Goal: Task Accomplishment & Management: Manage account settings

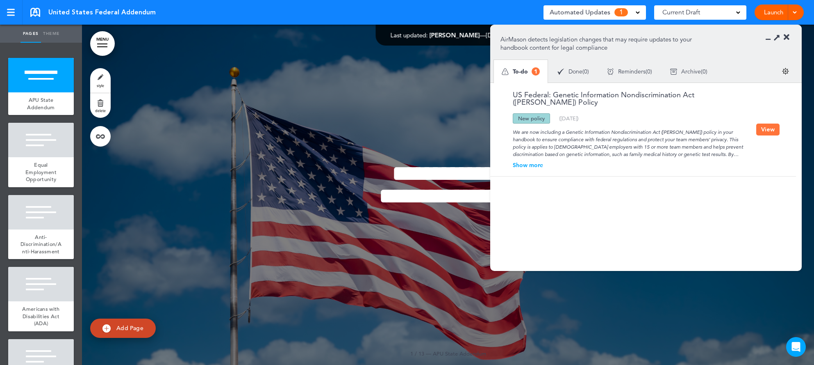
click at [536, 162] on div "Show more" at bounding box center [629, 165] width 256 height 6
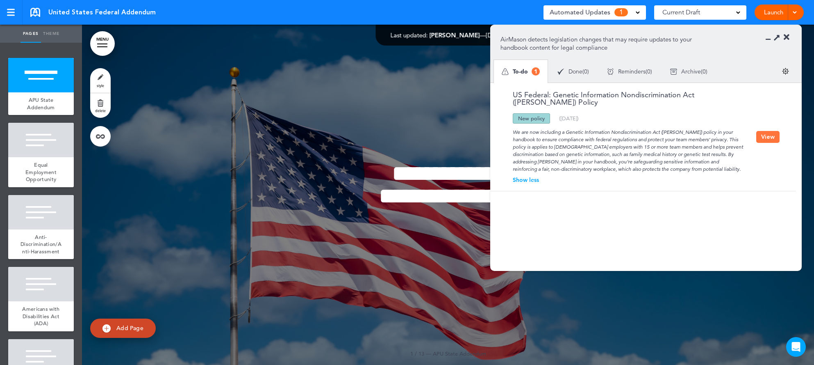
click at [771, 137] on button "View" at bounding box center [768, 137] width 23 height 12
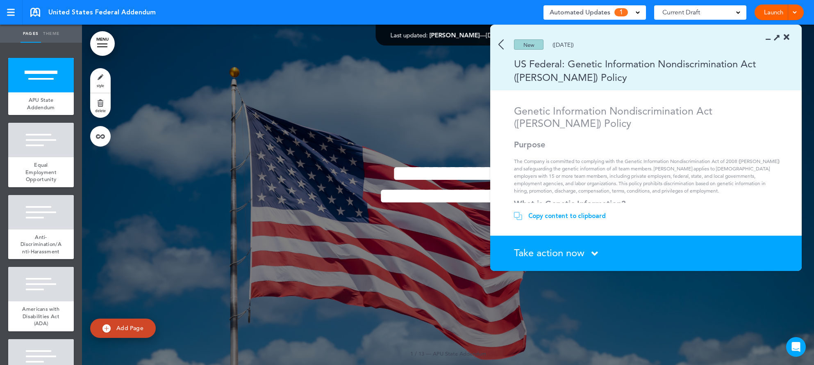
click at [566, 257] on span "Take action now" at bounding box center [549, 252] width 71 height 12
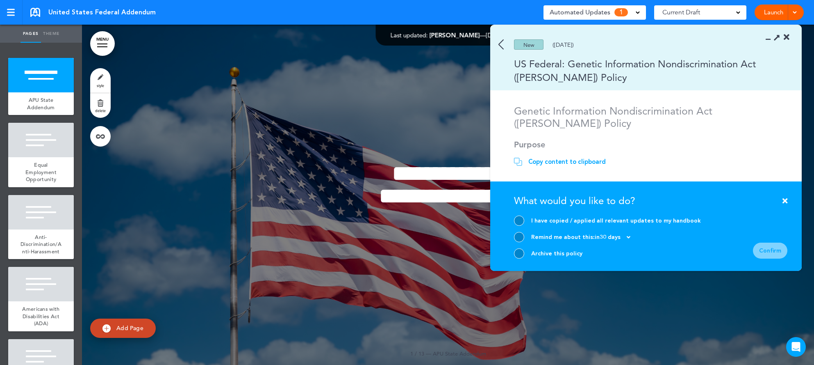
click at [784, 204] on icon at bounding box center [785, 200] width 5 height 7
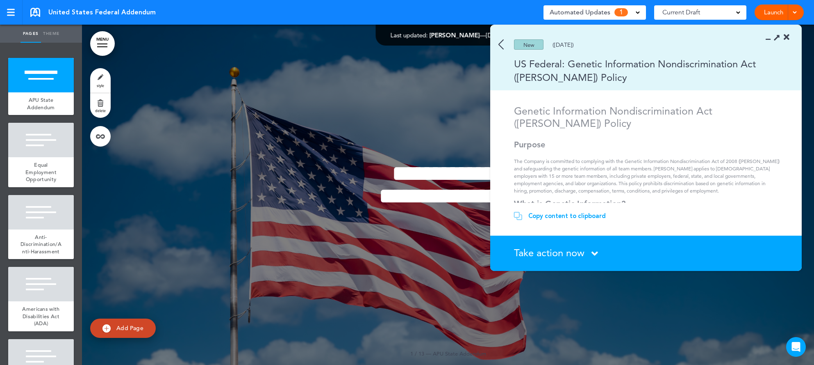
click at [562, 216] on div "Copy content to clipboard" at bounding box center [568, 216] width 78 height 8
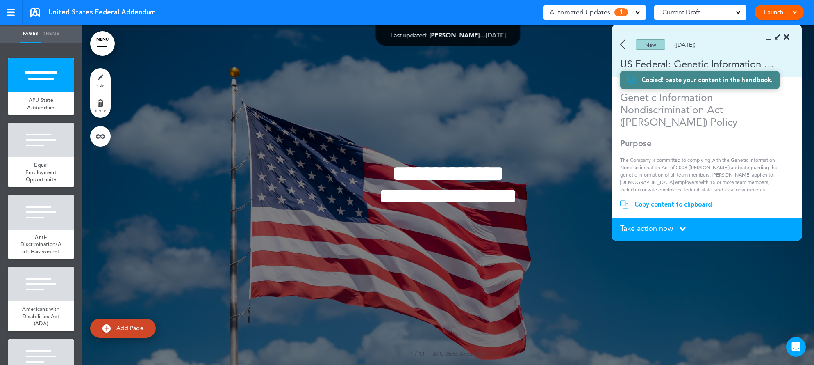
click at [19, 103] on link "APU State Addendum" at bounding box center [41, 103] width 66 height 23
click at [16, 100] on link "APU State Addendum" at bounding box center [41, 103] width 66 height 23
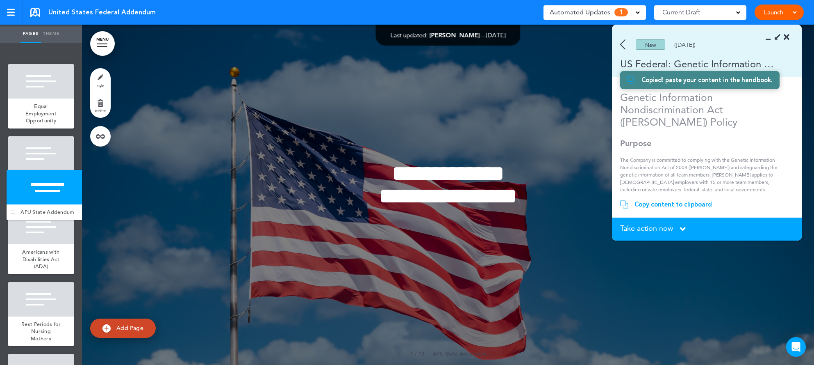
drag, startPoint x: 15, startPoint y: 101, endPoint x: 13, endPoint y: 213, distance: 112.0
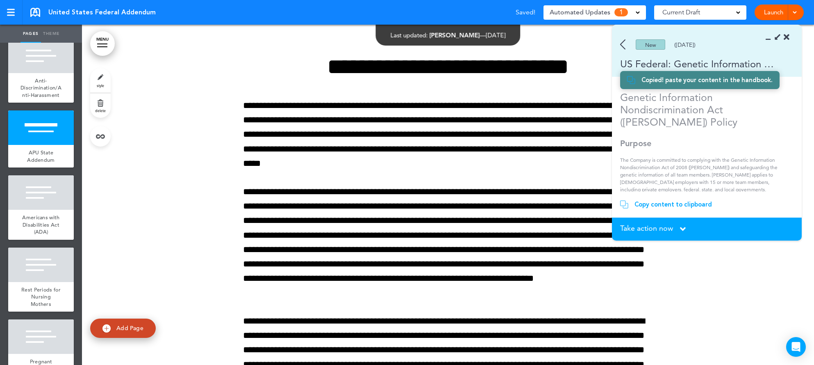
scroll to position [97, 0]
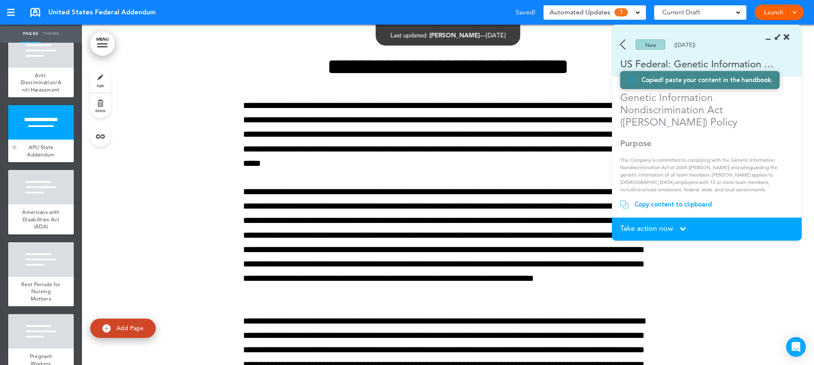
click at [17, 153] on link "APU State Addendum" at bounding box center [41, 150] width 66 height 23
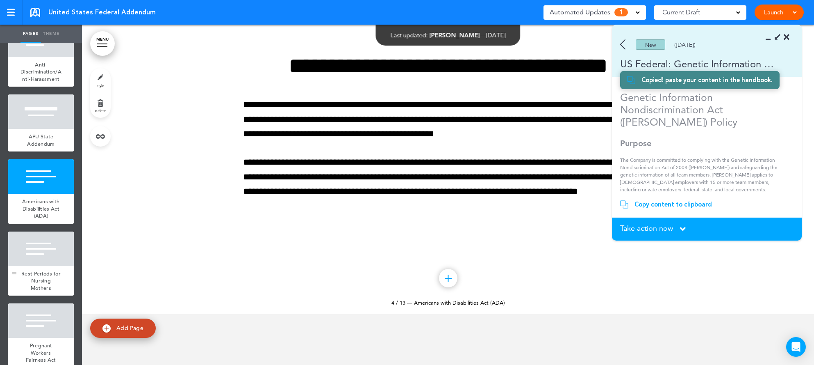
scroll to position [150, 0]
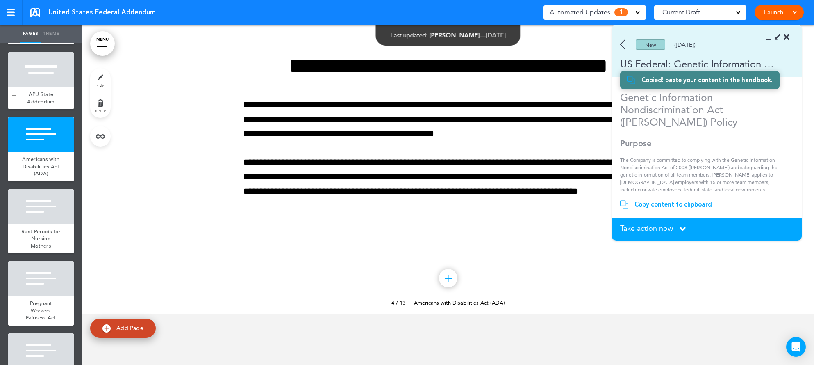
click at [18, 83] on div at bounding box center [14, 80] width 12 height 57
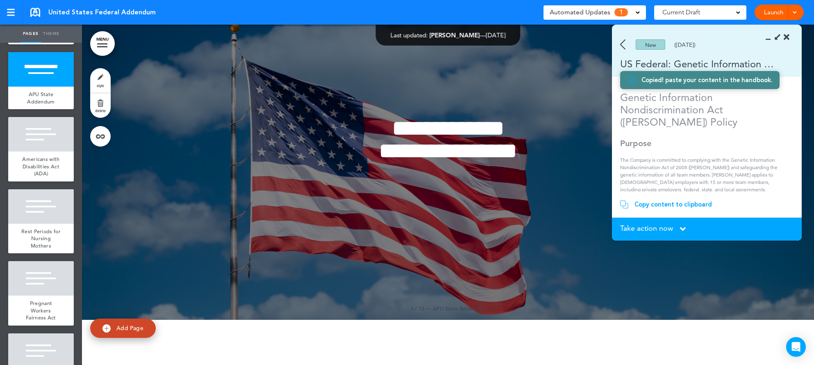
scroll to position [1908, 0]
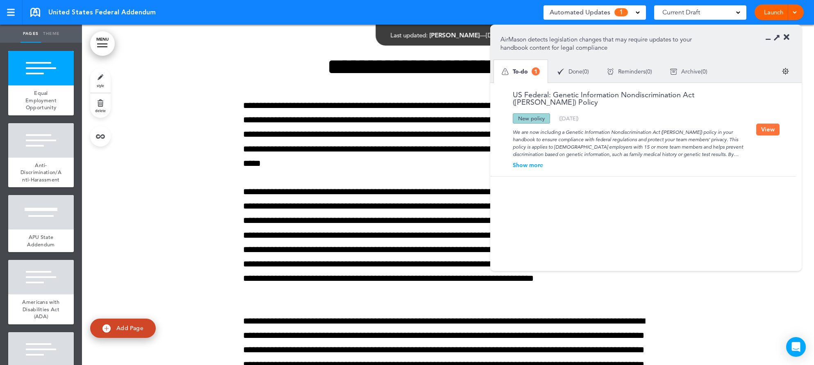
scroll to position [2, 0]
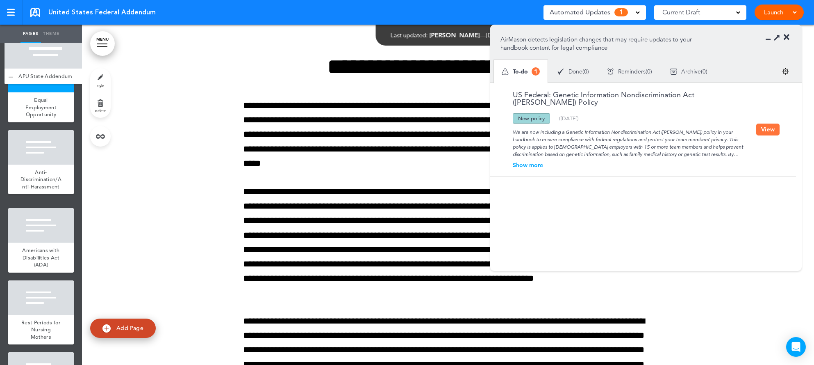
drag, startPoint x: 16, startPoint y: 250, endPoint x: 13, endPoint y: 78, distance: 171.9
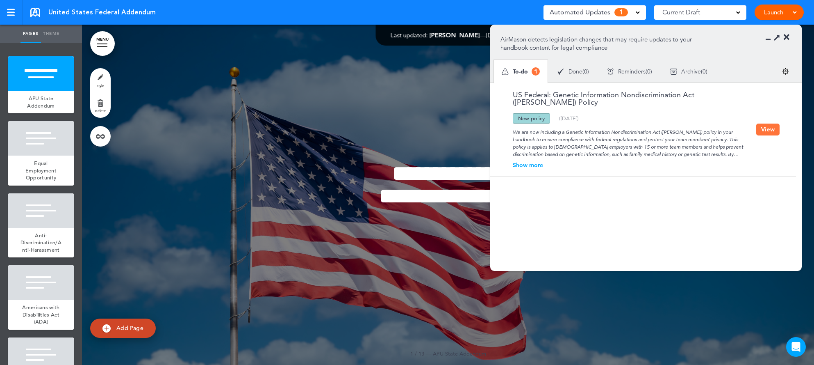
click at [764, 124] on button "View" at bounding box center [768, 129] width 23 height 12
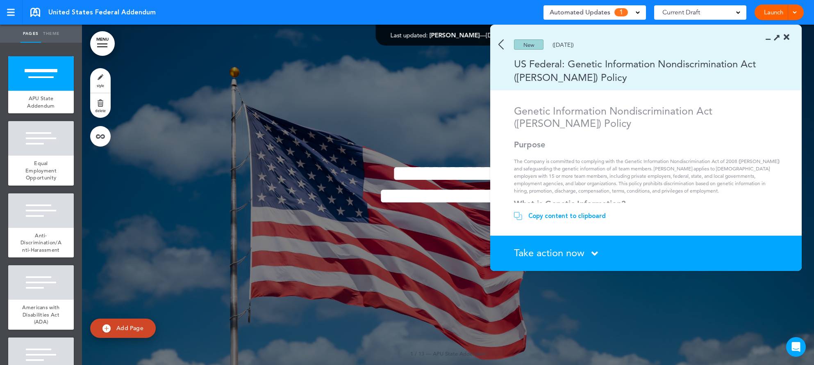
click at [568, 215] on div "Copy content to clipboard" at bounding box center [568, 216] width 78 height 8
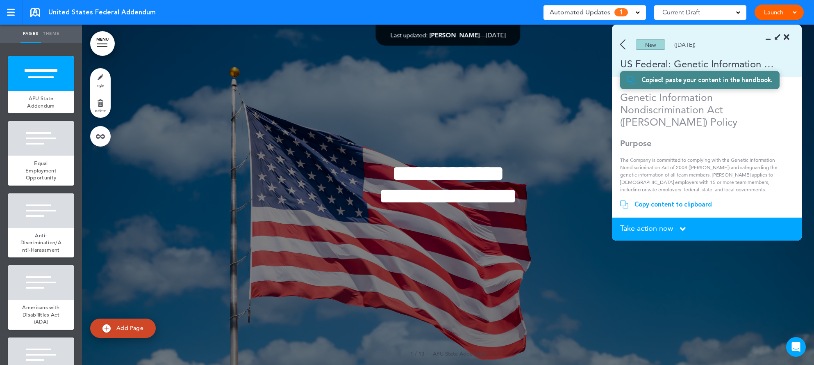
scroll to position [594, 0]
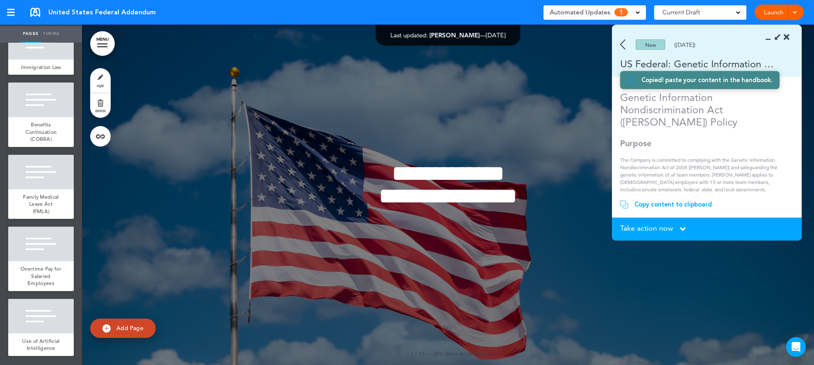
click at [120, 329] on span "Add Page" at bounding box center [129, 327] width 27 height 7
type input "********"
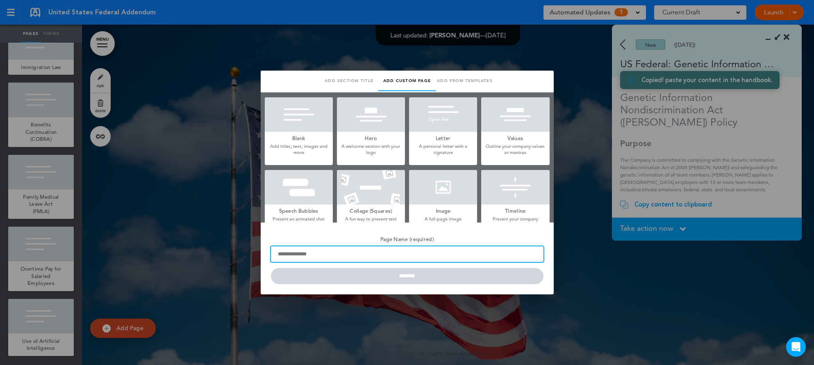
click at [310, 258] on input "Page Name (required)" at bounding box center [407, 254] width 273 height 16
type input "**********"
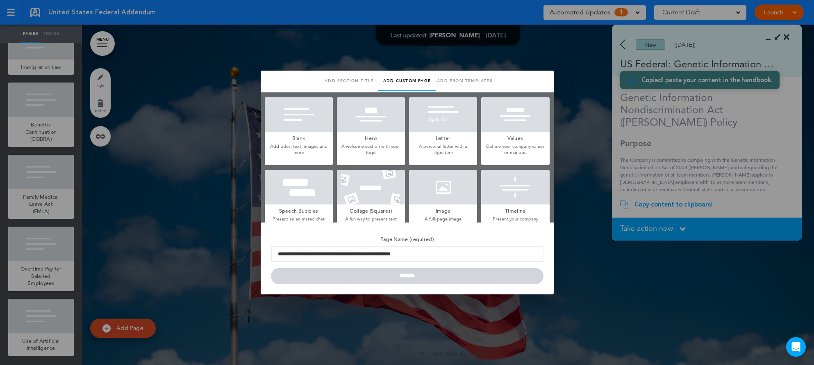
click at [300, 114] on div at bounding box center [299, 114] width 68 height 34
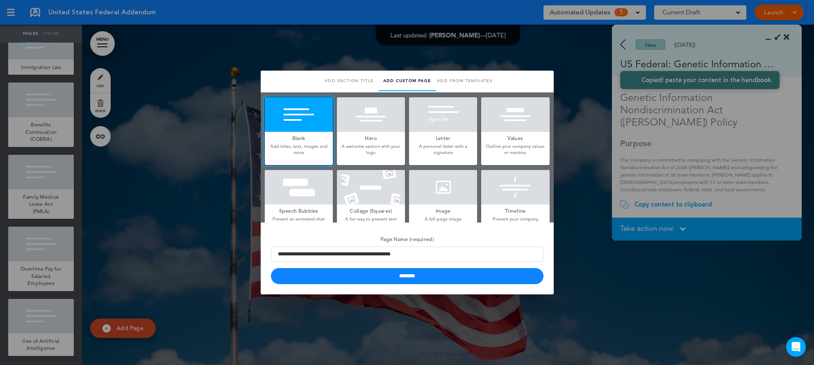
click at [426, 287] on div "**********" at bounding box center [407, 258] width 293 height 72
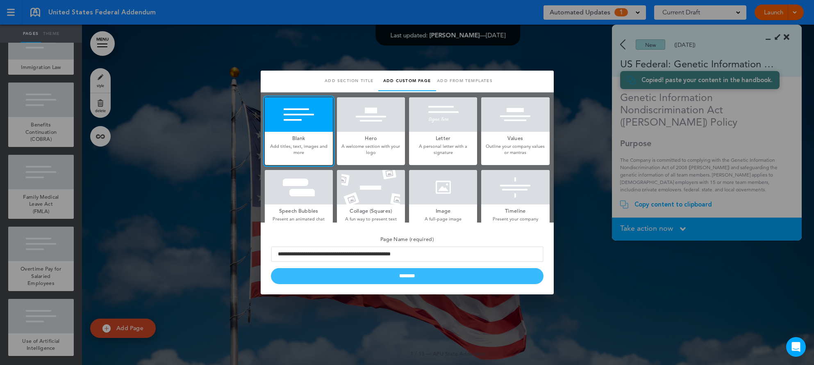
click at [425, 276] on input "********" at bounding box center [407, 276] width 273 height 16
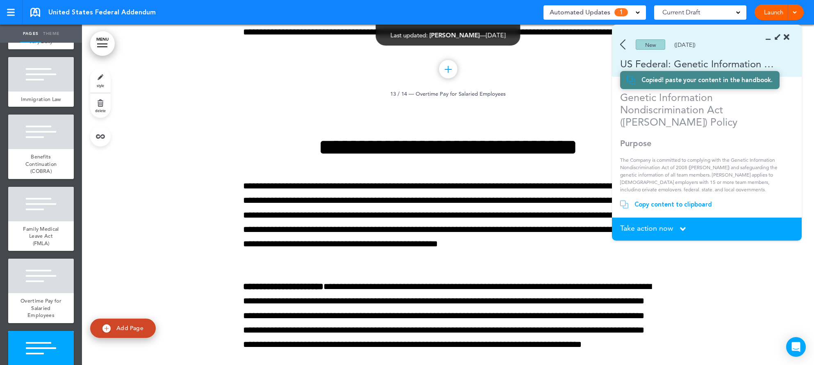
scroll to position [679, 0]
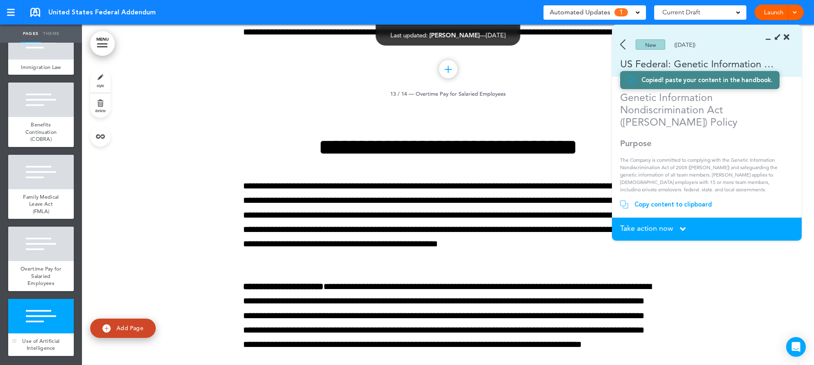
click at [25, 305] on div at bounding box center [41, 316] width 66 height 34
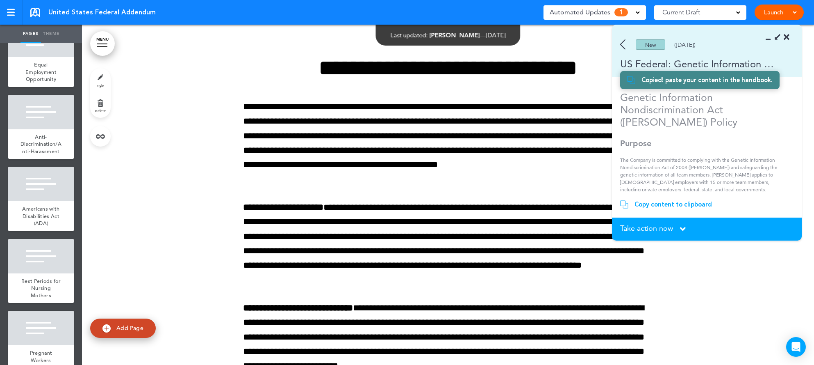
scroll to position [67, 0]
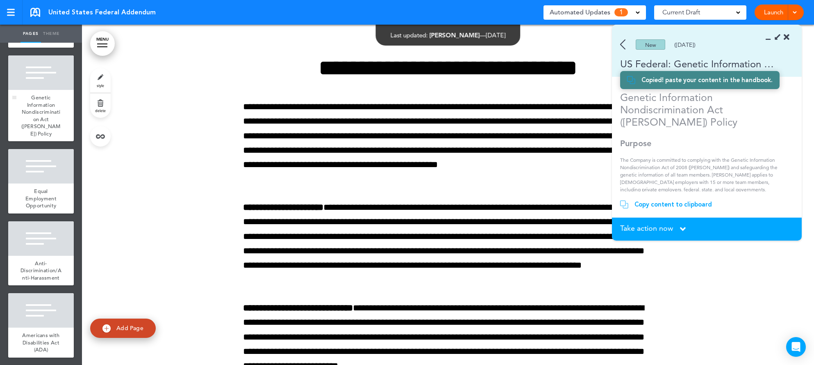
click at [42, 87] on div at bounding box center [41, 72] width 66 height 34
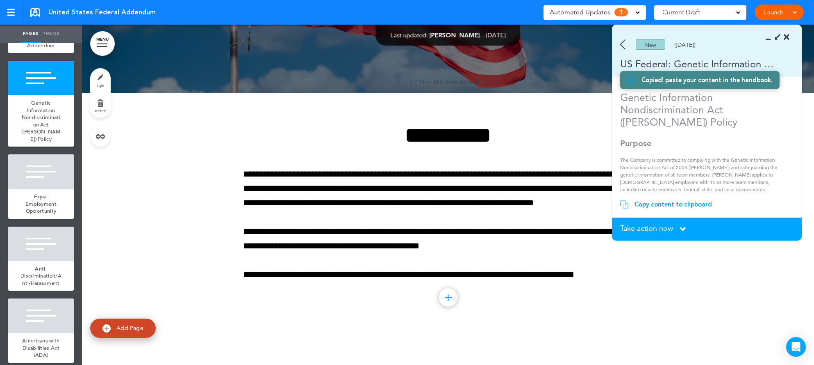
scroll to position [277, 0]
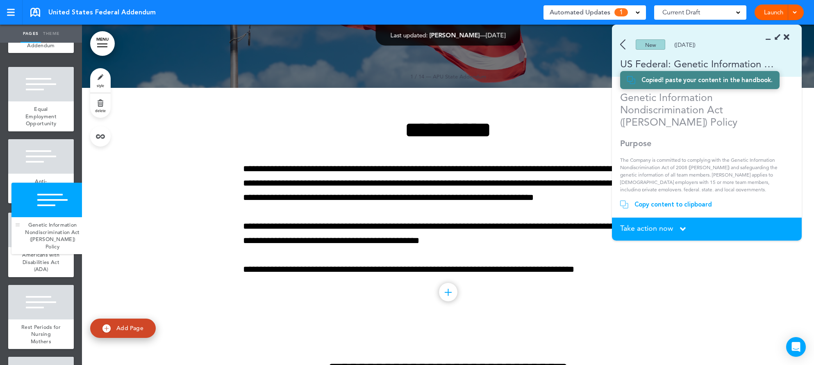
drag, startPoint x: 15, startPoint y: 103, endPoint x: 18, endPoint y: 225, distance: 122.2
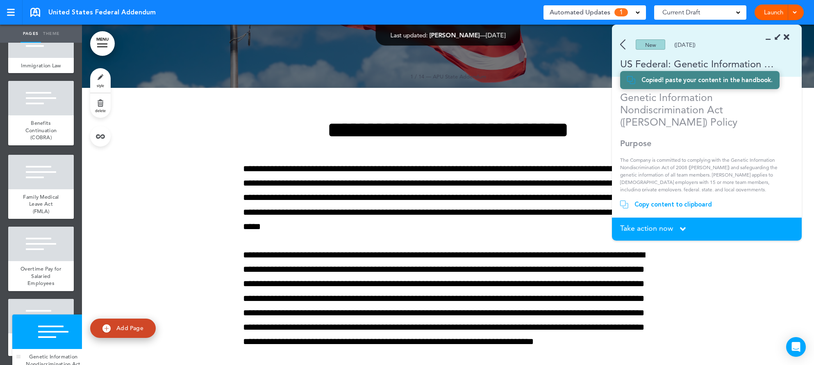
scroll to position [602, 0]
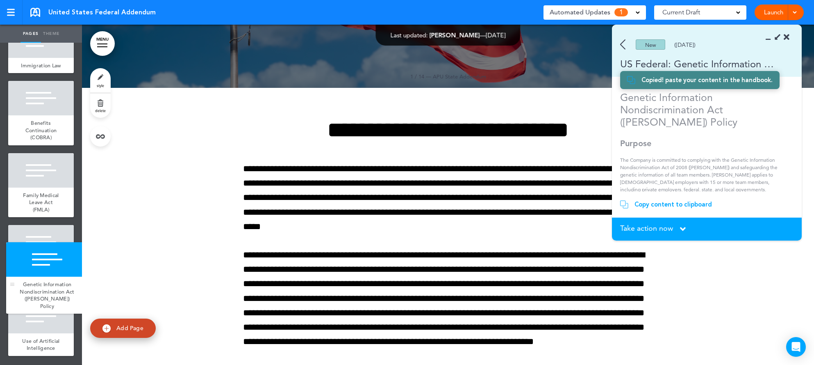
drag, startPoint x: 15, startPoint y: 159, endPoint x: 13, endPoint y: 284, distance: 125.1
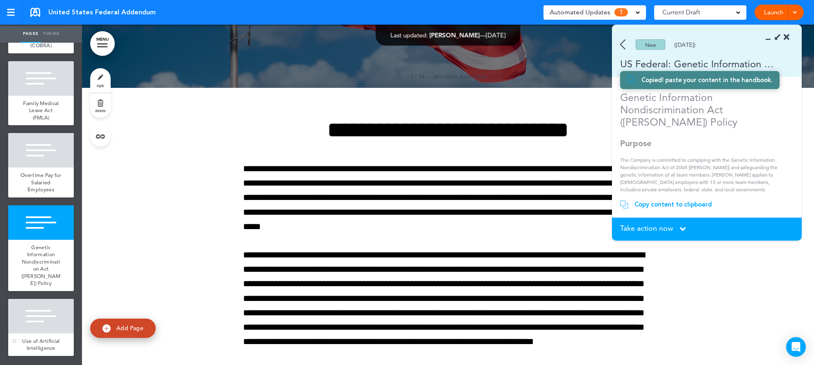
scroll to position [614, 0]
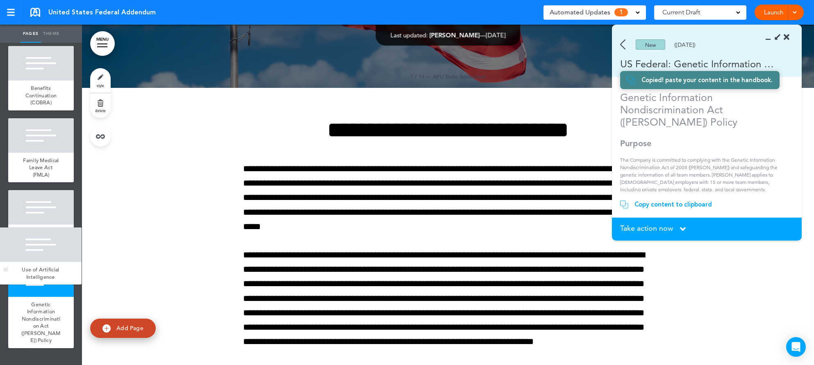
drag, startPoint x: 14, startPoint y: 335, endPoint x: 5, endPoint y: 271, distance: 65.4
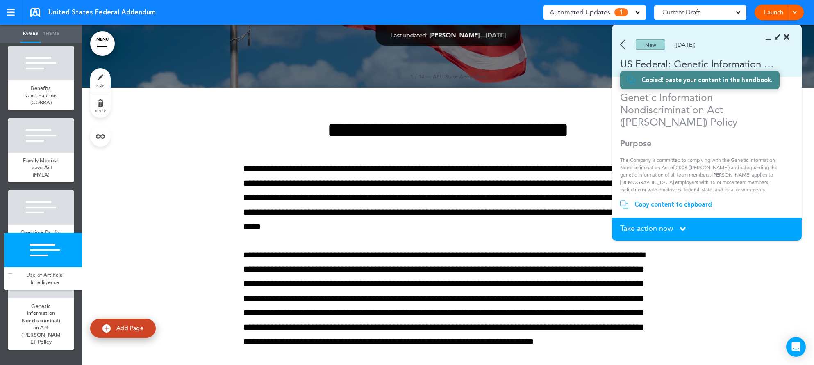
drag, startPoint x: 16, startPoint y: 336, endPoint x: 12, endPoint y: 276, distance: 59.6
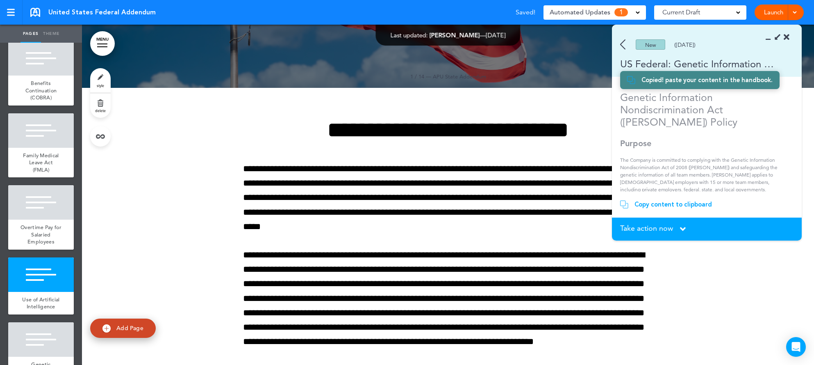
scroll to position [679, 0]
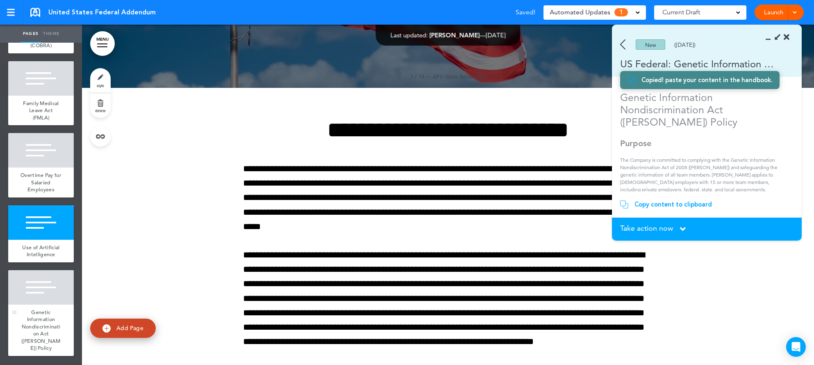
click at [30, 296] on div at bounding box center [41, 287] width 66 height 34
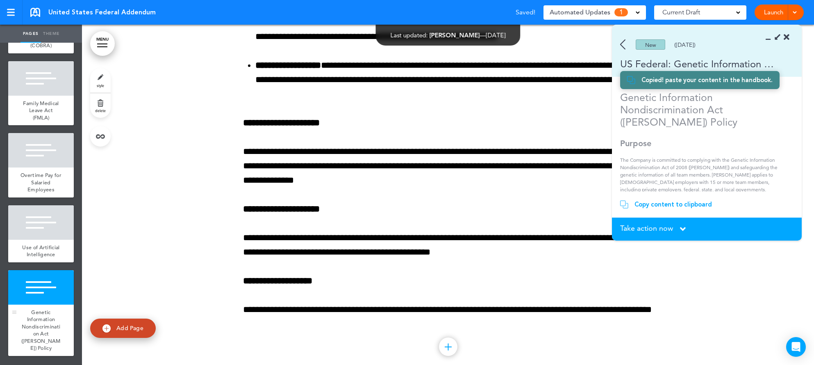
scroll to position [8767, 0]
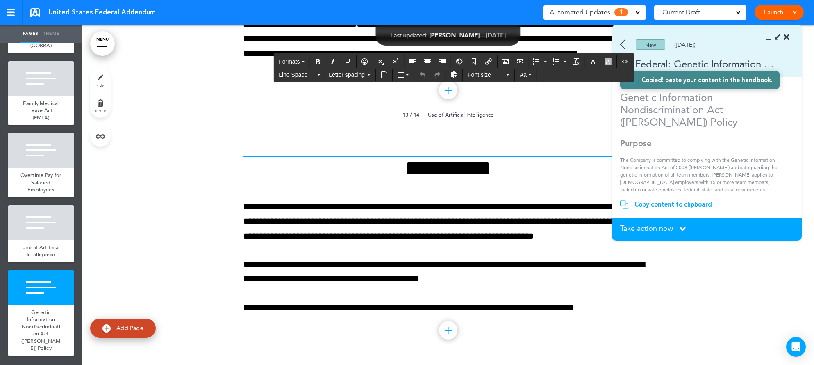
click at [263, 207] on p "**********" at bounding box center [448, 221] width 410 height 43
click at [666, 200] on div "Copy content to clipboard" at bounding box center [674, 204] width 78 height 8
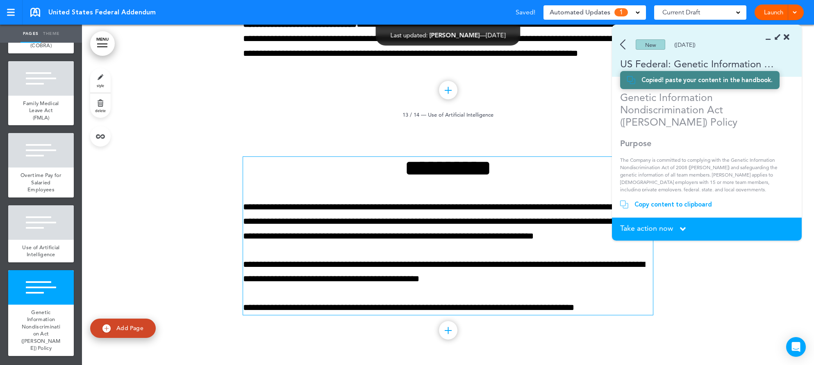
click at [545, 253] on div "**********" at bounding box center [448, 236] width 410 height 158
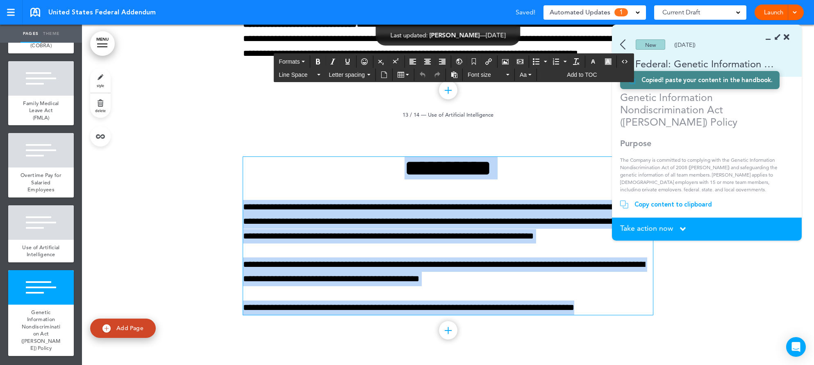
drag, startPoint x: 599, startPoint y: 310, endPoint x: 276, endPoint y: 160, distance: 355.9
click at [276, 160] on div "**********" at bounding box center [448, 236] width 410 height 158
paste div
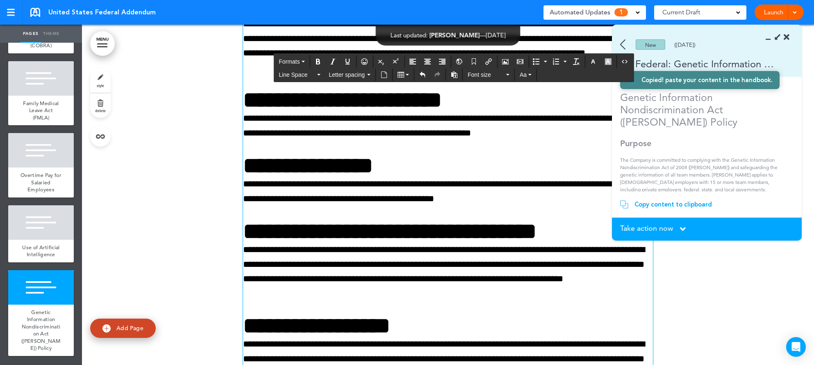
scroll to position [9672, 0]
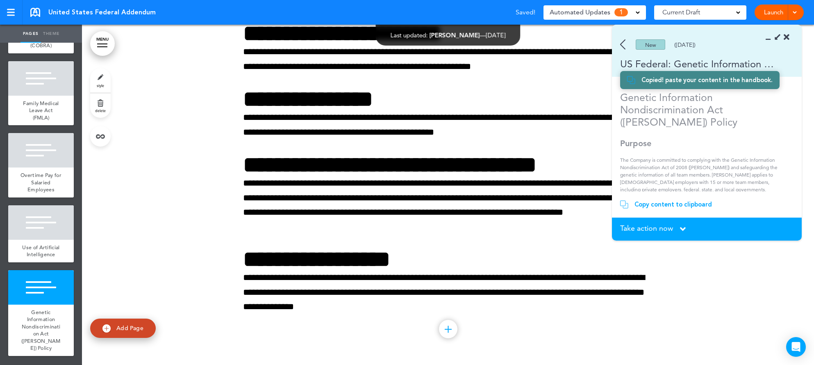
click at [595, 15] on span "Automated Updates" at bounding box center [580, 12] width 61 height 11
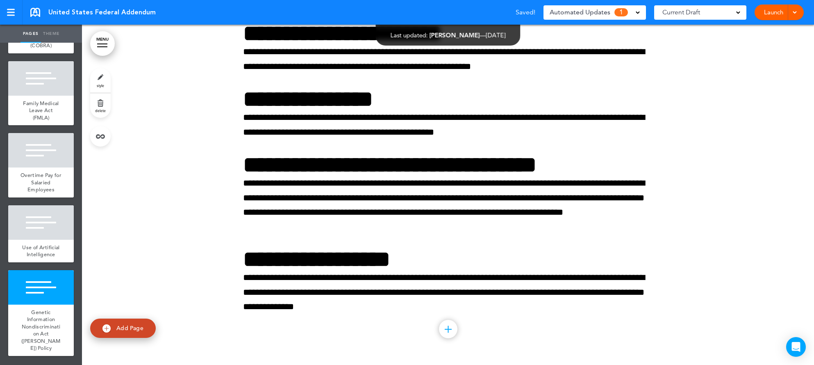
click at [595, 15] on span "Automated Updates" at bounding box center [580, 12] width 61 height 11
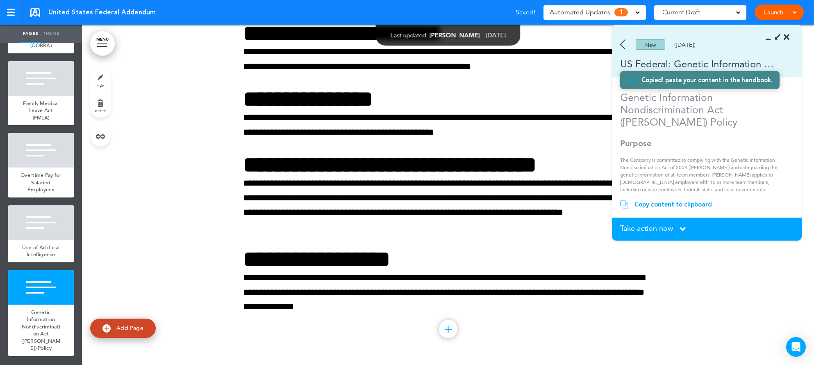
click at [656, 222] on section "Take action now Click here to change the status What would you like to do? I ha…" at bounding box center [707, 228] width 190 height 23
click at [656, 227] on span "Take action now" at bounding box center [646, 227] width 53 height 7
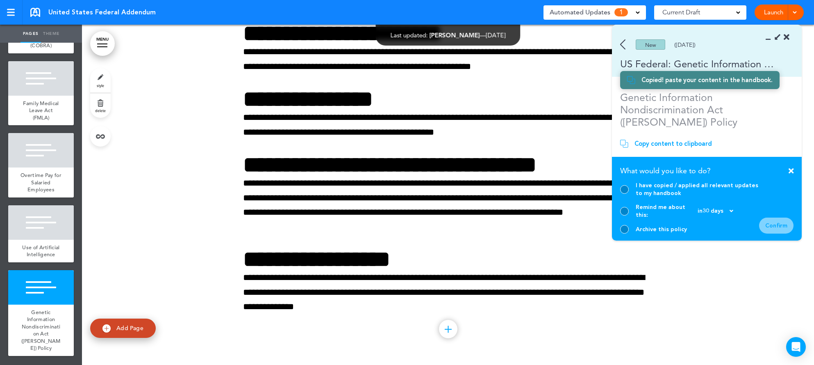
click at [643, 196] on div "I have copied / applied all relevant updates to my handbook" at bounding box center [697, 189] width 123 height 16
click at [629, 196] on div "I have copied / applied all relevant updates to my handbook" at bounding box center [689, 189] width 139 height 16
click at [625, 194] on div at bounding box center [624, 189] width 9 height 9
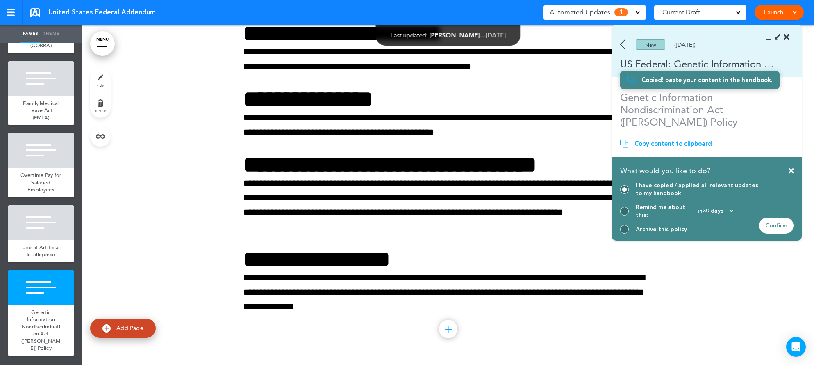
click at [776, 226] on div "Confirm" at bounding box center [776, 225] width 34 height 16
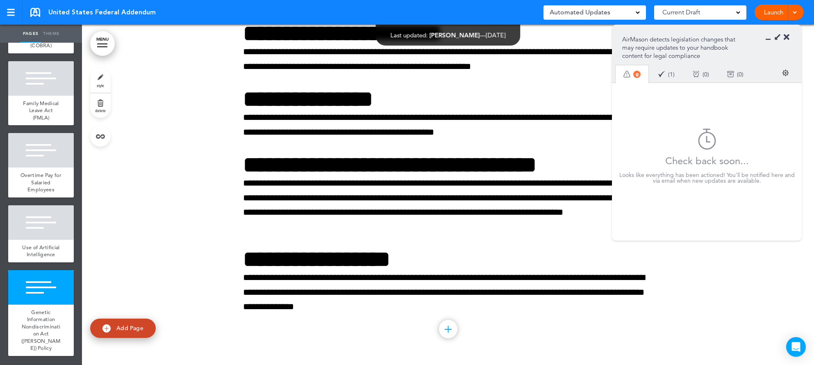
click at [789, 36] on icon at bounding box center [787, 37] width 6 height 8
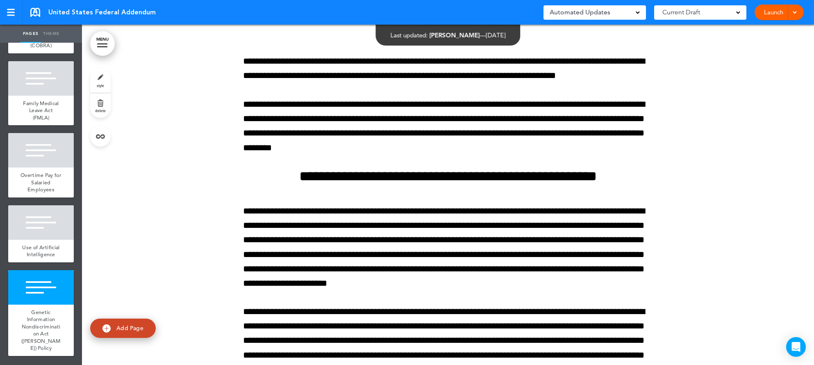
scroll to position [6543, 0]
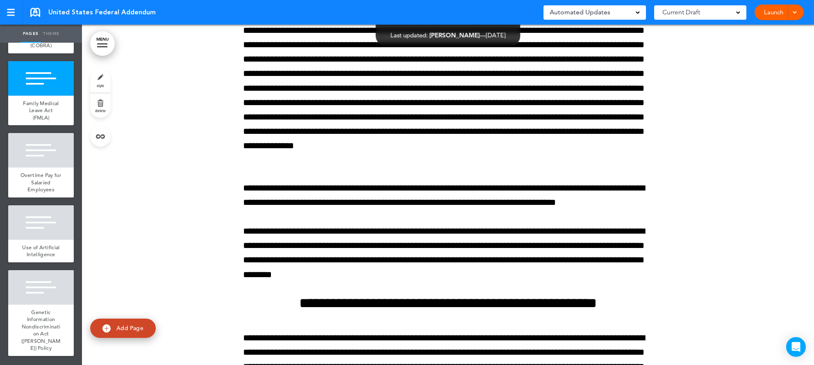
click at [790, 14] on div at bounding box center [794, 13] width 8 height 16
click at [764, 142] on div at bounding box center [448, 250] width 732 height 1692
click at [17, 8] on link at bounding box center [11, 12] width 23 height 25
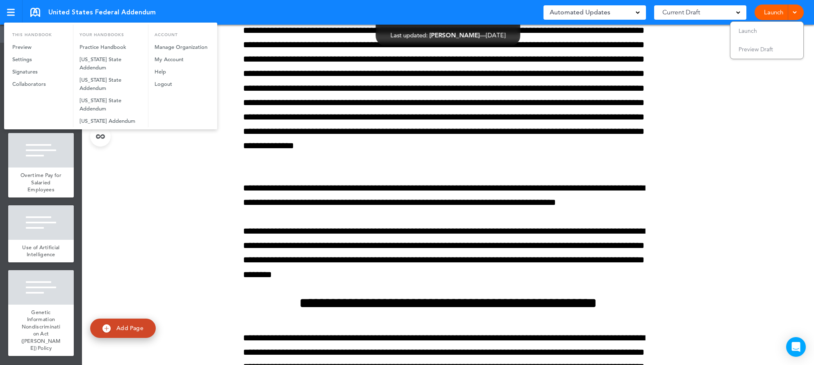
click at [205, 231] on div at bounding box center [407, 182] width 814 height 365
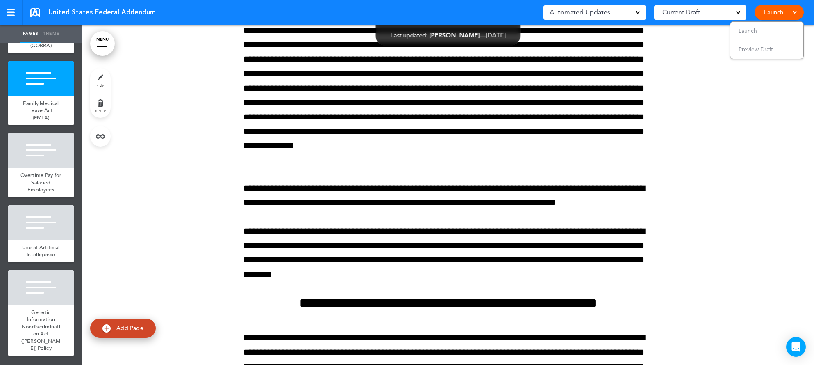
click at [31, 12] on link at bounding box center [35, 12] width 10 height 9
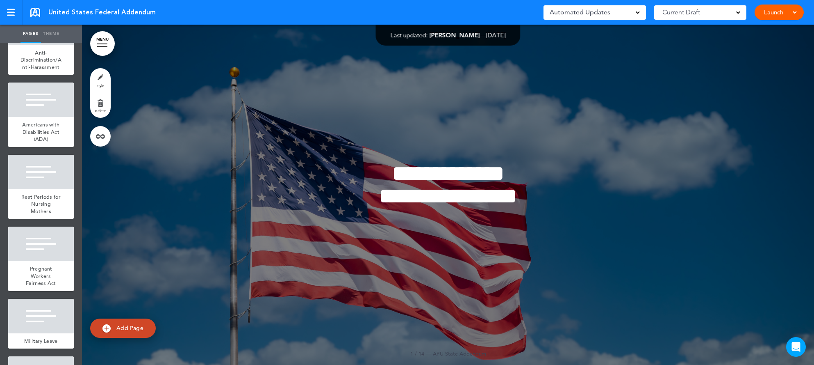
scroll to position [679, 0]
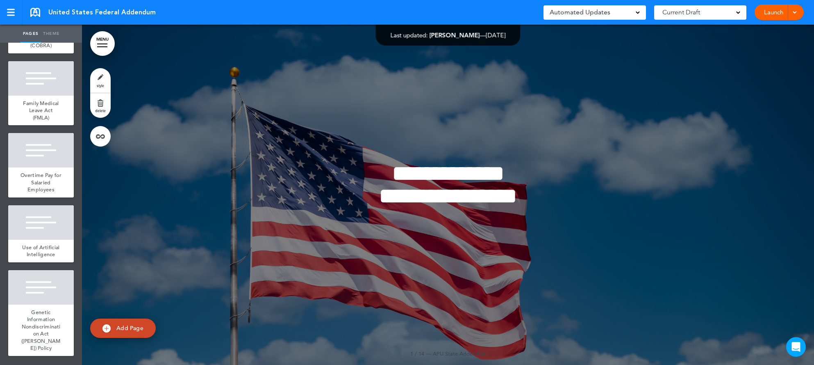
click at [37, 11] on link at bounding box center [35, 12] width 10 height 9
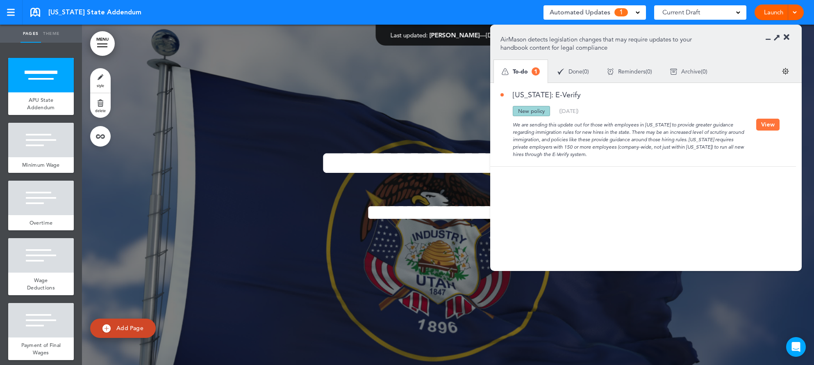
click at [771, 123] on button "View" at bounding box center [768, 125] width 23 height 12
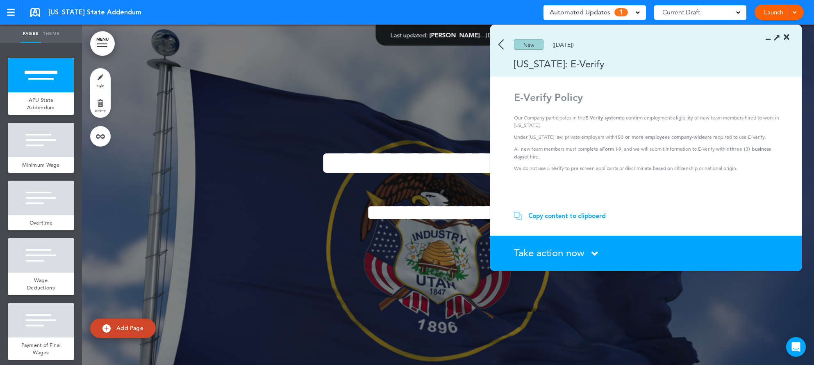
click at [575, 217] on div "Copy content to clipboard" at bounding box center [568, 216] width 78 height 8
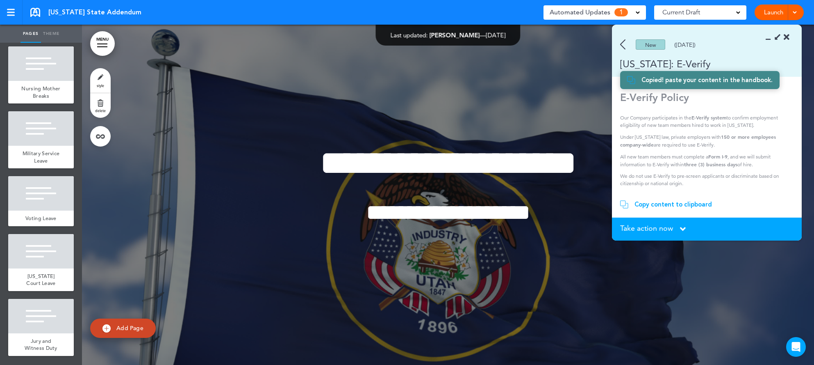
scroll to position [42, 0]
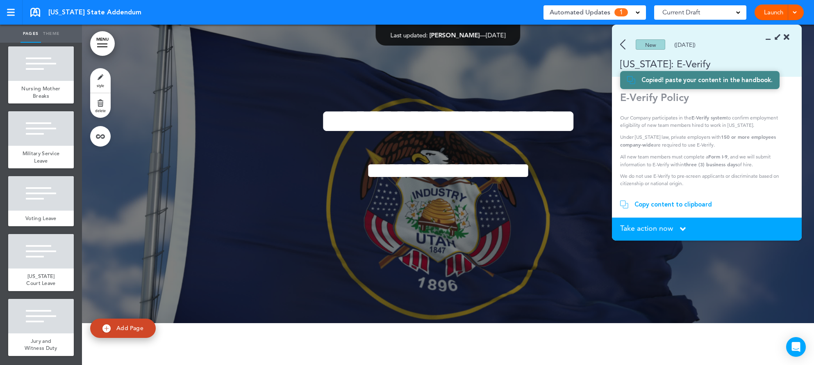
click at [110, 328] on img at bounding box center [107, 328] width 8 height 8
type input "********"
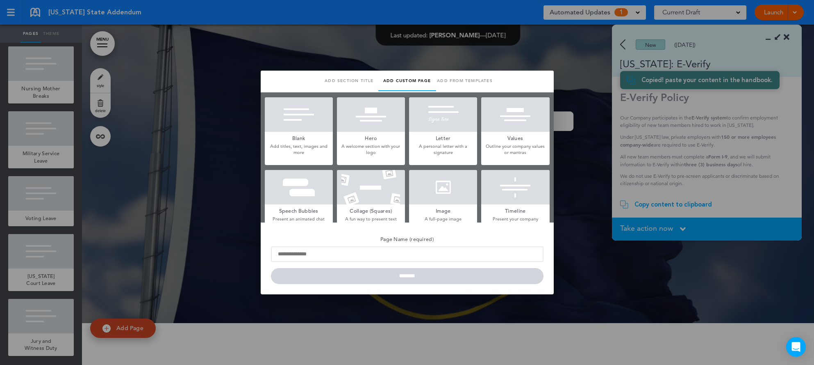
click at [304, 125] on div at bounding box center [299, 114] width 68 height 34
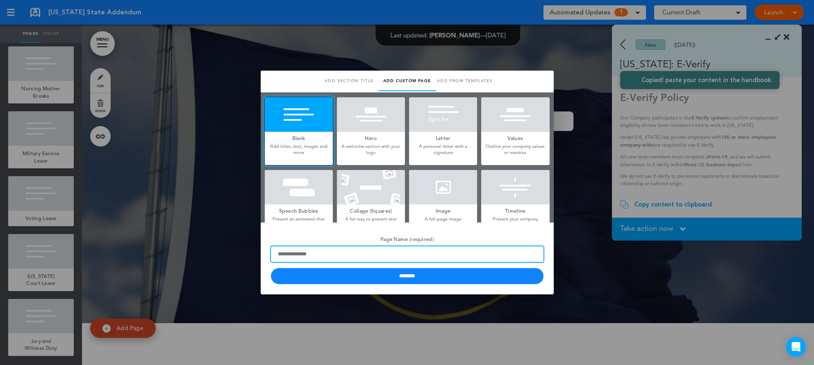
click at [315, 252] on input "Page Name (required)" at bounding box center [407, 254] width 273 height 16
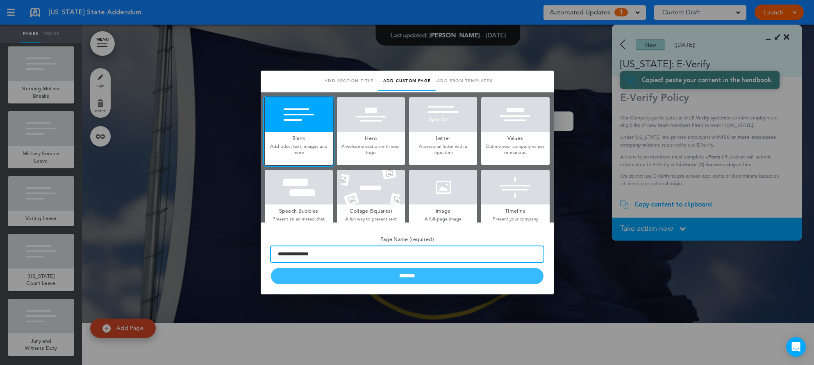
type input "**********"
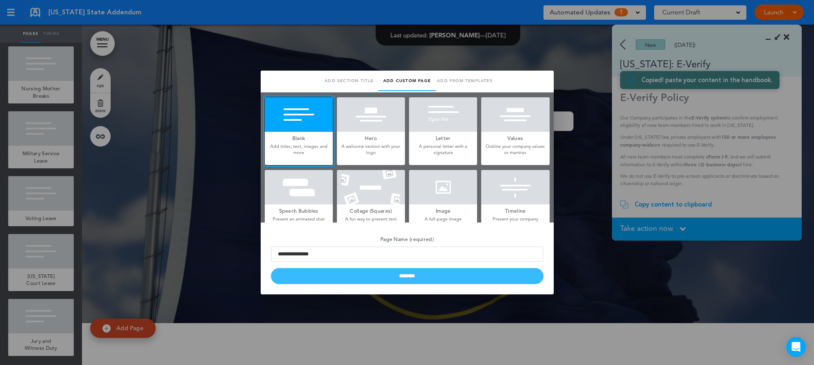
click at [342, 274] on input "********" at bounding box center [407, 276] width 273 height 16
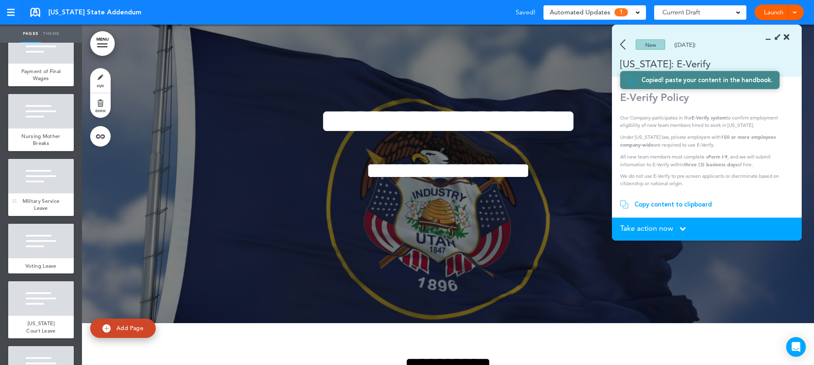
scroll to position [0, 0]
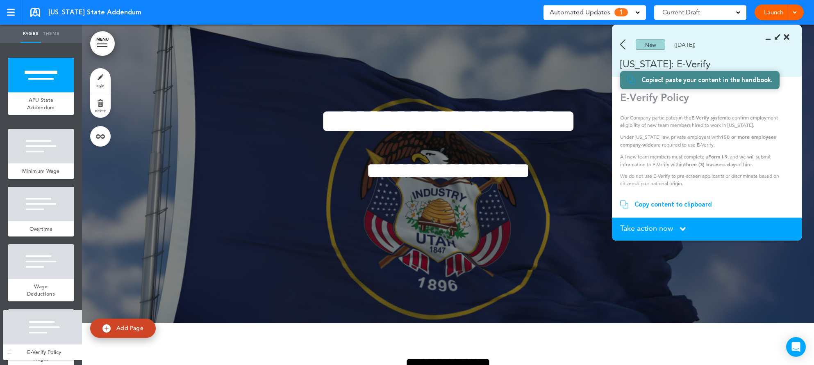
drag, startPoint x: 15, startPoint y: 165, endPoint x: 10, endPoint y: 352, distance: 187.5
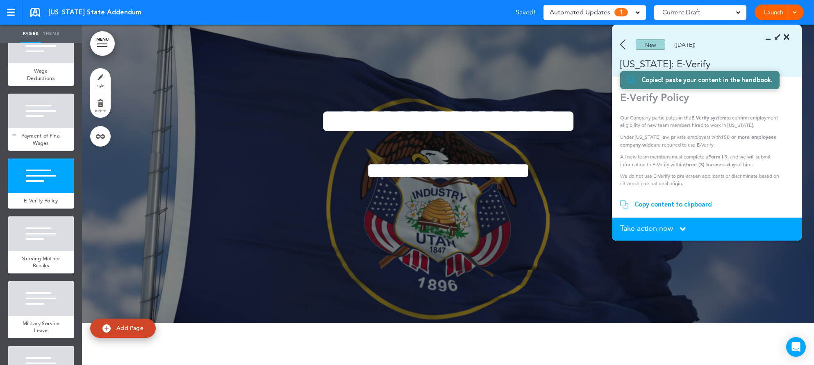
scroll to position [251, 0]
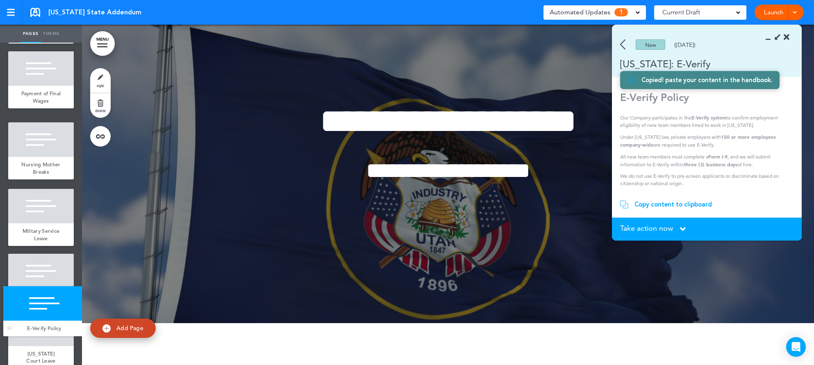
drag, startPoint x: 14, startPoint y: 163, endPoint x: 9, endPoint y: 328, distance: 164.5
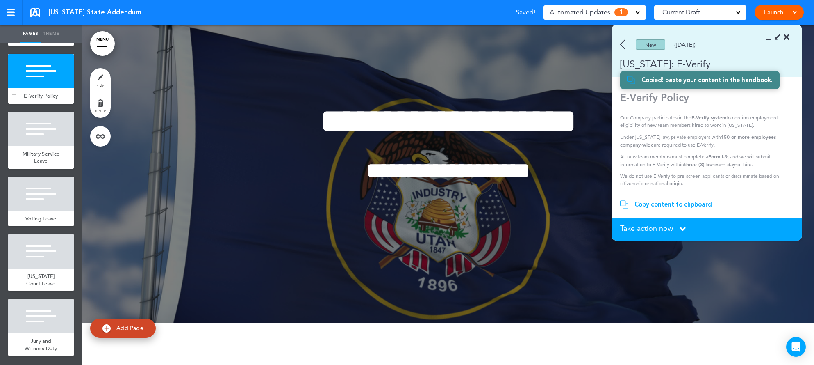
scroll to position [337, 0]
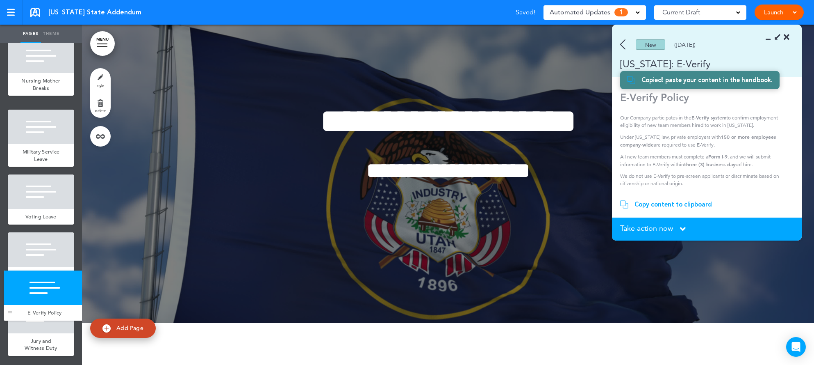
drag, startPoint x: 14, startPoint y: 100, endPoint x: 10, endPoint y: 315, distance: 214.9
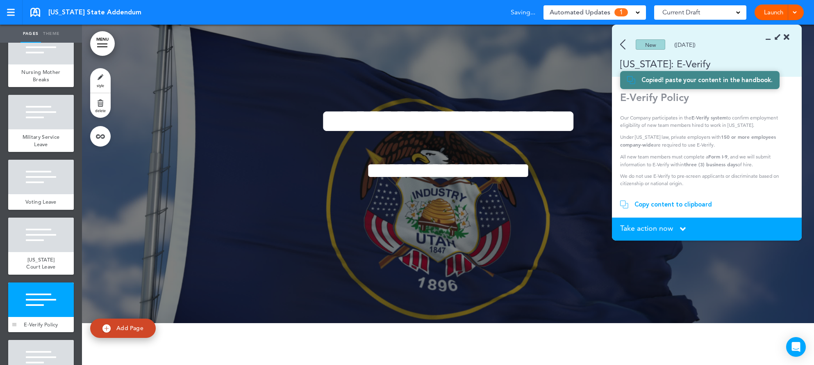
scroll to position [389, 0]
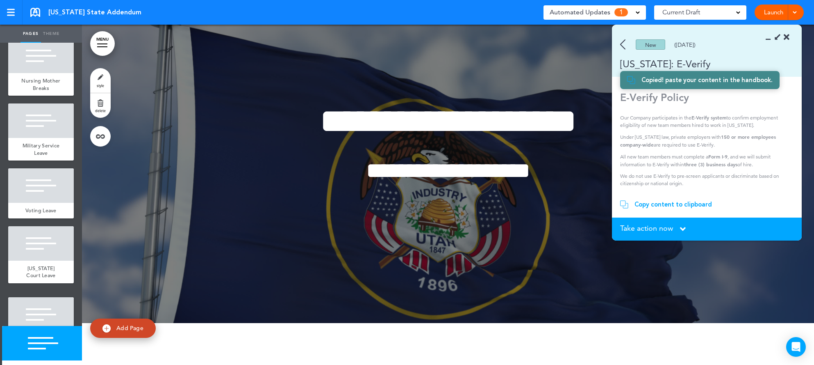
drag, startPoint x: 15, startPoint y: 286, endPoint x: 9, endPoint y: 370, distance: 84.3
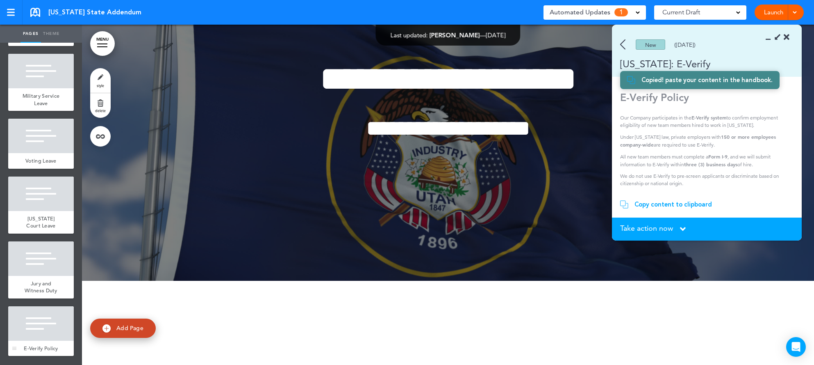
click at [45, 331] on div at bounding box center [41, 323] width 66 height 34
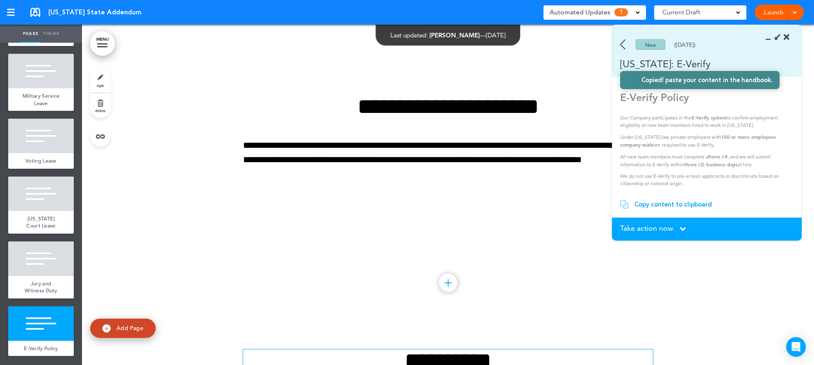
scroll to position [3299, 0]
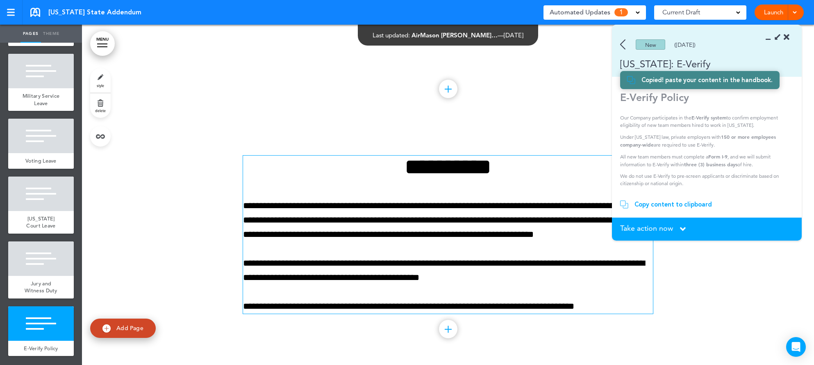
click at [533, 239] on p "**********" at bounding box center [448, 219] width 410 height 43
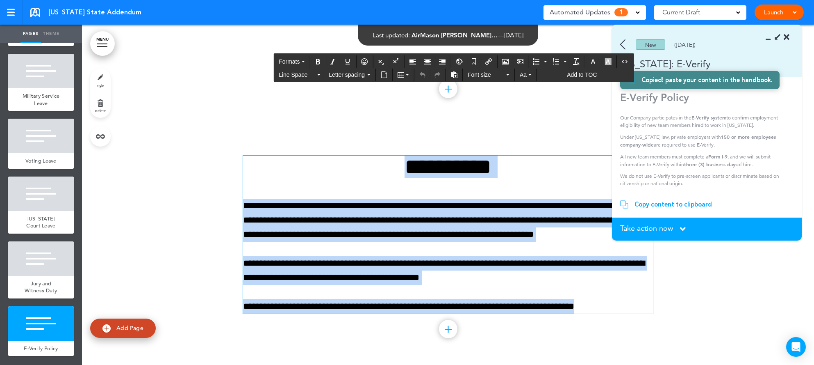
drag, startPoint x: 602, startPoint y: 307, endPoint x: 310, endPoint y: 143, distance: 335.1
click at [310, 143] on div "**********" at bounding box center [448, 245] width 410 height 240
paste div
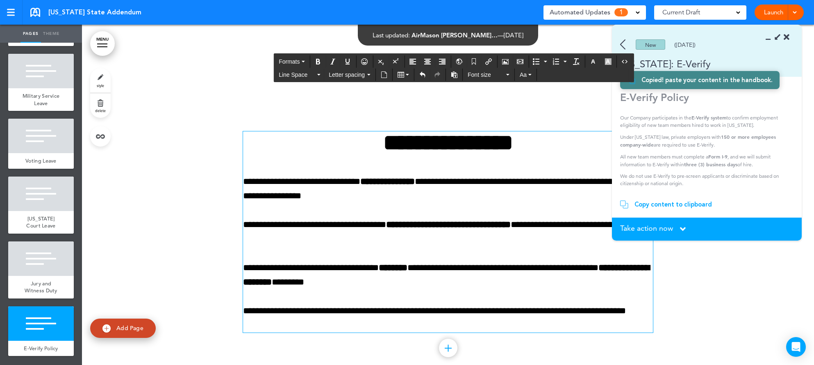
scroll to position [3343, 0]
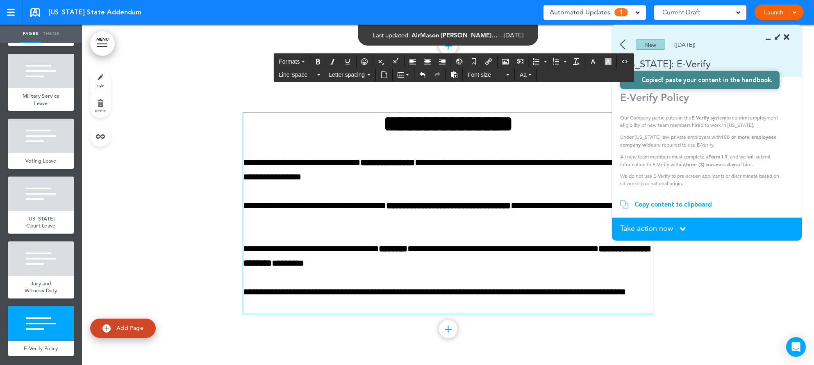
click at [661, 226] on span "Take action now" at bounding box center [646, 227] width 53 height 7
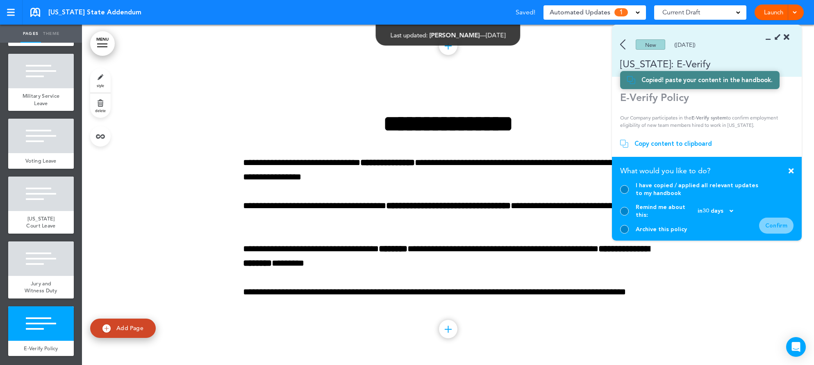
click at [627, 194] on div at bounding box center [624, 189] width 9 height 9
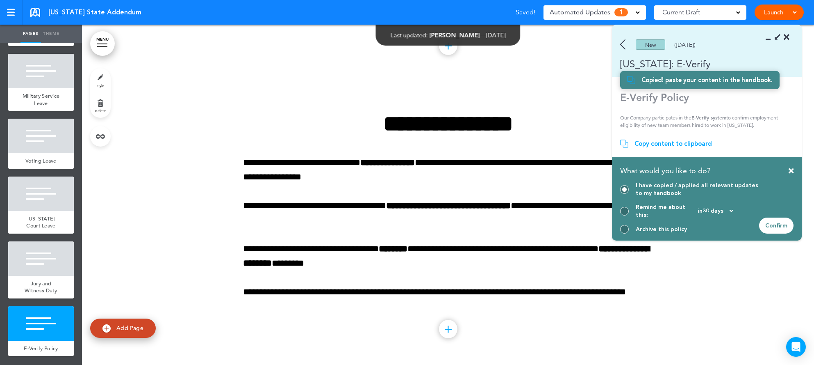
click at [773, 225] on div "Confirm" at bounding box center [776, 225] width 34 height 16
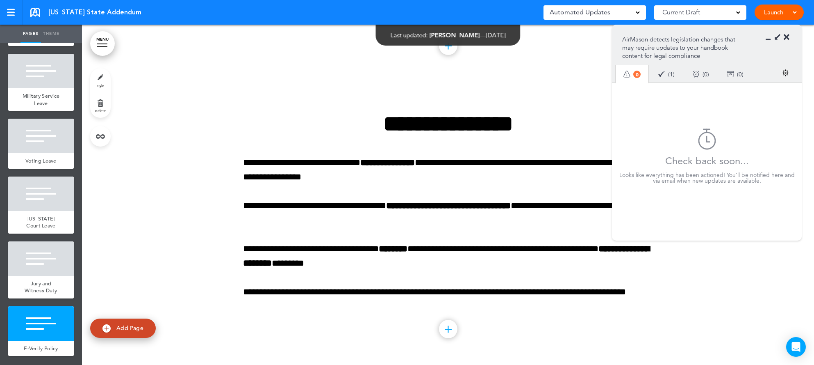
click at [790, 39] on section "AirMason detects legislation changes that may require updates to your handbook …" at bounding box center [707, 53] width 190 height 57
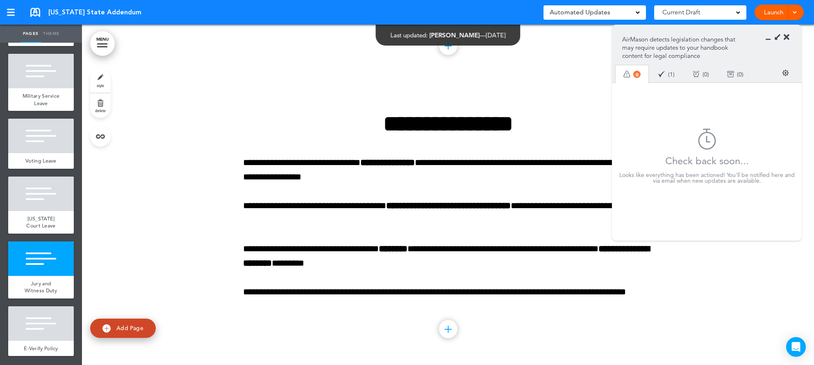
click at [52, 10] on span "[US_STATE] State Addendum" at bounding box center [94, 12] width 93 height 9
click at [35, 12] on link at bounding box center [35, 12] width 10 height 9
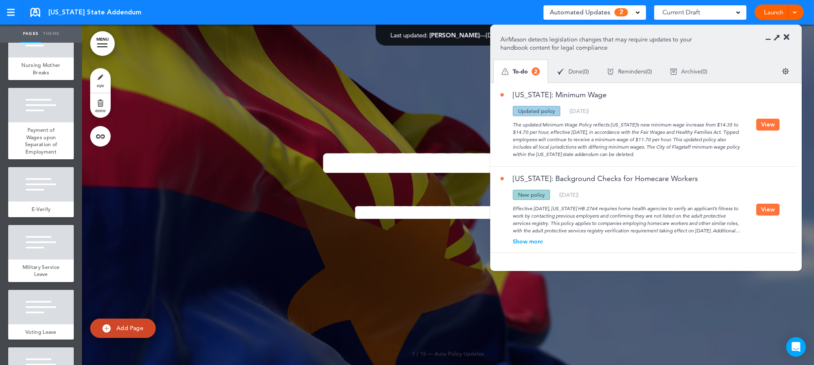
scroll to position [667, 0]
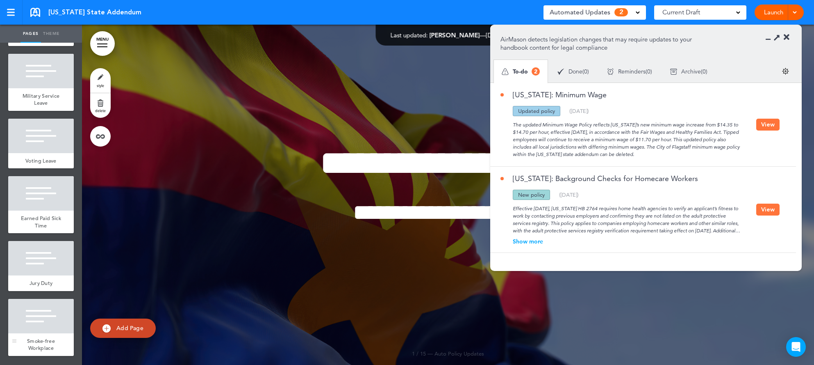
click at [41, 340] on span "Smoke-free Workplace" at bounding box center [41, 344] width 28 height 14
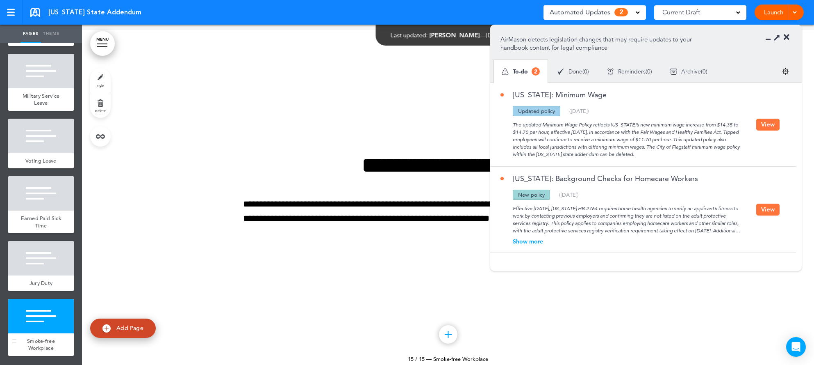
scroll to position [6525, 0]
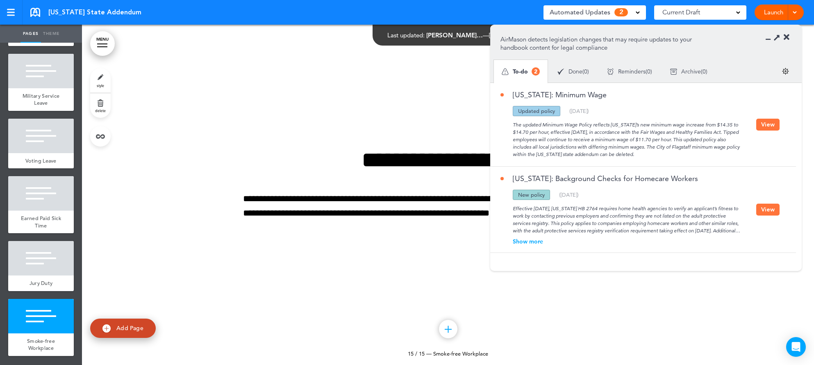
click at [137, 327] on span "Add Page" at bounding box center [129, 327] width 27 height 7
type input "********"
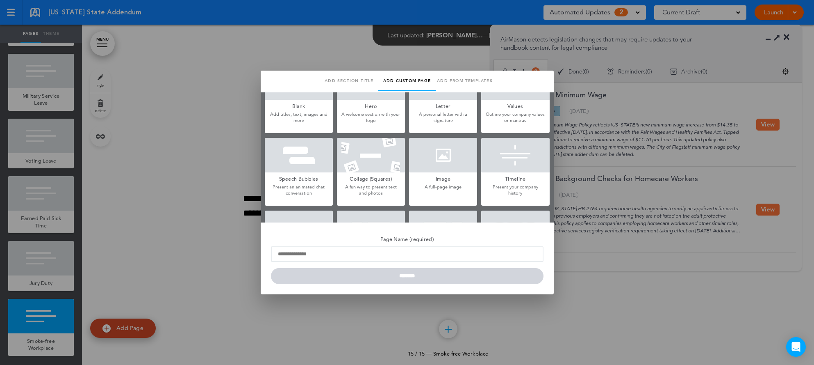
scroll to position [0, 0]
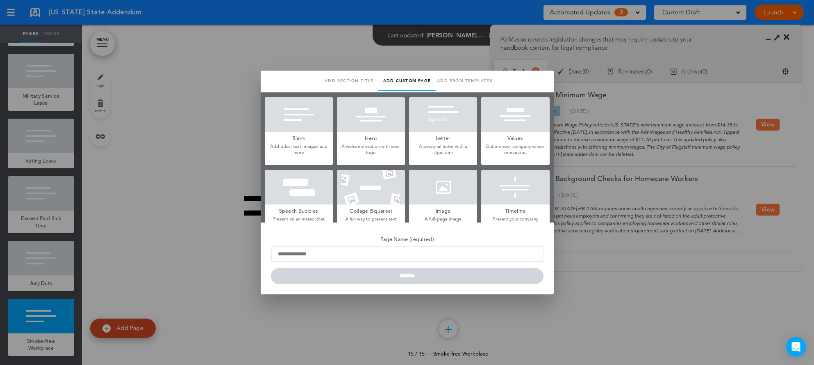
click at [297, 129] on div at bounding box center [299, 114] width 68 height 34
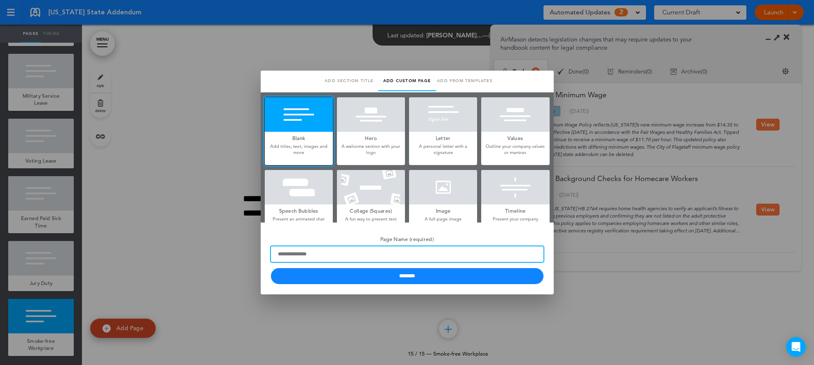
click at [321, 256] on input "Page Name (required)" at bounding box center [407, 254] width 273 height 16
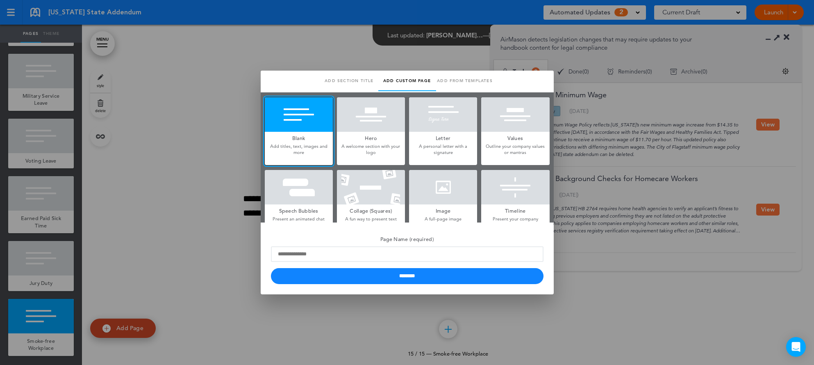
click at [643, 305] on div at bounding box center [407, 182] width 814 height 365
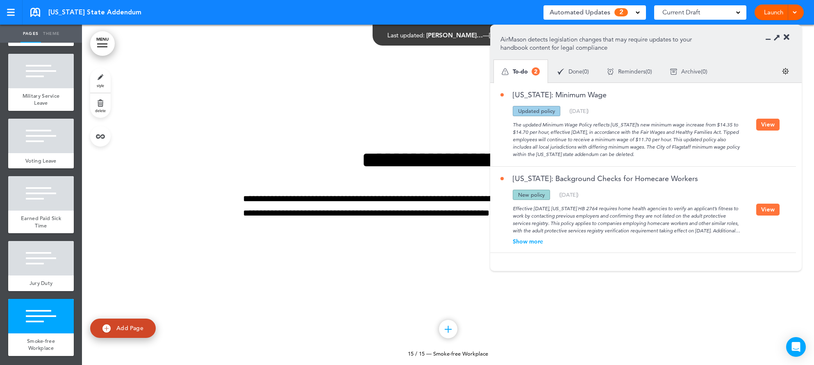
click at [110, 326] on img at bounding box center [107, 328] width 8 height 8
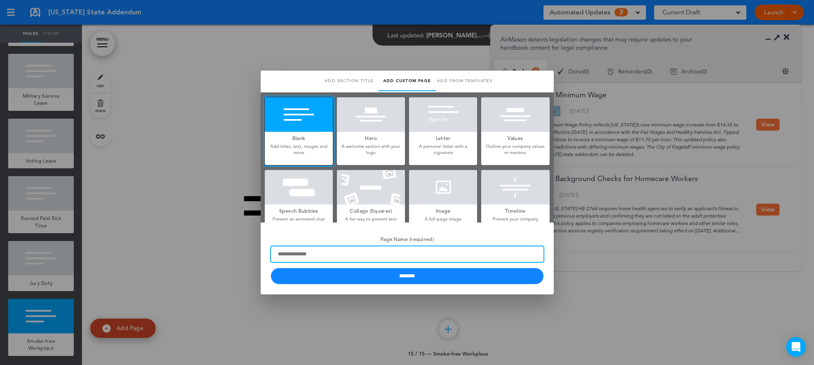
click at [322, 250] on input "Page Name (required)" at bounding box center [407, 254] width 273 height 16
type input "*"
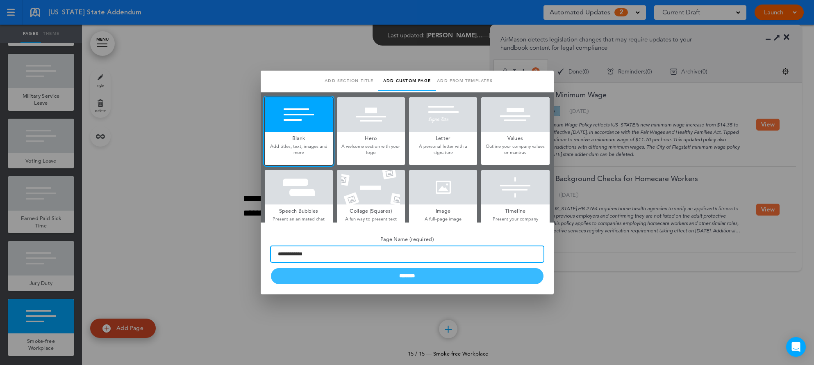
type input "**********"
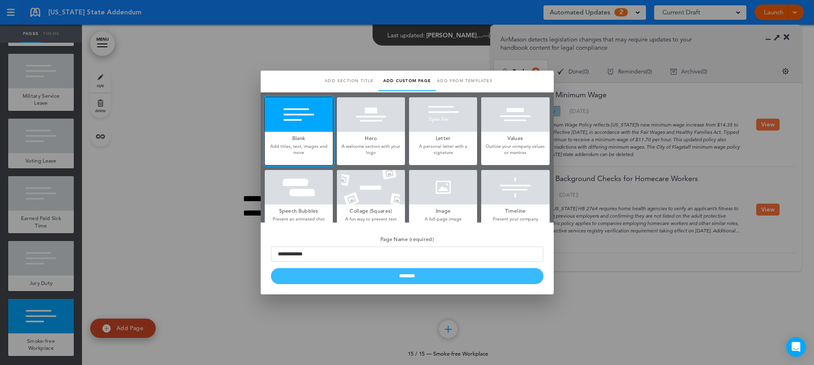
click at [383, 269] on input "********" at bounding box center [407, 276] width 273 height 16
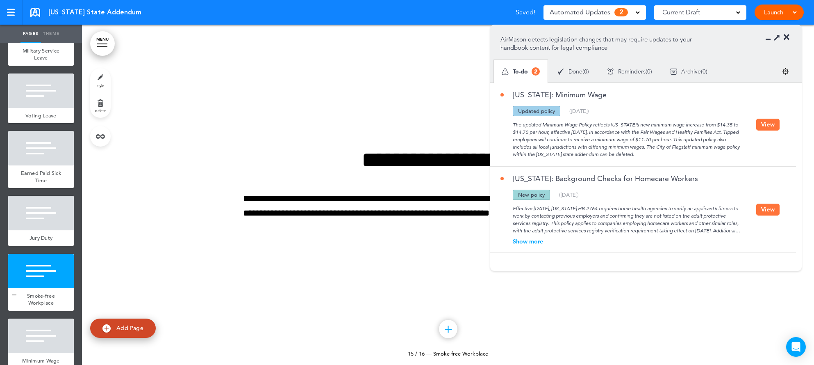
scroll to position [732, 0]
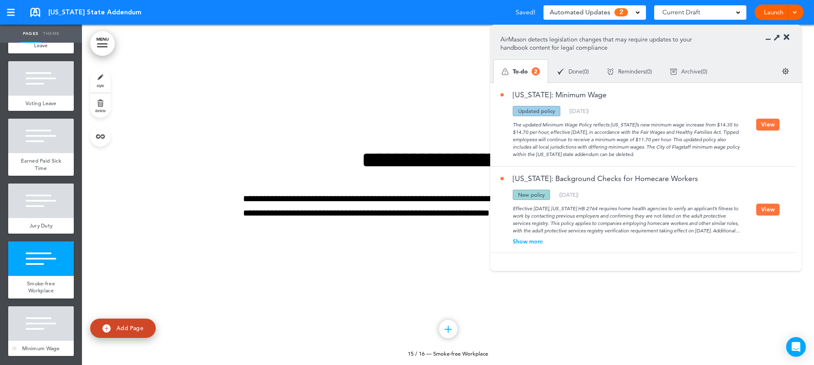
click at [35, 340] on div "Minimum Wage" at bounding box center [41, 348] width 66 height 16
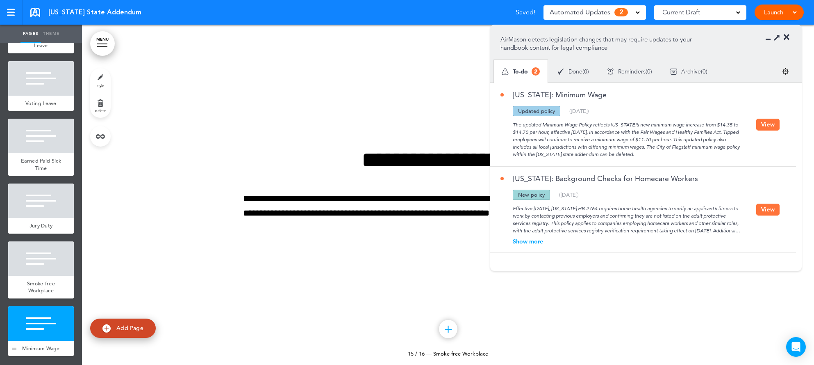
scroll to position [6765, 0]
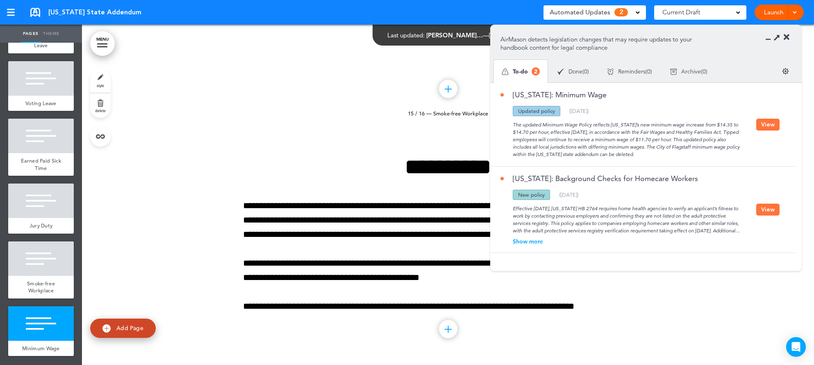
click at [767, 119] on button "View" at bounding box center [768, 125] width 23 height 12
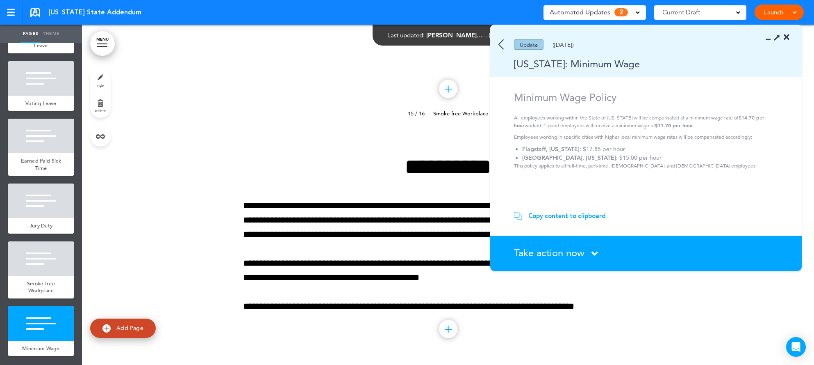
click at [555, 216] on div "Copy content to clipboard" at bounding box center [568, 216] width 78 height 8
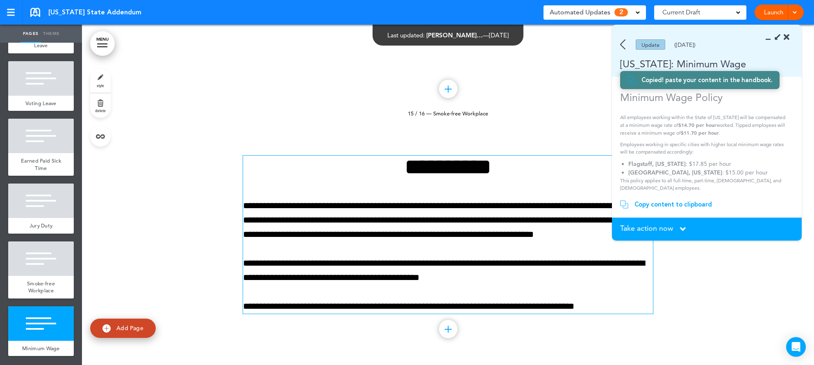
click at [344, 256] on p "**********" at bounding box center [448, 270] width 410 height 29
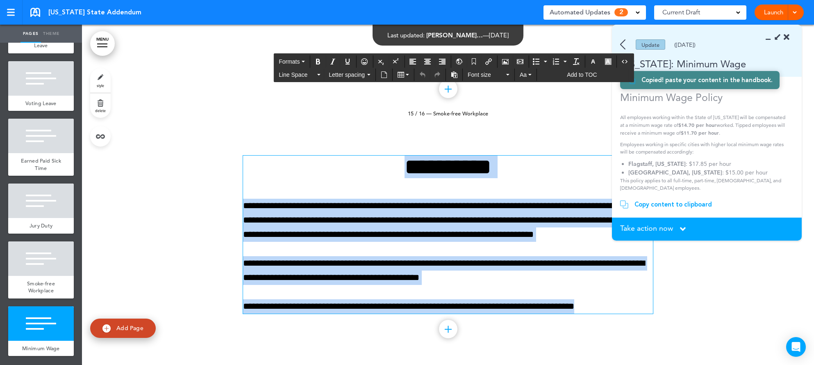
drag, startPoint x: 527, startPoint y: 280, endPoint x: 315, endPoint y: 142, distance: 253.1
click at [315, 142] on div "**********" at bounding box center [448, 245] width 410 height 240
paste div
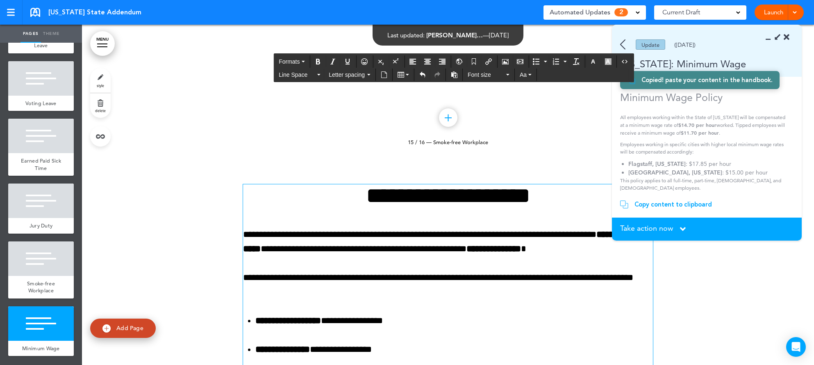
scroll to position [6808, 0]
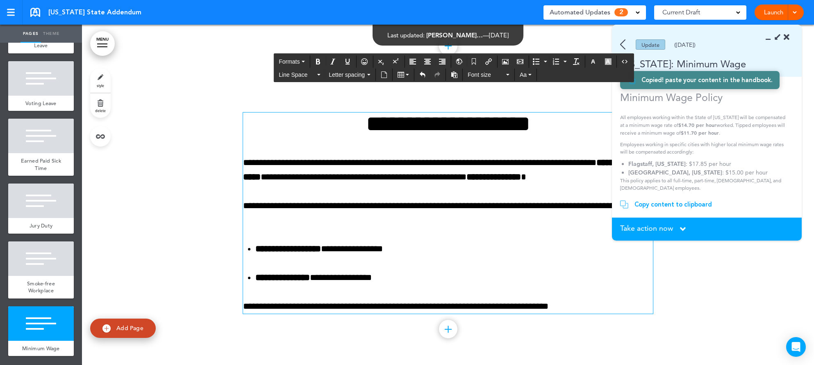
click at [124, 328] on span "Add Page" at bounding box center [129, 327] width 27 height 7
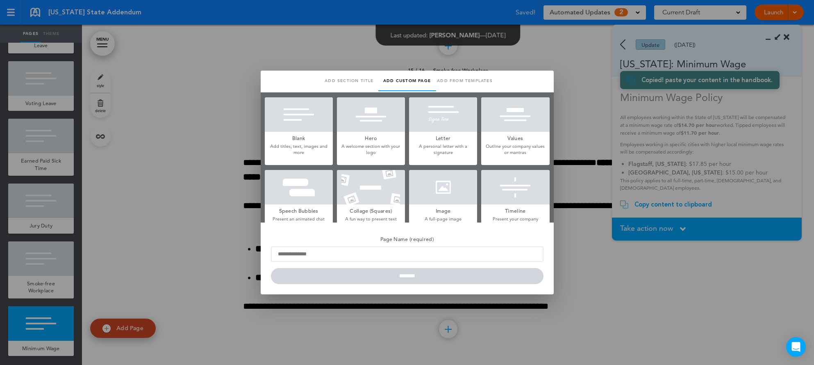
click at [654, 337] on div at bounding box center [407, 182] width 814 height 365
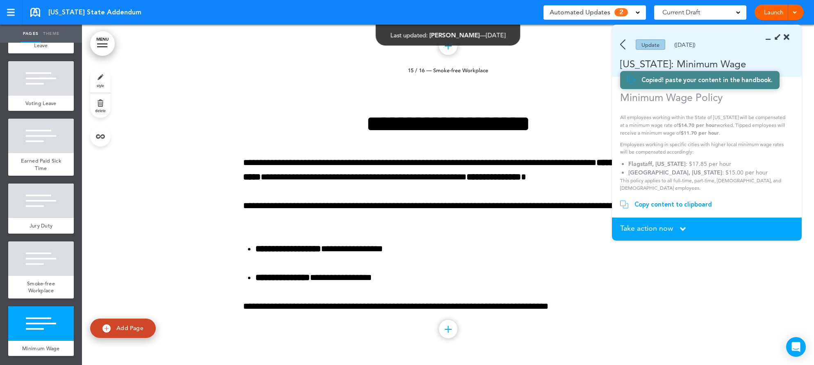
click at [659, 229] on span "Take action now" at bounding box center [646, 227] width 53 height 7
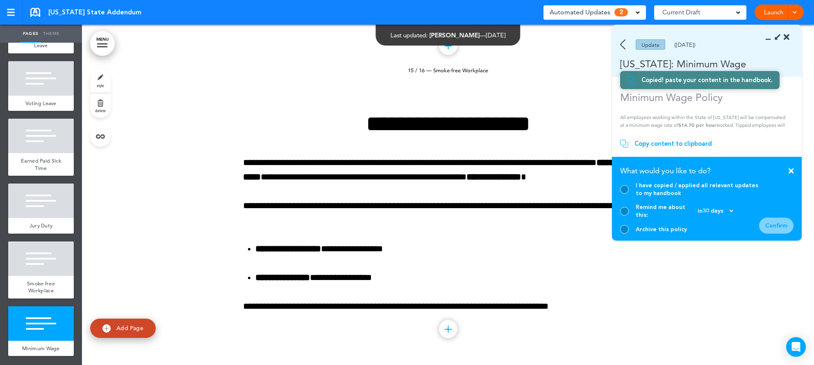
click at [622, 194] on div at bounding box center [624, 189] width 9 height 9
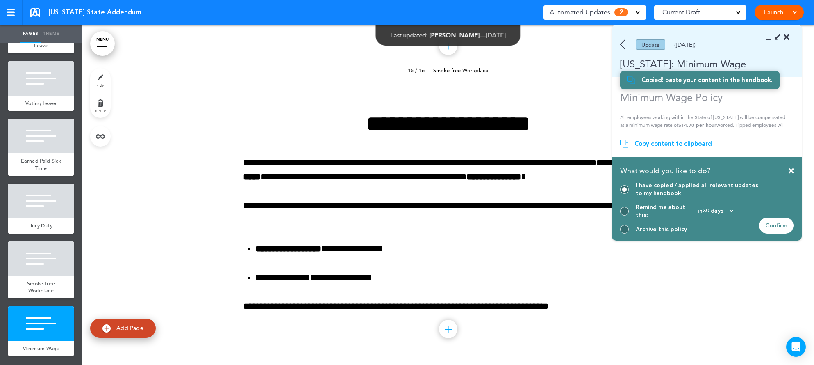
click at [789, 225] on div "Confirm" at bounding box center [776, 225] width 34 height 16
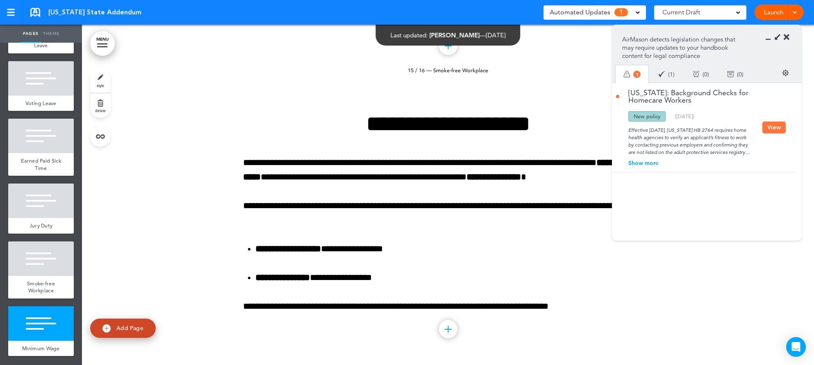
click at [772, 129] on button "View" at bounding box center [774, 127] width 23 height 12
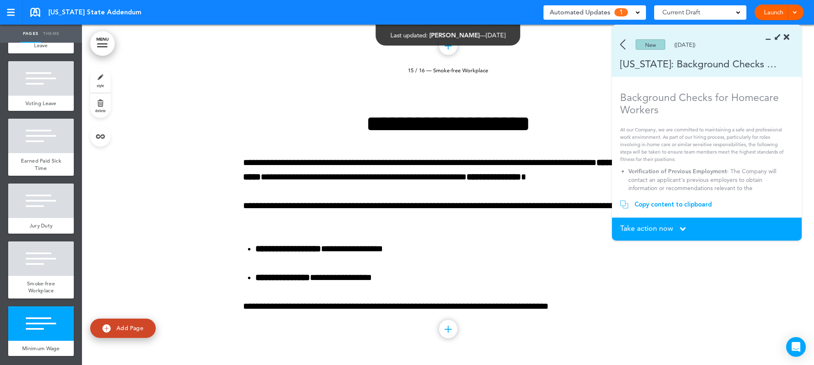
click at [664, 209] on section "Copy content to clipboard Copied! paste your content in the handbook." at bounding box center [707, 204] width 190 height 26
click at [663, 202] on div "Copy content to clipboard" at bounding box center [674, 204] width 78 height 8
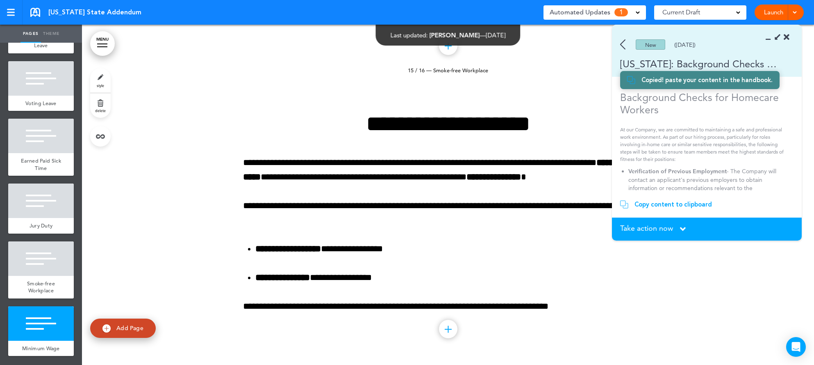
click at [141, 333] on link "Add Page" at bounding box center [123, 327] width 66 height 19
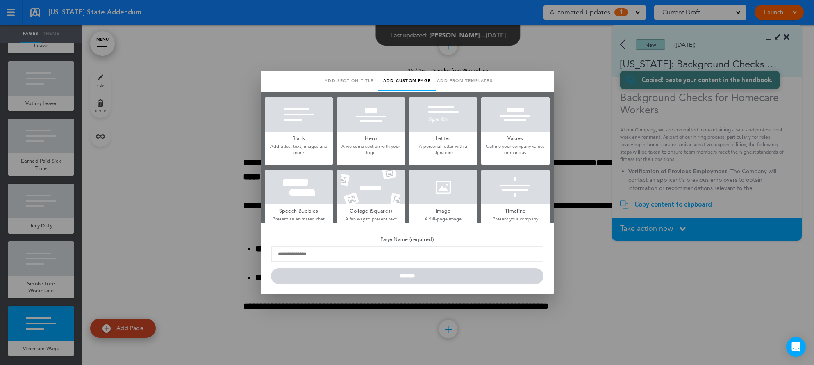
click at [297, 138] on h5 "Blank" at bounding box center [299, 137] width 68 height 11
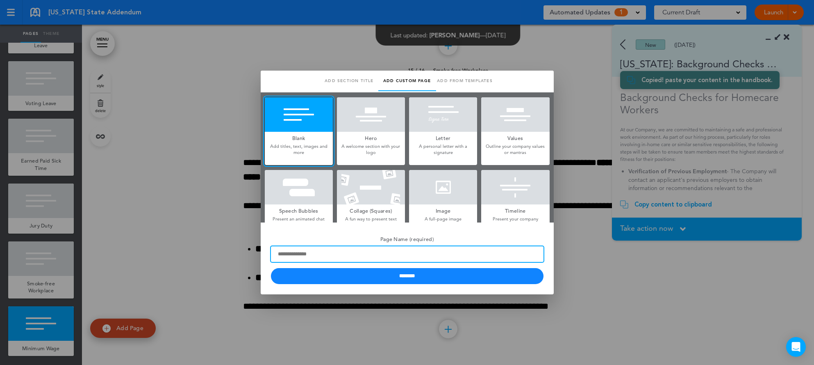
click at [360, 252] on input "Page Name (required)" at bounding box center [407, 254] width 273 height 16
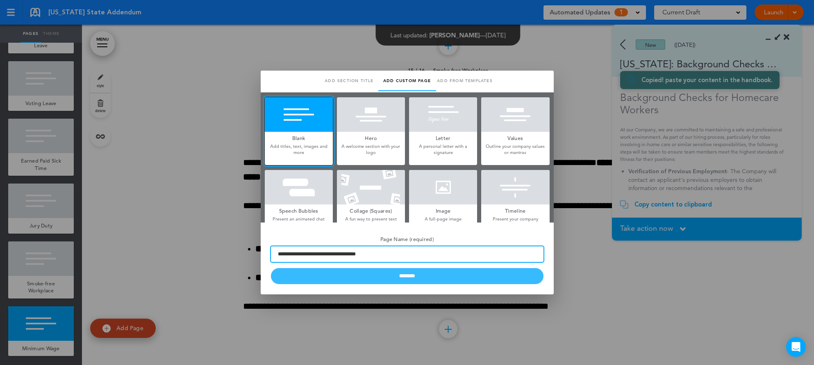
type input "**********"
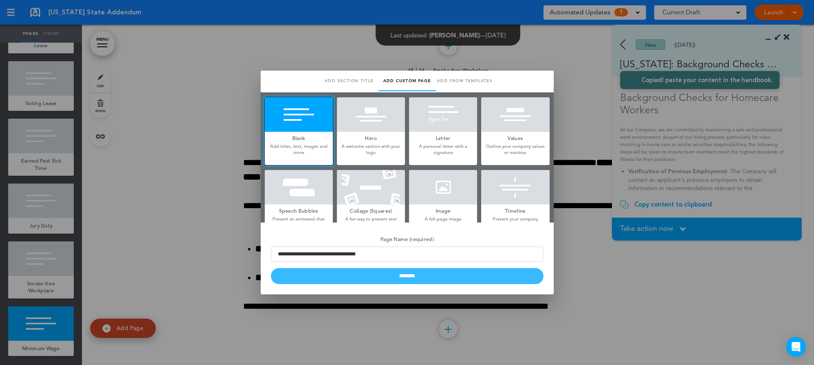
click at [371, 271] on input "********" at bounding box center [407, 276] width 273 height 16
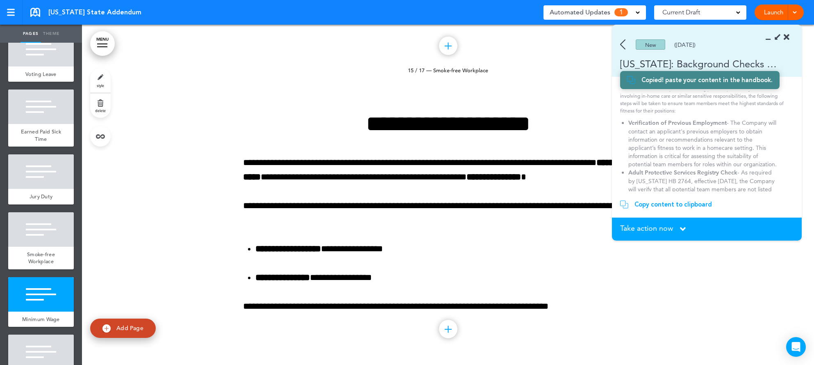
scroll to position [54, 0]
click at [636, 228] on span "Take action now" at bounding box center [646, 227] width 53 height 7
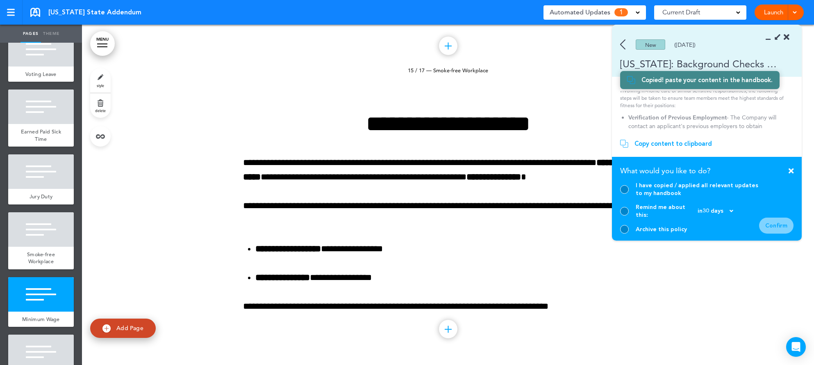
click at [791, 174] on icon at bounding box center [791, 170] width 5 height 7
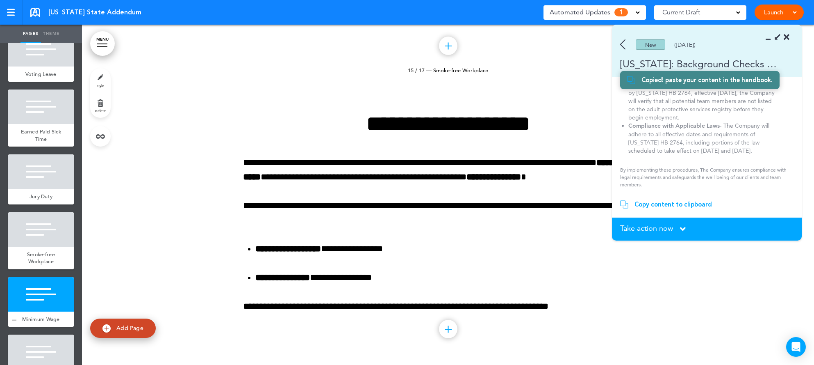
scroll to position [810, 0]
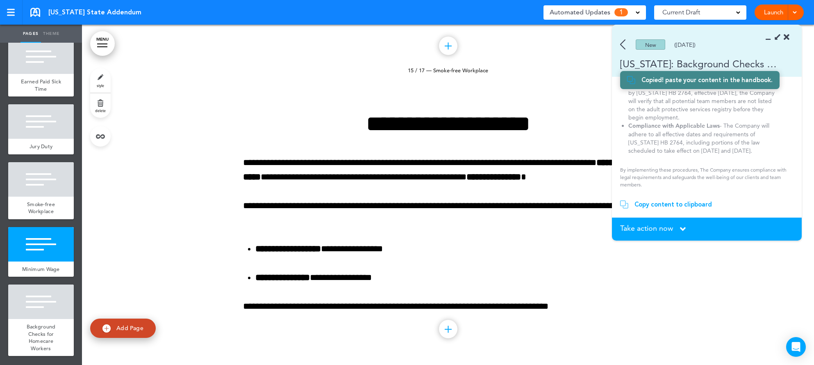
click at [642, 207] on div "Copy content to clipboard" at bounding box center [674, 204] width 78 height 8
click at [50, 328] on span "Background Checks for Homecare Workers" at bounding box center [41, 337] width 29 height 29
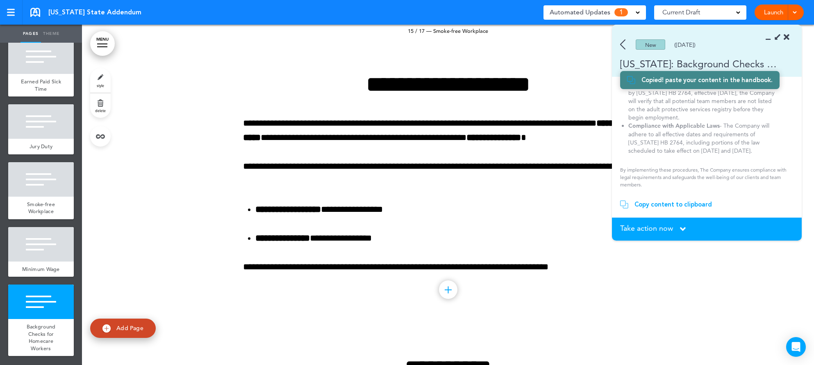
scroll to position [7048, 0]
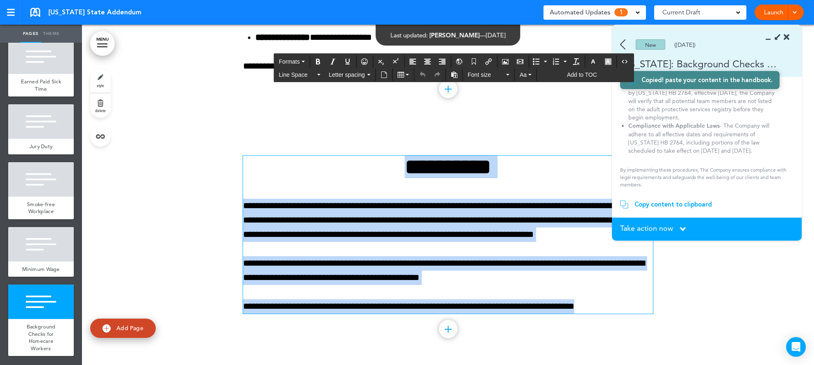
drag, startPoint x: 541, startPoint y: 276, endPoint x: 262, endPoint y: 163, distance: 301.2
click at [262, 163] on div "**********" at bounding box center [448, 234] width 410 height 158
paste div
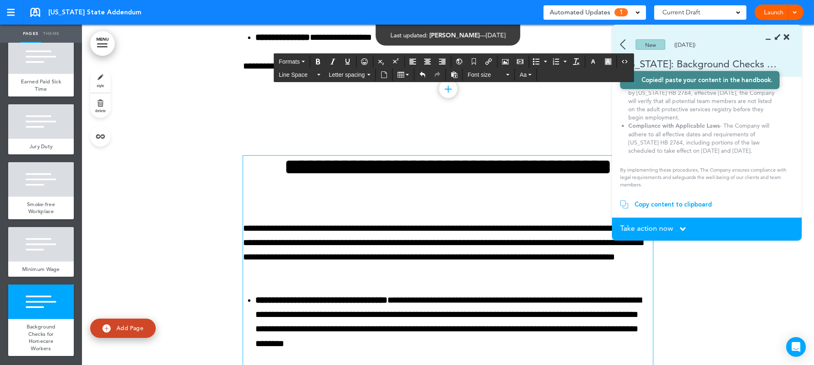
scroll to position [6919, 0]
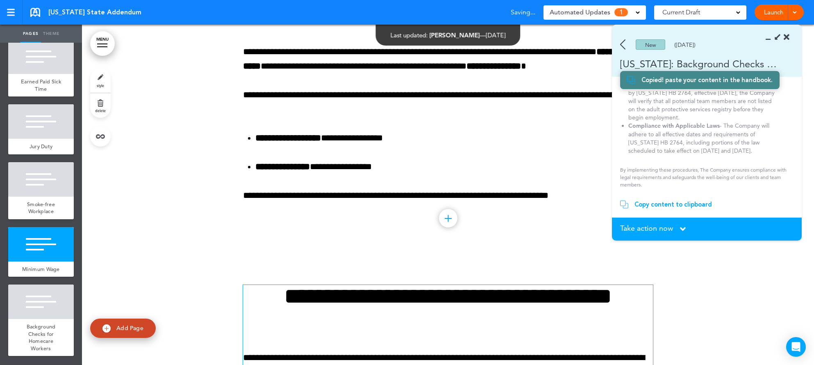
click at [669, 228] on span "Take action now" at bounding box center [646, 227] width 53 height 7
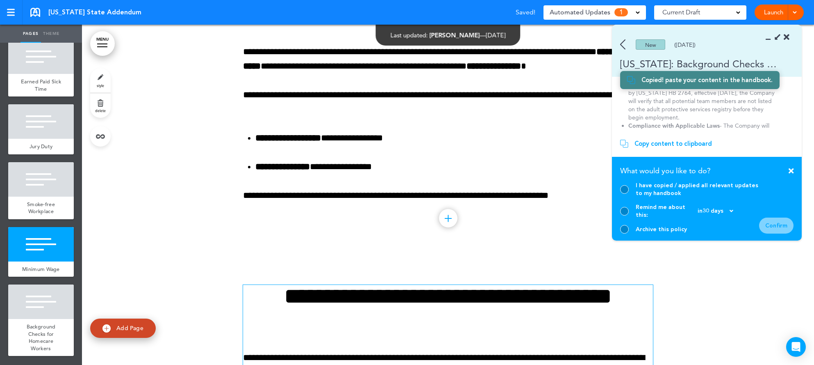
click at [623, 194] on div at bounding box center [624, 189] width 9 height 9
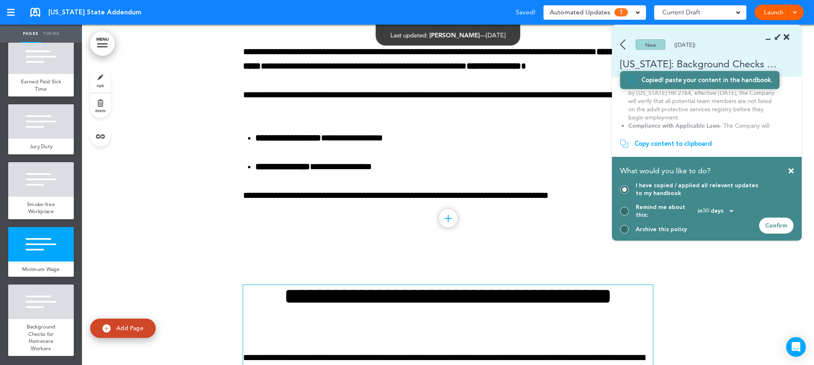
click at [783, 222] on div "Confirm" at bounding box center [776, 225] width 34 height 16
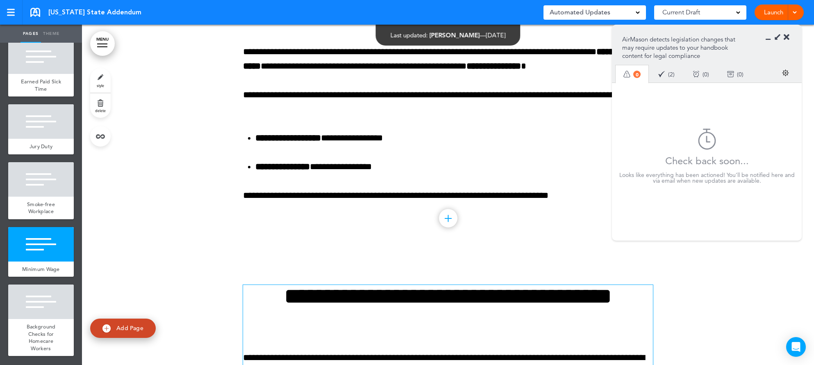
click at [787, 39] on icon at bounding box center [787, 37] width 6 height 8
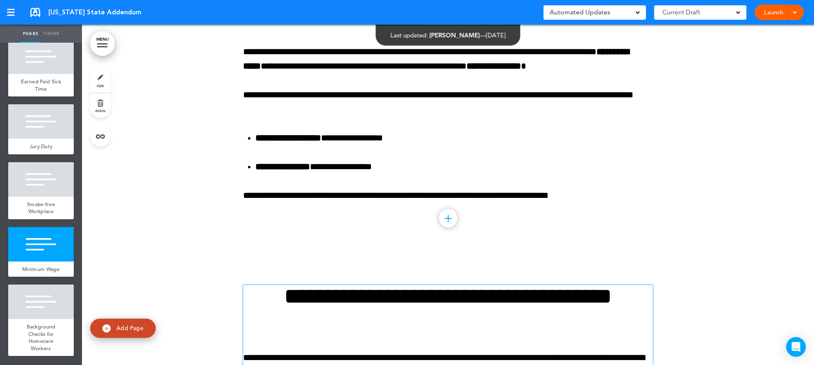
click at [36, 14] on link at bounding box center [35, 12] width 10 height 9
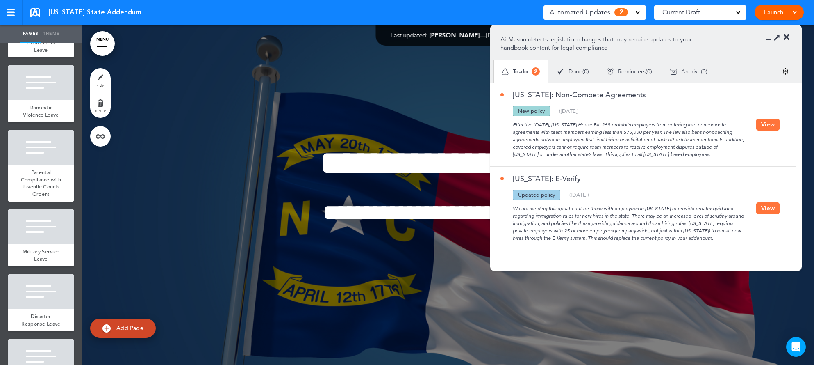
scroll to position [787, 0]
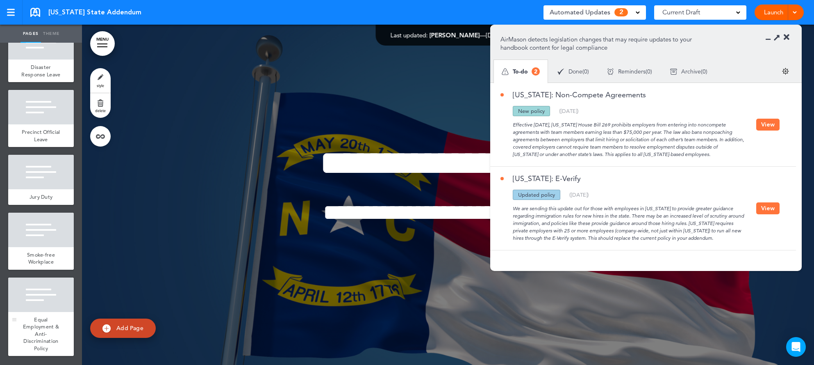
click at [51, 312] on div "Equal Employment & Anti-Discrimination Policy" at bounding box center [41, 334] width 66 height 44
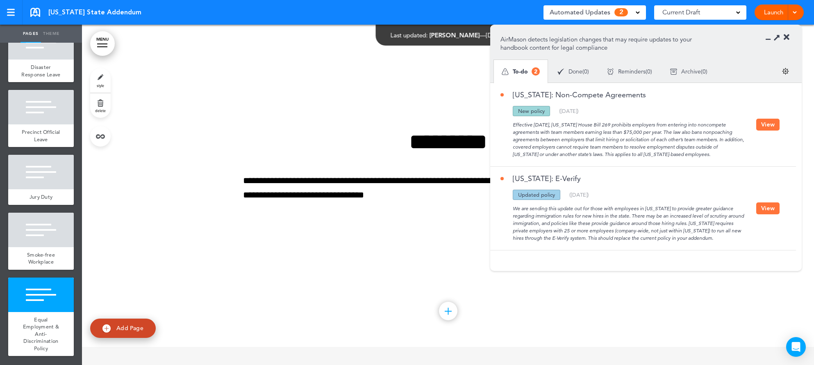
scroll to position [5099, 0]
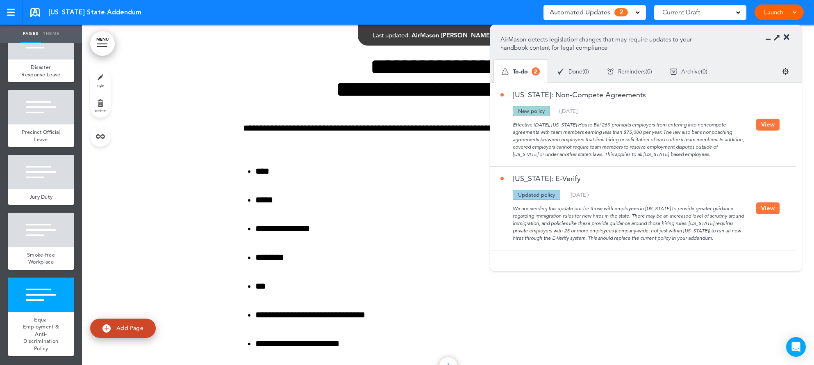
click at [123, 328] on span "Add Page" at bounding box center [129, 327] width 27 height 7
type input "********"
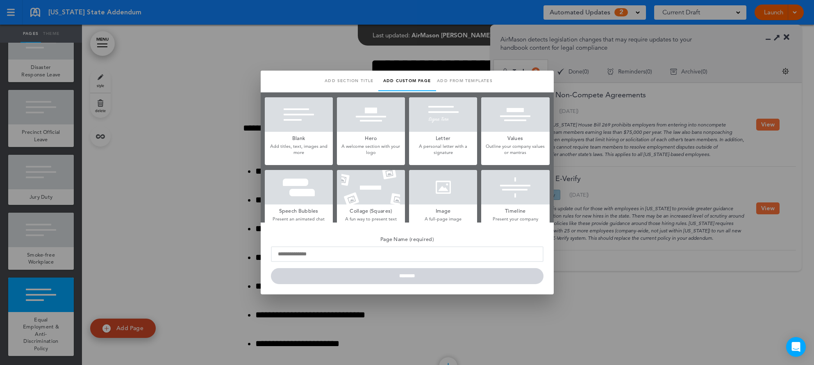
click at [302, 152] on p "Add titles, text, images and more" at bounding box center [299, 149] width 68 height 13
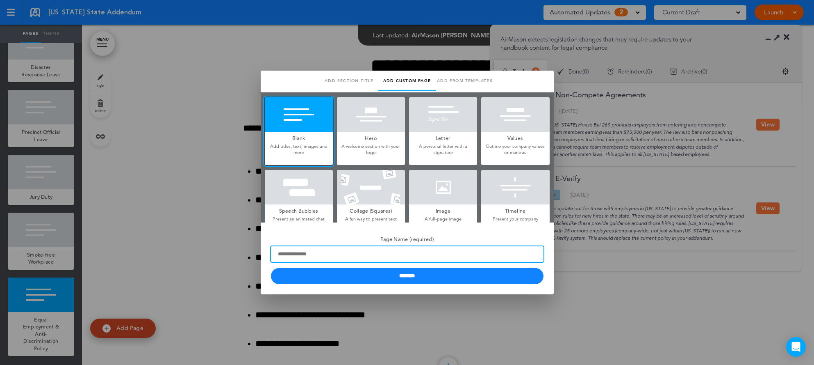
click at [353, 246] on input "Page Name (required)" at bounding box center [407, 254] width 273 height 16
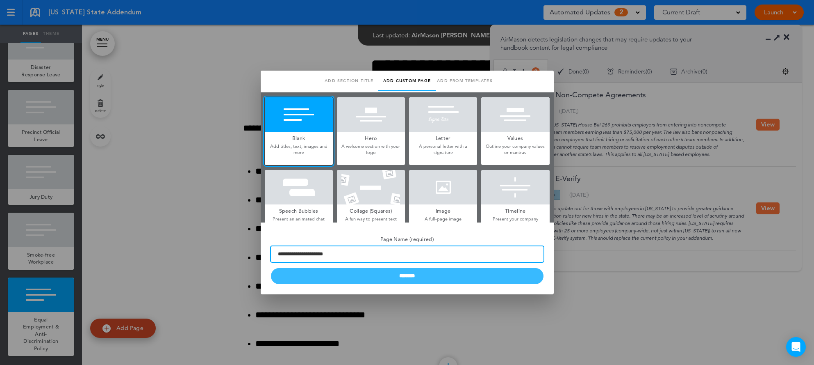
type input "**********"
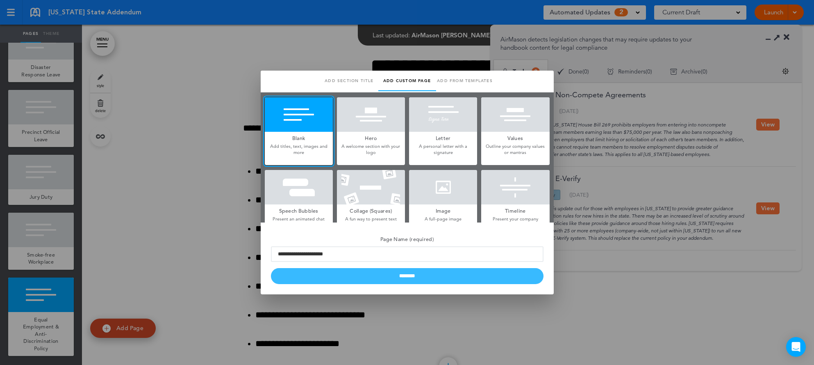
click at [363, 278] on input "********" at bounding box center [407, 276] width 273 height 16
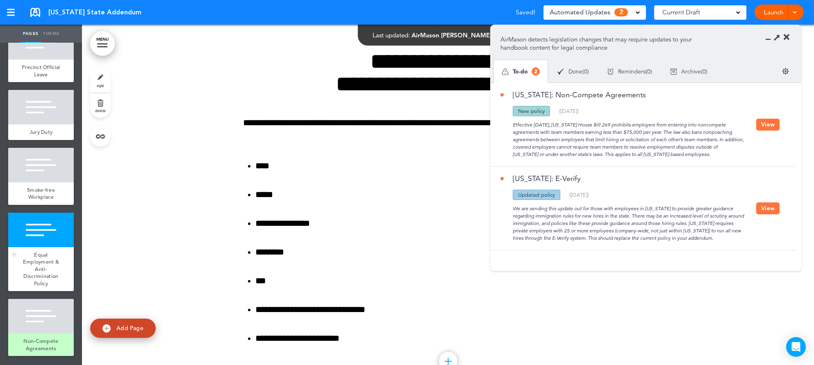
scroll to position [852, 0]
click at [35, 333] on div at bounding box center [41, 316] width 66 height 34
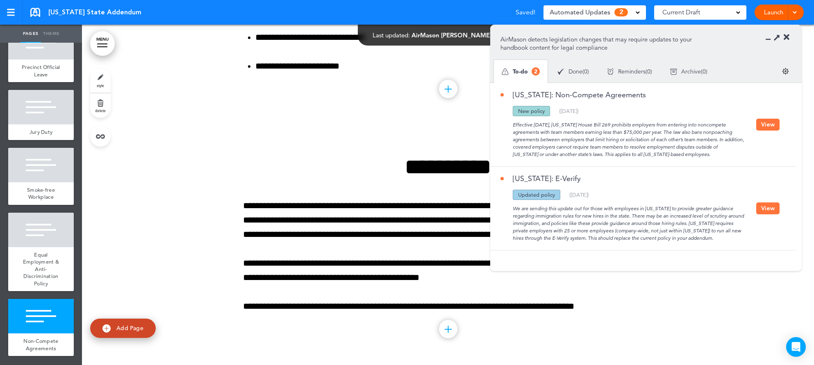
scroll to position [8, 0]
click at [764, 123] on button "View" at bounding box center [768, 125] width 23 height 12
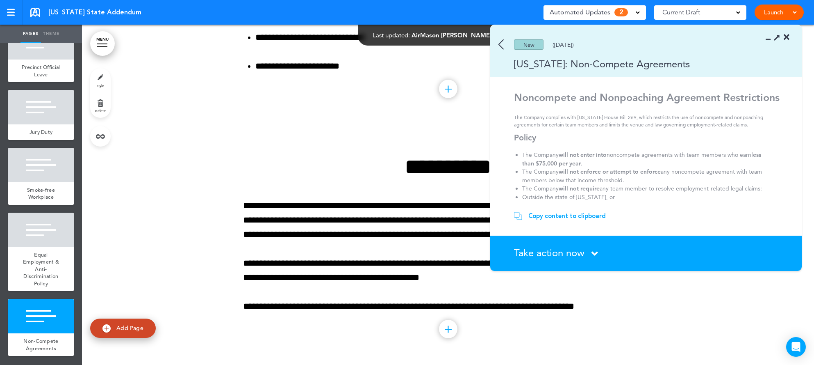
click at [563, 215] on div "Copy content to clipboard" at bounding box center [568, 216] width 78 height 8
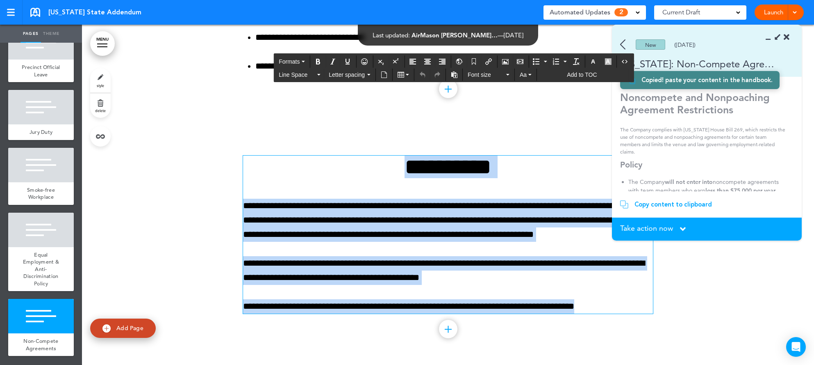
drag, startPoint x: 615, startPoint y: 306, endPoint x: 333, endPoint y: 155, distance: 319.0
click at [333, 155] on div "**********" at bounding box center [448, 245] width 410 height 240
paste div
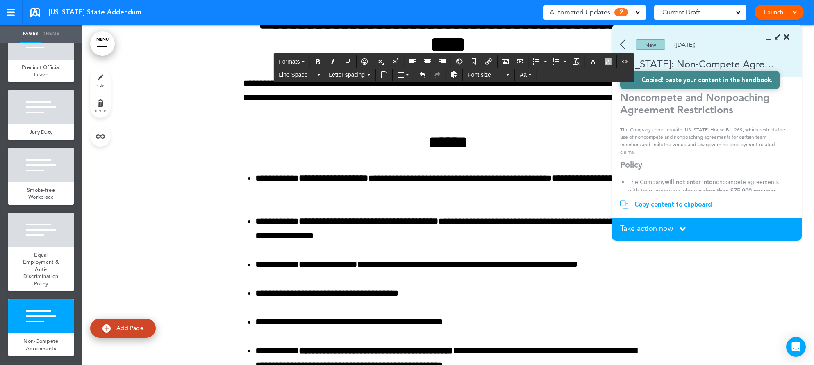
scroll to position [5762, 0]
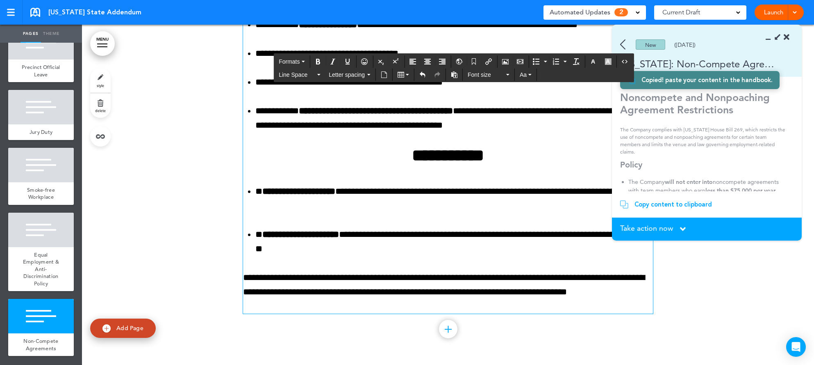
click at [657, 226] on span "Take action now" at bounding box center [646, 227] width 53 height 7
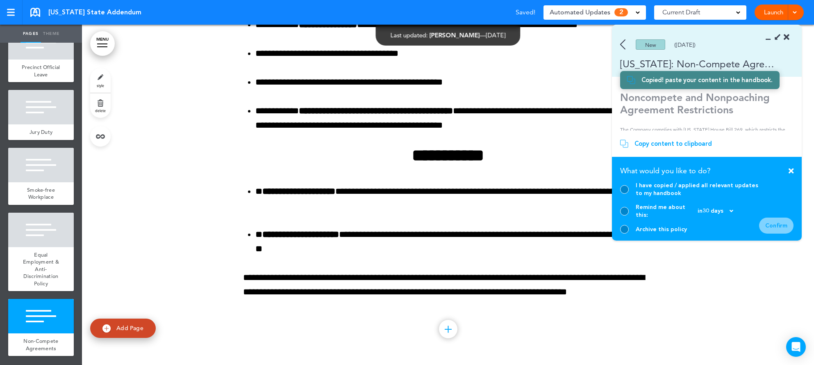
click at [627, 194] on div at bounding box center [624, 189] width 9 height 9
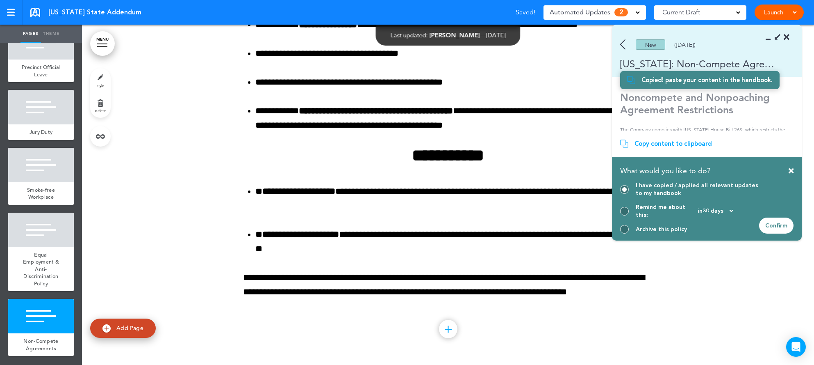
click at [780, 227] on div "Confirm" at bounding box center [776, 225] width 34 height 16
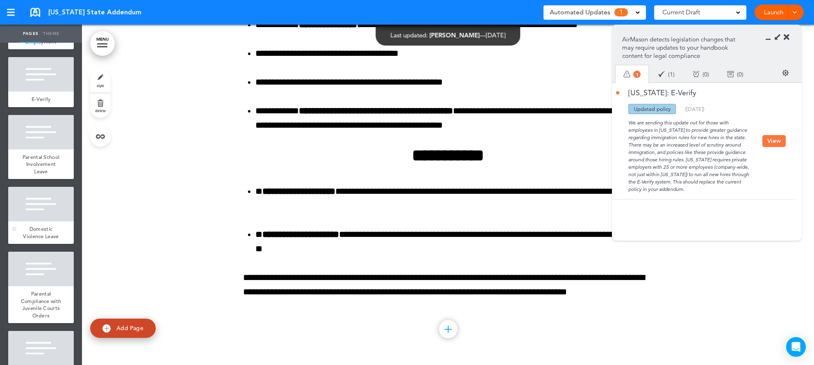
scroll to position [395, 0]
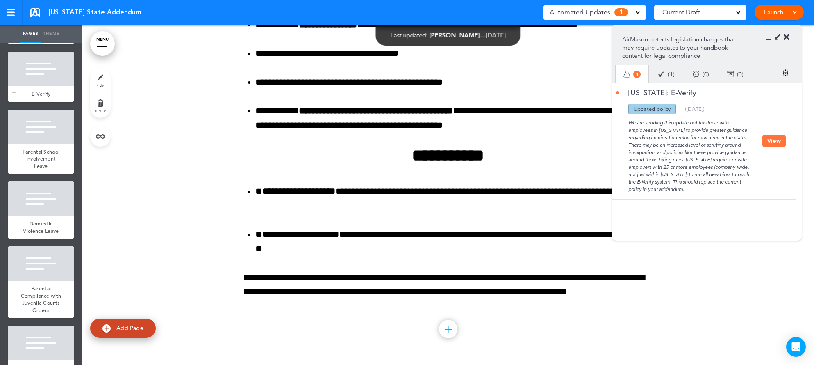
click at [37, 97] on span "E-Verify" at bounding box center [41, 93] width 19 height 7
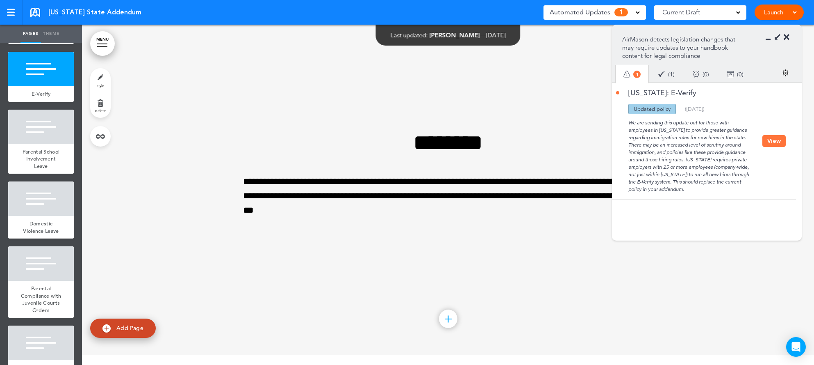
scroll to position [2055, 0]
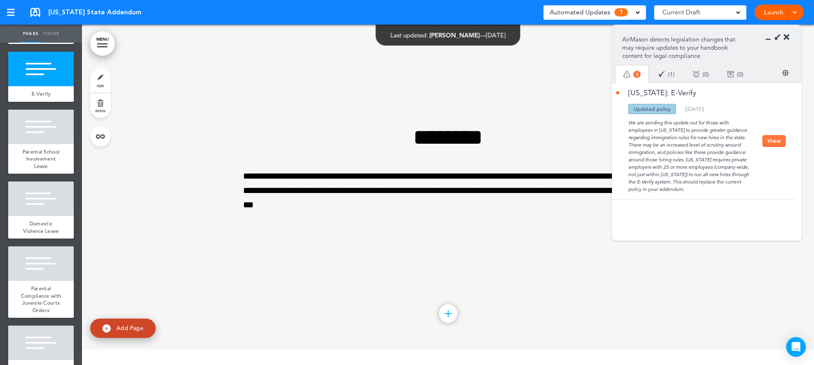
click at [769, 146] on button "View" at bounding box center [774, 141] width 23 height 12
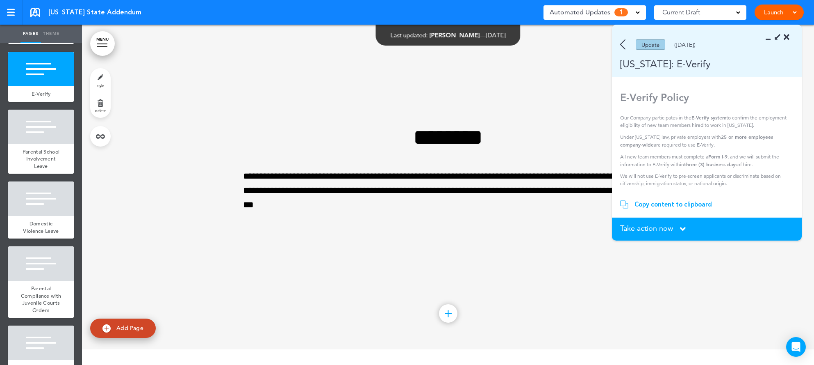
click at [682, 205] on div "Copy content to clipboard" at bounding box center [674, 204] width 78 height 8
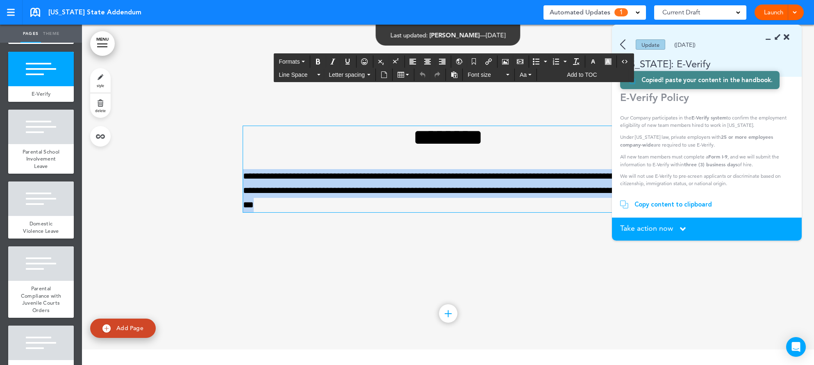
drag, startPoint x: 385, startPoint y: 208, endPoint x: 204, endPoint y: 176, distance: 184.0
click at [204, 176] on div "**********" at bounding box center [448, 179] width 732 height 340
click at [383, 204] on p "**********" at bounding box center [448, 190] width 410 height 43
drag, startPoint x: 383, startPoint y: 204, endPoint x: 358, endPoint y: 128, distance: 80.1
click at [358, 128] on div "**********" at bounding box center [448, 169] width 410 height 86
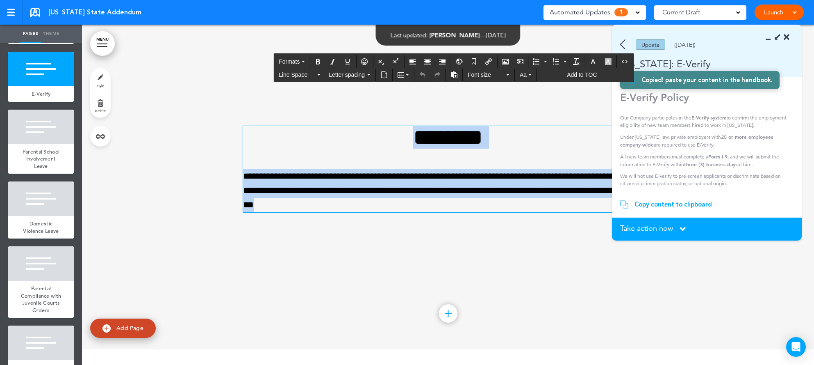
paste div
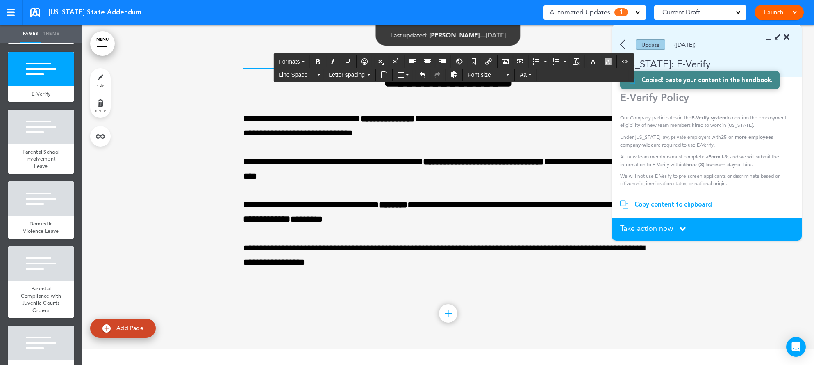
click at [651, 223] on section "Take action now Click here to change the status What would you like to do? I ha…" at bounding box center [707, 228] width 190 height 23
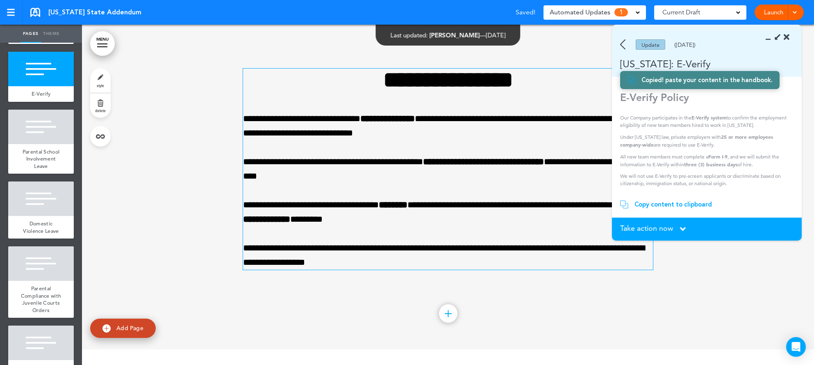
click at [651, 232] on span "Take action now" at bounding box center [646, 227] width 53 height 7
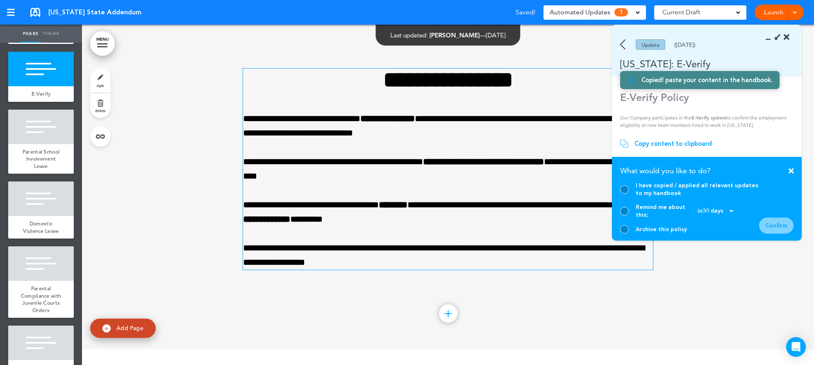
click at [628, 194] on div at bounding box center [624, 189] width 9 height 9
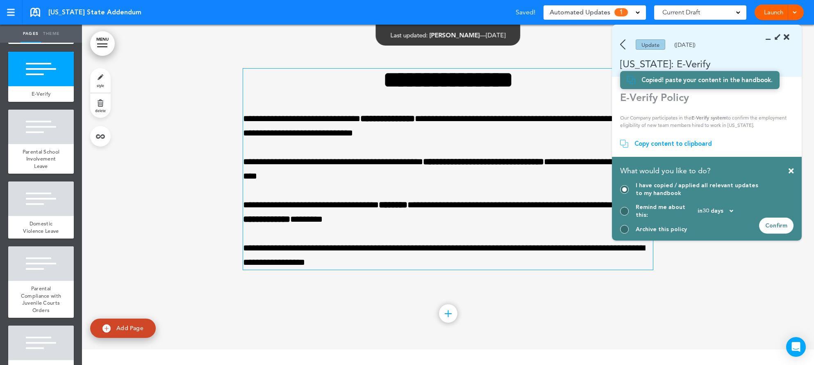
click at [802, 217] on section "Take action now Click here to change the status What would you like to do? I ha…" at bounding box center [707, 199] width 190 height 84
click at [773, 230] on div "Confirm" at bounding box center [776, 225] width 34 height 16
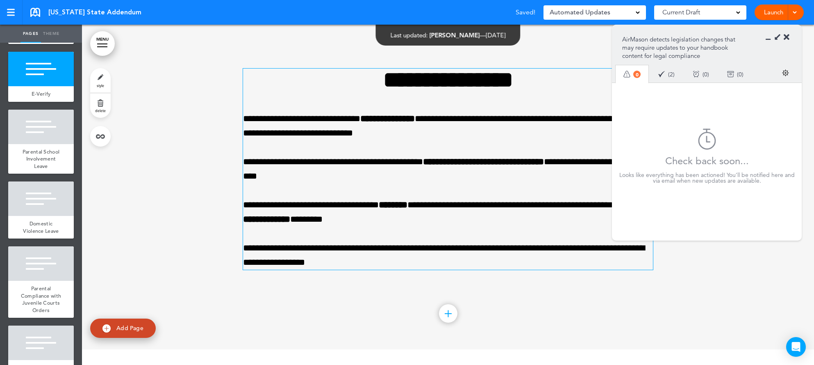
click at [785, 36] on icon at bounding box center [787, 37] width 6 height 8
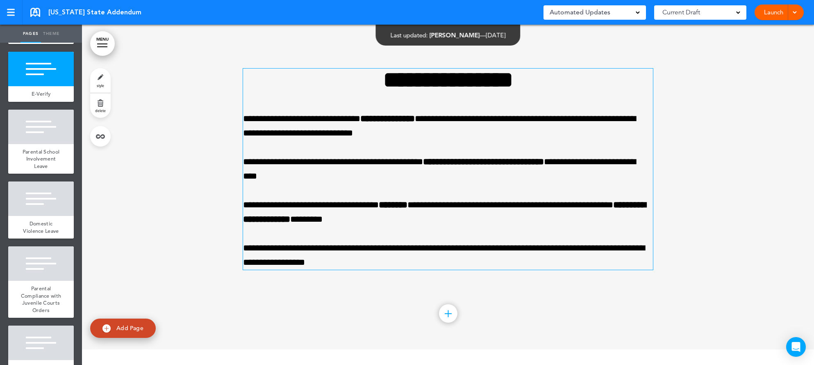
click at [36, 12] on link at bounding box center [35, 12] width 10 height 9
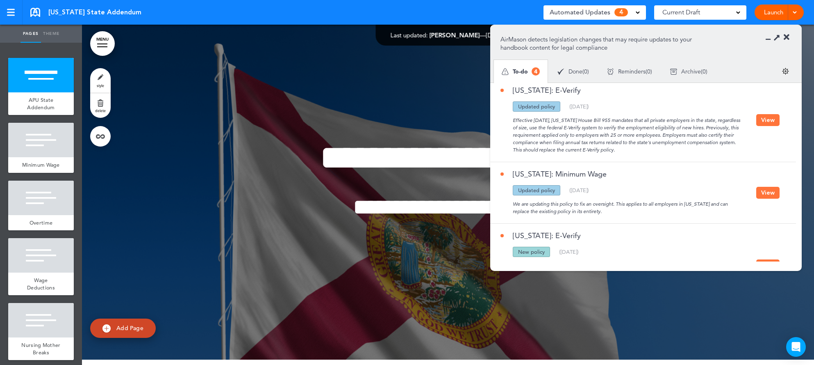
scroll to position [101, 0]
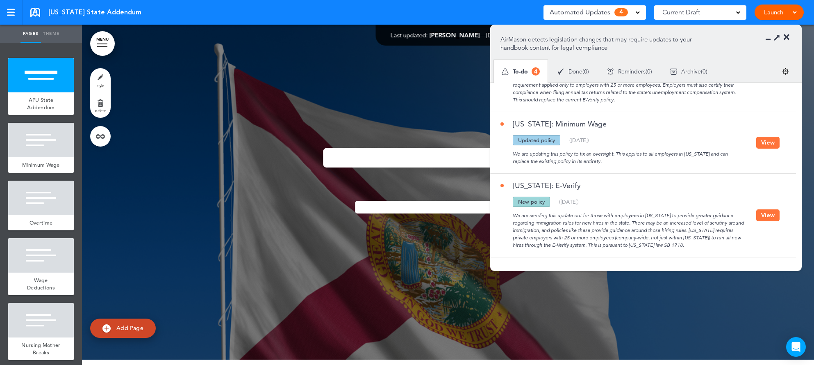
click at [764, 215] on button "View" at bounding box center [768, 215] width 23 height 12
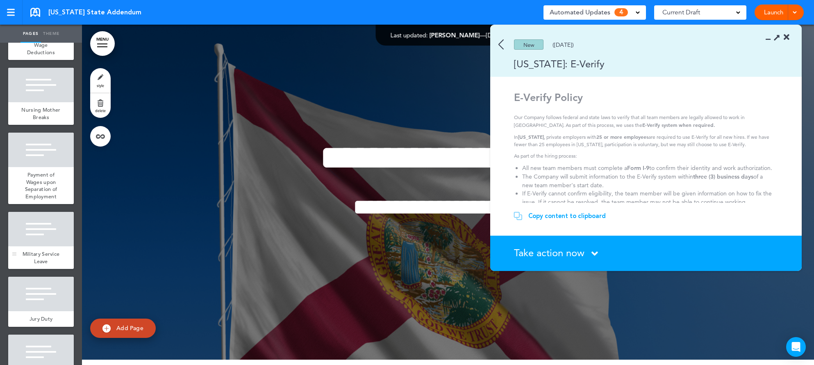
scroll to position [281, 0]
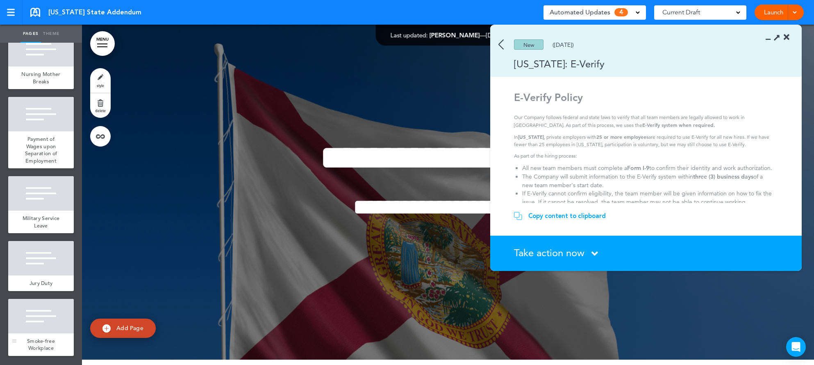
click at [46, 320] on div at bounding box center [41, 316] width 66 height 34
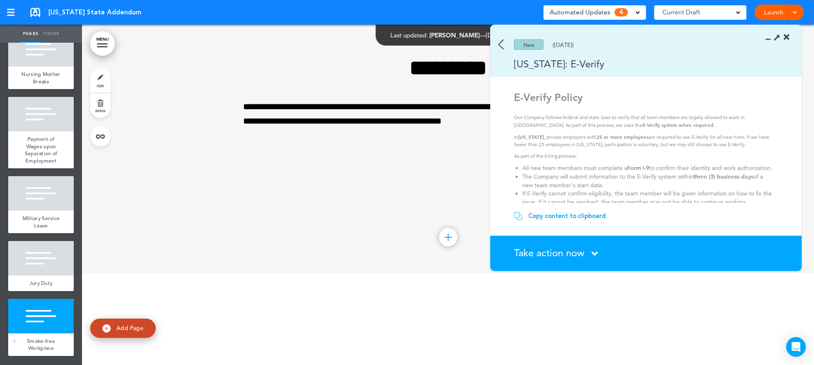
scroll to position [2720, 0]
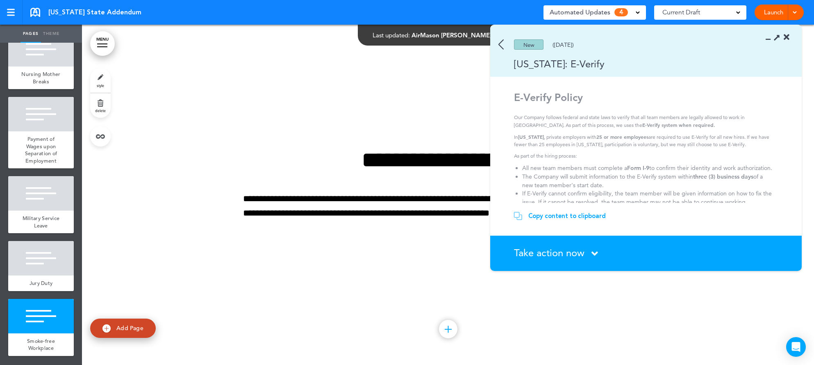
click at [130, 329] on span "Add Page" at bounding box center [129, 327] width 27 height 7
type input "********"
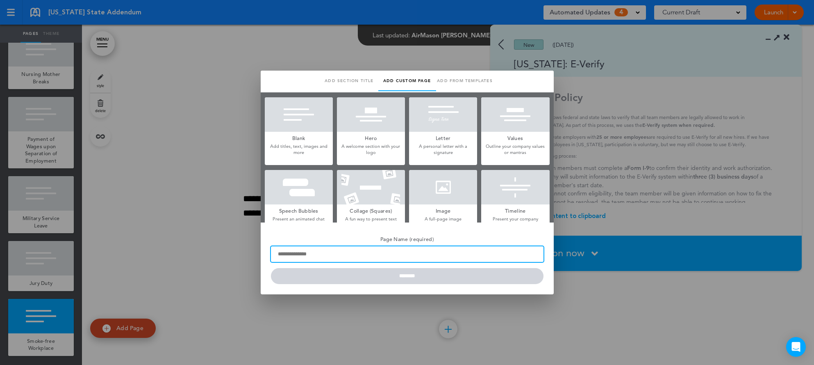
click at [378, 255] on input "Page Name (required)" at bounding box center [407, 254] width 273 height 16
type input "********"
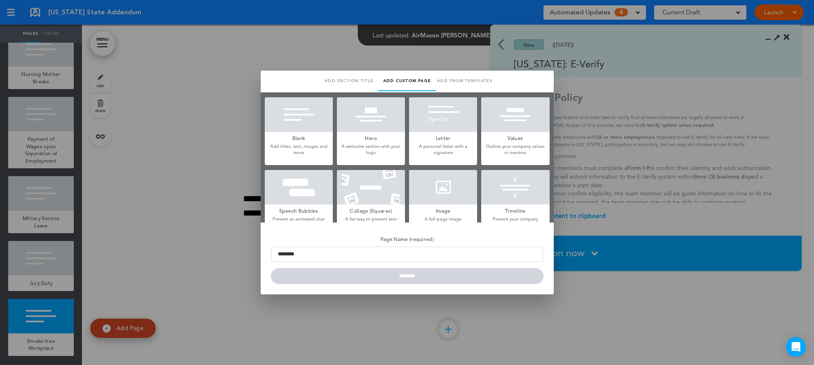
click at [307, 132] on h5 "Blank" at bounding box center [299, 137] width 68 height 11
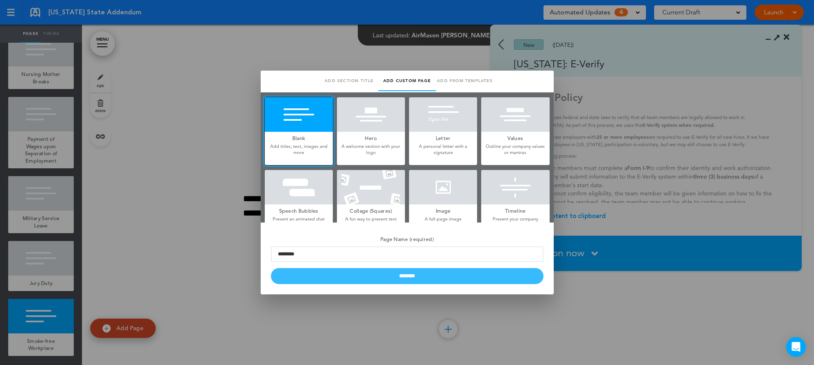
click at [426, 276] on input "********" at bounding box center [407, 276] width 273 height 16
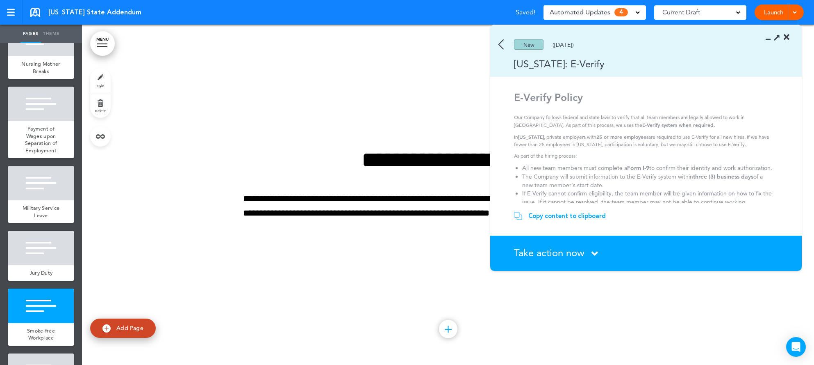
click at [556, 215] on div "Copy content to clipboard" at bounding box center [568, 216] width 78 height 8
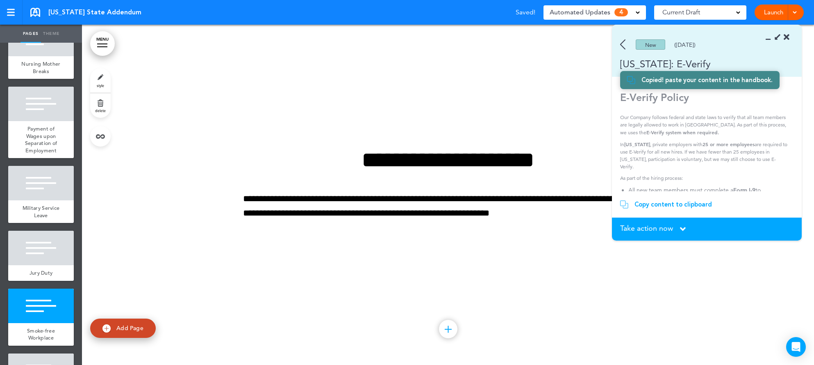
scroll to position [338, 0]
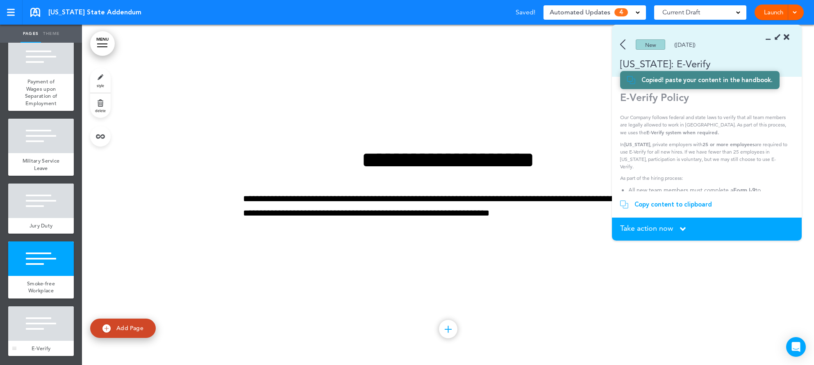
click at [34, 335] on div at bounding box center [41, 323] width 66 height 34
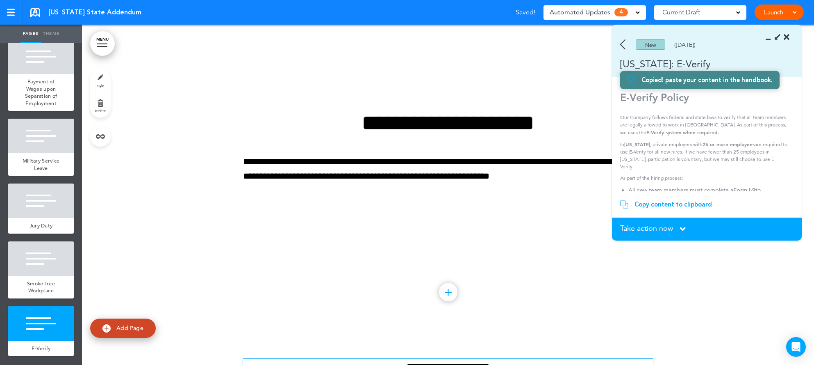
scroll to position [2960, 0]
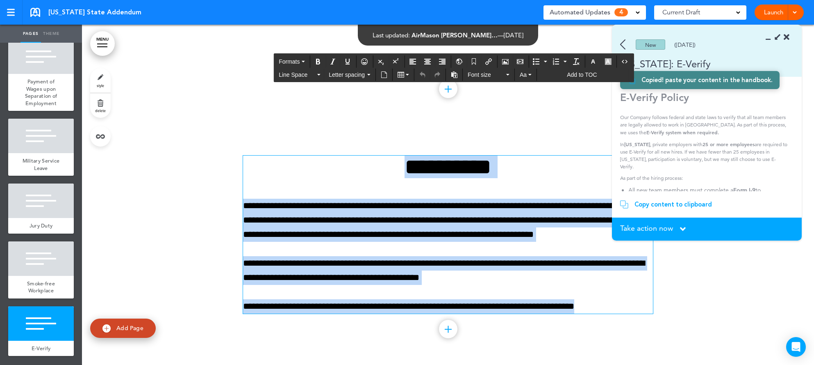
drag, startPoint x: 614, startPoint y: 304, endPoint x: 319, endPoint y: 150, distance: 332.5
click at [319, 150] on div "**********" at bounding box center [448, 245] width 410 height 240
paste div
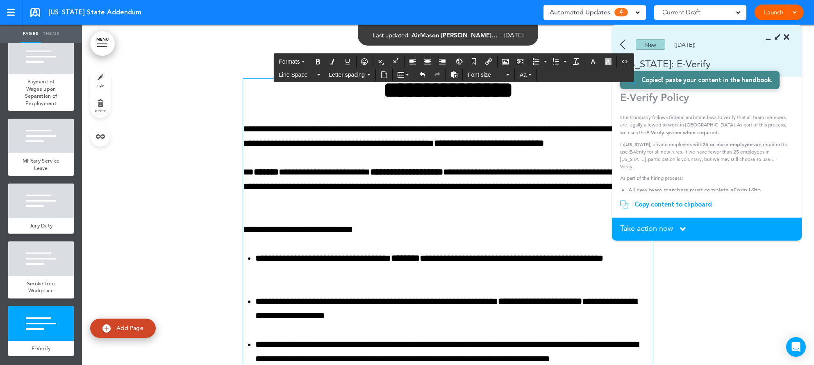
scroll to position [3132, 0]
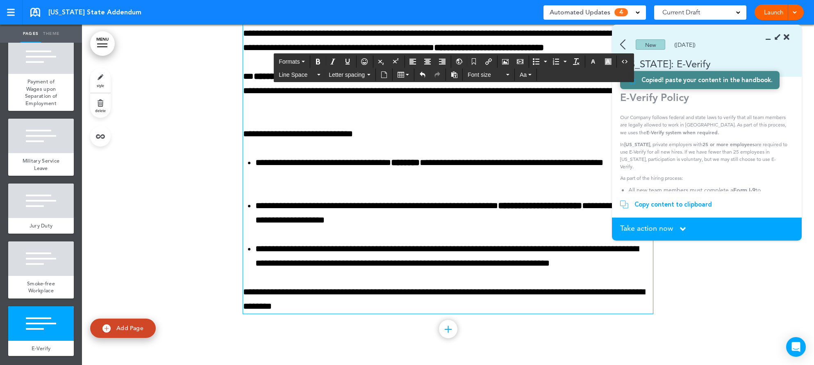
click at [657, 228] on span "Take action now" at bounding box center [646, 227] width 53 height 7
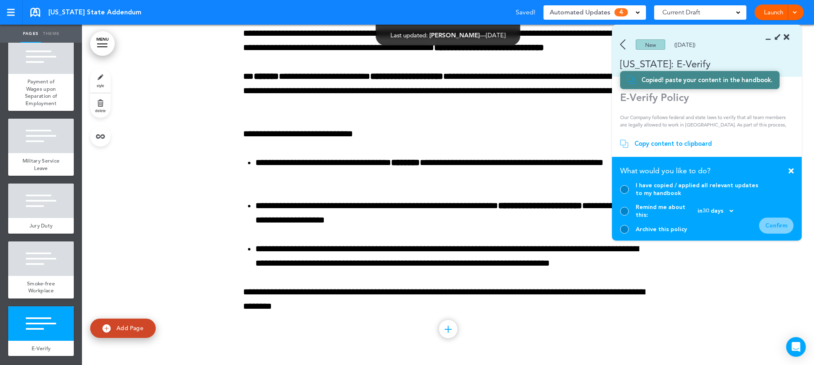
click at [625, 194] on div at bounding box center [624, 189] width 9 height 9
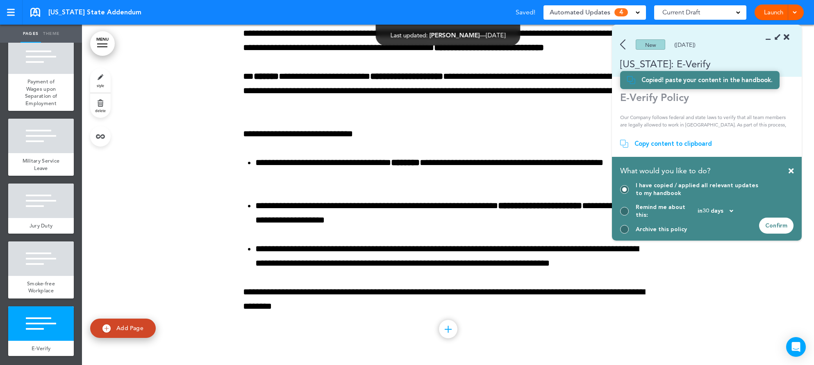
click at [776, 222] on div "Confirm" at bounding box center [776, 225] width 34 height 16
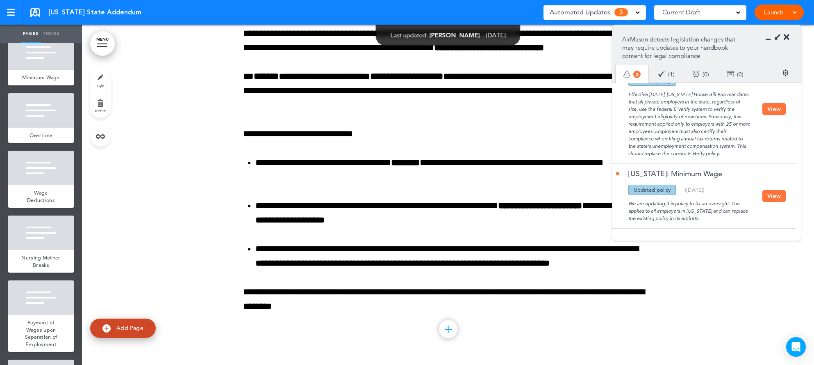
scroll to position [82, 0]
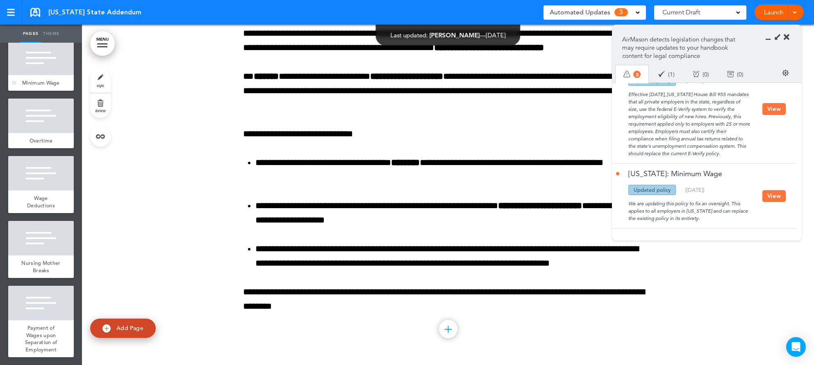
click at [52, 89] on div "Minimum Wage" at bounding box center [41, 83] width 66 height 16
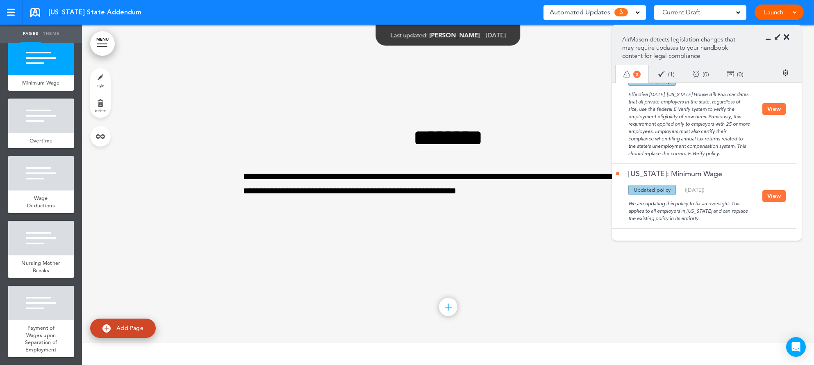
scroll to position [340, 0]
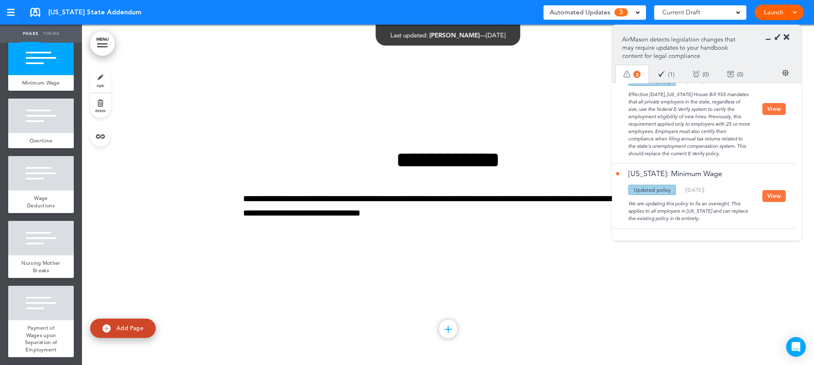
click at [718, 201] on div "We are updating this policy to fix an oversight. This applies to all employers …" at bounding box center [689, 208] width 146 height 27
click at [766, 195] on button "View" at bounding box center [774, 196] width 23 height 12
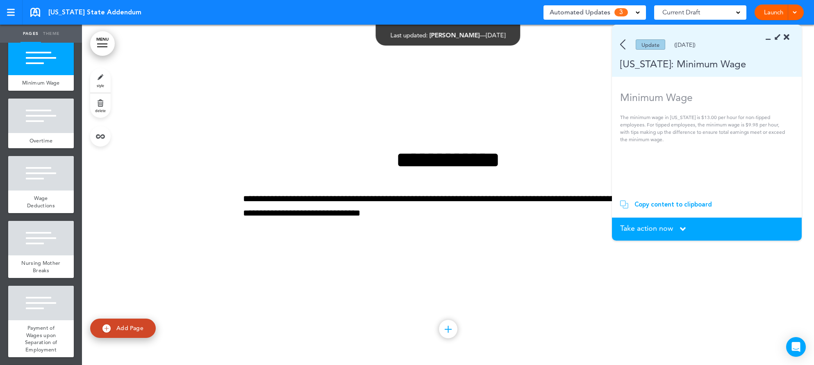
click at [670, 221] on section "Take action now Click here to change the status What would you like to do? I ha…" at bounding box center [707, 228] width 190 height 23
click at [669, 223] on section "Take action now Click here to change the status What would you like to do? I ha…" at bounding box center [707, 228] width 190 height 23
click at [663, 226] on span "Take action now" at bounding box center [646, 227] width 53 height 7
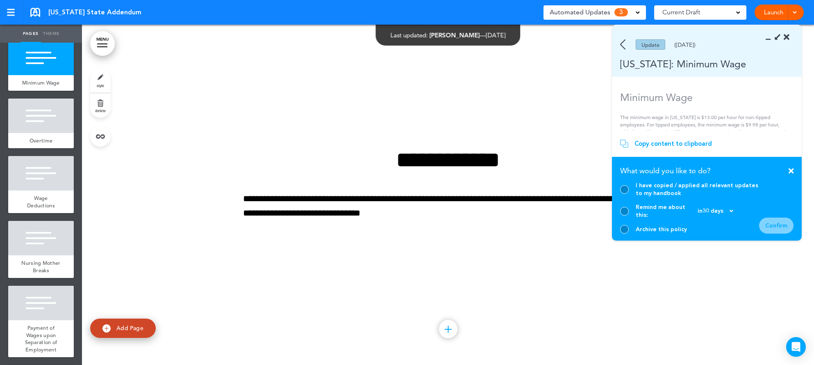
click at [627, 231] on div at bounding box center [624, 229] width 9 height 9
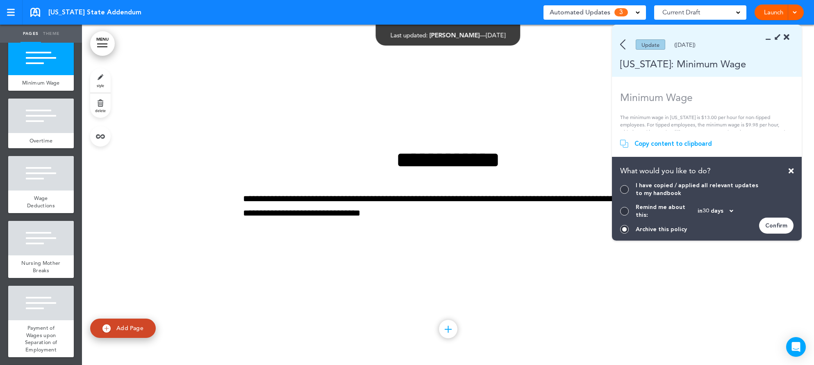
click at [761, 226] on div "Confirm" at bounding box center [776, 225] width 34 height 16
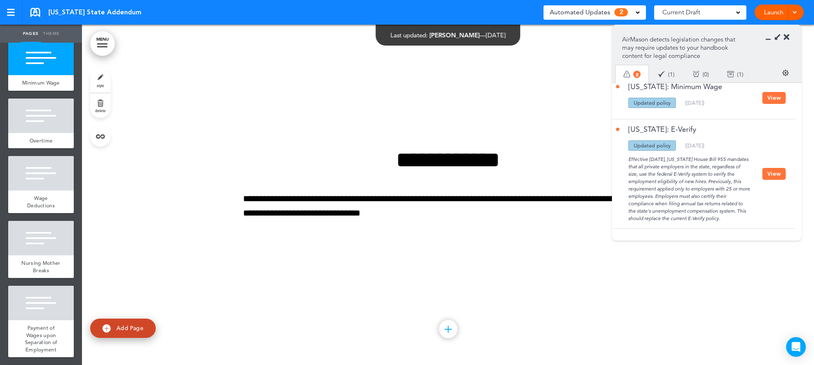
scroll to position [0, 0]
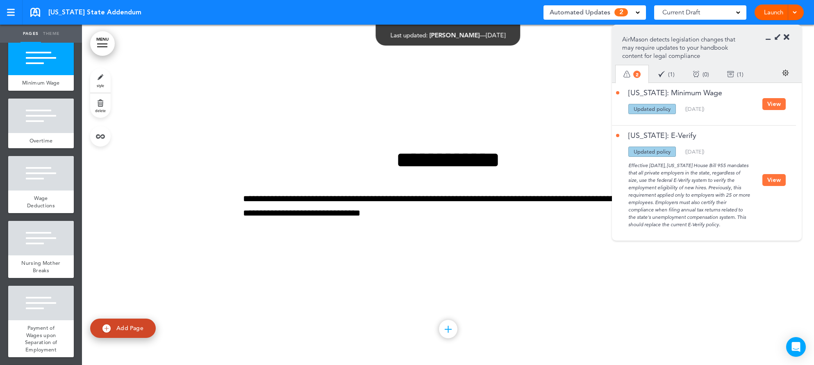
click at [781, 103] on button "View" at bounding box center [774, 104] width 23 height 12
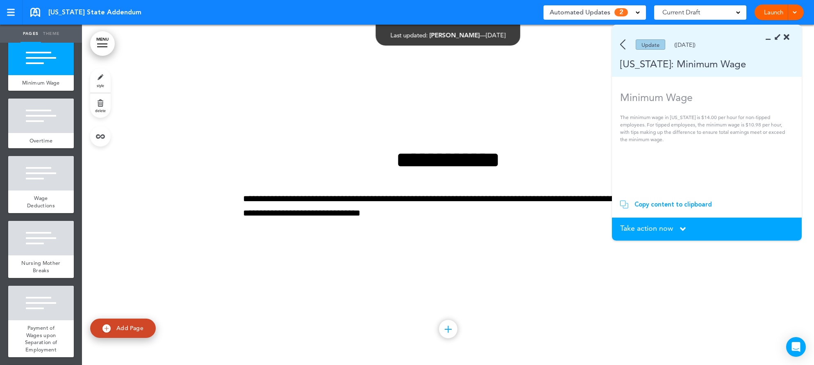
click at [679, 205] on div "Copy content to clipboard" at bounding box center [674, 204] width 78 height 8
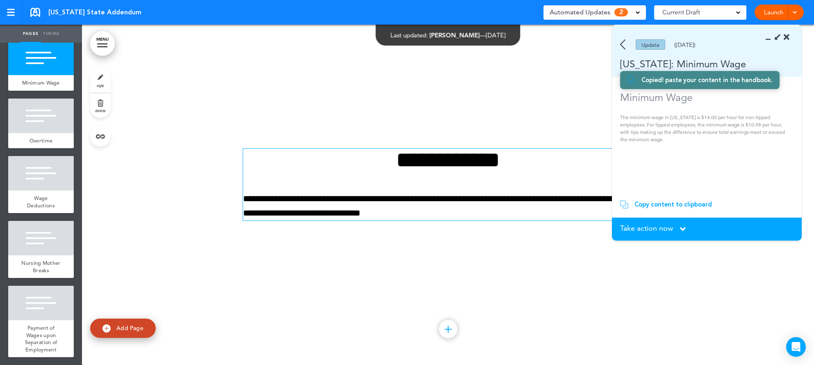
click at [488, 214] on p "**********" at bounding box center [448, 206] width 410 height 29
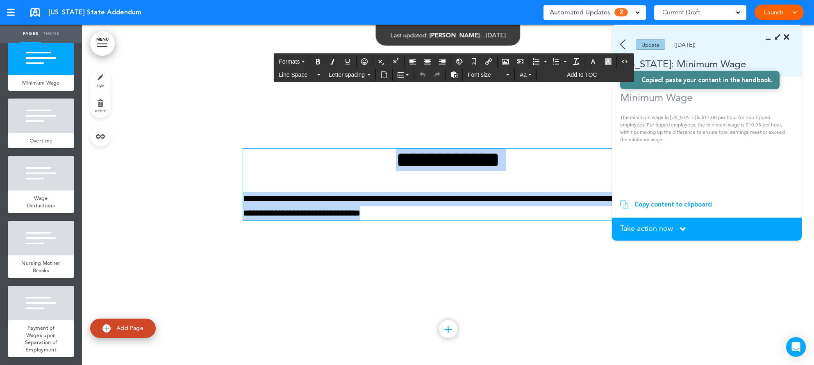
drag, startPoint x: 488, startPoint y: 214, endPoint x: 307, endPoint y: 144, distance: 194.0
click at [307, 144] on div "**********" at bounding box center [448, 195] width 410 height 154
paste div
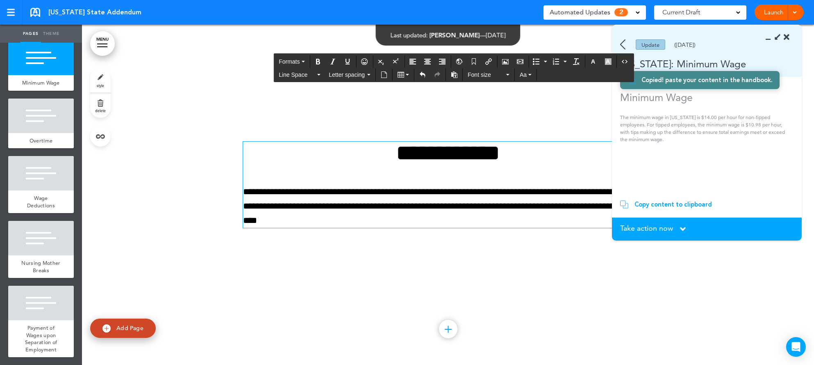
click at [537, 262] on div "**********" at bounding box center [448, 195] width 410 height 168
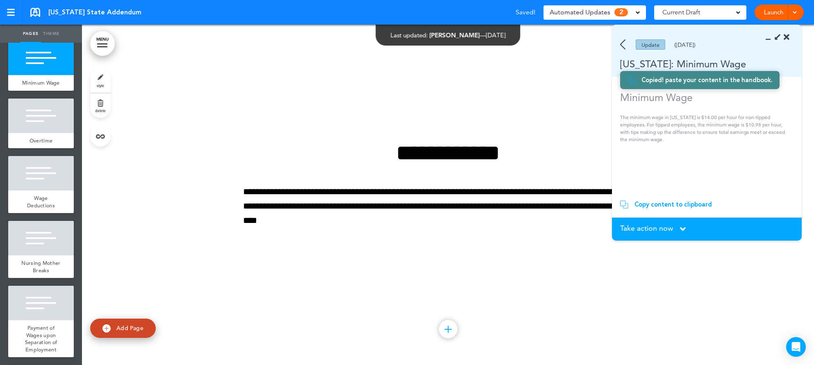
click at [656, 228] on span "Take action now" at bounding box center [646, 227] width 53 height 7
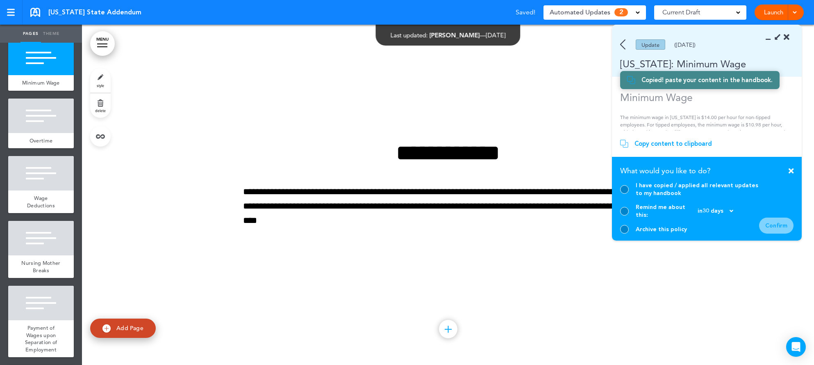
click at [632, 195] on div "I have copied / applied all relevant updates to my handbook" at bounding box center [689, 189] width 139 height 16
click at [625, 194] on div at bounding box center [624, 189] width 9 height 9
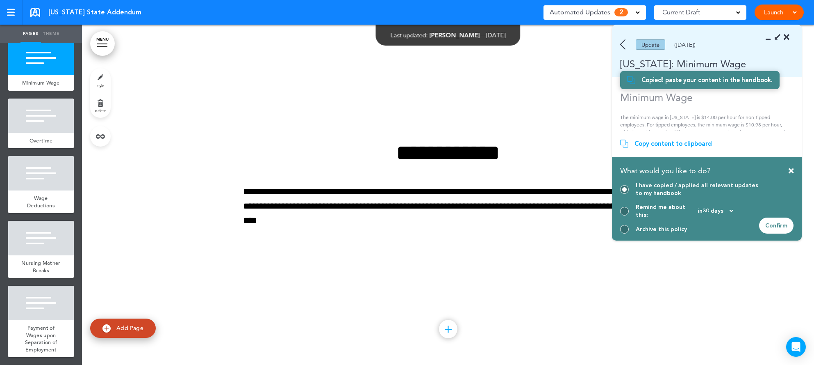
click at [777, 221] on div "Confirm" at bounding box center [776, 225] width 34 height 16
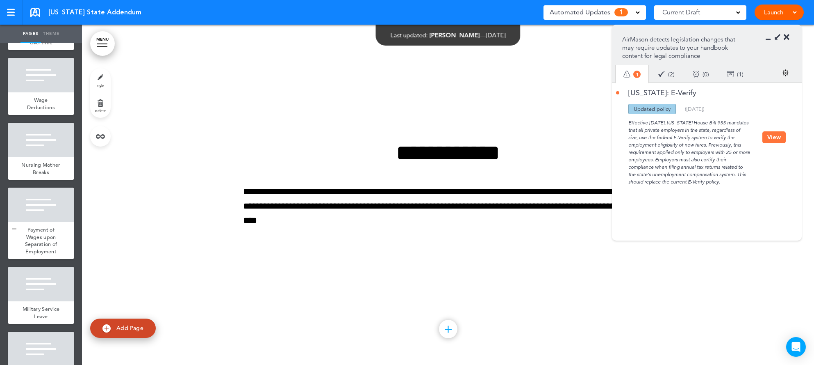
scroll to position [338, 0]
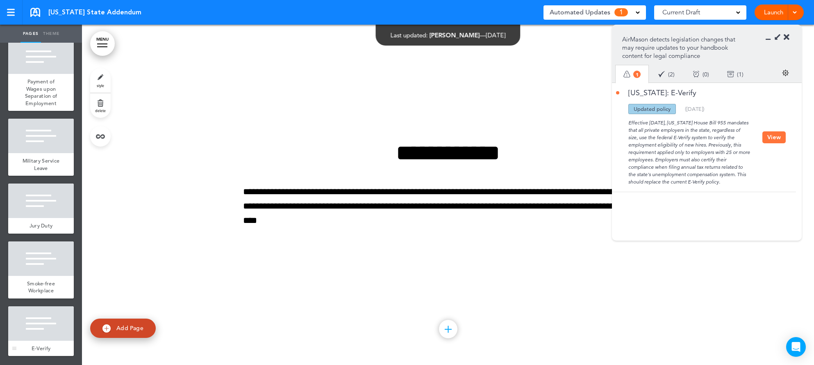
click at [51, 307] on div at bounding box center [41, 323] width 66 height 34
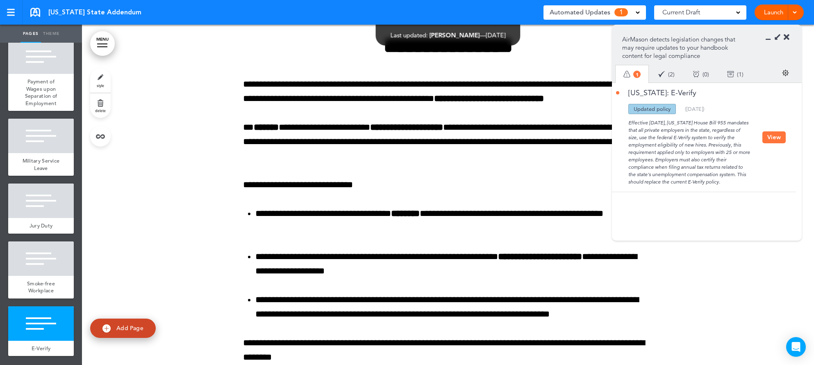
scroll to position [3132, 0]
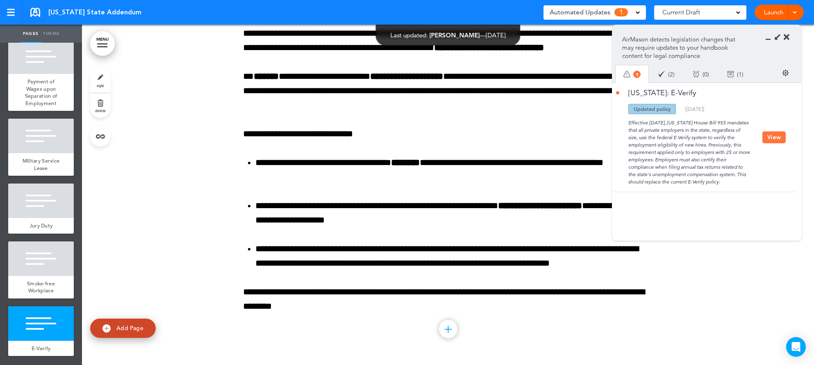
click at [780, 135] on button "View" at bounding box center [774, 137] width 23 height 12
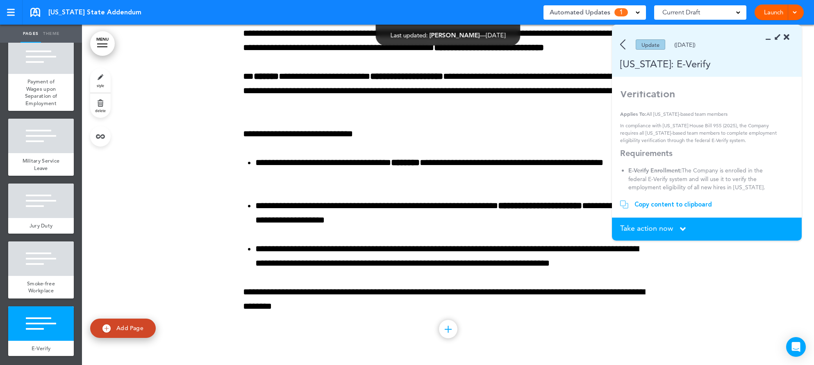
scroll to position [30, 0]
click at [669, 204] on div "Copy content to clipboard" at bounding box center [674, 204] width 78 height 8
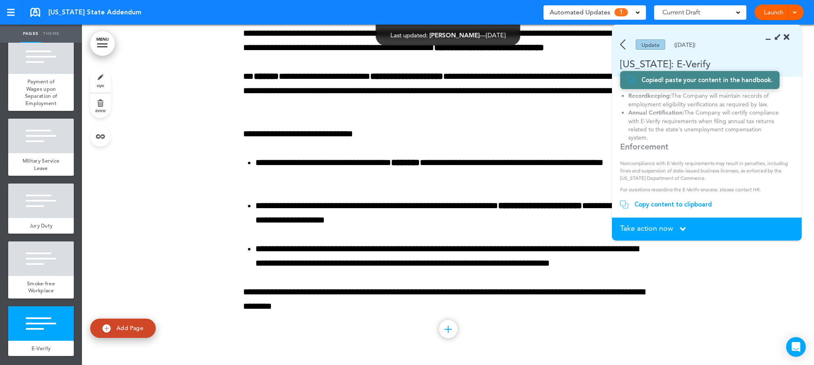
scroll to position [161, 0]
click at [349, 308] on p "**********" at bounding box center [448, 299] width 410 height 29
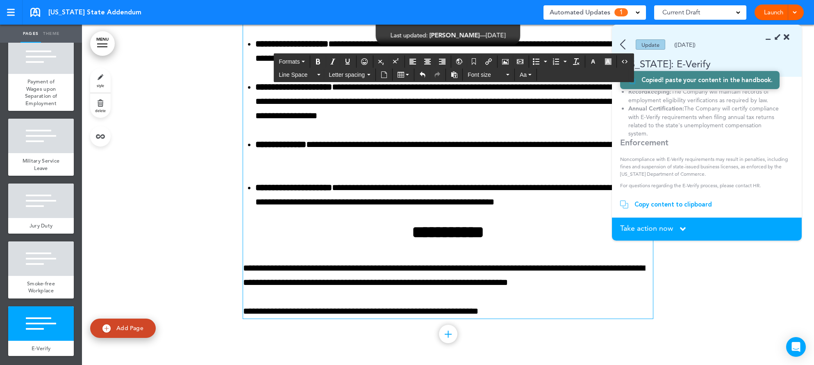
scroll to position [3604, 0]
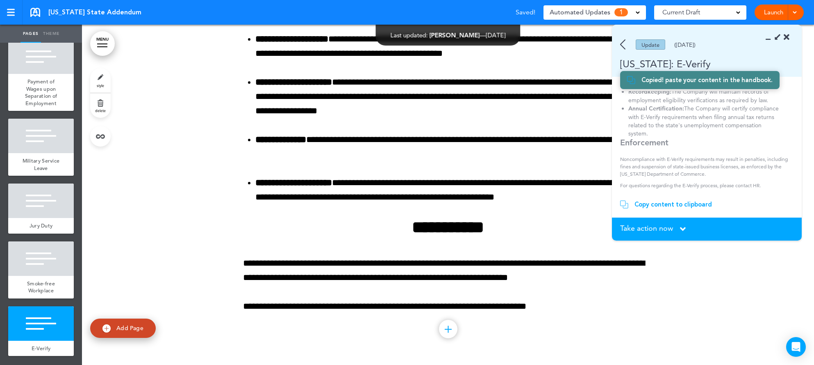
click at [666, 228] on span "Take action now" at bounding box center [646, 227] width 53 height 7
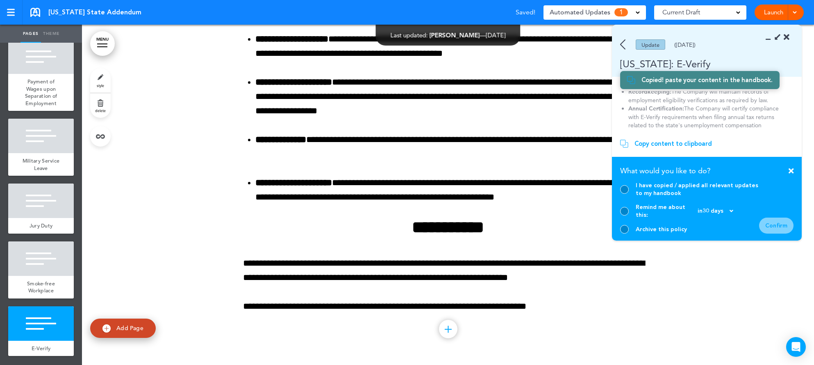
click at [631, 194] on div "I have copied / applied all relevant updates to my handbook" at bounding box center [689, 189] width 139 height 16
click at [624, 194] on div at bounding box center [624, 189] width 9 height 9
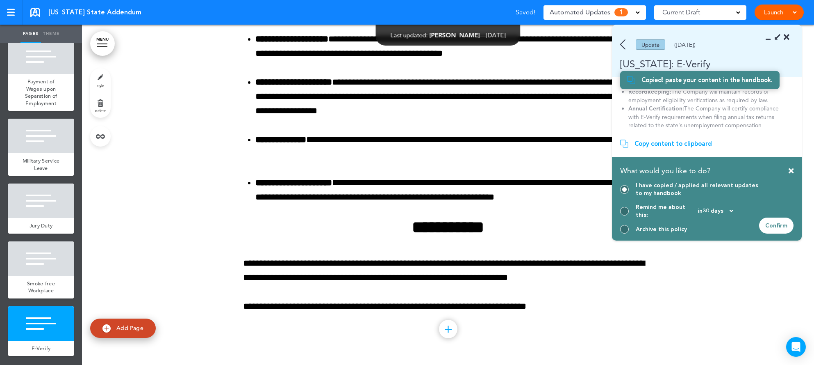
click at [784, 226] on div "Confirm" at bounding box center [776, 225] width 34 height 16
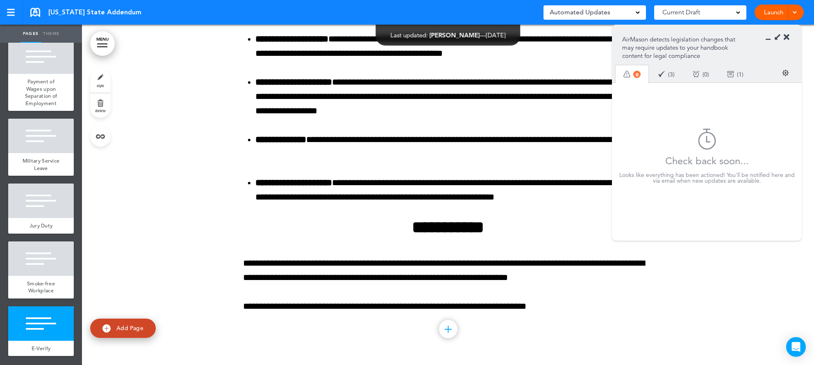
click at [786, 36] on icon at bounding box center [787, 37] width 6 height 8
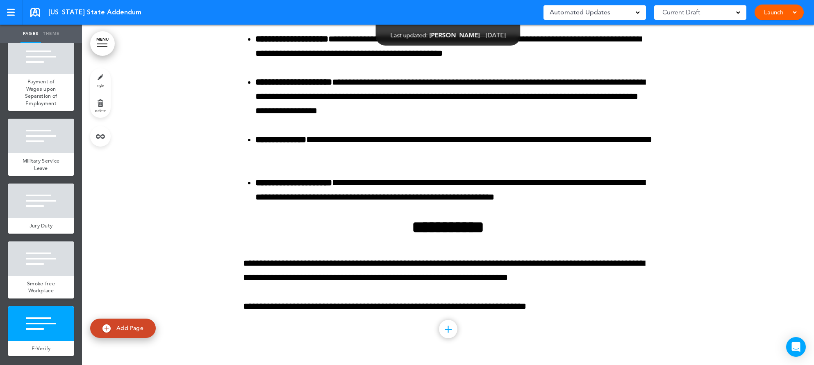
click at [34, 13] on link at bounding box center [35, 12] width 10 height 9
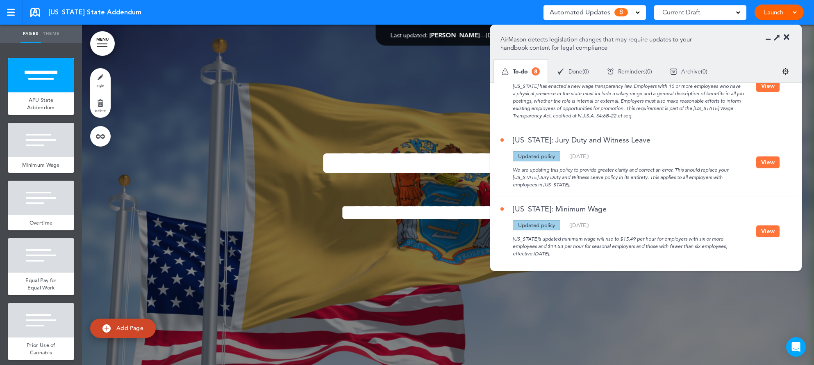
scroll to position [448, 0]
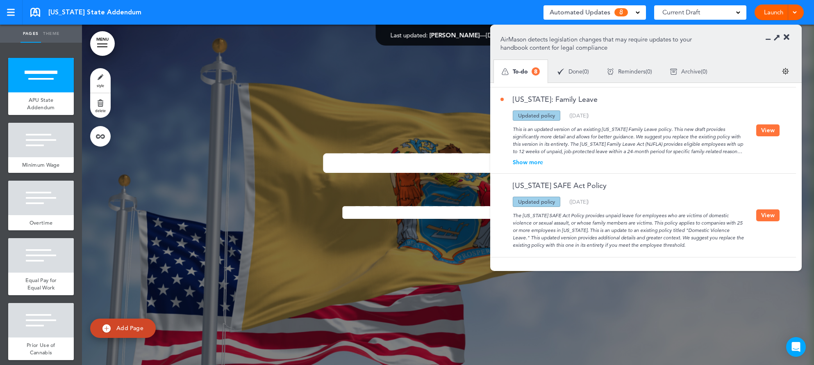
click at [672, 190] on div "[US_STATE] SAFE Act Policy" at bounding box center [629, 189] width 256 height 15
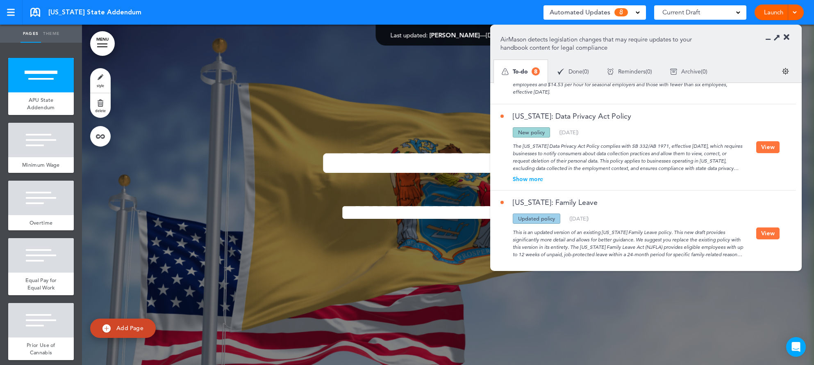
scroll to position [299, 0]
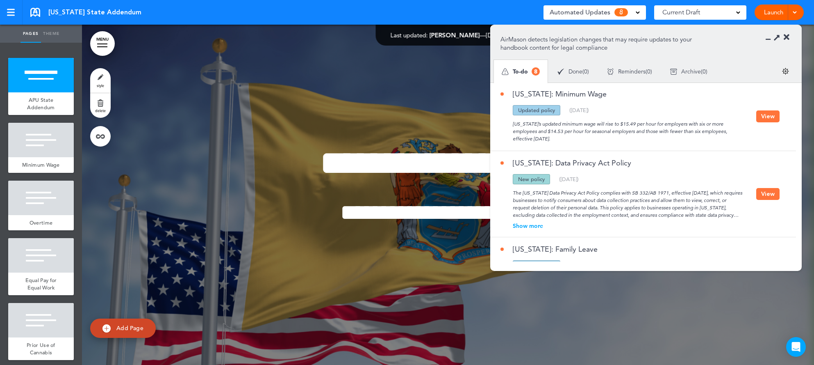
click at [761, 119] on button "View" at bounding box center [768, 116] width 23 height 12
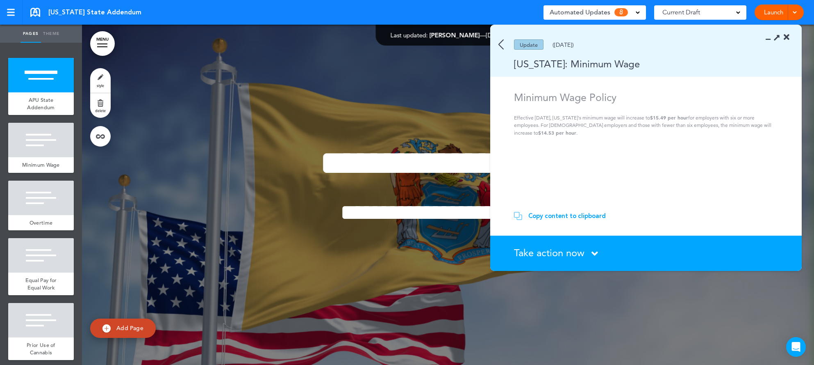
click at [559, 214] on div "Copy content to clipboard" at bounding box center [568, 216] width 78 height 8
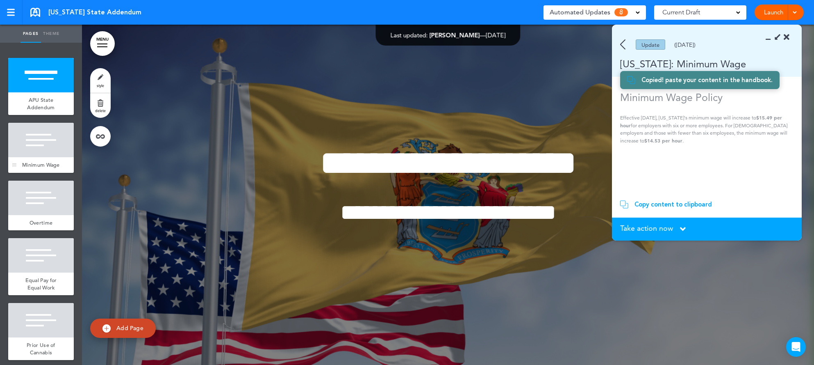
click at [47, 166] on span "Minimum Wage" at bounding box center [41, 164] width 38 height 7
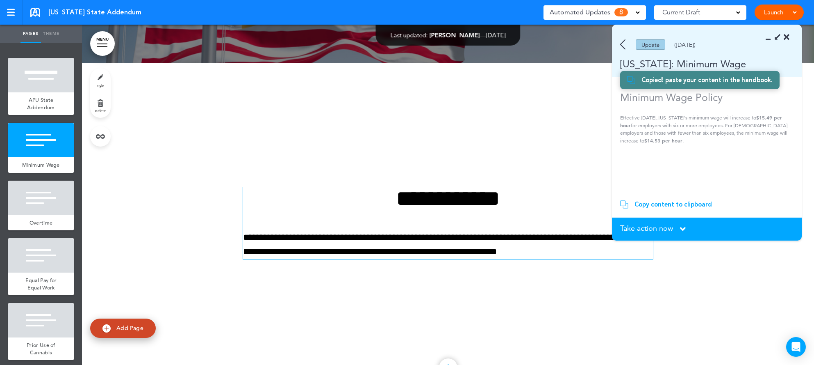
scroll to position [340, 0]
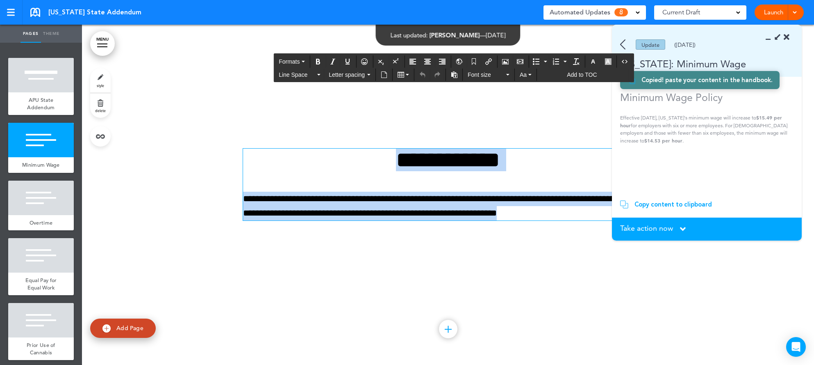
drag, startPoint x: 577, startPoint y: 213, endPoint x: 304, endPoint y: 139, distance: 283.4
click at [304, 139] on div "**********" at bounding box center [448, 195] width 410 height 154
paste div
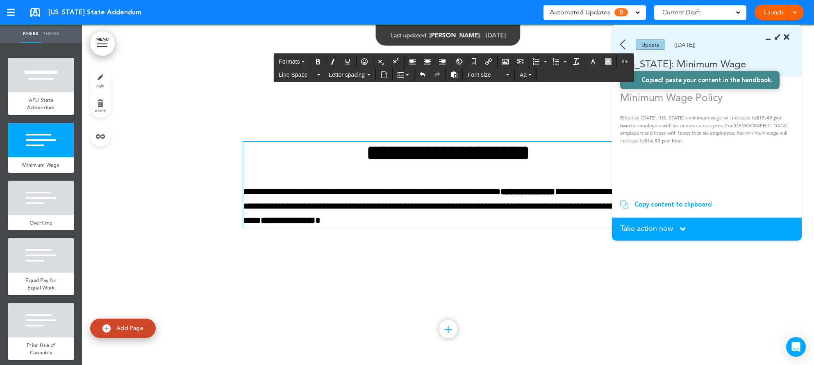
click at [643, 233] on div "Take action now Click here to change the status" at bounding box center [706, 228] width 173 height 9
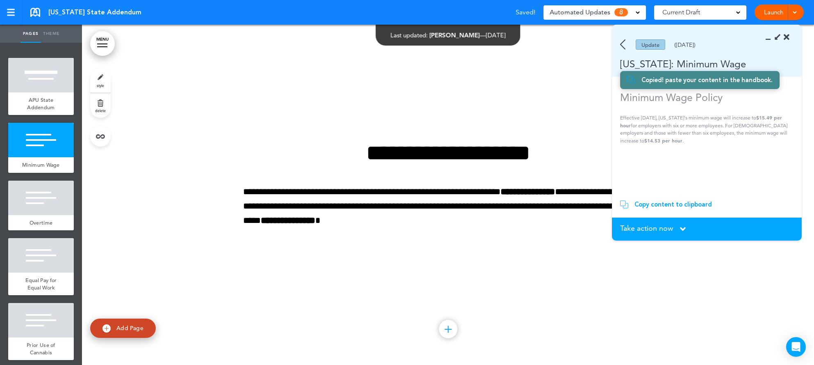
click at [638, 226] on span "Take action now" at bounding box center [646, 227] width 53 height 7
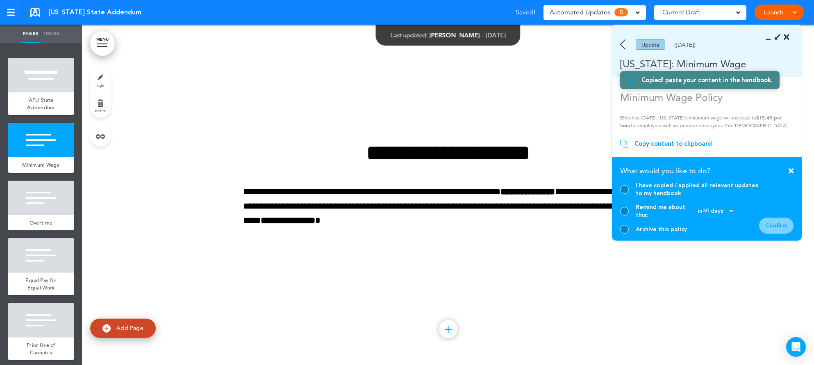
click at [627, 194] on div at bounding box center [624, 189] width 9 height 9
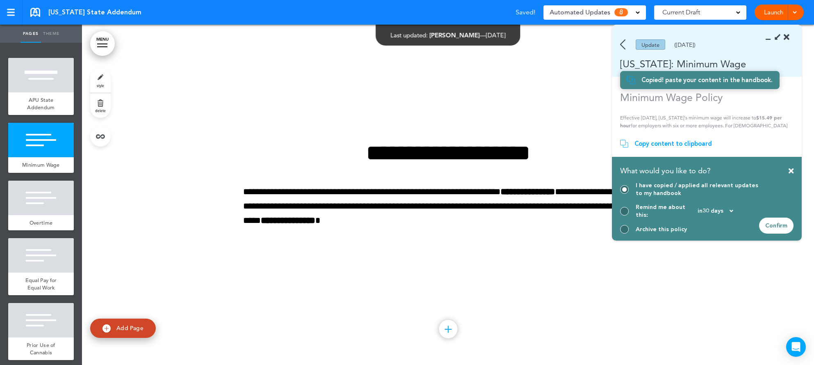
click at [784, 220] on div "Confirm" at bounding box center [776, 225] width 34 height 16
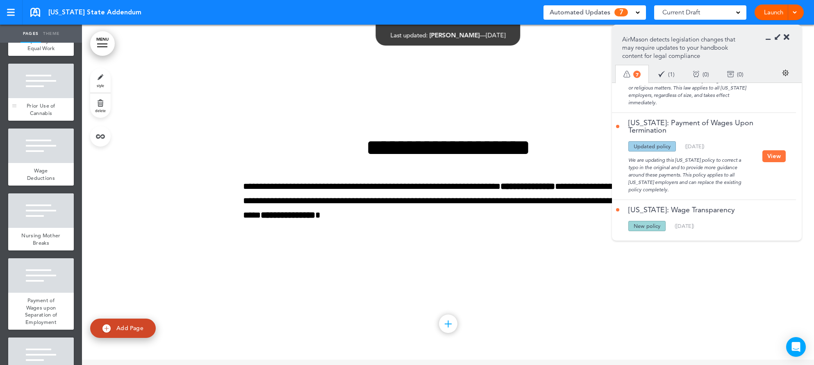
scroll to position [281, 0]
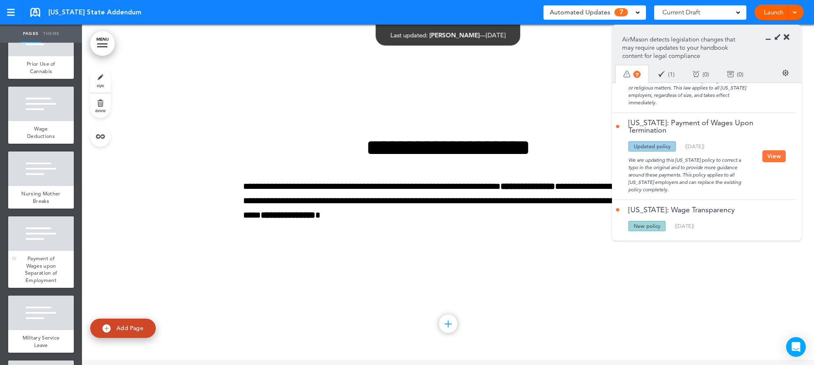
click at [62, 244] on div at bounding box center [41, 233] width 66 height 34
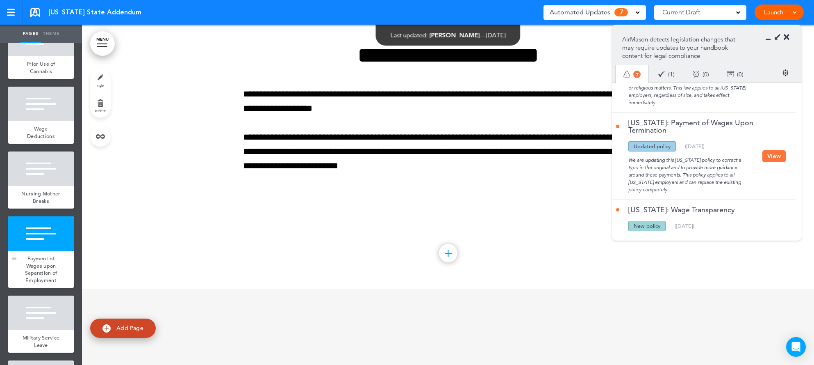
scroll to position [2380, 0]
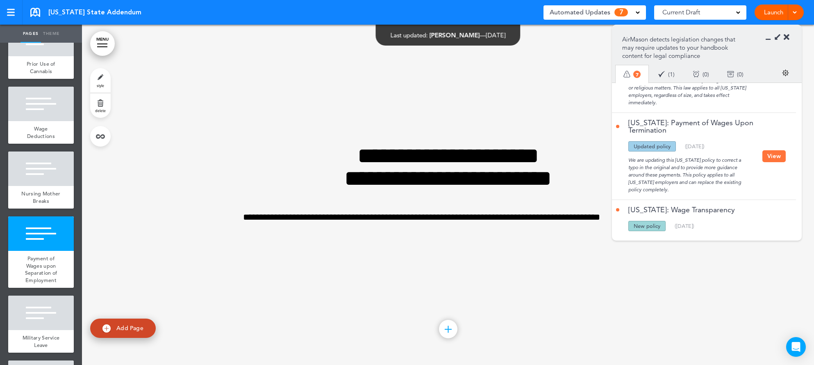
click at [723, 164] on div "We are updating this [US_STATE] policy to correct a typo in the original and to…" at bounding box center [689, 172] width 146 height 42
click at [774, 155] on button "View" at bounding box center [774, 156] width 23 height 12
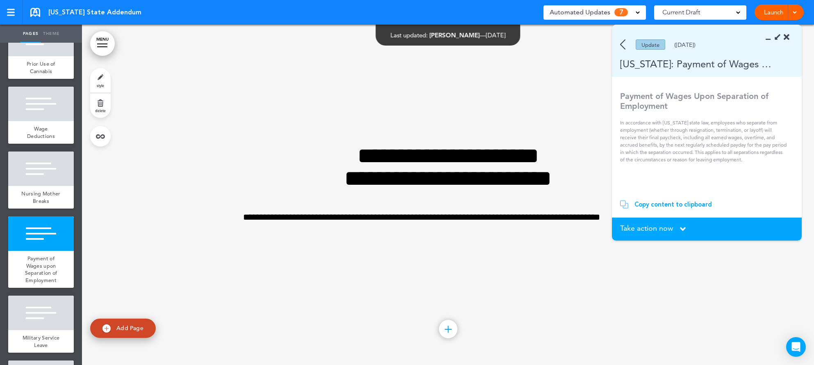
click at [668, 204] on div "Copy content to clipboard" at bounding box center [674, 204] width 78 height 8
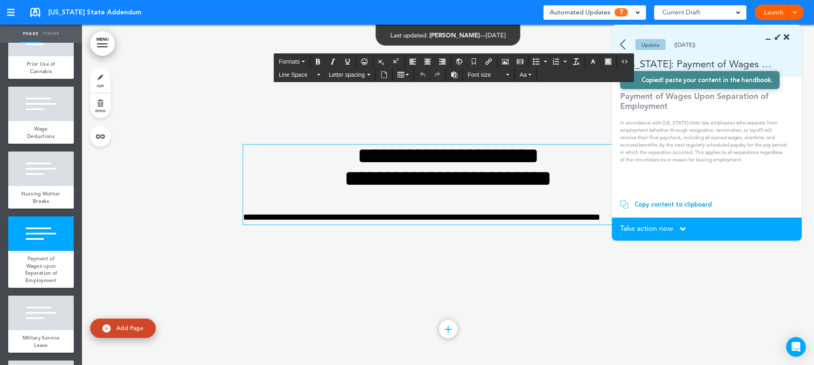
click at [520, 211] on p "**********" at bounding box center [448, 217] width 410 height 14
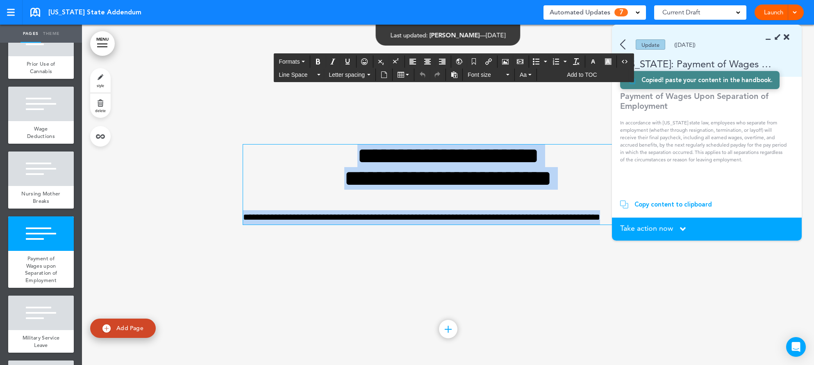
paste div
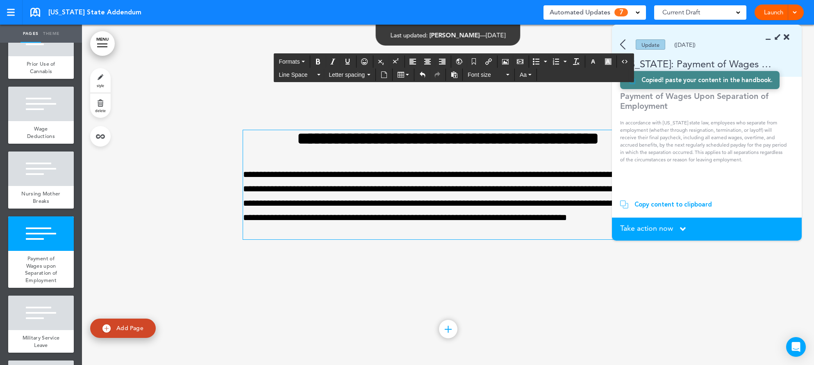
click at [643, 224] on span "Take action now" at bounding box center [646, 227] width 53 height 7
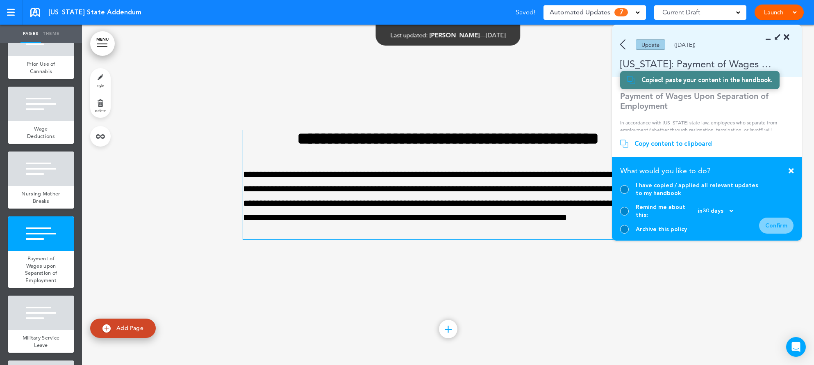
click at [625, 194] on div at bounding box center [624, 189] width 9 height 9
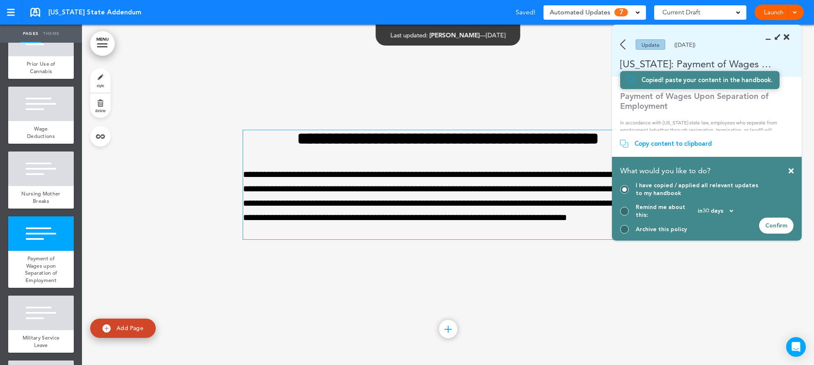
click at [770, 225] on div "Confirm" at bounding box center [776, 225] width 34 height 16
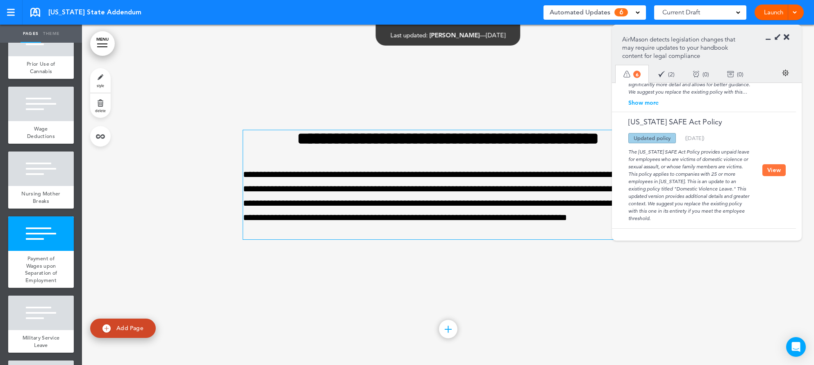
scroll to position [440, 0]
click at [673, 185] on div "The [US_STATE] SAFE Act Policy provides unpaid leave for employees who are vict…" at bounding box center [689, 182] width 146 height 79
click at [773, 171] on button "View" at bounding box center [774, 170] width 23 height 12
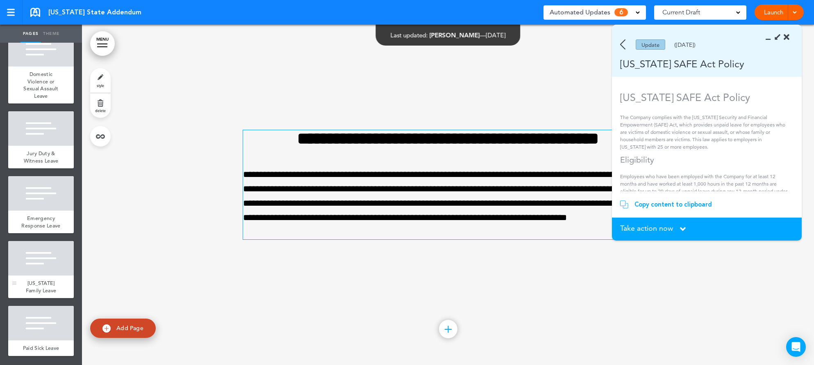
scroll to position [631, 0]
click at [44, 220] on span "Emergency Response Leave" at bounding box center [40, 221] width 39 height 14
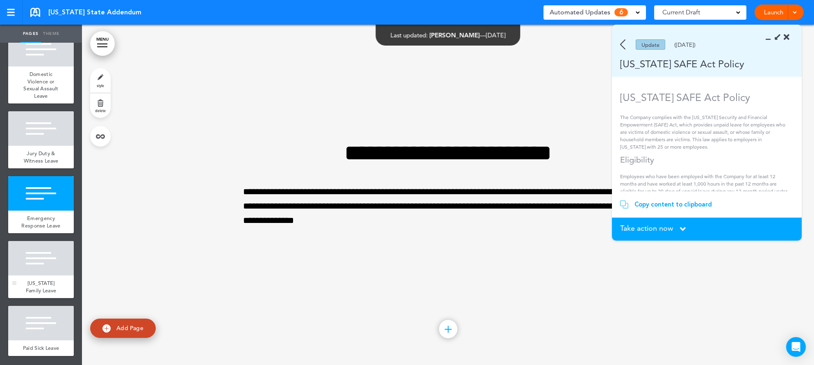
scroll to position [575, 0]
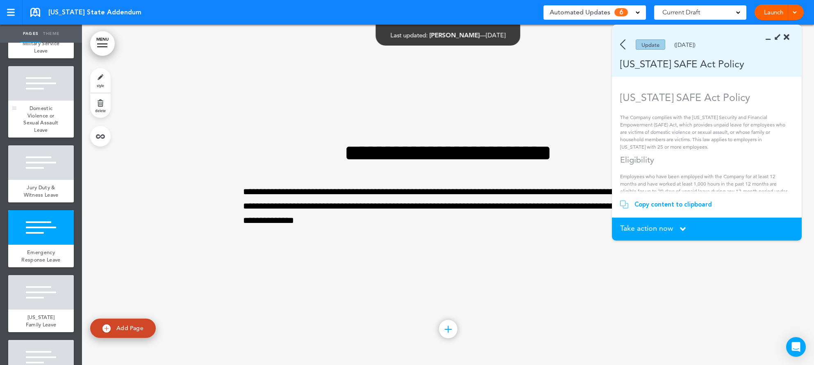
click at [30, 132] on span "Domestic Violence or Sexual Assault Leave" at bounding box center [40, 119] width 35 height 29
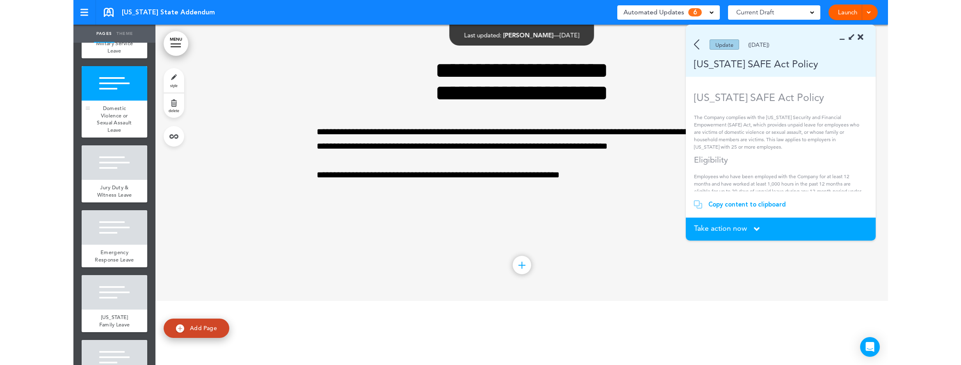
scroll to position [3060, 0]
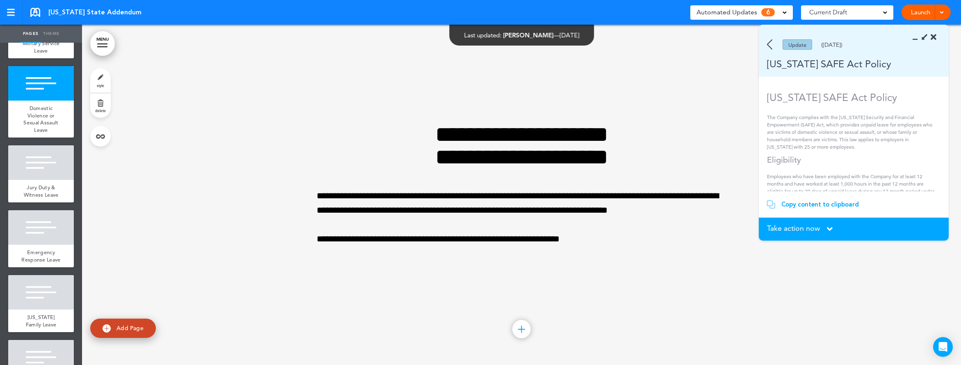
click at [814, 203] on div "Copy content to clipboard" at bounding box center [820, 204] width 78 height 8
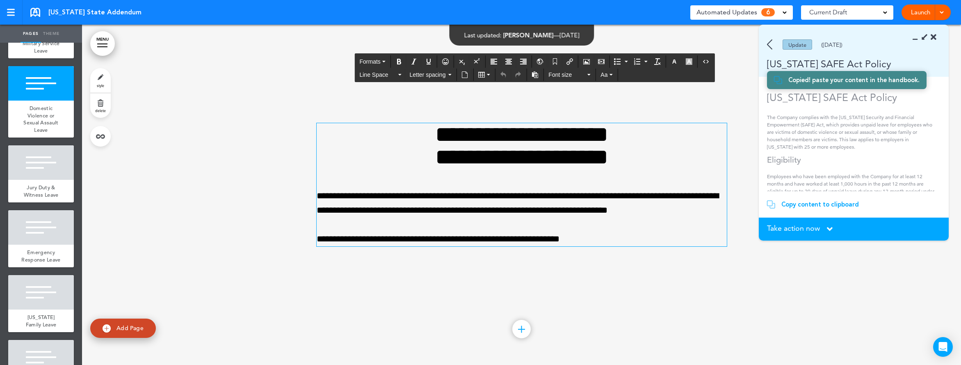
click at [618, 244] on p "**********" at bounding box center [522, 239] width 410 height 14
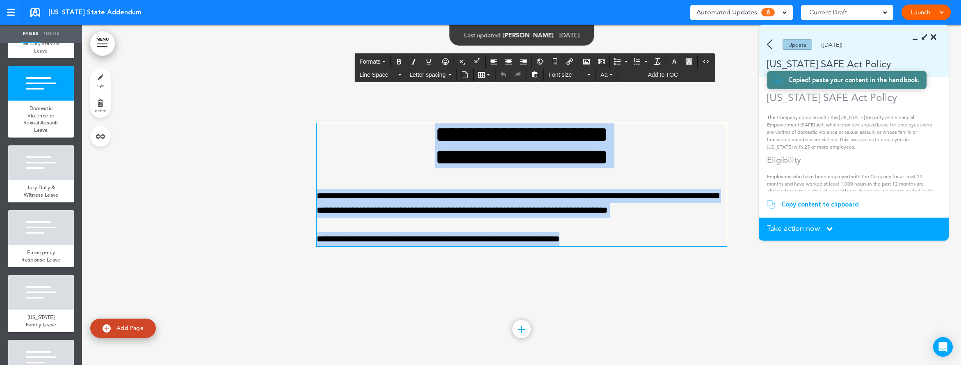
drag, startPoint x: 611, startPoint y: 240, endPoint x: 340, endPoint y: 135, distance: 290.6
click at [340, 135] on div "**********" at bounding box center [522, 184] width 410 height 123
paste div
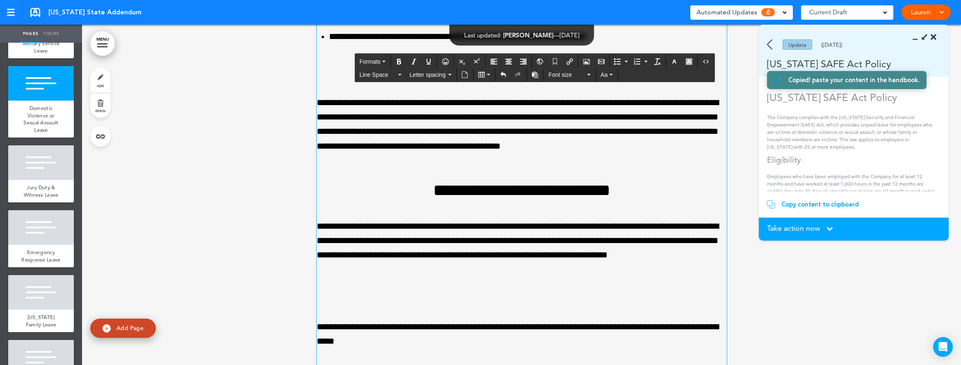
scroll to position [3510, 0]
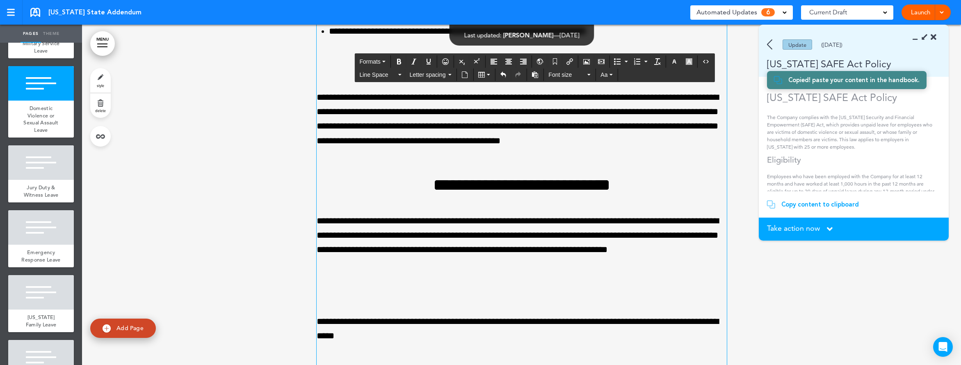
click at [791, 229] on span "Take action now" at bounding box center [793, 227] width 53 height 7
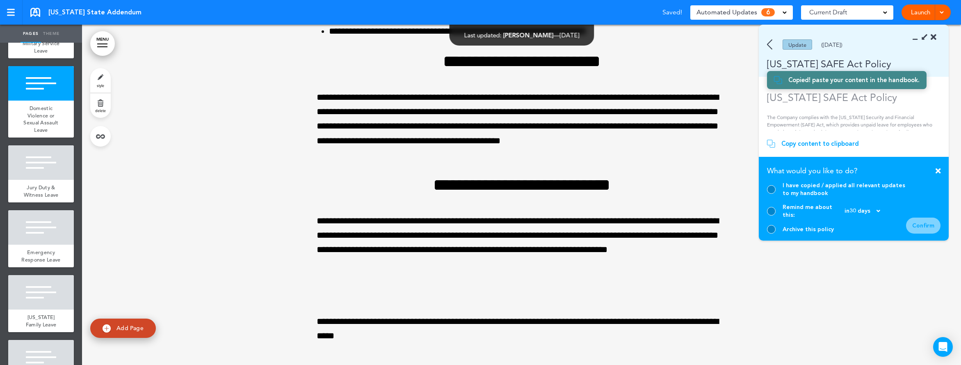
click at [772, 194] on div at bounding box center [771, 189] width 9 height 9
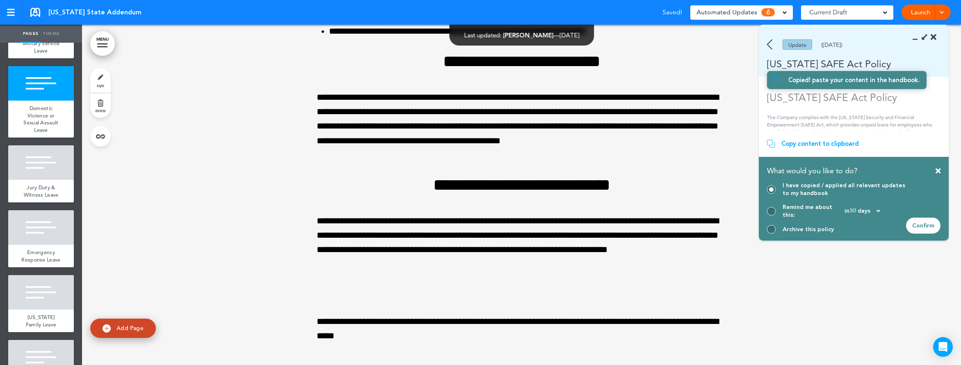
click at [814, 225] on div "Confirm" at bounding box center [923, 225] width 34 height 16
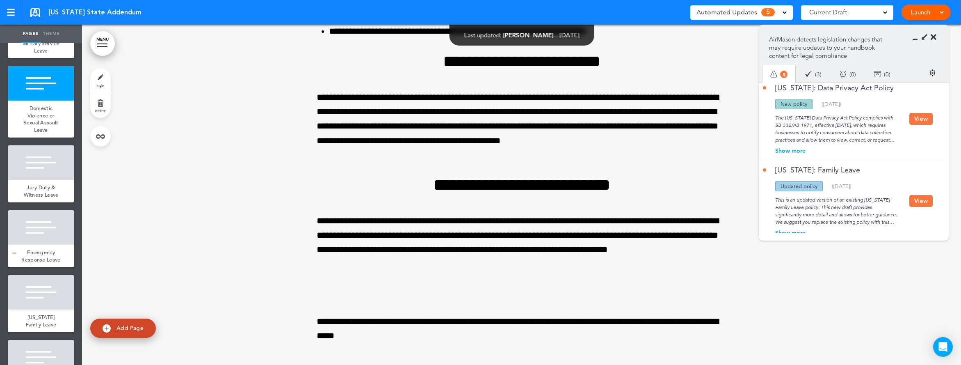
scroll to position [631, 0]
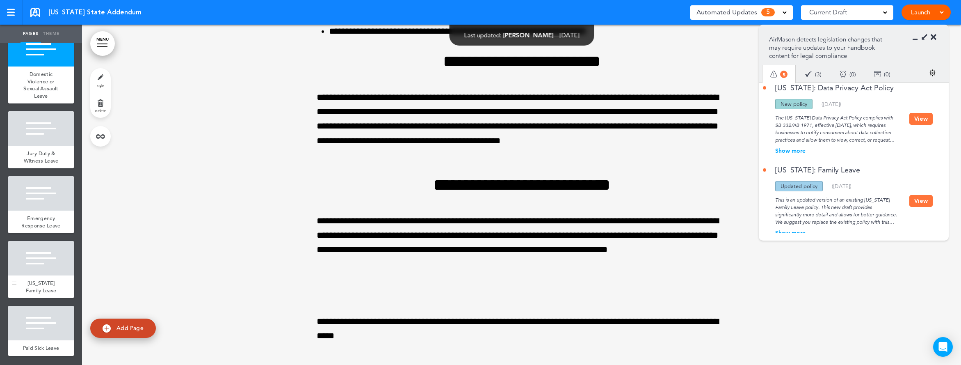
click at [55, 261] on div at bounding box center [41, 258] width 66 height 34
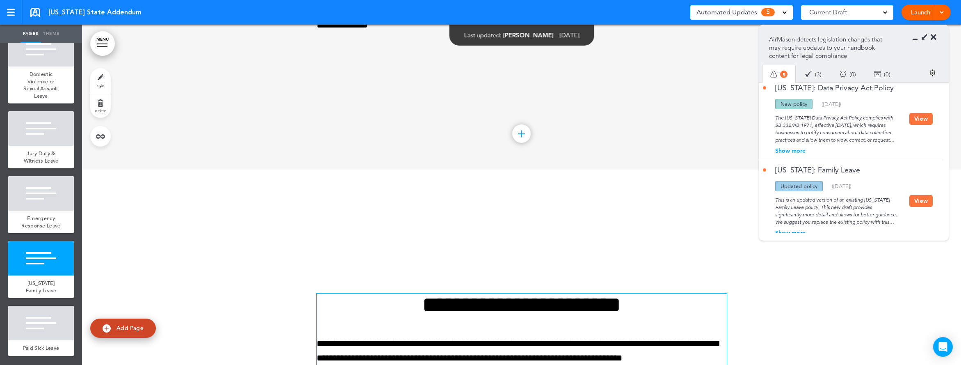
scroll to position [4625, 0]
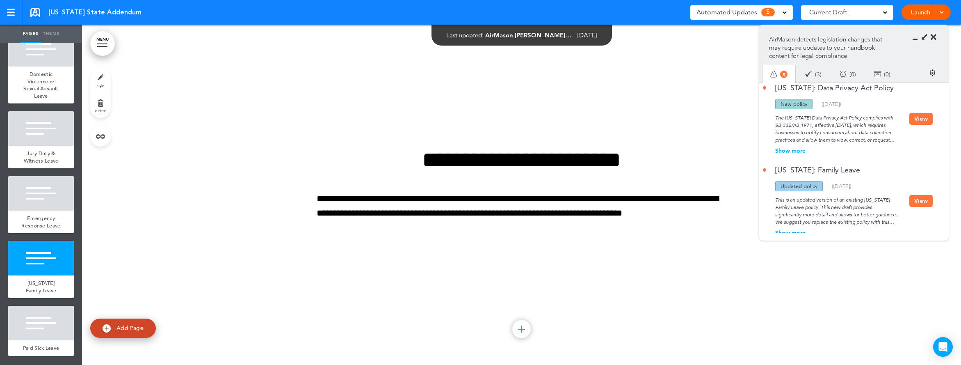
click at [814, 207] on button "View" at bounding box center [920, 201] width 23 height 12
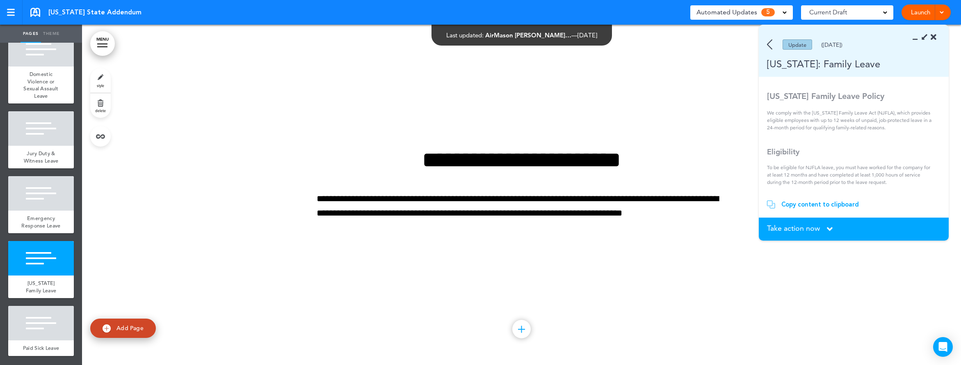
click at [793, 203] on div "Copy content to clipboard" at bounding box center [820, 204] width 78 height 8
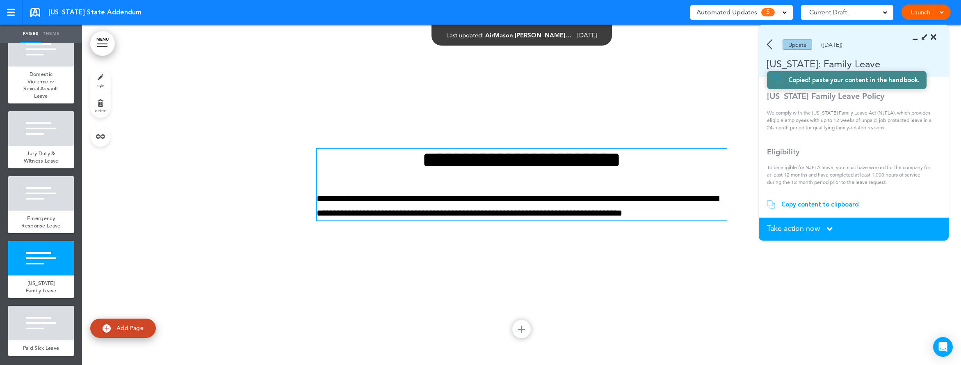
click at [596, 207] on p "**********" at bounding box center [522, 206] width 410 height 29
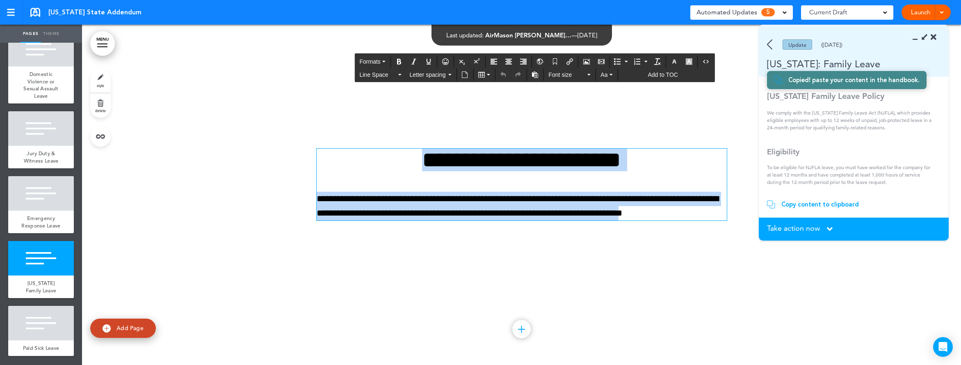
drag, startPoint x: 704, startPoint y: 208, endPoint x: 256, endPoint y: 140, distance: 452.9
click at [257, 140] on div "**********" at bounding box center [521, 195] width 879 height 340
paste div
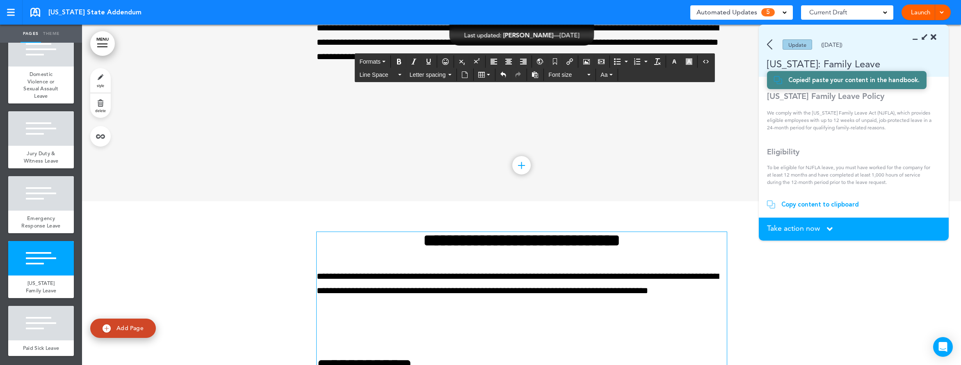
scroll to position [4550, 0]
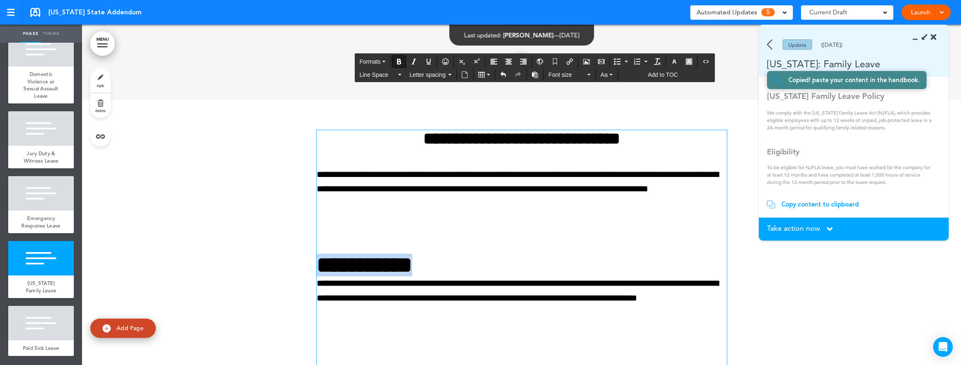
drag, startPoint x: 411, startPoint y: 266, endPoint x: 298, endPoint y: 260, distance: 113.8
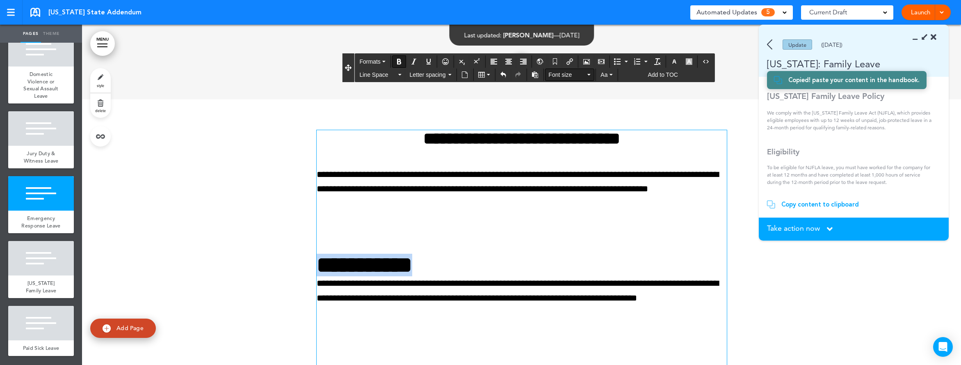
click at [588, 74] on icon "button" at bounding box center [588, 75] width 3 height 2
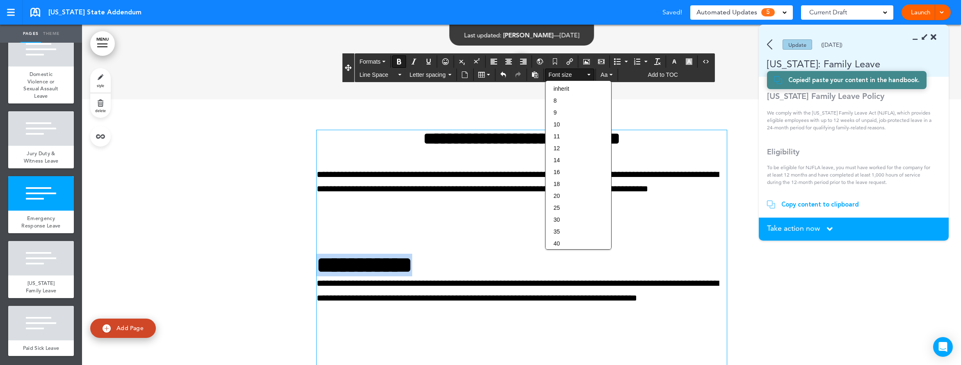
click at [588, 74] on icon "button" at bounding box center [588, 75] width 3 height 2
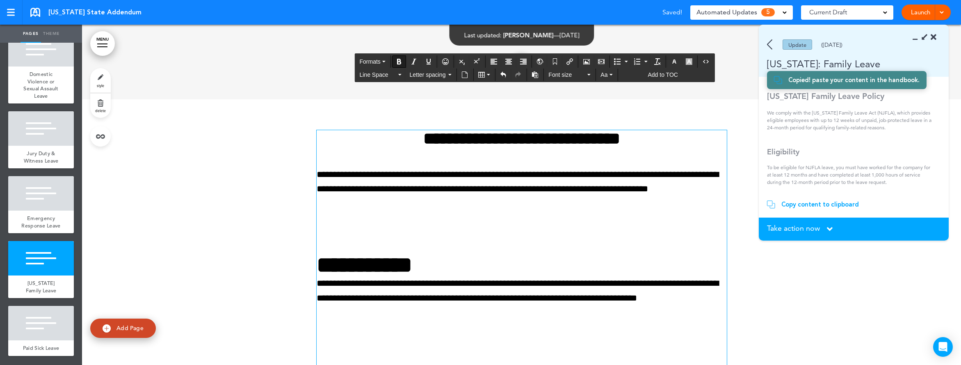
click at [553, 141] on strong "**********" at bounding box center [521, 138] width 197 height 17
drag, startPoint x: 588, startPoint y: 142, endPoint x: 492, endPoint y: 135, distance: 95.8
click at [492, 135] on h2 "**********" at bounding box center [522, 138] width 410 height 17
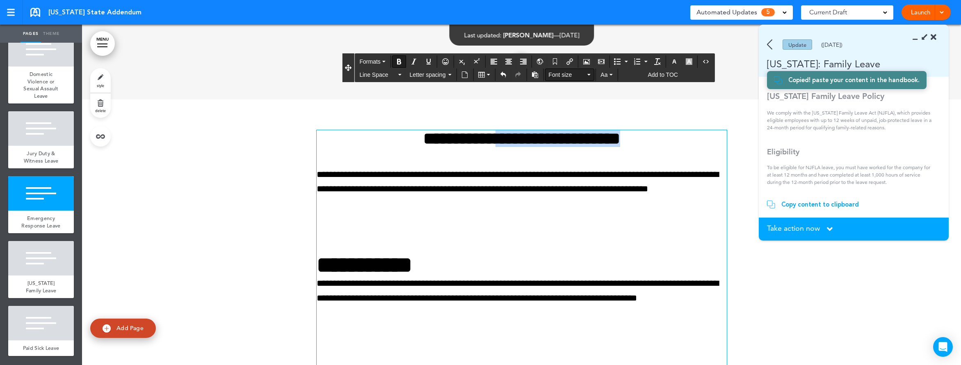
click at [562, 77] on span "Font size" at bounding box center [566, 75] width 37 height 8
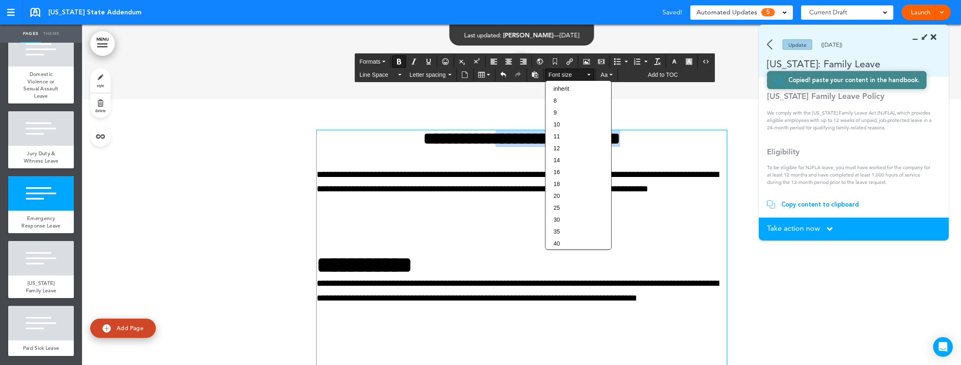
scroll to position [82, 0]
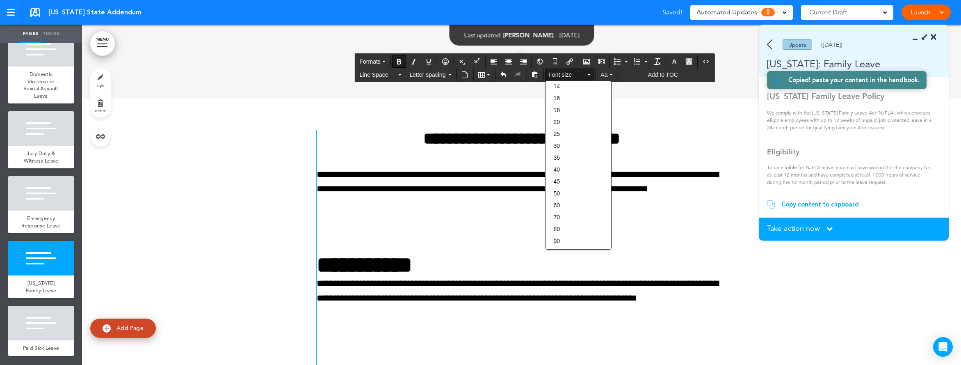
click at [478, 263] on h3 "**********" at bounding box center [522, 264] width 410 height 23
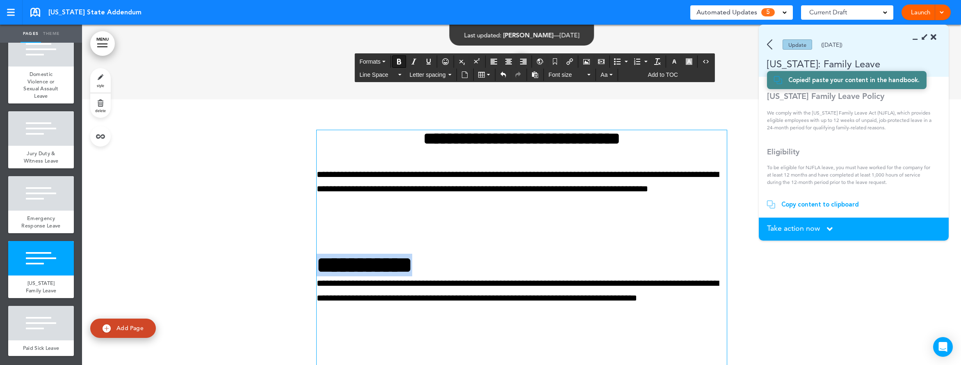
drag, startPoint x: 423, startPoint y: 266, endPoint x: 315, endPoint y: 267, distance: 108.7
click at [317, 267] on h3 "**********" at bounding box center [522, 264] width 410 height 23
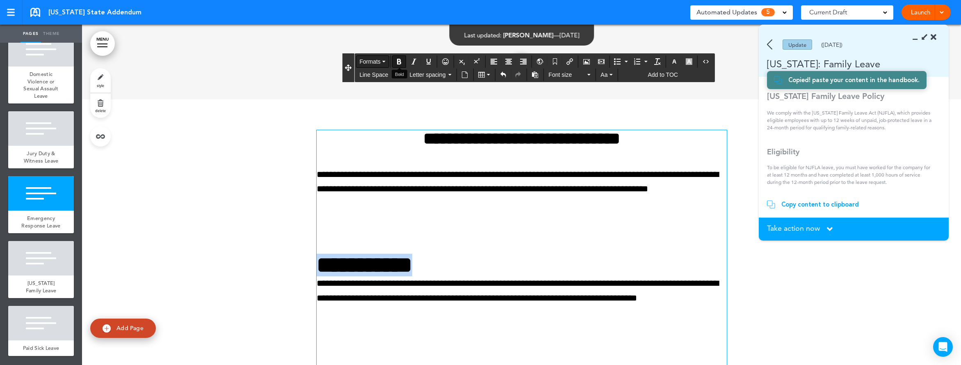
click at [368, 59] on span "Formats" at bounding box center [369, 61] width 21 height 7
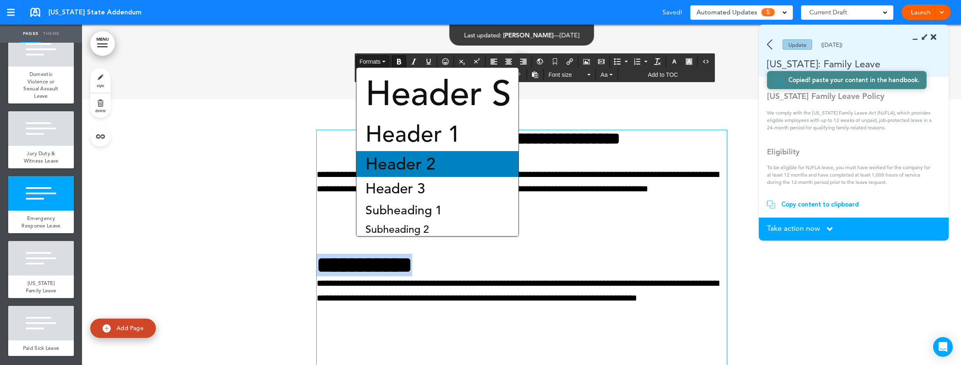
click at [384, 175] on div "Header 2" at bounding box center [437, 164] width 162 height 26
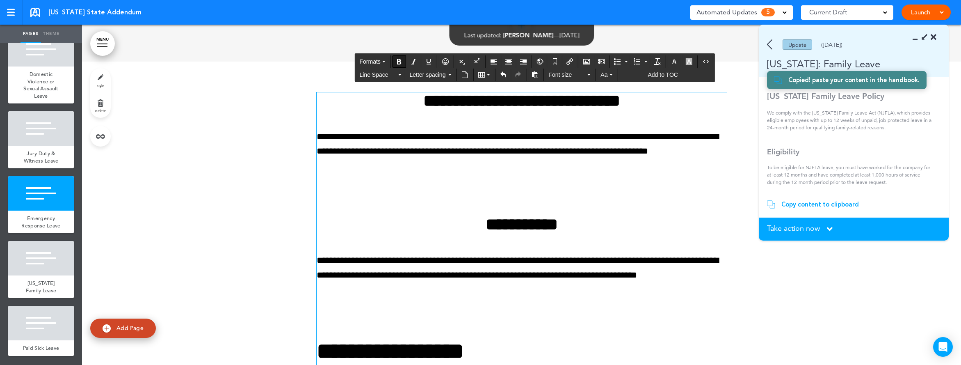
scroll to position [4630, 0]
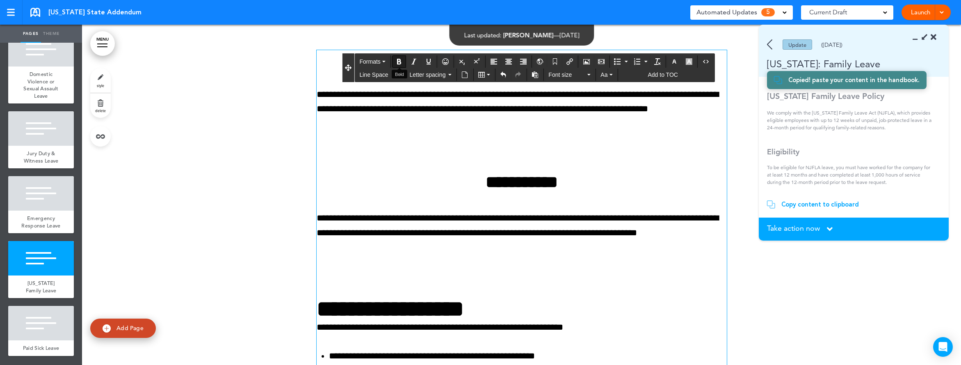
click at [399, 61] on icon "Bold" at bounding box center [399, 61] width 7 height 7
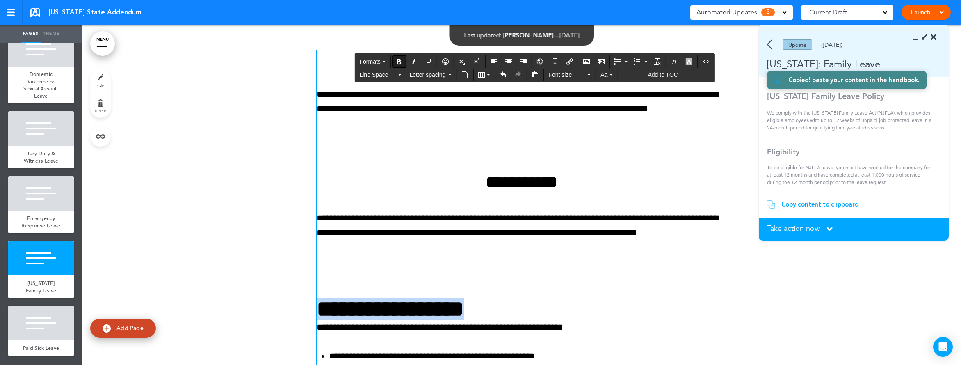
drag, startPoint x: 519, startPoint y: 310, endPoint x: 294, endPoint y: 310, distance: 225.1
click at [398, 62] on icon "Bold" at bounding box center [399, 61] width 7 height 7
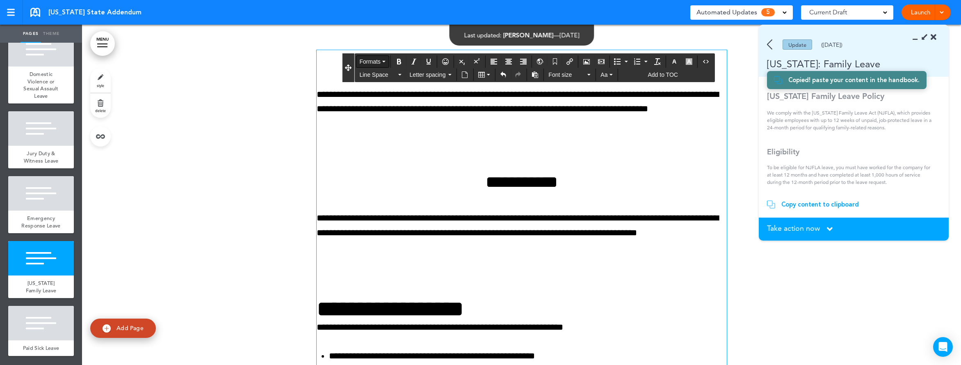
click at [382, 63] on button "Formats" at bounding box center [372, 61] width 32 height 11
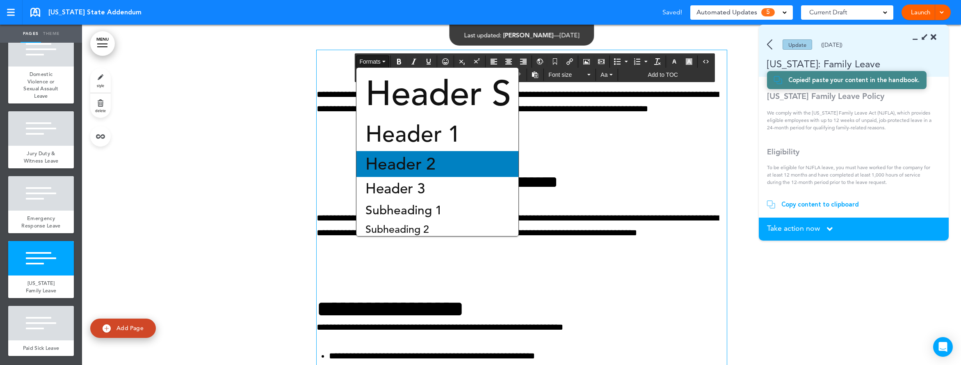
click at [401, 155] on span "Header 2" at bounding box center [401, 163] width 72 height 21
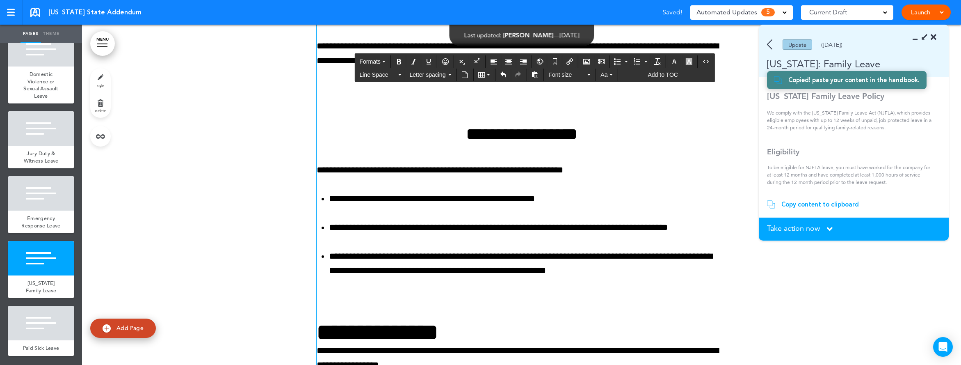
scroll to position [4887, 0]
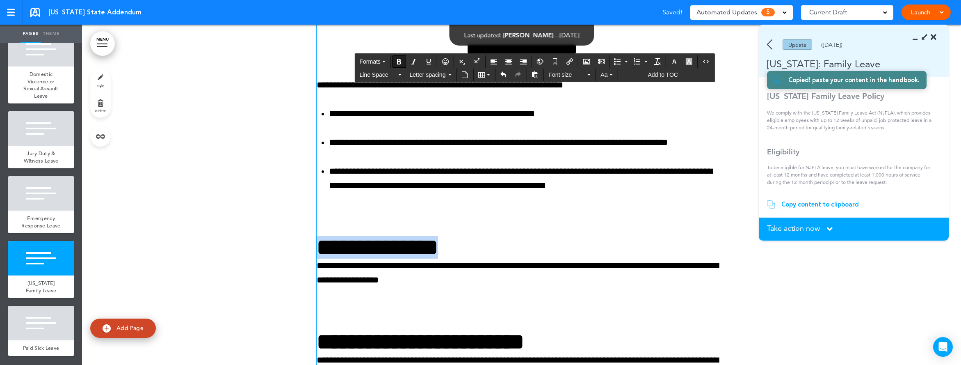
drag, startPoint x: 485, startPoint y: 253, endPoint x: 306, endPoint y: 244, distance: 178.6
click at [306, 244] on div "**********" at bounding box center [521, 195] width 879 height 865
click at [403, 64] on button "Bold" at bounding box center [398, 61] width 13 height 11
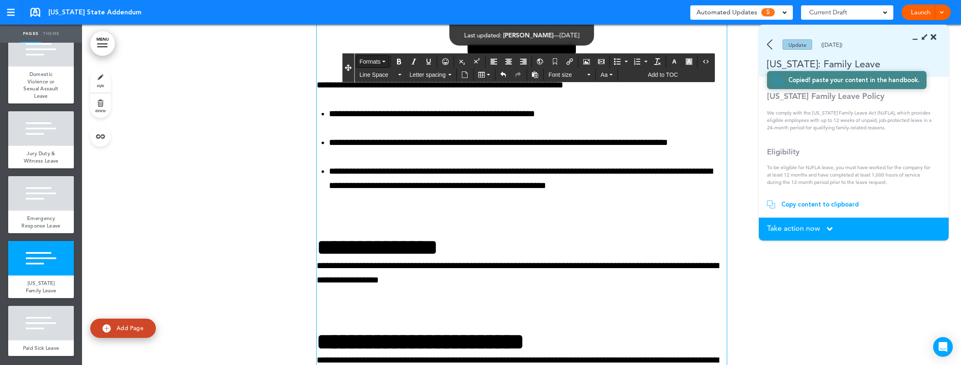
click at [376, 63] on span "Formats" at bounding box center [369, 61] width 21 height 7
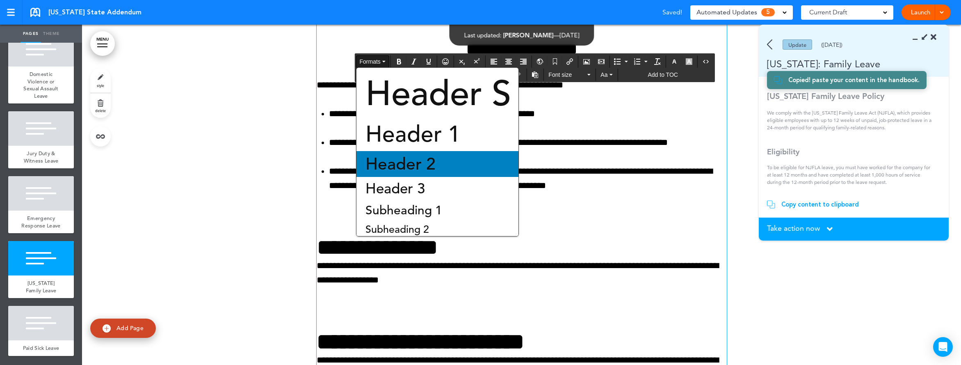
click at [386, 155] on span "Header 2" at bounding box center [401, 163] width 72 height 21
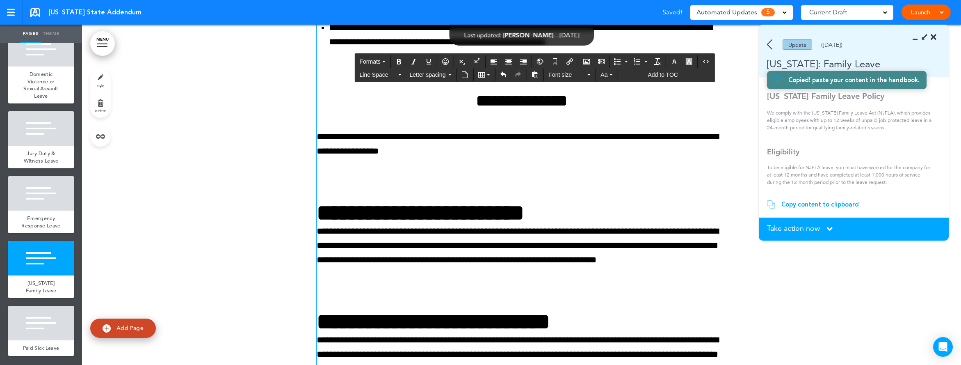
scroll to position [5073, 0]
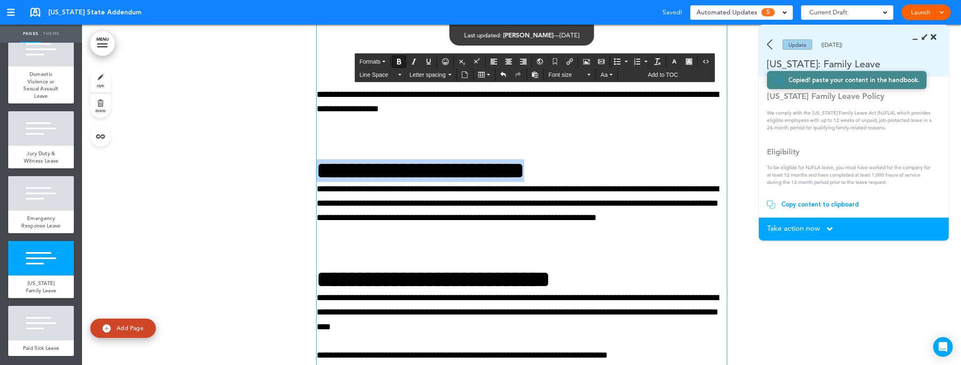
drag, startPoint x: 573, startPoint y: 170, endPoint x: 285, endPoint y: 160, distance: 288.9
click at [284, 164] on div "**********" at bounding box center [521, 17] width 879 height 880
click at [396, 61] on button "Bold" at bounding box center [398, 61] width 13 height 11
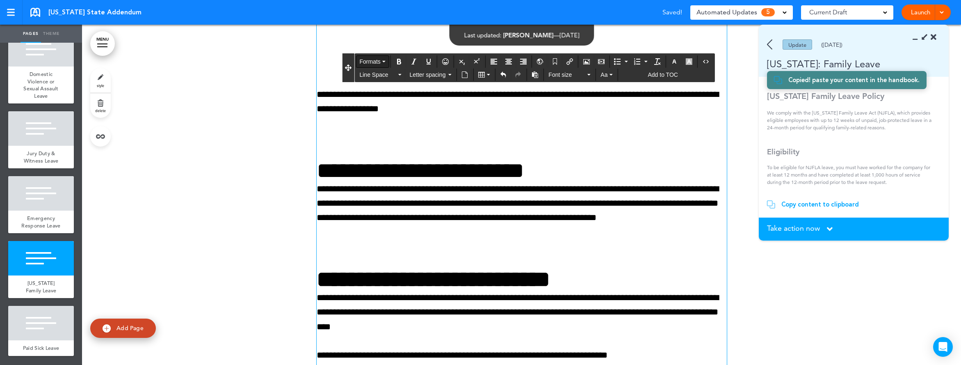
click at [365, 61] on span "Formats" at bounding box center [369, 61] width 21 height 7
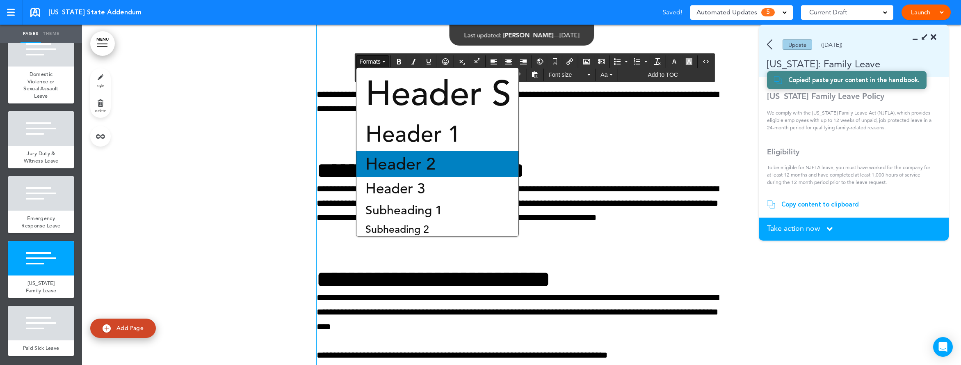
click at [418, 155] on span "Header 2" at bounding box center [401, 163] width 72 height 21
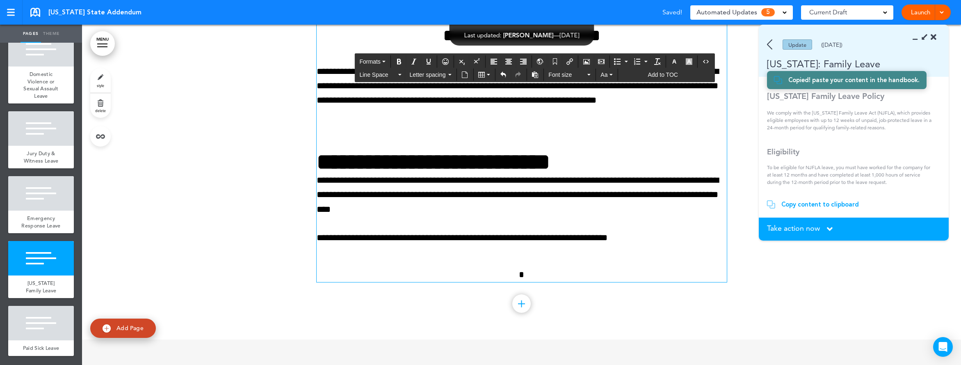
scroll to position [5210, 0]
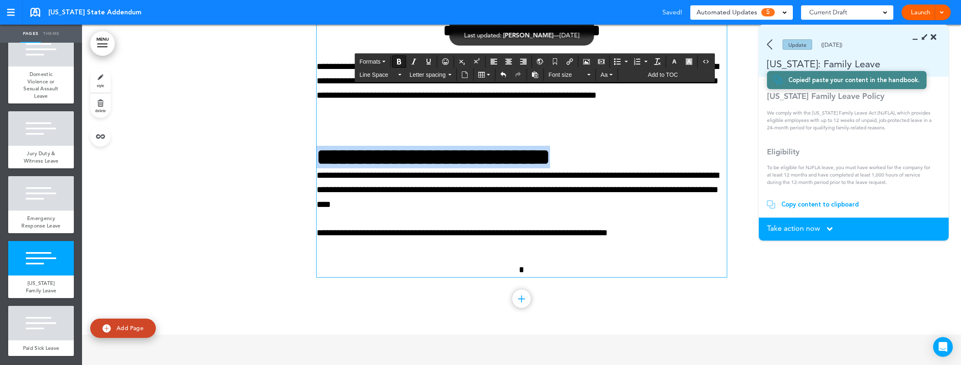
drag, startPoint x: 611, startPoint y: 162, endPoint x: 281, endPoint y: 148, distance: 329.6
click at [374, 62] on span "Formats" at bounding box center [369, 61] width 21 height 7
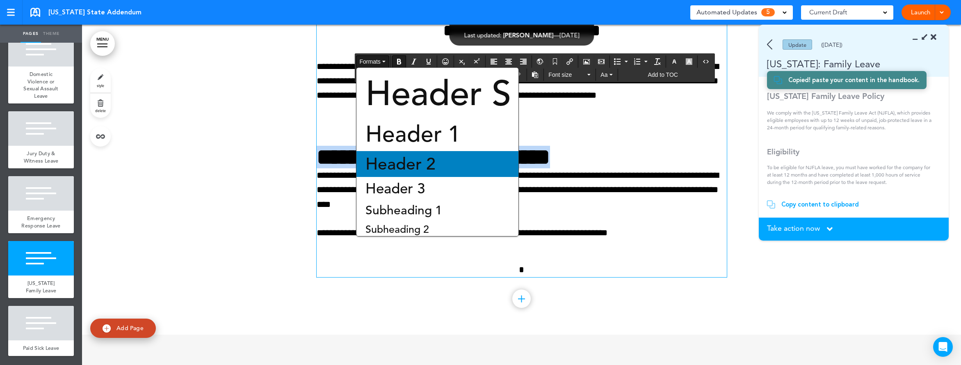
click at [401, 152] on div "Header 2" at bounding box center [437, 164] width 162 height 26
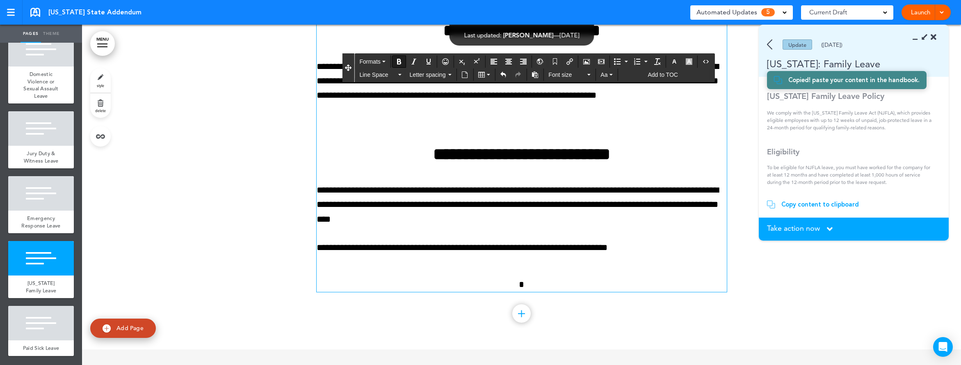
click at [402, 57] on button "Bold" at bounding box center [398, 61] width 13 height 11
click at [782, 224] on span "Take action now" at bounding box center [793, 227] width 53 height 7
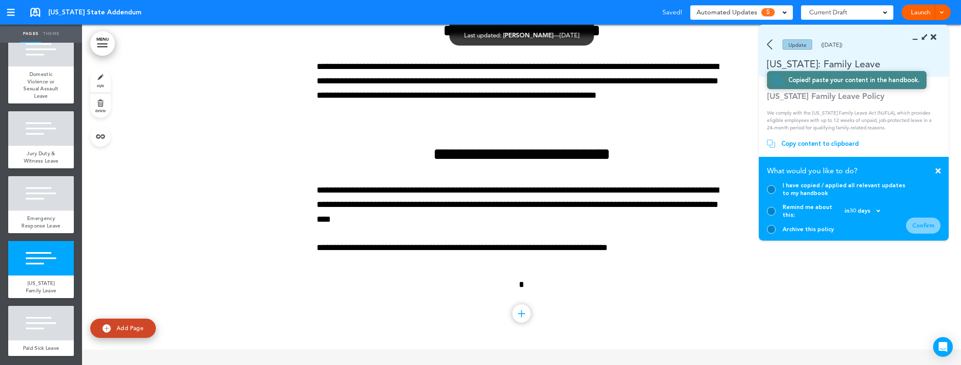
click at [771, 194] on div at bounding box center [771, 189] width 9 height 9
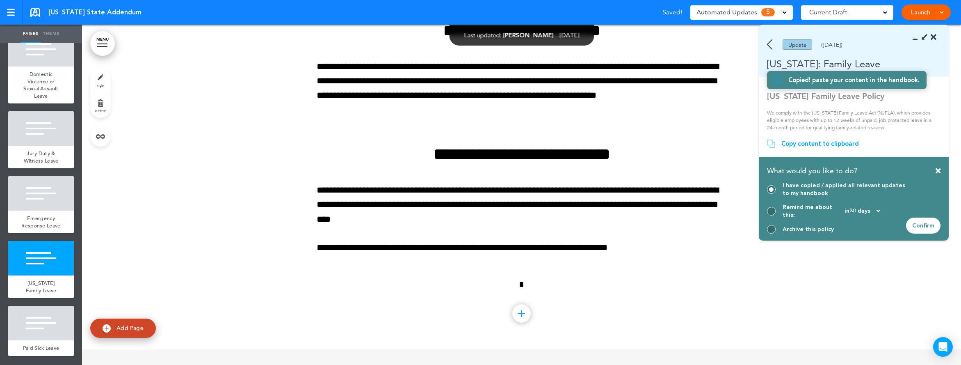
click at [814, 223] on div "Confirm" at bounding box center [923, 225] width 34 height 16
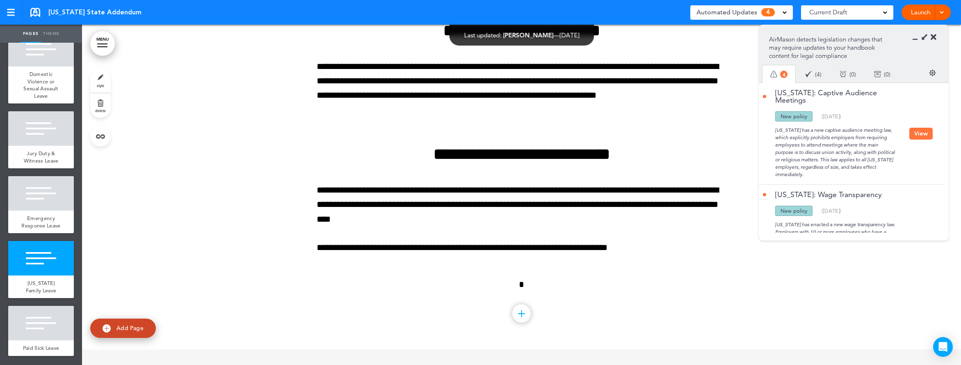
scroll to position [242, 0]
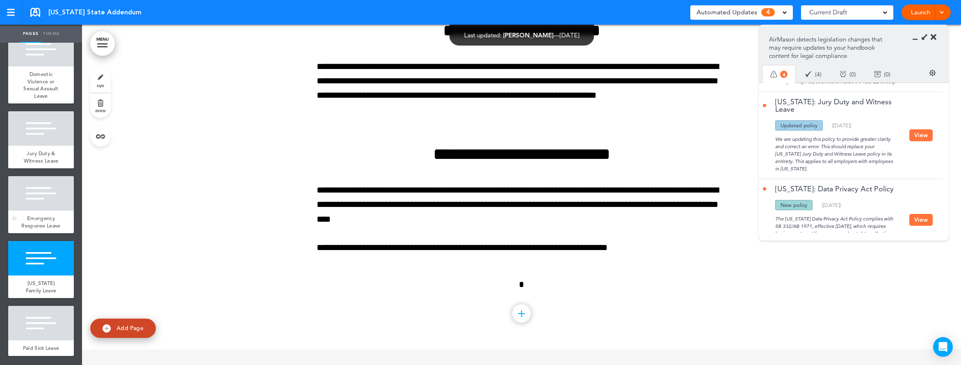
scroll to position [625, 0]
click at [46, 152] on span "Jury Duty & Witness Leave" at bounding box center [41, 157] width 35 height 14
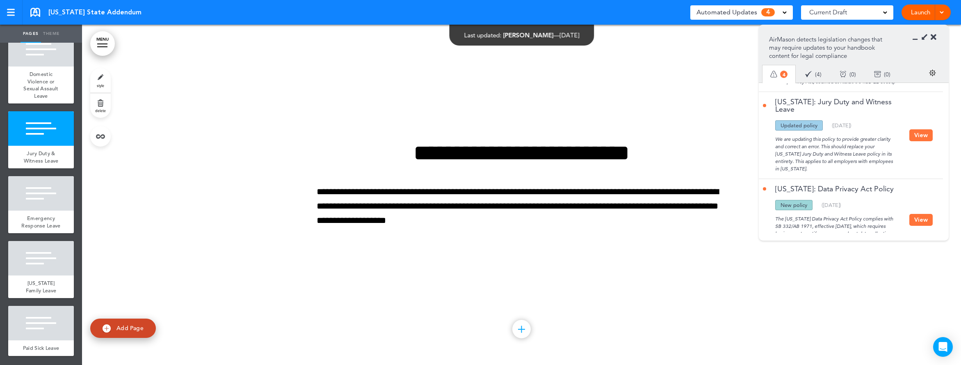
scroll to position [3945, 0]
click at [814, 156] on div "We are updating this policy to provide greater clarity and correct an error. Th…" at bounding box center [836, 151] width 146 height 42
click at [814, 141] on button "View" at bounding box center [920, 135] width 23 height 12
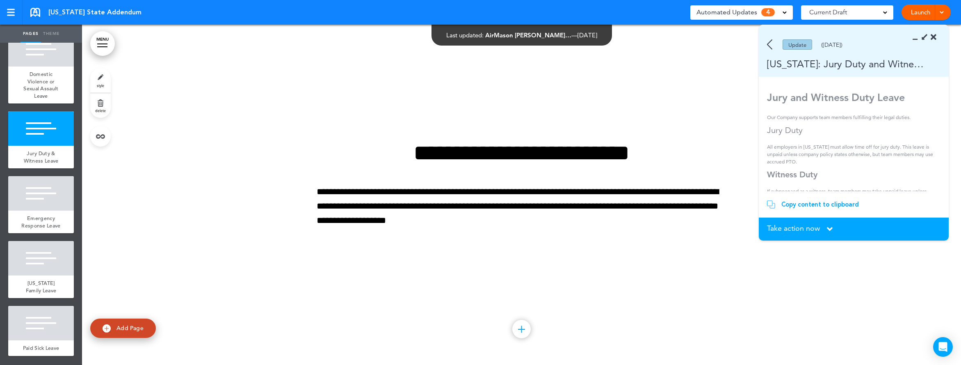
click at [814, 200] on section "Copy content to clipboard Copied! paste your content in the handbook." at bounding box center [854, 204] width 190 height 26
click at [814, 205] on div "Copy content to clipboard" at bounding box center [820, 204] width 78 height 8
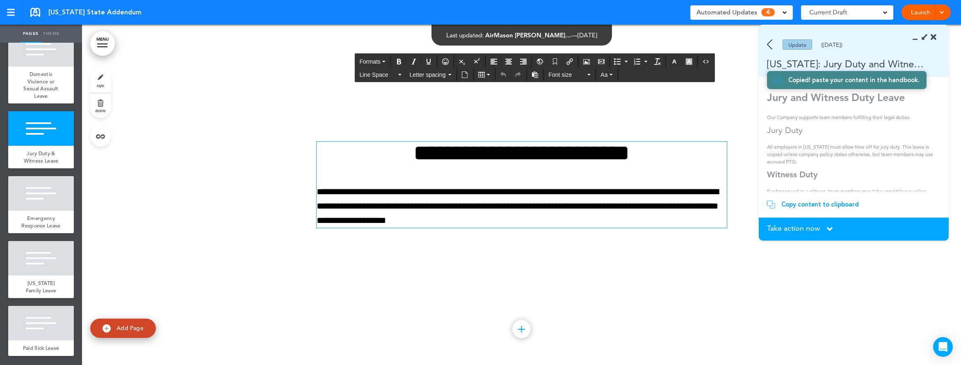
click at [411, 204] on p "**********" at bounding box center [522, 206] width 410 height 43
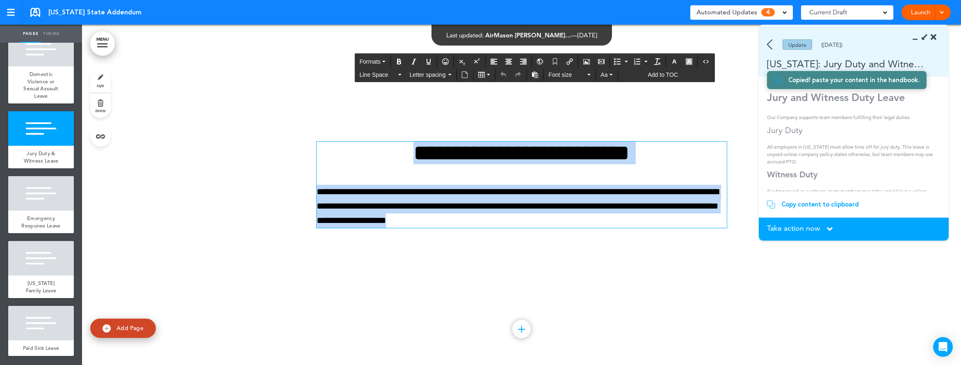
drag, startPoint x: 511, startPoint y: 219, endPoint x: 319, endPoint y: 152, distance: 203.0
click at [319, 152] on div "**********" at bounding box center [522, 184] width 410 height 86
paste div
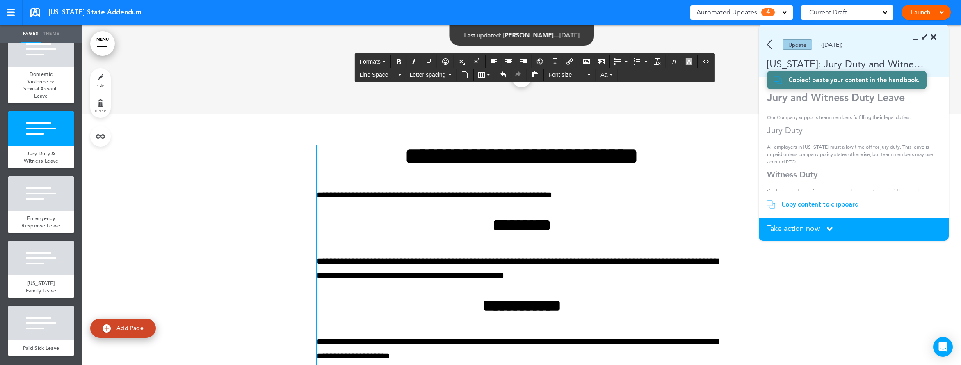
scroll to position [3972, 0]
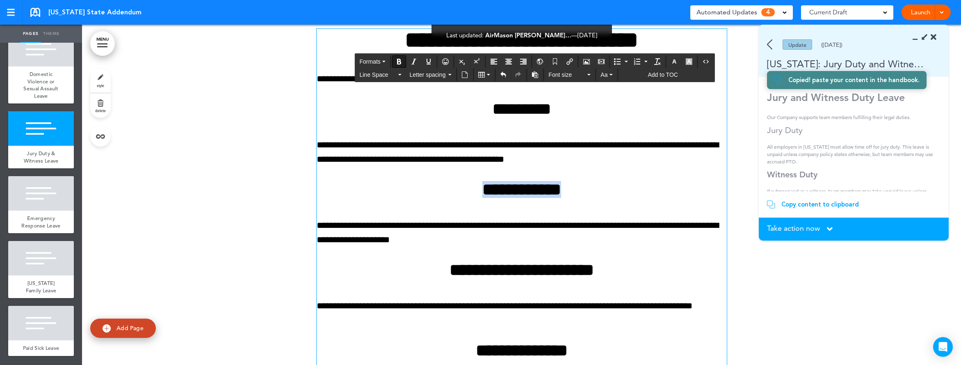
drag, startPoint x: 484, startPoint y: 191, endPoint x: 434, endPoint y: 185, distance: 50.4
click at [434, 185] on h2 "**********" at bounding box center [522, 189] width 410 height 17
click at [401, 64] on icon "Bold" at bounding box center [399, 61] width 7 height 7
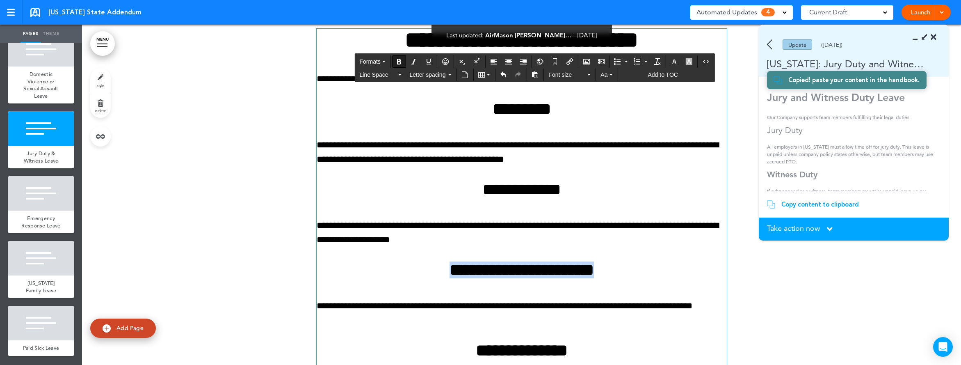
drag, startPoint x: 622, startPoint y: 271, endPoint x: 335, endPoint y: 259, distance: 287.7
click at [335, 259] on div "**********" at bounding box center [522, 225] width 410 height 393
click at [397, 60] on icon "Bold" at bounding box center [399, 61] width 7 height 7
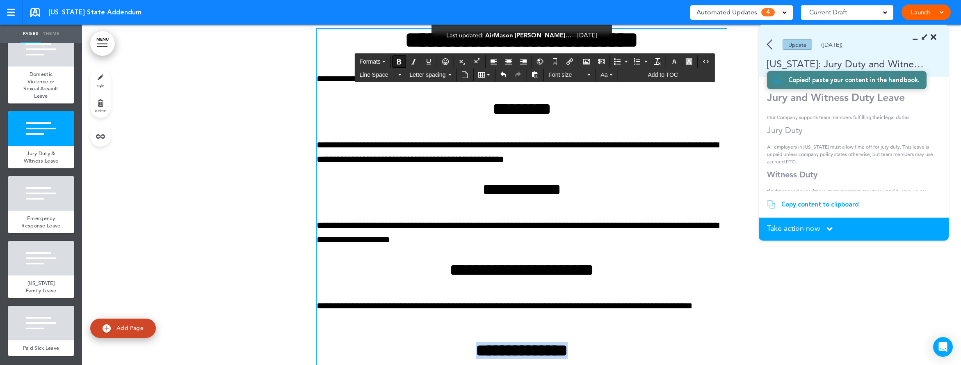
drag, startPoint x: 581, startPoint y: 352, endPoint x: 440, endPoint y: 333, distance: 142.7
click at [442, 341] on div "**********" at bounding box center [522, 225] width 410 height 393
click at [402, 62] on icon "Bold" at bounding box center [399, 61] width 7 height 7
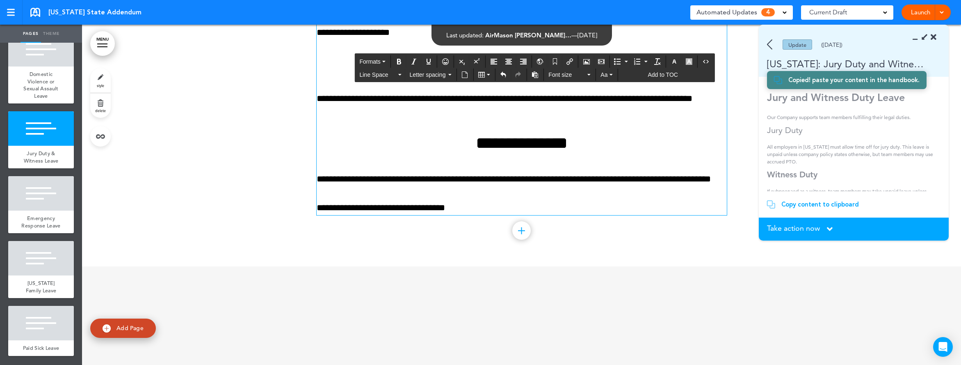
scroll to position [4220, 0]
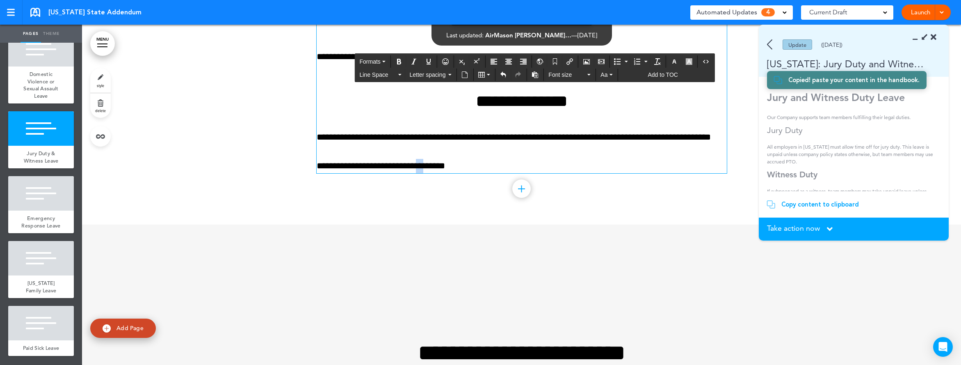
drag, startPoint x: 435, startPoint y: 168, endPoint x: 422, endPoint y: 169, distance: 12.8
click at [422, 169] on p "**********" at bounding box center [522, 166] width 410 height 14
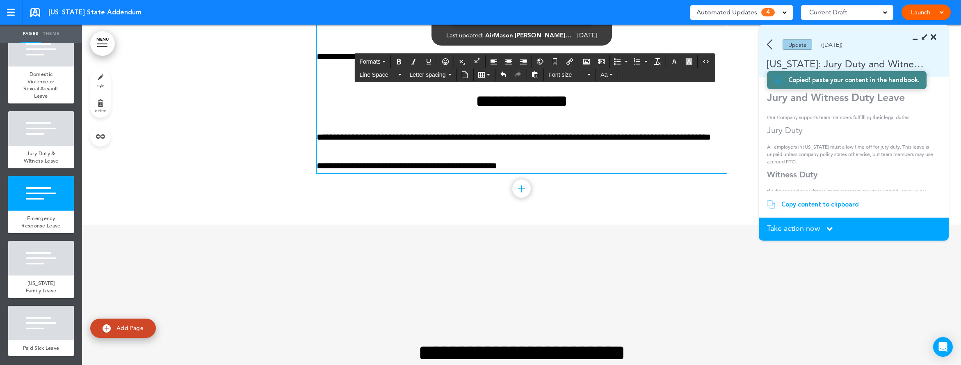
click at [812, 233] on section "Take action now Click here to change the status What would you like to do? I ha…" at bounding box center [854, 228] width 190 height 23
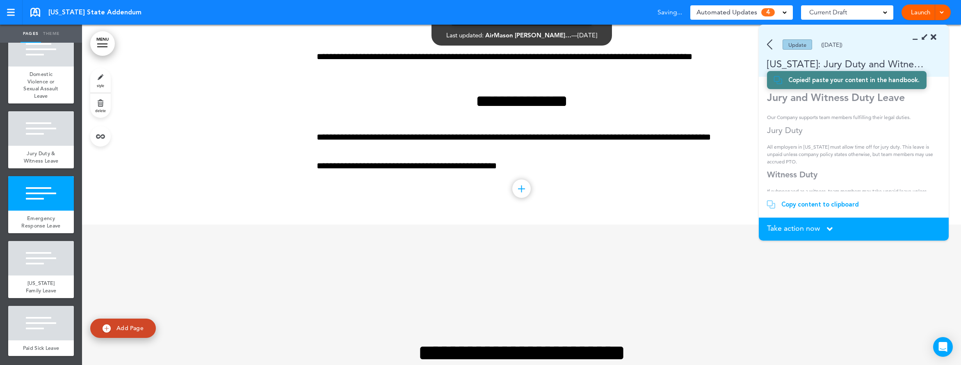
click at [808, 226] on span "Take action now" at bounding box center [793, 227] width 53 height 7
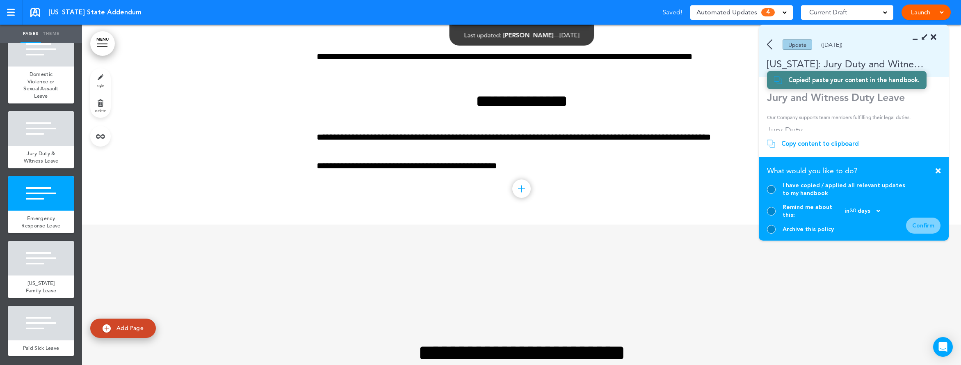
click at [773, 194] on div at bounding box center [771, 189] width 9 height 9
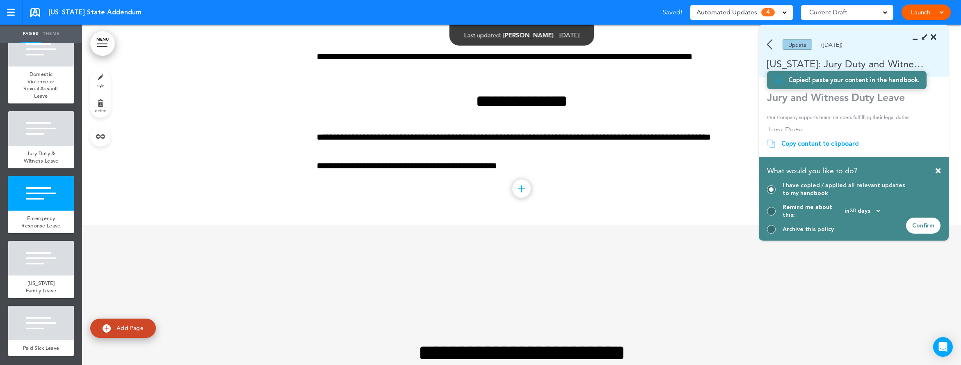
click at [814, 228] on div "Confirm" at bounding box center [923, 225] width 34 height 16
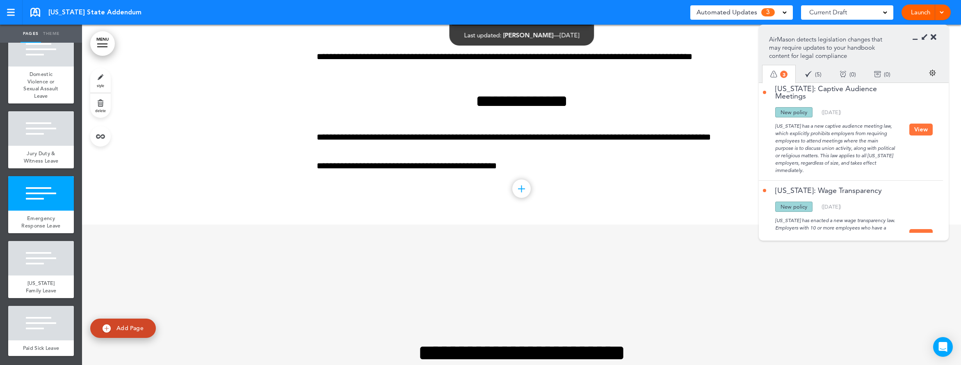
scroll to position [0, 0]
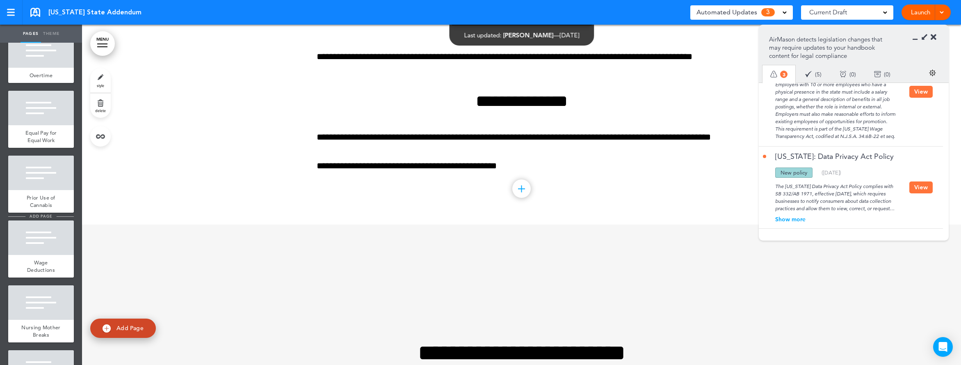
scroll to position [189, 0]
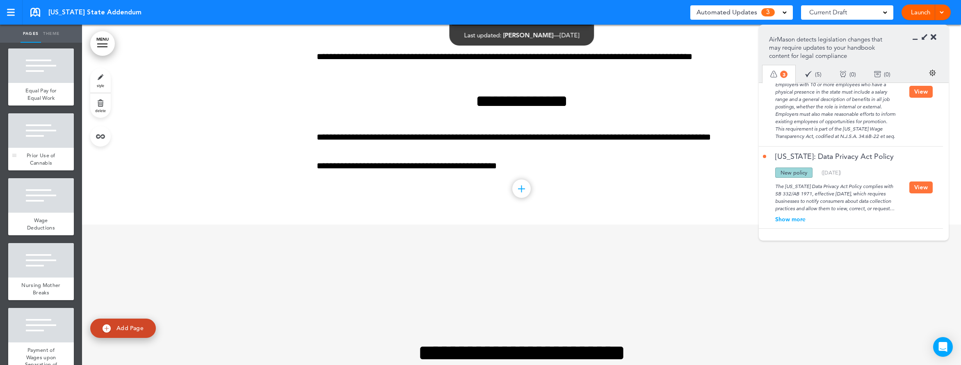
click at [37, 132] on div at bounding box center [41, 130] width 66 height 34
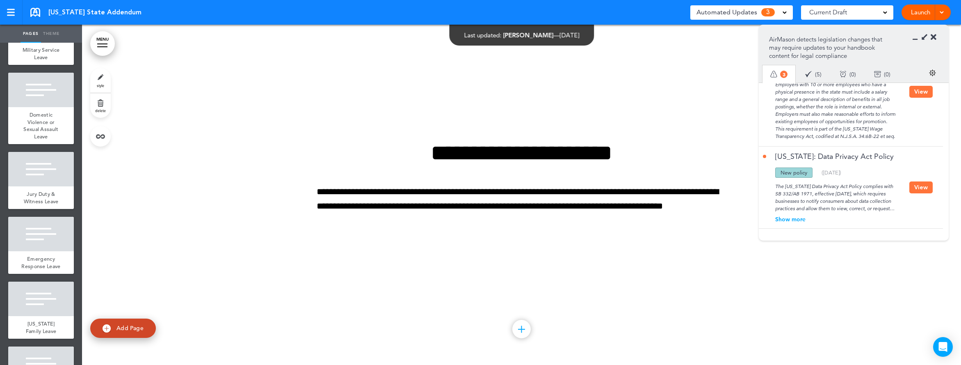
scroll to position [631, 0]
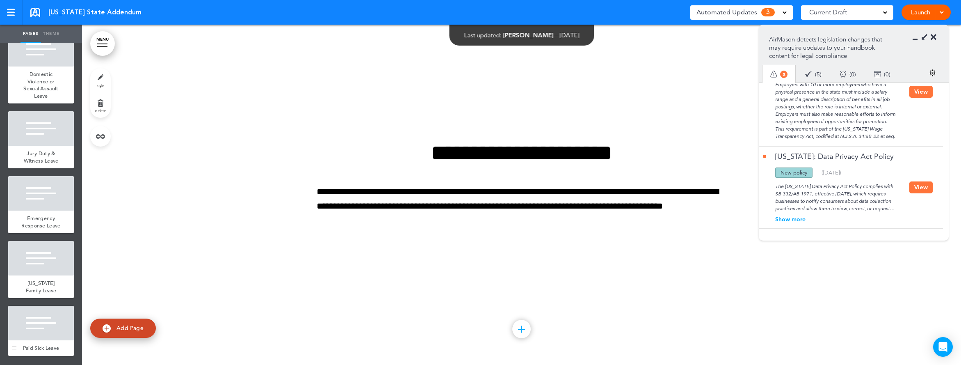
click at [37, 344] on span "Paid Sick Leave" at bounding box center [41, 347] width 36 height 7
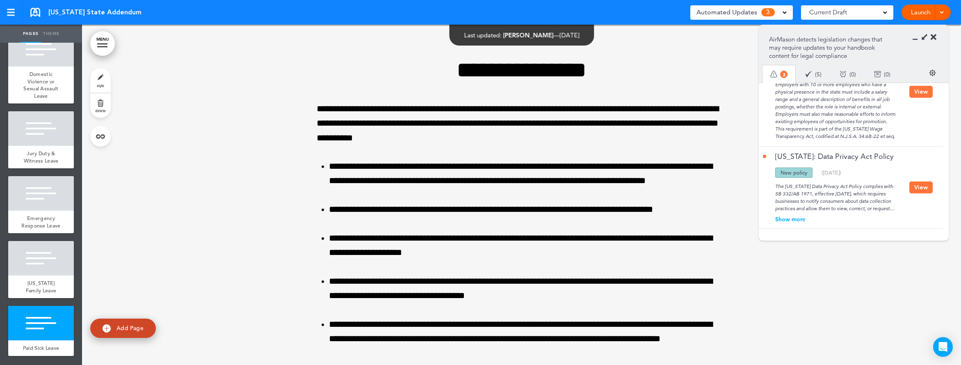
scroll to position [5670, 0]
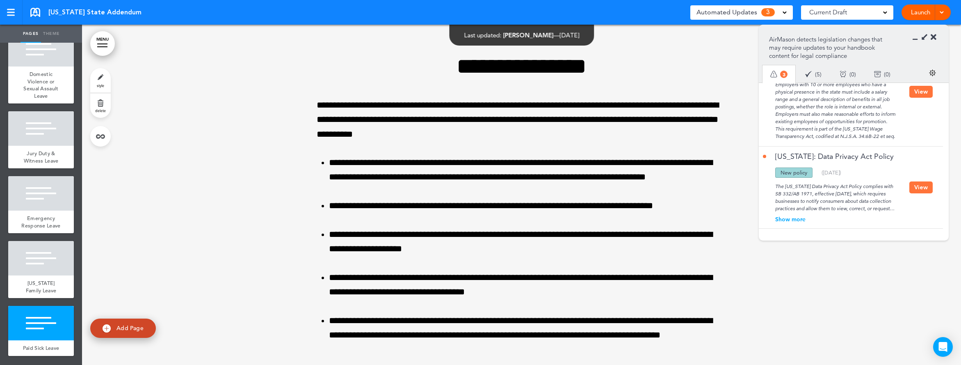
click at [125, 331] on span "Add Page" at bounding box center [129, 327] width 27 height 7
type input "********"
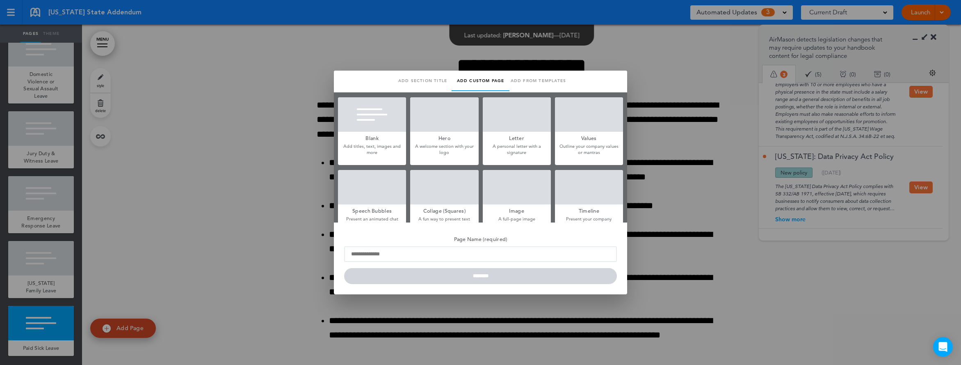
click at [365, 117] on div at bounding box center [372, 114] width 68 height 34
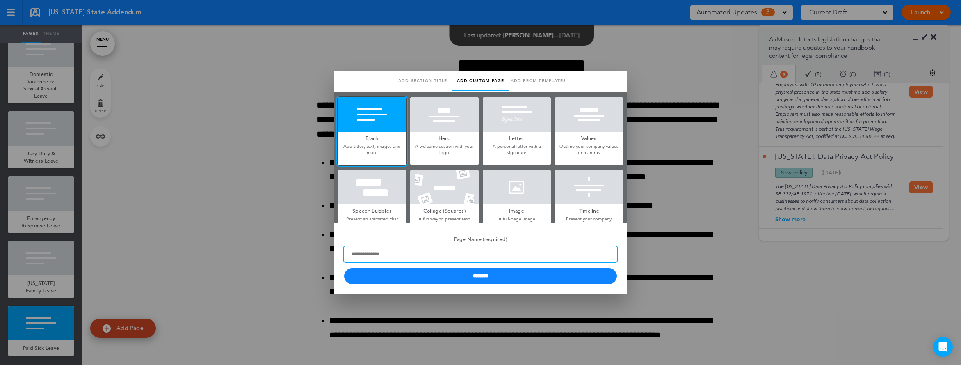
click at [397, 253] on input "Page Name (required)" at bounding box center [480, 254] width 273 height 16
type input "*"
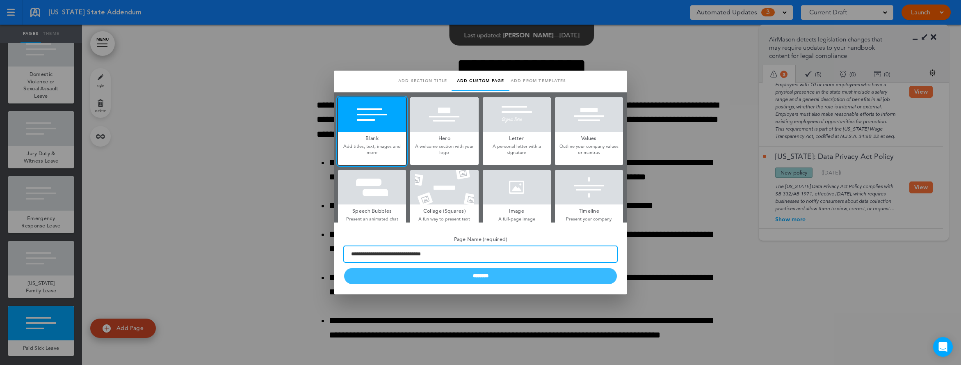
type input "**********"
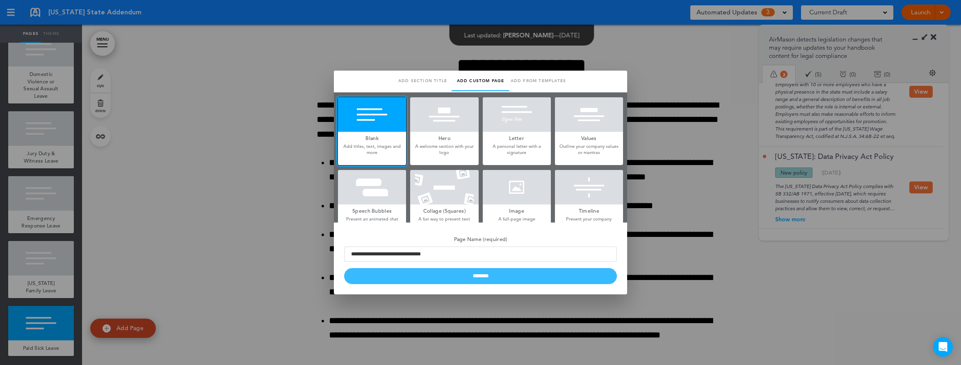
click at [489, 271] on input "********" at bounding box center [480, 276] width 273 height 16
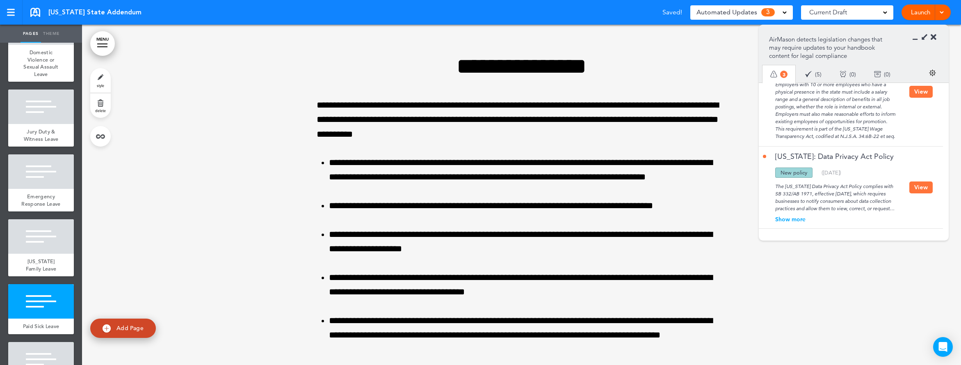
click at [814, 187] on button "View" at bounding box center [920, 187] width 23 height 12
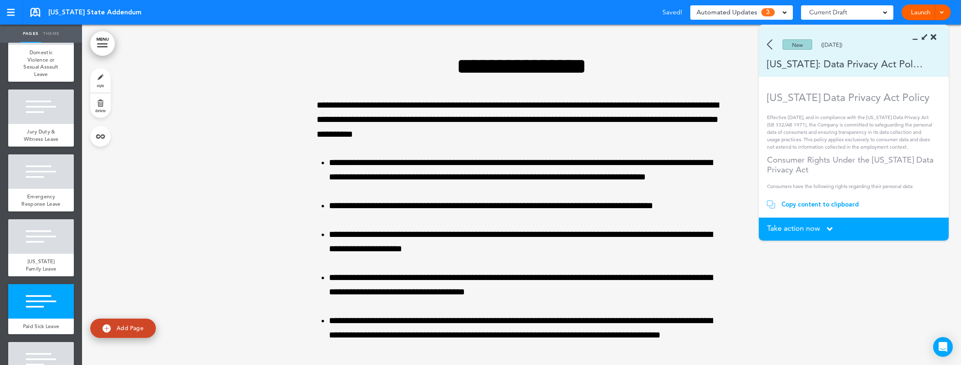
click at [807, 205] on div "Copy content to clipboard" at bounding box center [820, 204] width 78 height 8
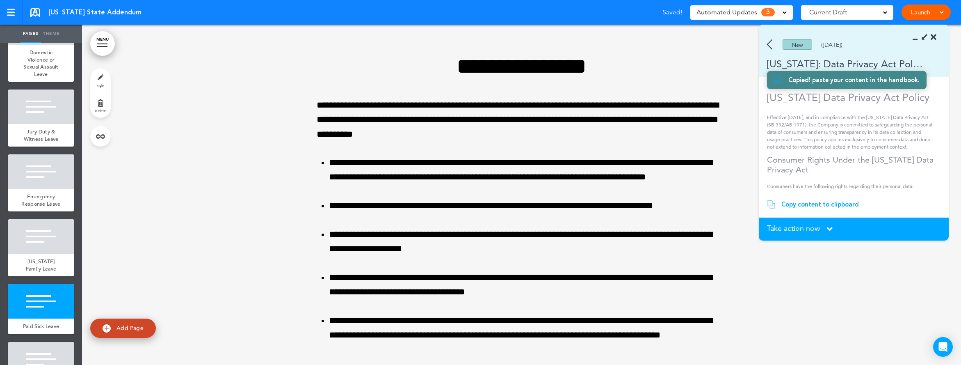
scroll to position [702, 0]
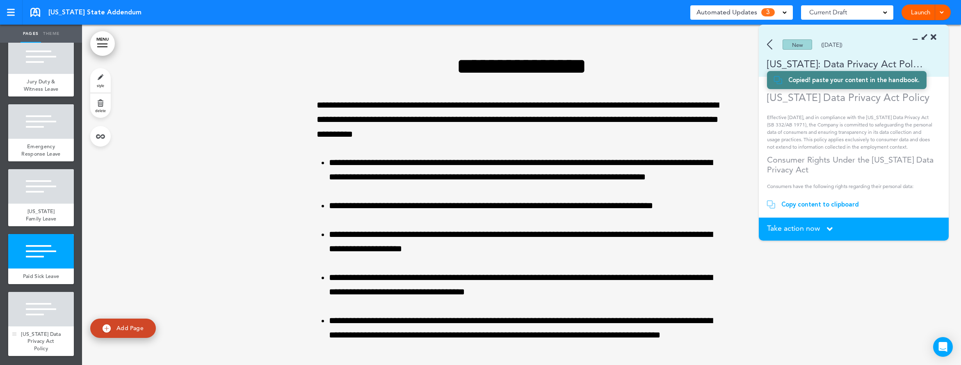
click at [32, 330] on div "[US_STATE] Data Privacy Act Policy" at bounding box center [41, 341] width 66 height 30
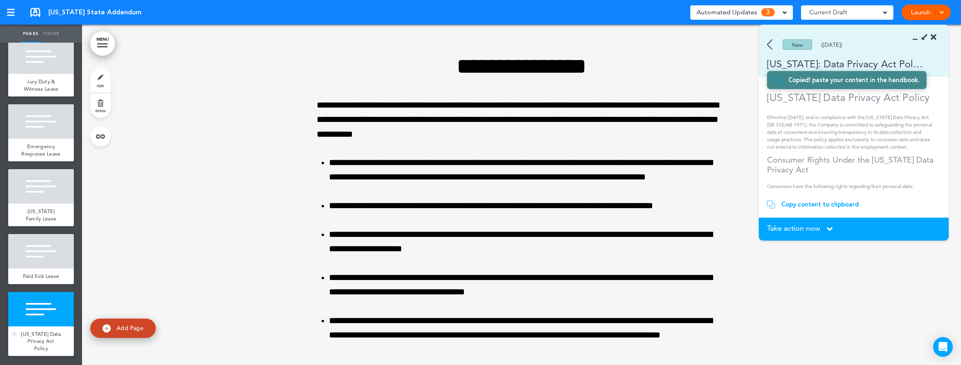
scroll to position [5982, 0]
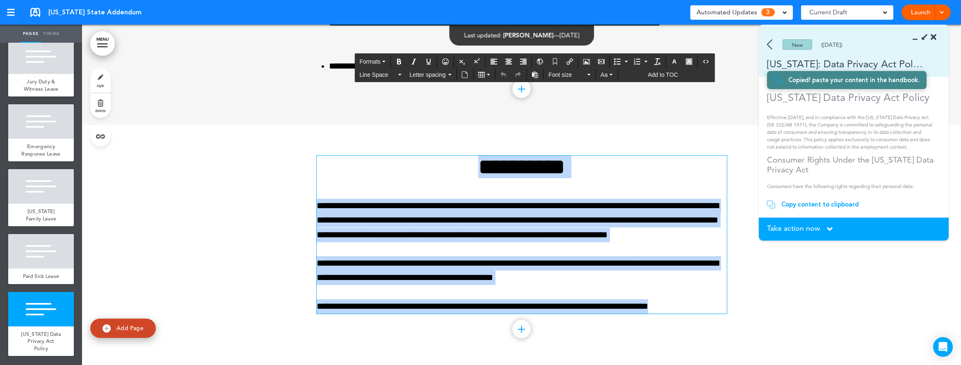
drag, startPoint x: 679, startPoint y: 309, endPoint x: 395, endPoint y: 145, distance: 327.9
click at [395, 145] on div "**********" at bounding box center [522, 245] width 410 height 240
paste div
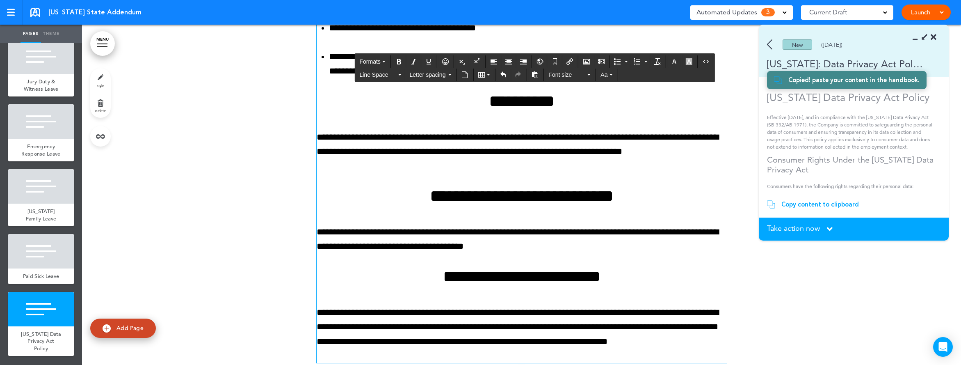
scroll to position [6630, 0]
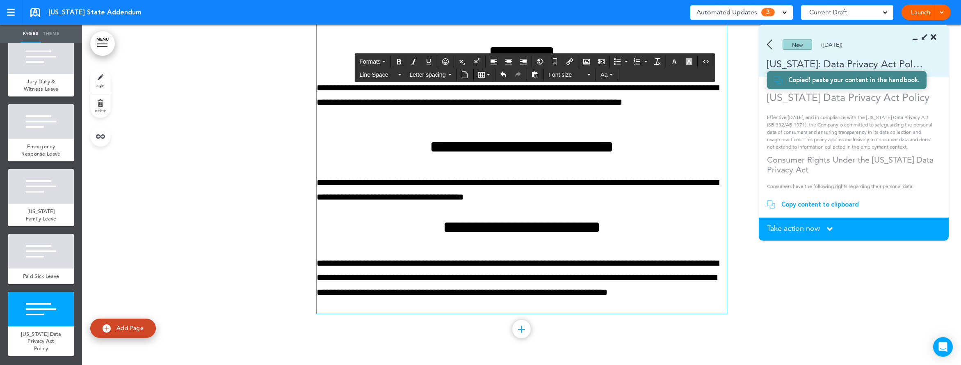
click at [805, 228] on span "Take action now" at bounding box center [793, 227] width 53 height 7
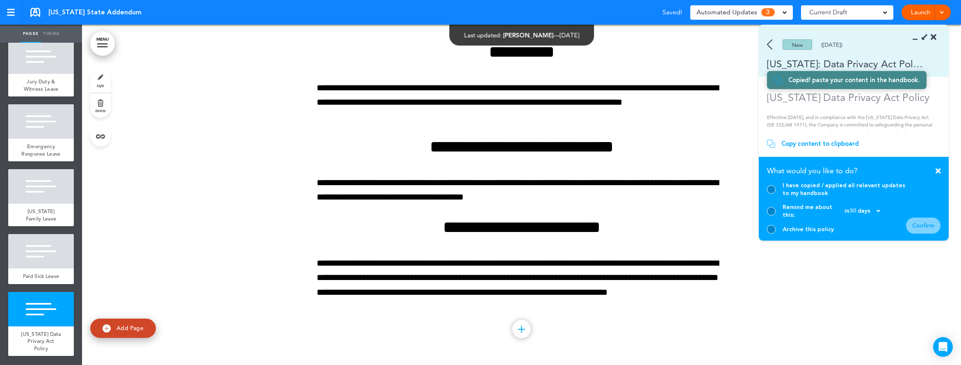
click at [771, 193] on div at bounding box center [771, 189] width 9 height 9
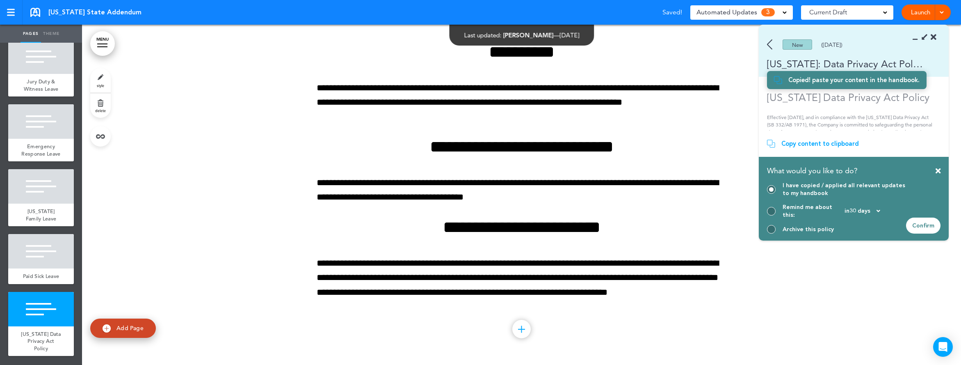
click at [814, 226] on div "Confirm" at bounding box center [923, 225] width 34 height 16
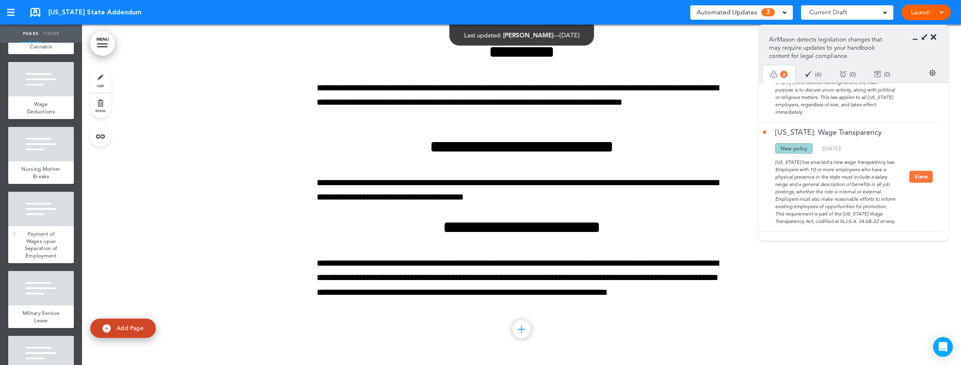
scroll to position [305, 0]
click at [27, 113] on div "Wage Deductions" at bounding box center [41, 108] width 66 height 23
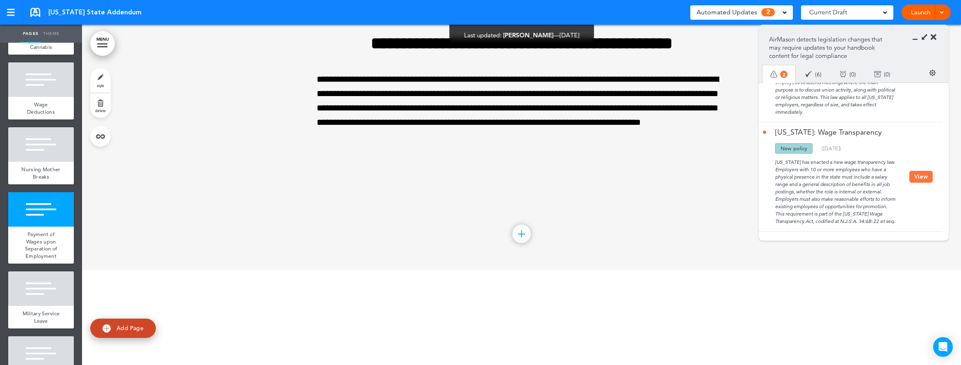
scroll to position [1700, 0]
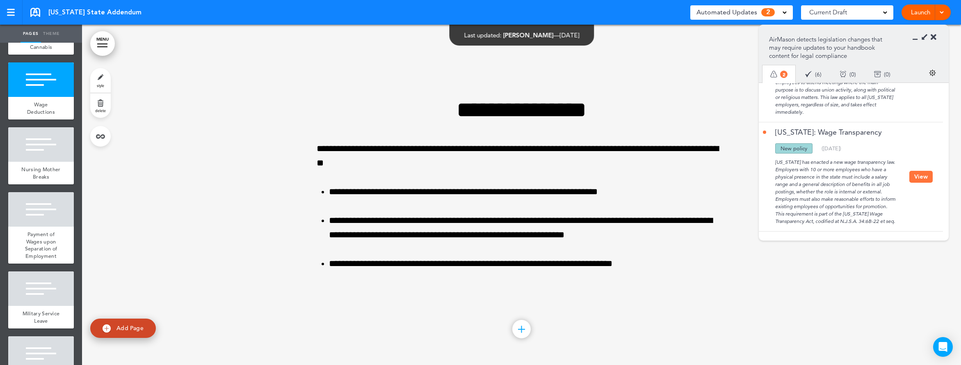
click at [124, 326] on span "Add Page" at bounding box center [129, 327] width 27 height 7
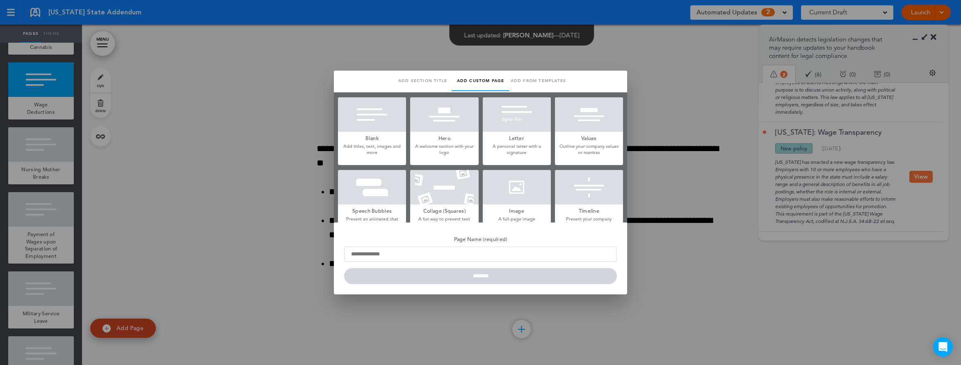
click at [354, 132] on h5 "Blank" at bounding box center [372, 137] width 68 height 11
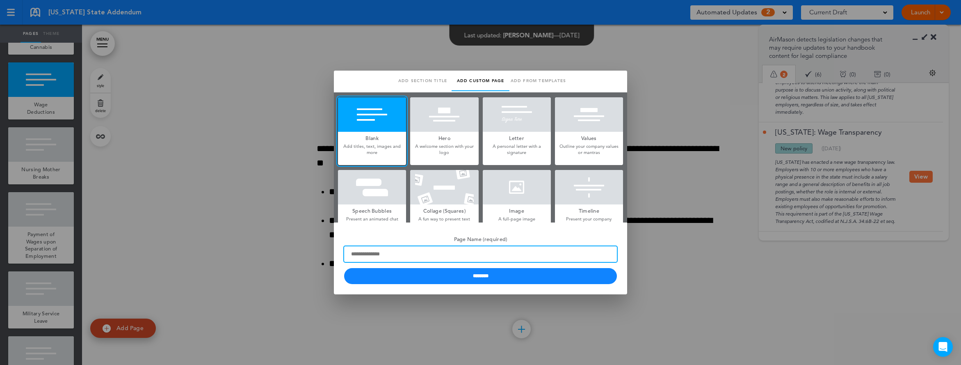
click at [477, 255] on input "Page Name (required)" at bounding box center [480, 254] width 273 height 16
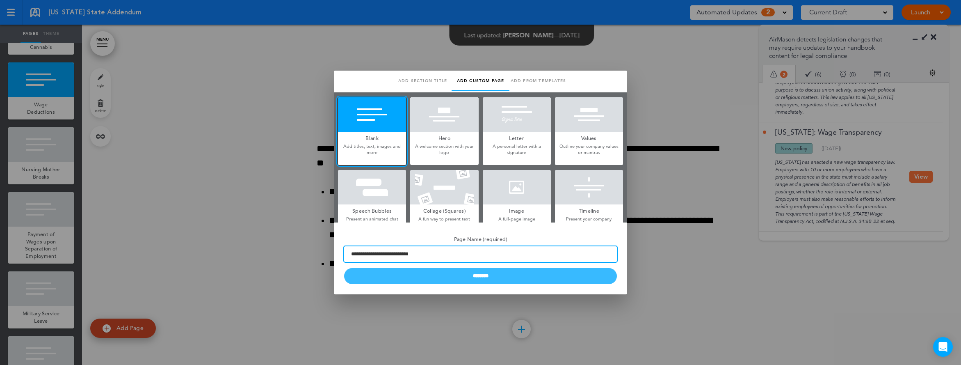
type input "**********"
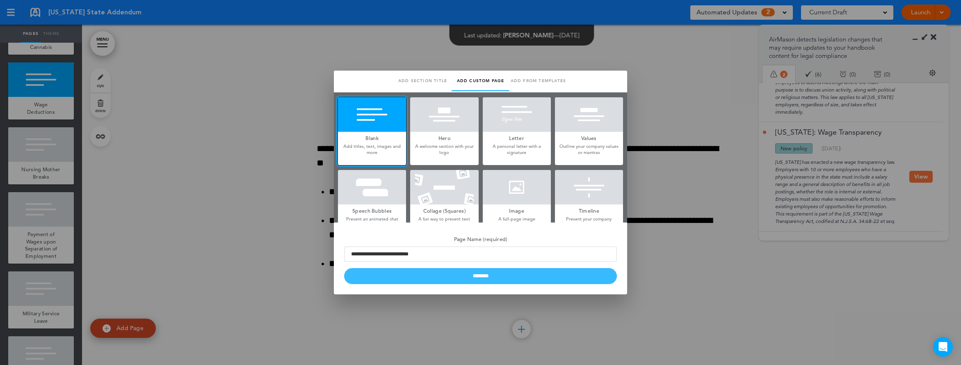
click at [412, 271] on input "********" at bounding box center [480, 276] width 273 height 16
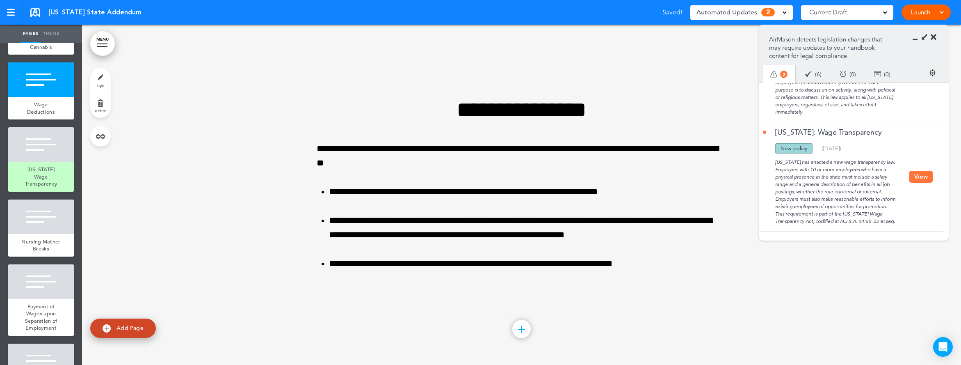
click at [814, 180] on button "View" at bounding box center [920, 177] width 23 height 12
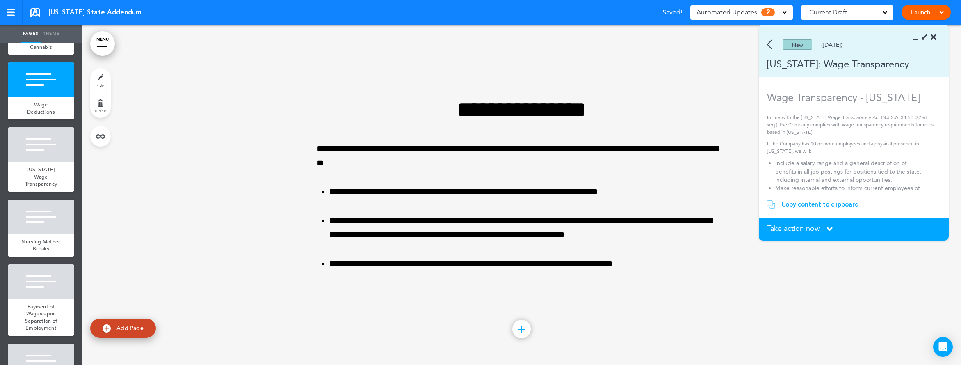
click at [799, 205] on div "Copy content to clipboard" at bounding box center [820, 204] width 78 height 8
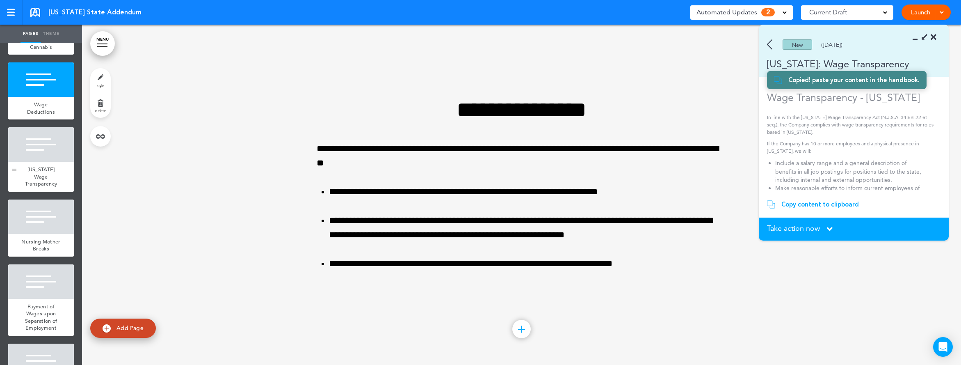
click at [32, 153] on div at bounding box center [41, 144] width 66 height 34
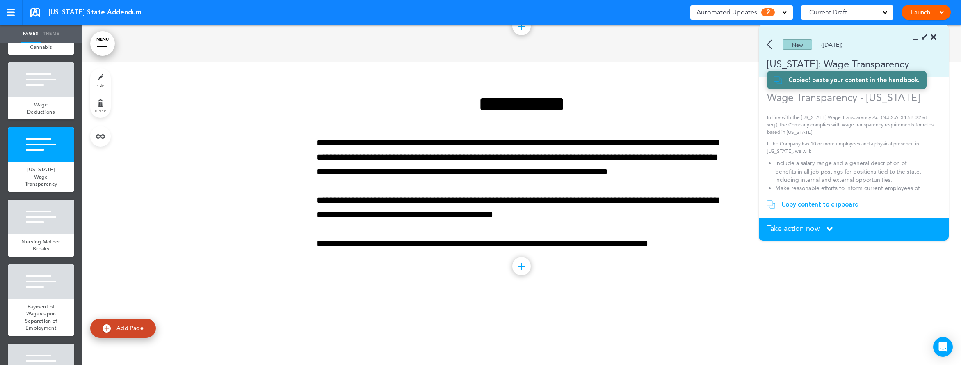
scroll to position [2040, 0]
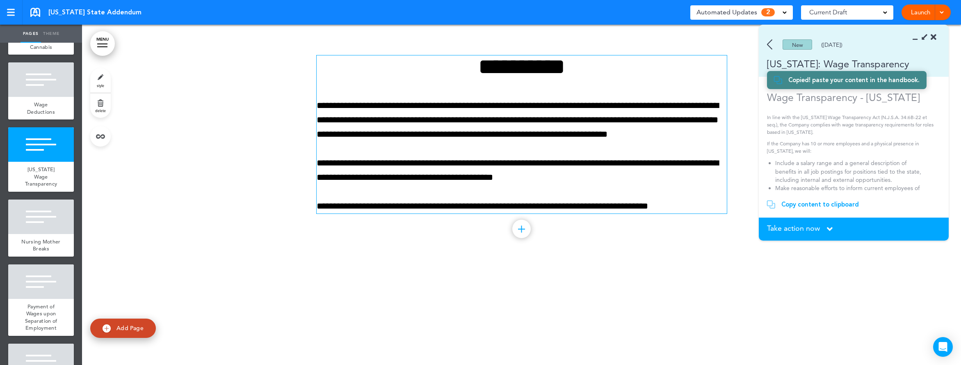
click at [652, 199] on p "**********" at bounding box center [522, 206] width 410 height 14
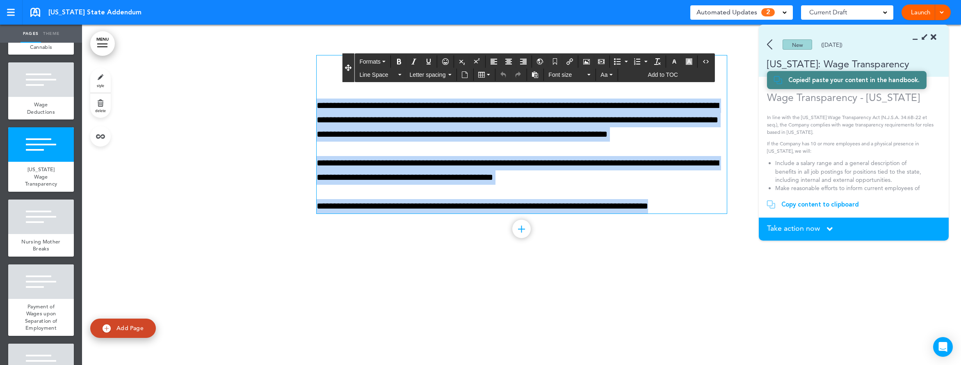
drag, startPoint x: 668, startPoint y: 197, endPoint x: 381, endPoint y: 55, distance: 320.6
paste div
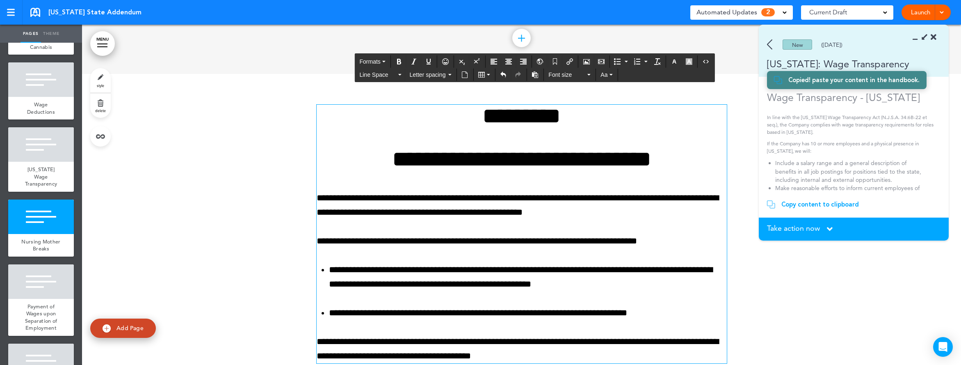
scroll to position [1948, 0]
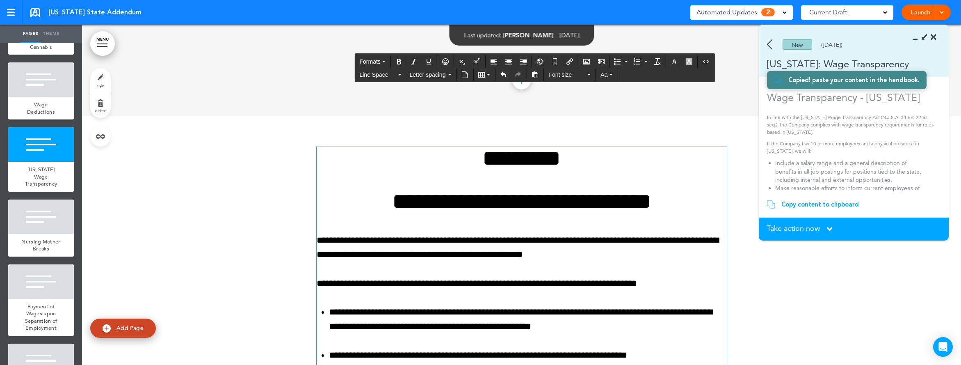
click at [571, 160] on h1 "*********" at bounding box center [522, 158] width 410 height 23
drag, startPoint x: 583, startPoint y: 165, endPoint x: 401, endPoint y: 151, distance: 182.2
click at [401, 151] on h1 "*********" at bounding box center [522, 158] width 410 height 23
click at [346, 198] on h1 "**********" at bounding box center [522, 201] width 410 height 23
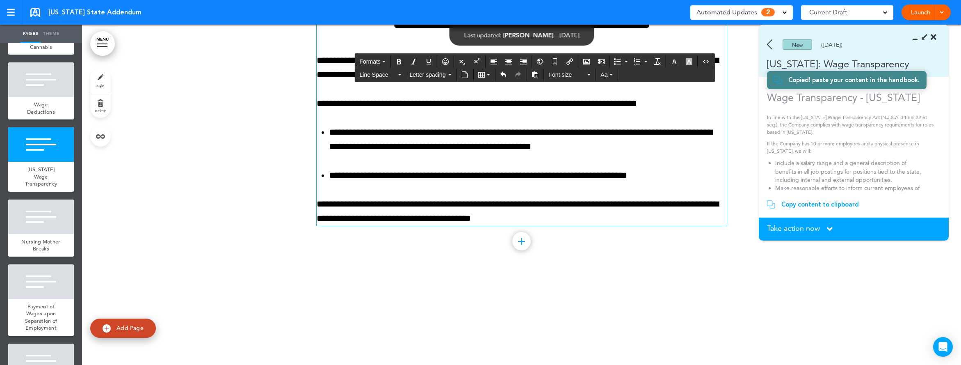
scroll to position [2211, 0]
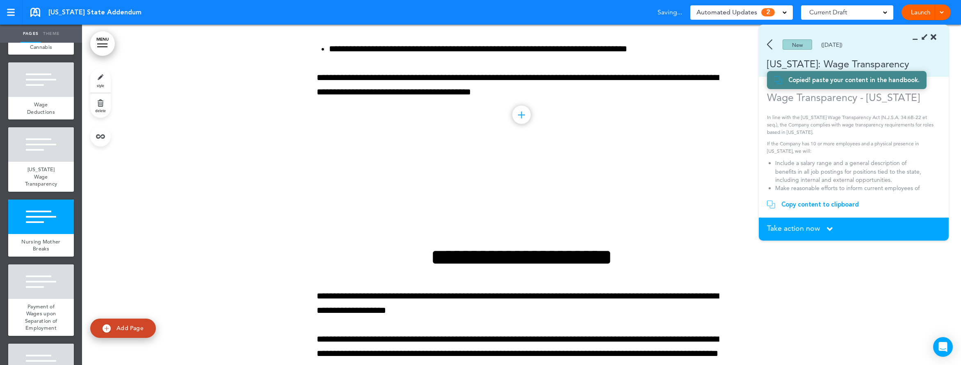
click at [476, 190] on div at bounding box center [521, 320] width 879 height 340
click at [778, 225] on span "Take action now" at bounding box center [793, 227] width 53 height 7
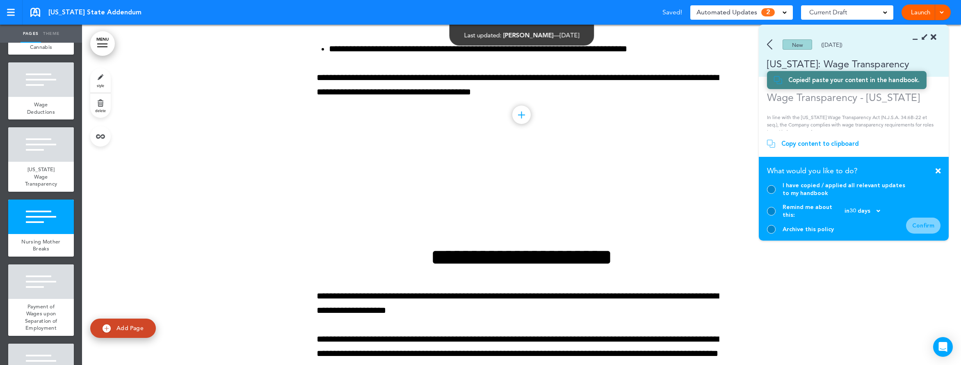
click at [773, 194] on div at bounding box center [771, 189] width 9 height 9
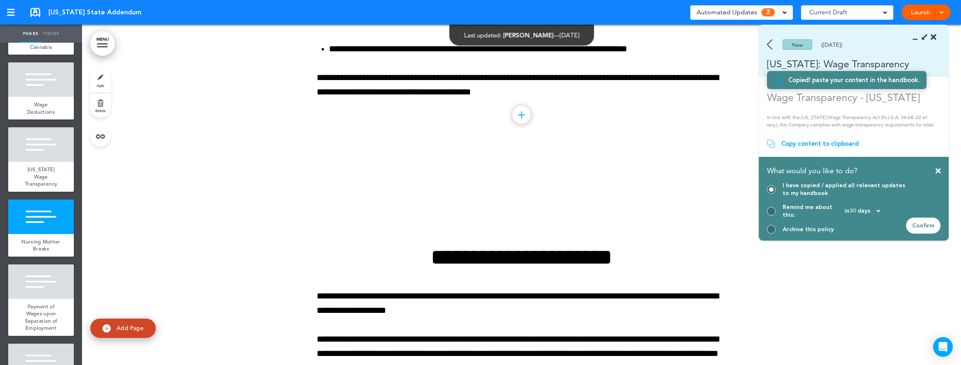
click at [814, 222] on div "Confirm" at bounding box center [923, 225] width 34 height 16
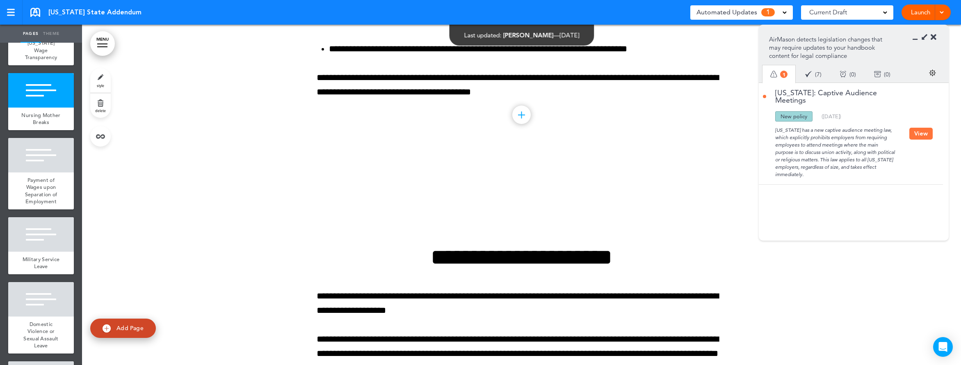
scroll to position [773, 0]
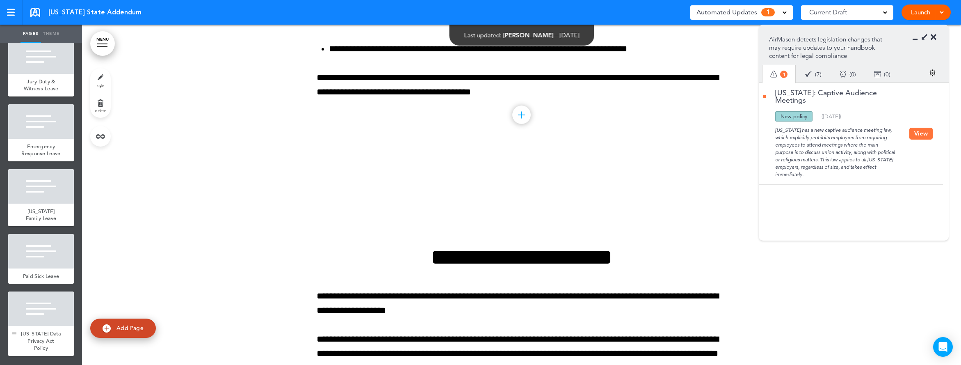
click at [41, 326] on div at bounding box center [41, 308] width 66 height 34
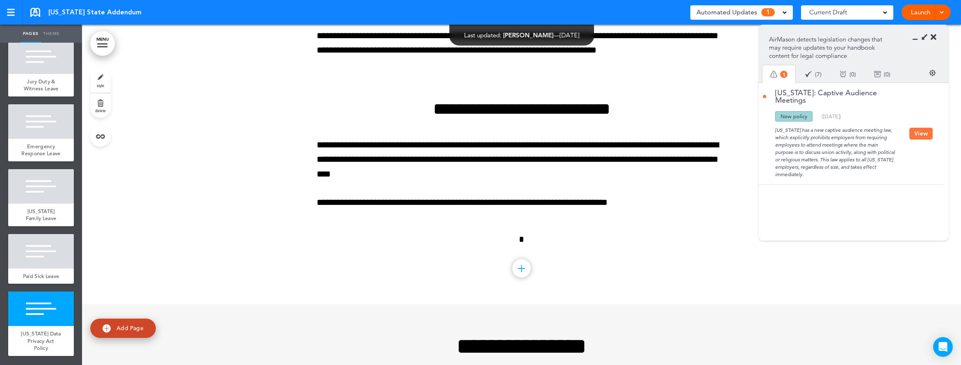
scroll to position [6379, 0]
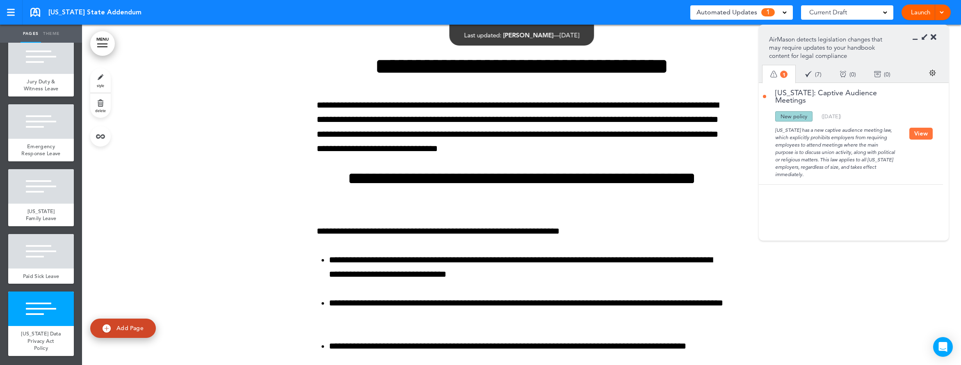
click at [111, 322] on link "Add Page" at bounding box center [123, 327] width 66 height 19
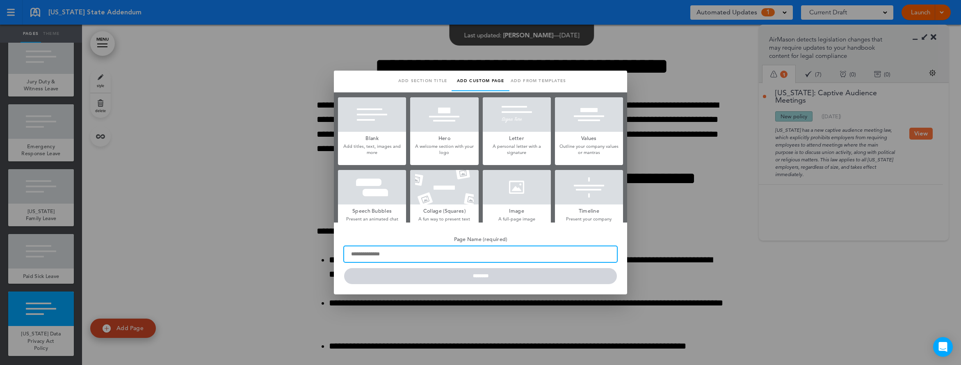
click at [403, 255] on input "Page Name (required)" at bounding box center [480, 254] width 273 height 16
type input "**********"
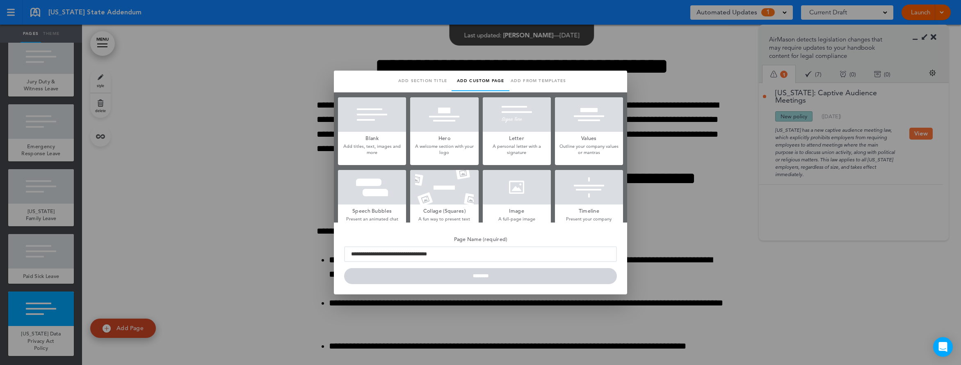
click at [377, 119] on div at bounding box center [372, 114] width 68 height 34
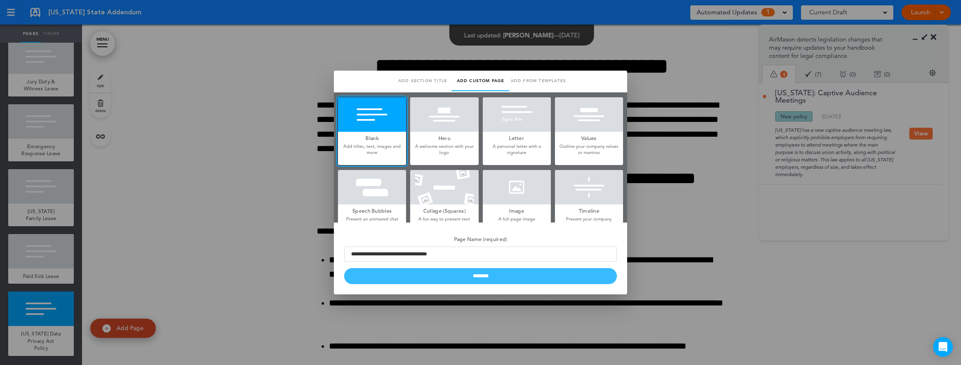
click at [513, 271] on input "********" at bounding box center [480, 276] width 273 height 16
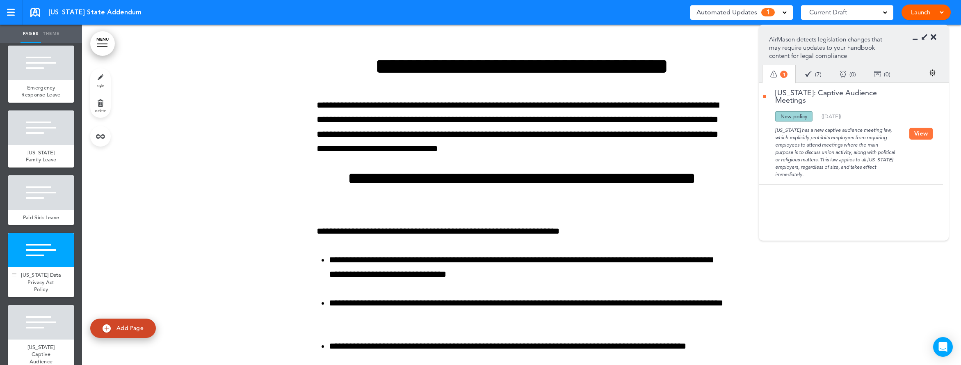
scroll to position [852, 0]
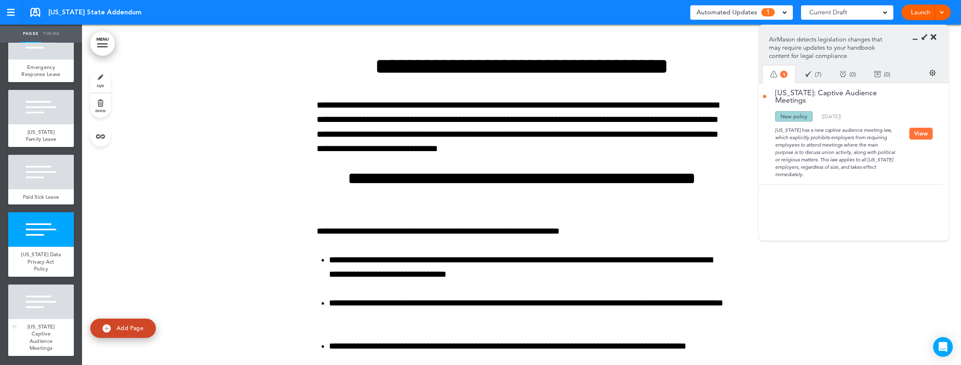
click at [27, 320] on div "[US_STATE] Captive Audience Meetings" at bounding box center [41, 337] width 66 height 37
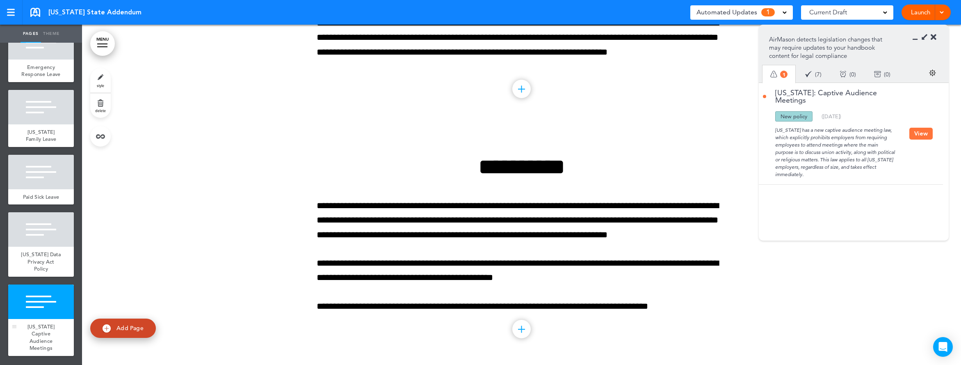
scroll to position [7167, 0]
click at [814, 162] on div "[US_STATE] has a new captive audience meeting law, which explicitly prohibits e…" at bounding box center [836, 149] width 146 height 57
click at [814, 132] on button "View" at bounding box center [920, 134] width 23 height 12
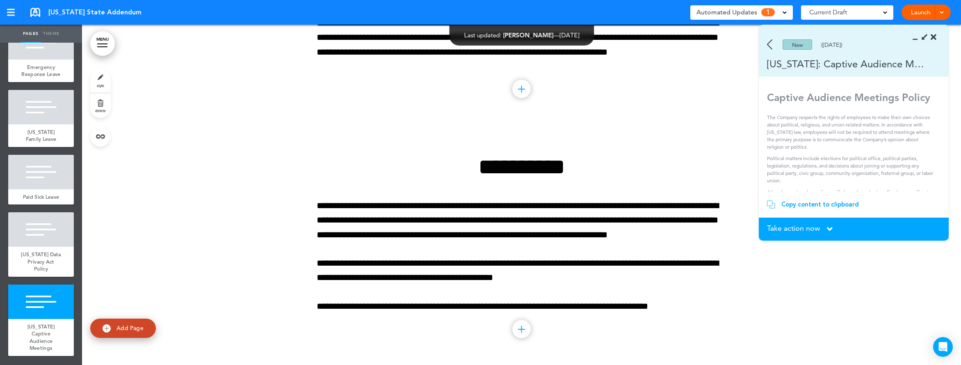
click at [810, 204] on div "Copy content to clipboard" at bounding box center [820, 204] width 78 height 8
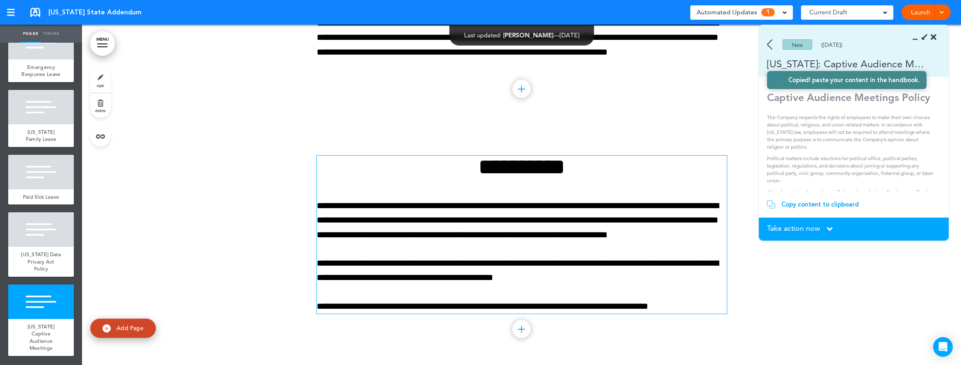
click at [545, 301] on p "**********" at bounding box center [522, 306] width 410 height 14
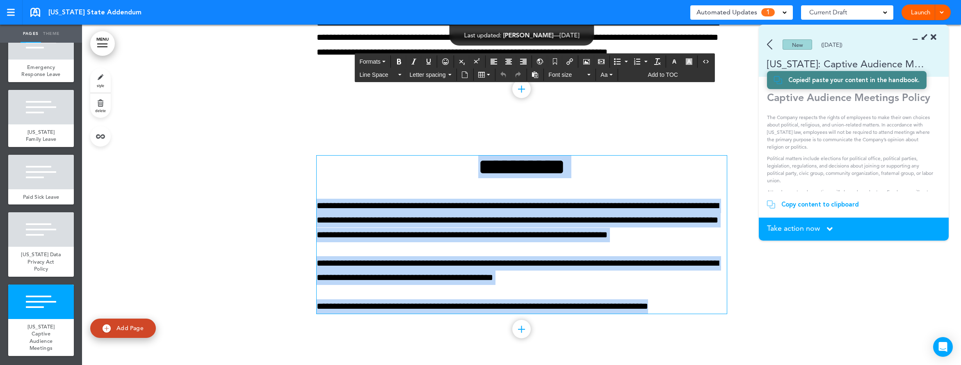
drag, startPoint x: 691, startPoint y: 302, endPoint x: 365, endPoint y: 153, distance: 359.1
click at [365, 153] on div "**********" at bounding box center [522, 245] width 410 height 240
paste div
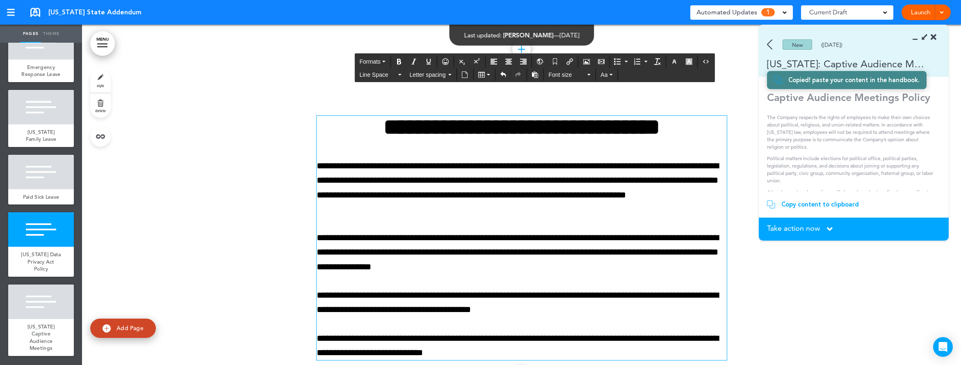
scroll to position [7254, 0]
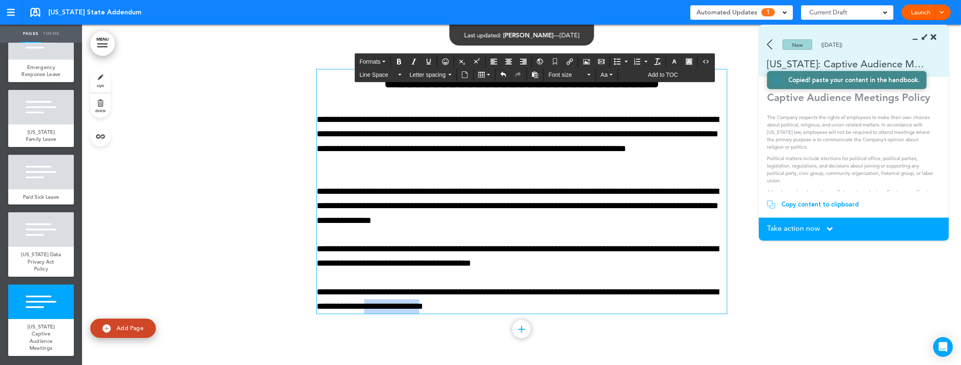
drag, startPoint x: 500, startPoint y: 307, endPoint x: 430, endPoint y: 305, distance: 70.2
click at [430, 305] on p "**********" at bounding box center [522, 299] width 410 height 29
click at [814, 296] on div at bounding box center [521, 202] width 879 height 326
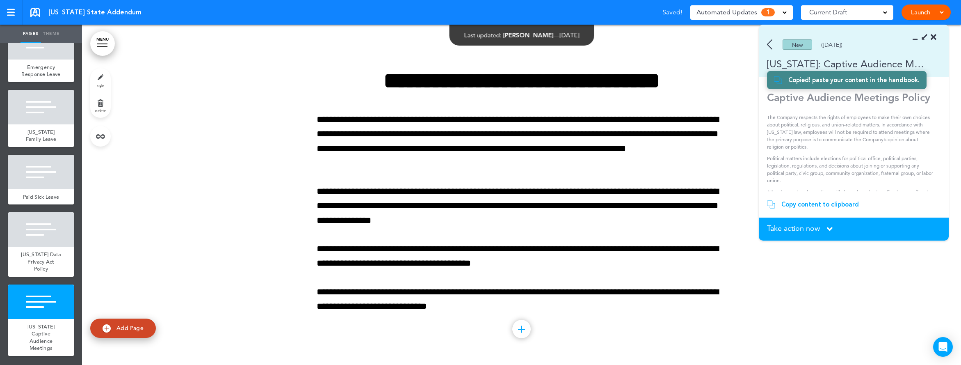
click at [812, 231] on span "Take action now" at bounding box center [793, 227] width 53 height 7
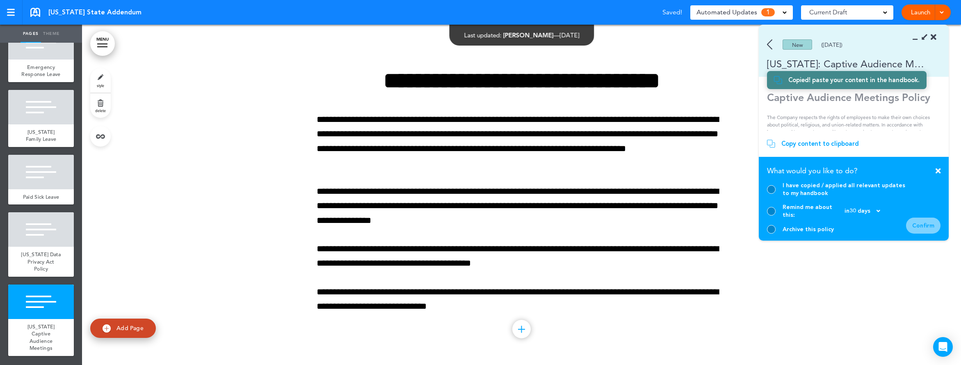
click at [775, 192] on div "I have copied / applied all relevant updates to my handbook" at bounding box center [836, 189] width 139 height 16
click at [773, 194] on div at bounding box center [771, 189] width 9 height 9
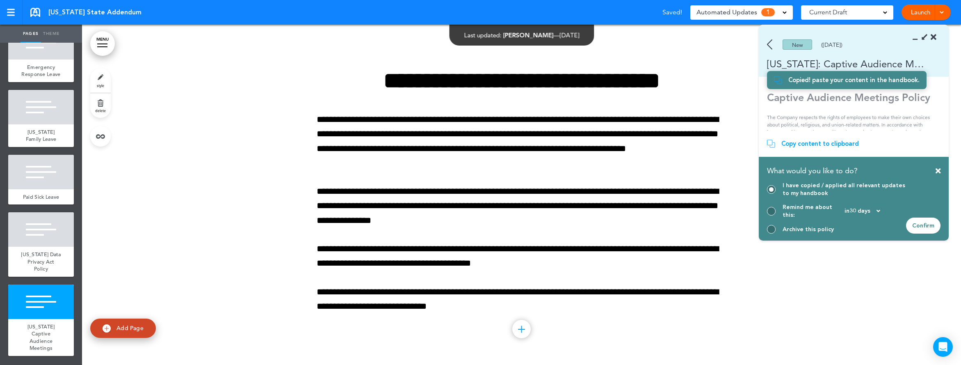
click at [814, 228] on div "Confirm" at bounding box center [923, 225] width 34 height 16
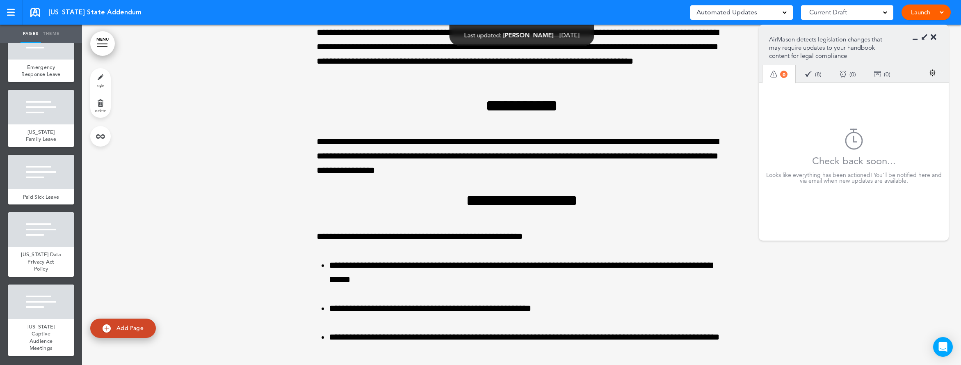
scroll to position [3214, 0]
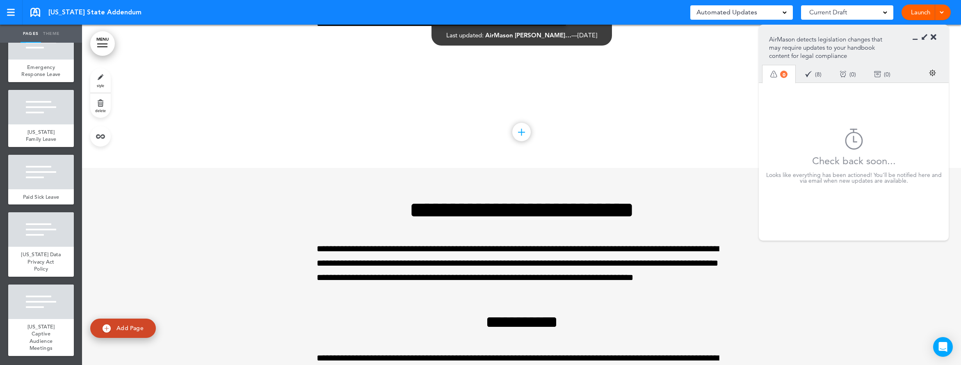
click at [814, 42] on section "AirMason detects legislation changes that may require updates to your handbook …" at bounding box center [854, 53] width 190 height 57
click at [814, 41] on icon at bounding box center [933, 37] width 6 height 8
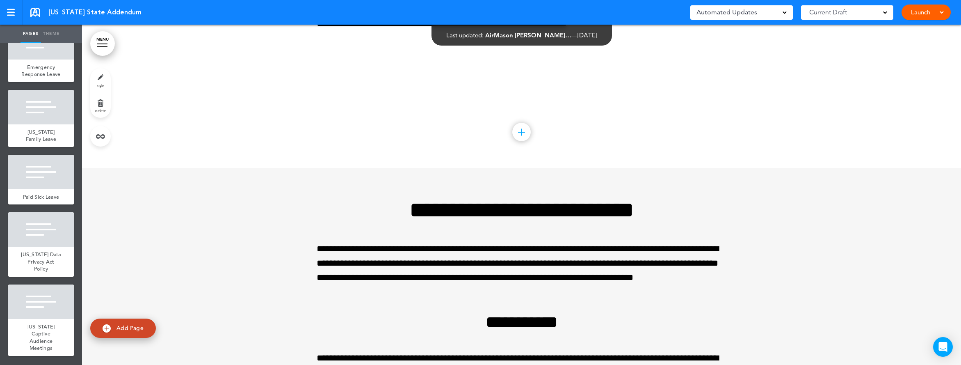
click at [36, 11] on link at bounding box center [35, 12] width 10 height 9
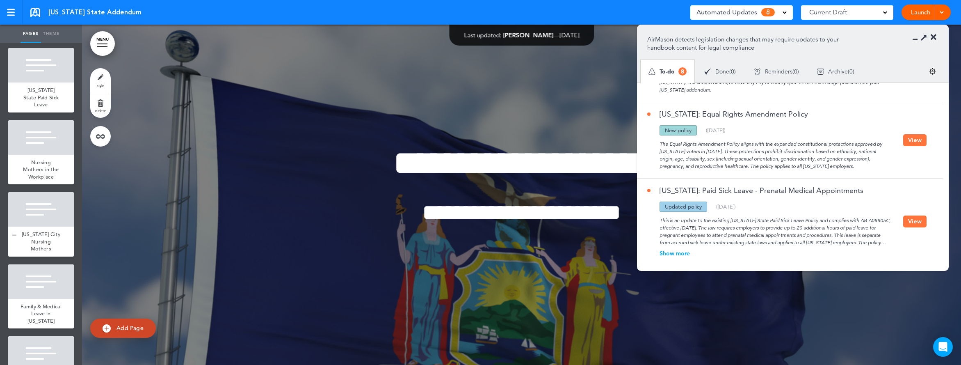
scroll to position [648, 0]
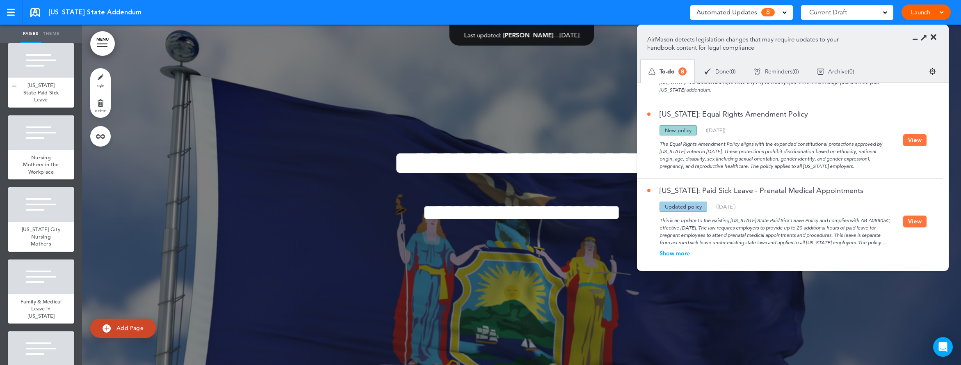
click at [35, 103] on span "[US_STATE] State Paid Sick Leave" at bounding box center [41, 92] width 36 height 21
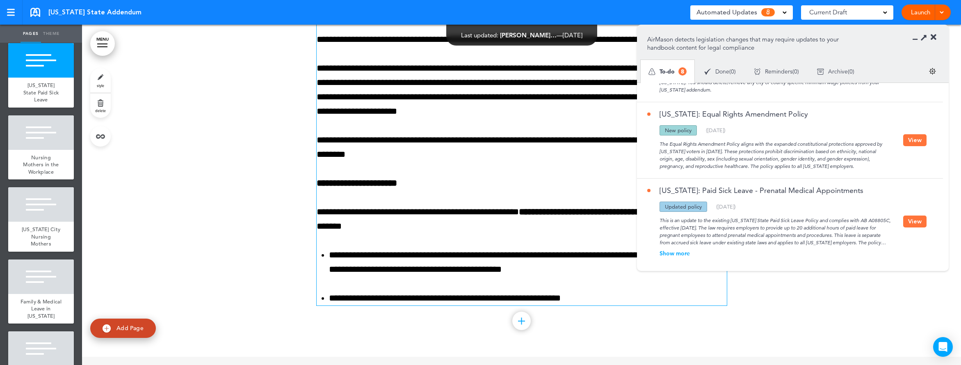
scroll to position [7424, 0]
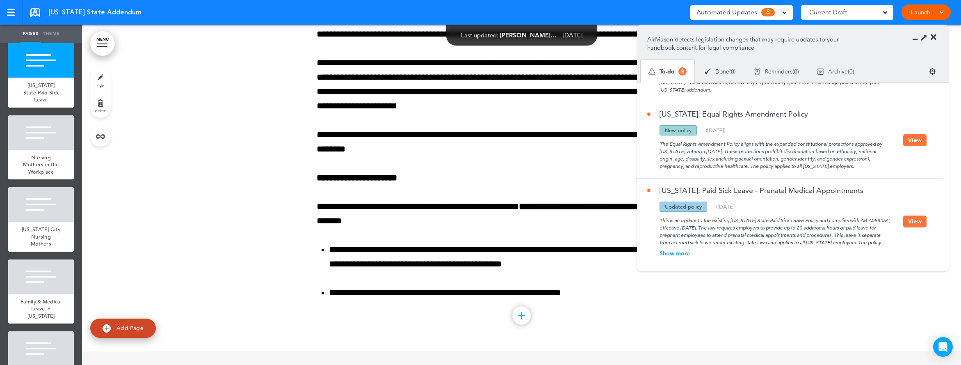
click at [913, 215] on button "View" at bounding box center [914, 221] width 23 height 12
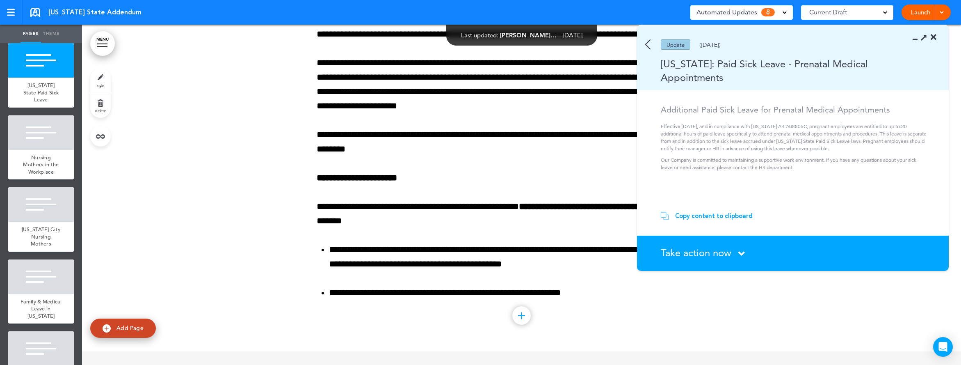
click at [695, 219] on div "Copy content to clipboard" at bounding box center [714, 216] width 78 height 8
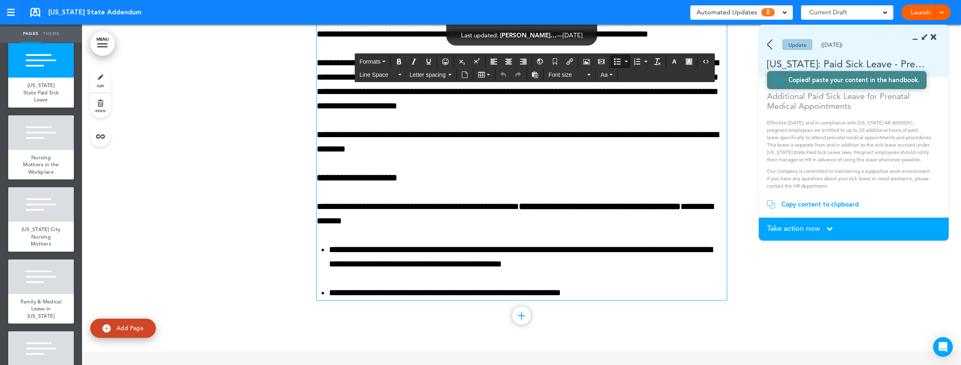
click at [597, 294] on li "**********" at bounding box center [528, 292] width 398 height 14
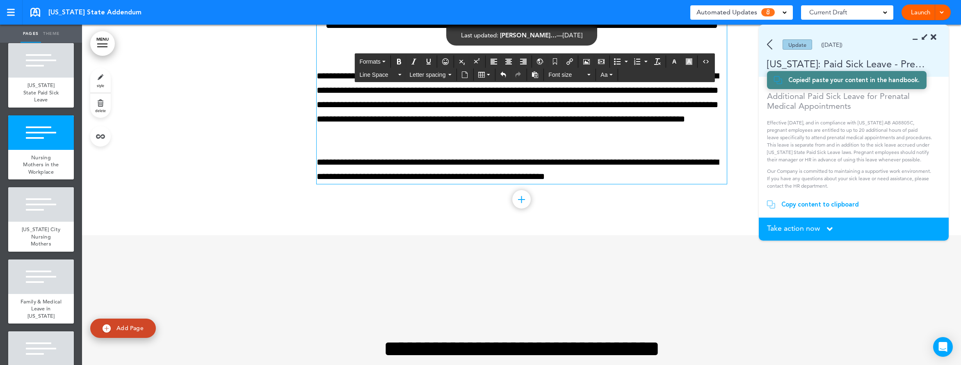
scroll to position [7477, 0]
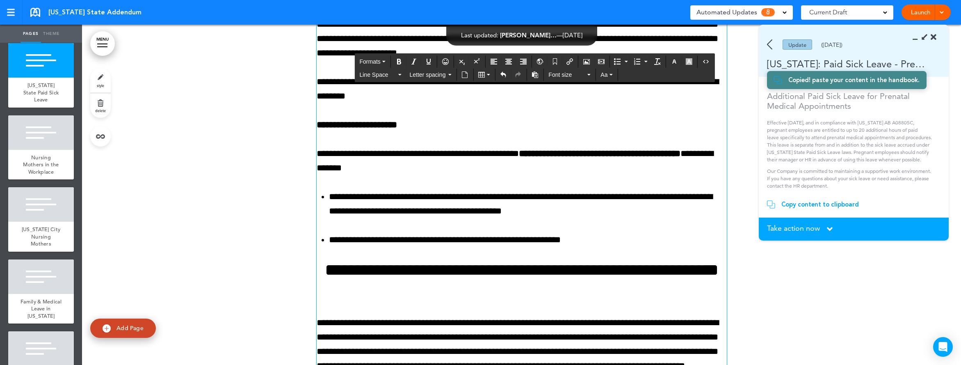
click at [491, 274] on h2 "**********" at bounding box center [522, 278] width 410 height 34
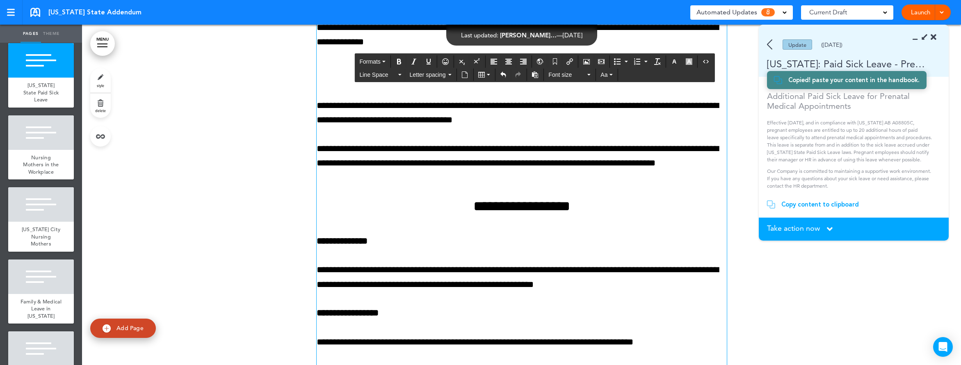
scroll to position [6418, 0]
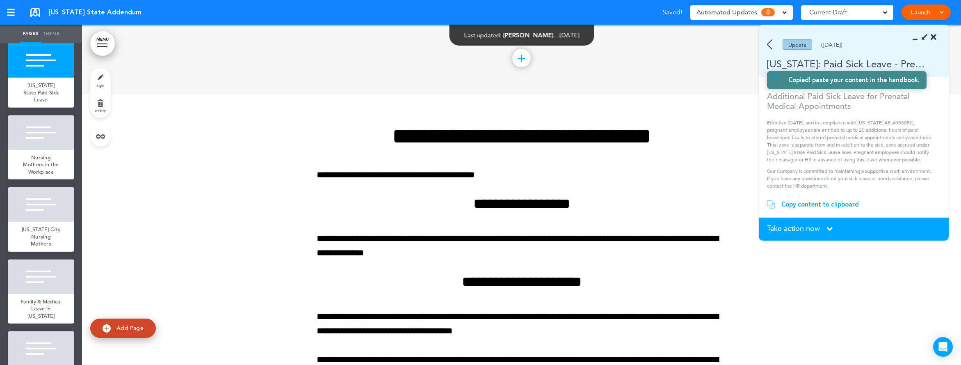
click at [802, 234] on section "Take action now Click here to change the status What would you like to do? I ha…" at bounding box center [854, 228] width 190 height 23
click at [802, 233] on section "Take action now Click here to change the status What would you like to do? I ha…" at bounding box center [854, 228] width 190 height 23
click at [800, 225] on span "Take action now" at bounding box center [793, 227] width 53 height 7
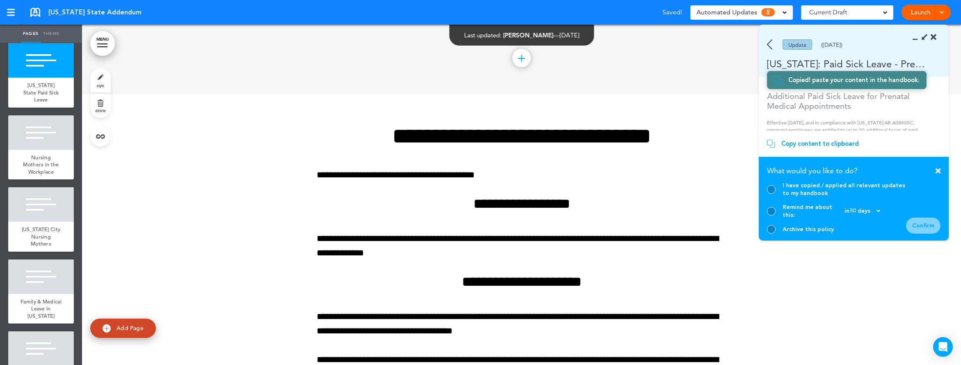
click at [767, 194] on div at bounding box center [771, 189] width 9 height 9
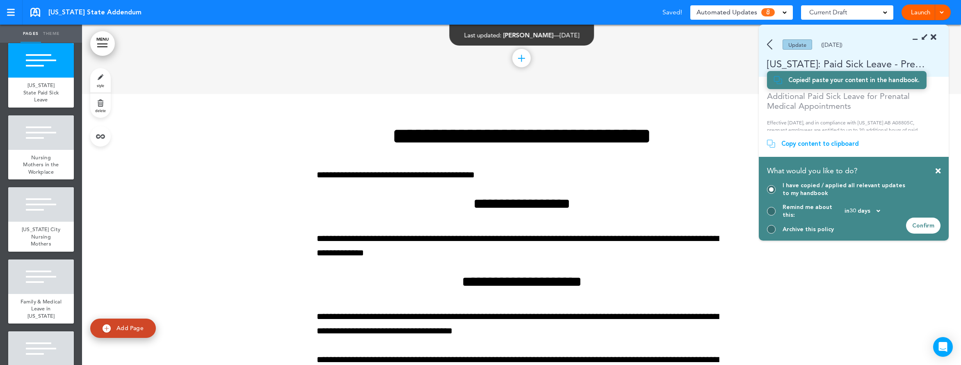
click at [926, 223] on div "Confirm" at bounding box center [923, 225] width 34 height 16
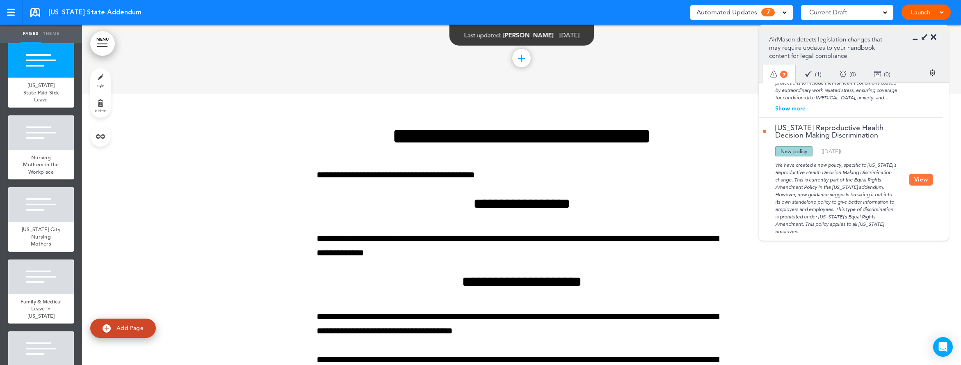
scroll to position [462, 0]
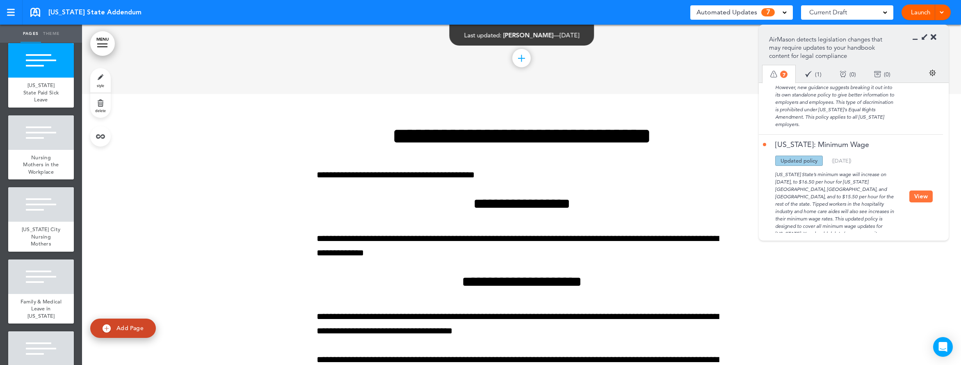
click at [836, 207] on div "New York State’s minimum wage will increase on January 1, 2025, to $16.50 per h…" at bounding box center [836, 209] width 146 height 86
click at [917, 202] on button "View" at bounding box center [920, 196] width 23 height 12
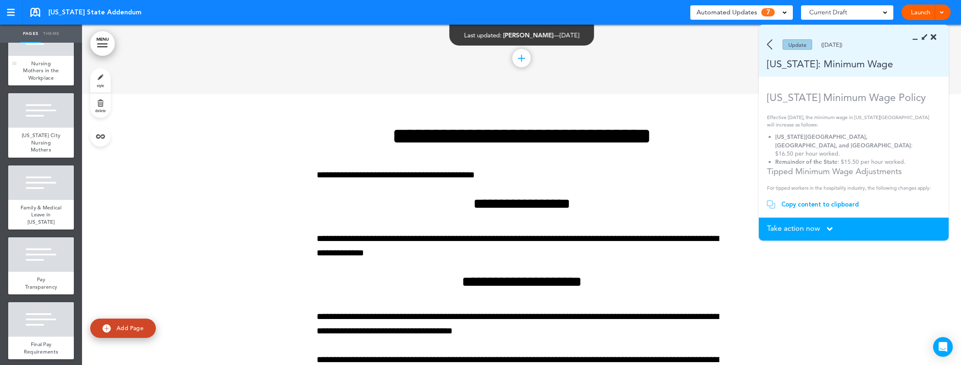
scroll to position [773, 0]
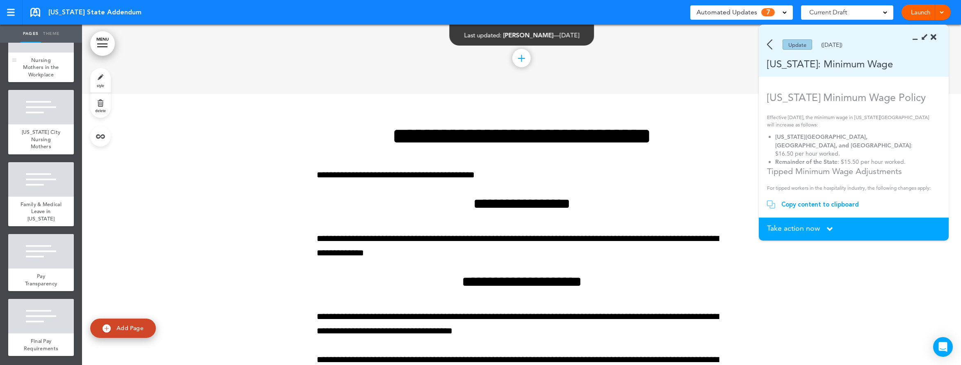
click at [45, 82] on div "Nursing Mothers in the Workplace" at bounding box center [41, 67] width 66 height 30
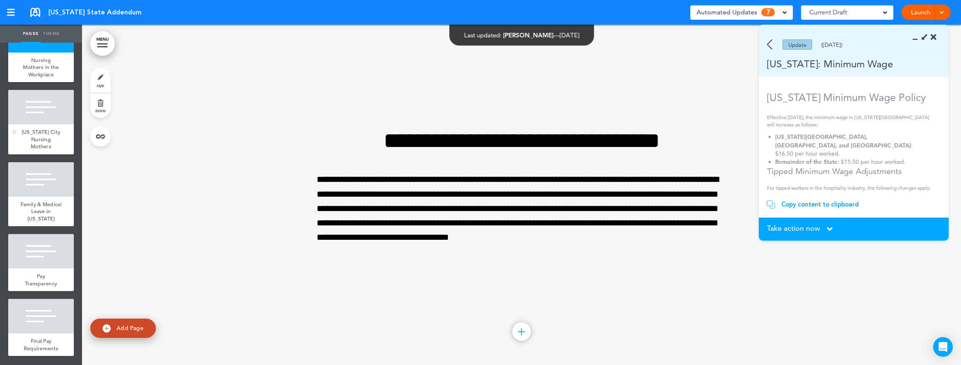
click at [45, 108] on div at bounding box center [41, 107] width 66 height 34
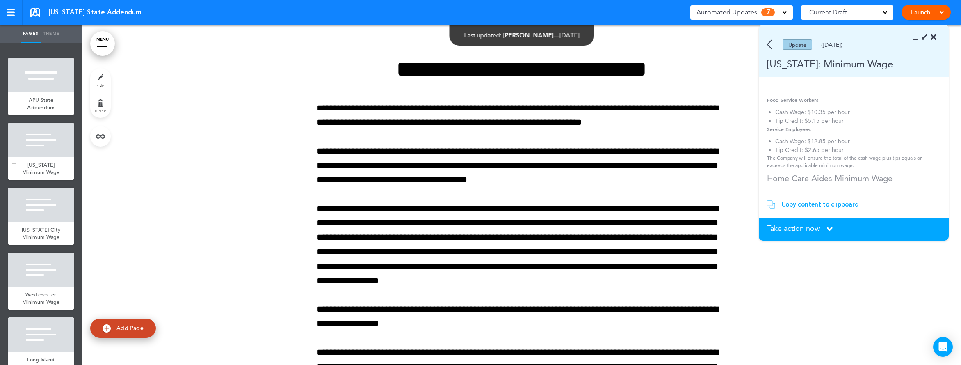
scroll to position [5, 0]
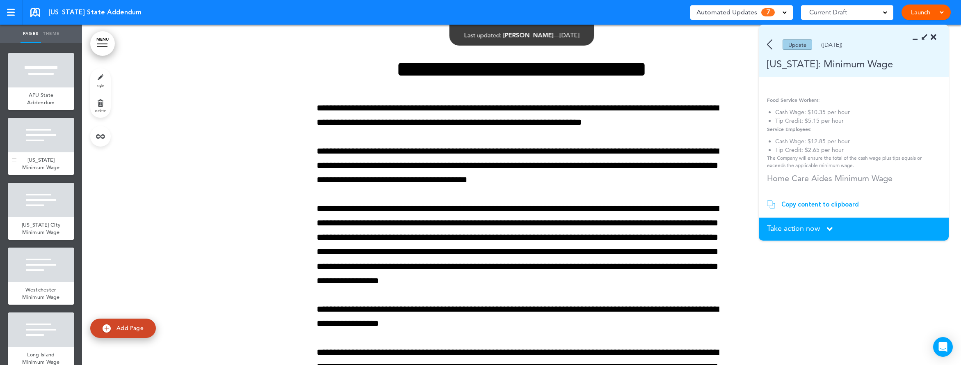
click at [45, 173] on div "New York Minimum Wage" at bounding box center [41, 163] width 66 height 23
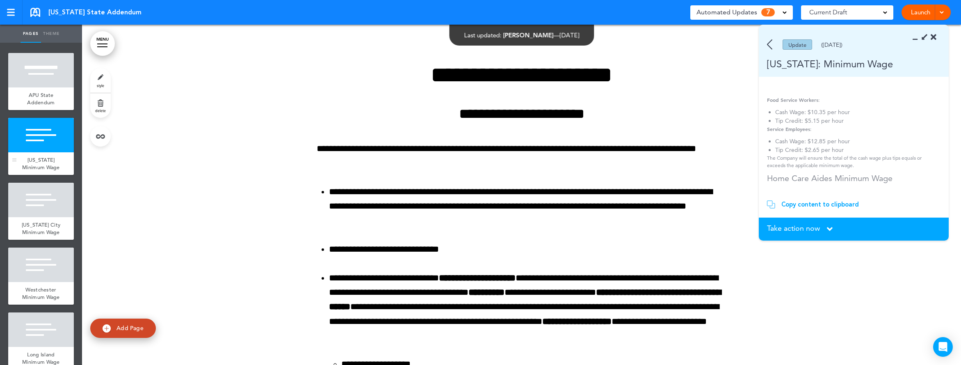
scroll to position [340, 0]
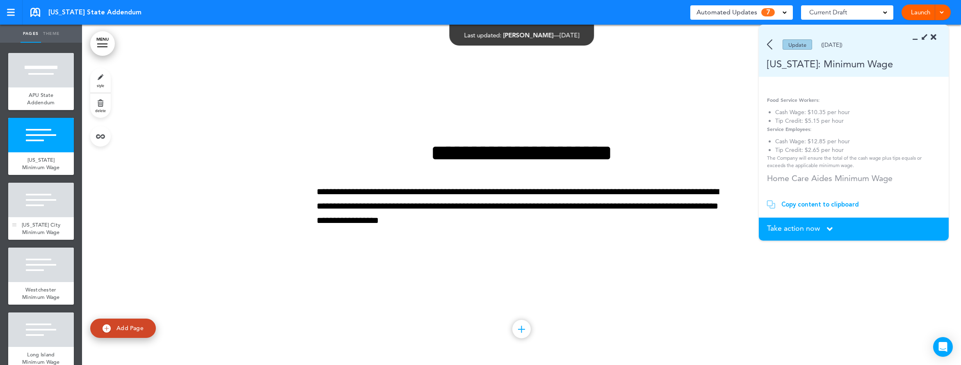
click at [35, 217] on div at bounding box center [41, 199] width 66 height 34
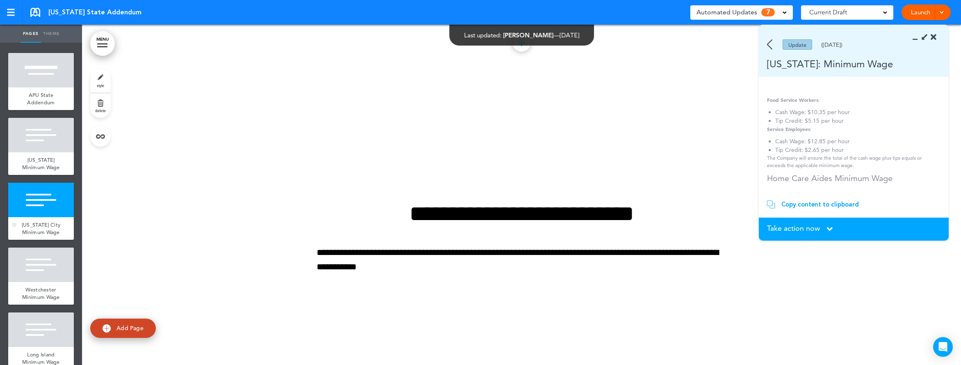
scroll to position [680, 0]
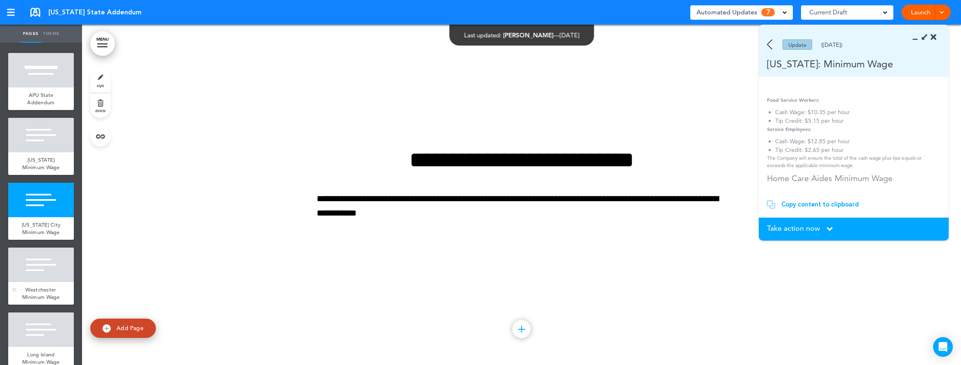
click at [43, 282] on div at bounding box center [41, 264] width 66 height 34
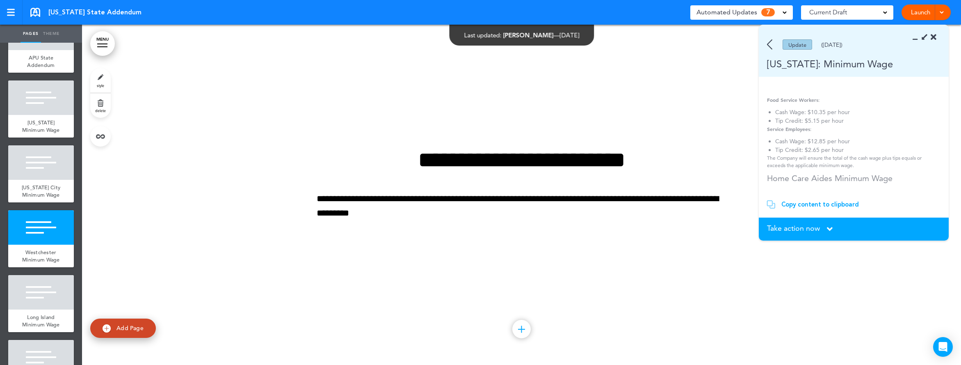
scroll to position [48, 0]
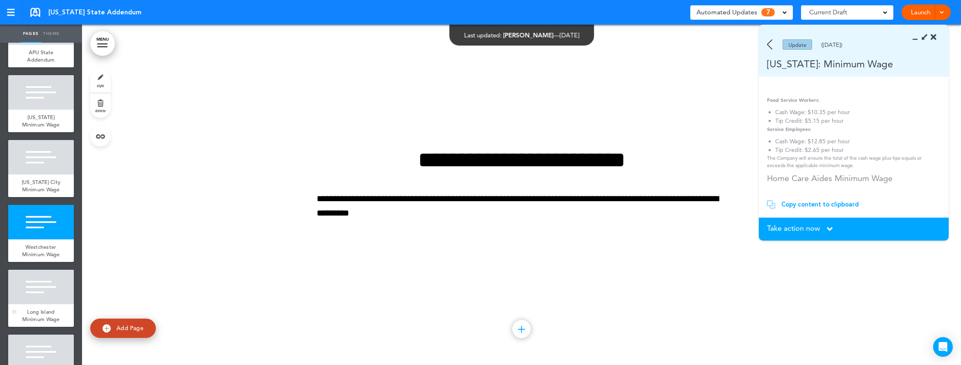
click at [52, 303] on div at bounding box center [41, 286] width 66 height 34
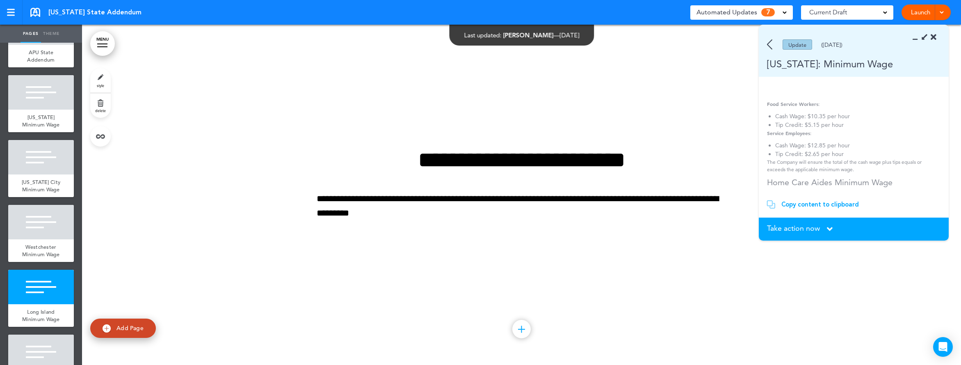
scroll to position [210, 0]
click at [819, 206] on div "Copy content to clipboard" at bounding box center [820, 204] width 78 height 8
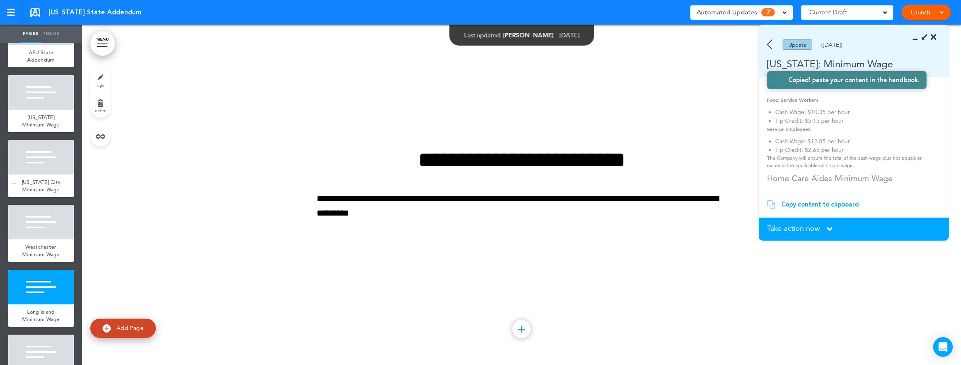
click at [55, 160] on div at bounding box center [41, 157] width 66 height 34
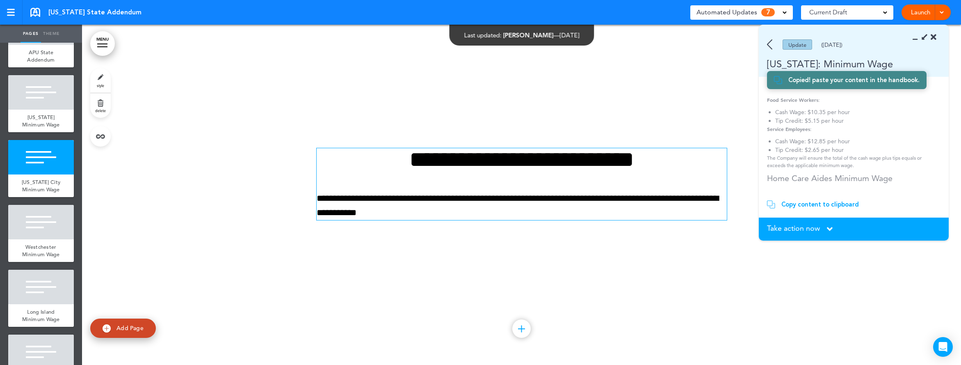
scroll to position [680, 0]
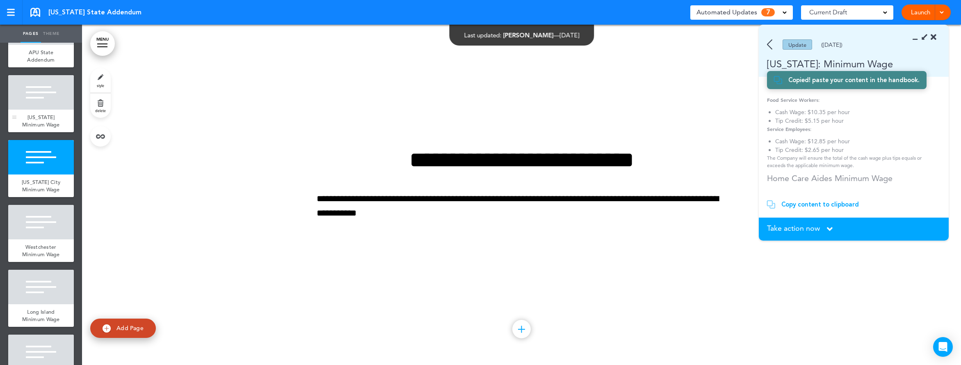
click at [27, 100] on div at bounding box center [41, 92] width 66 height 34
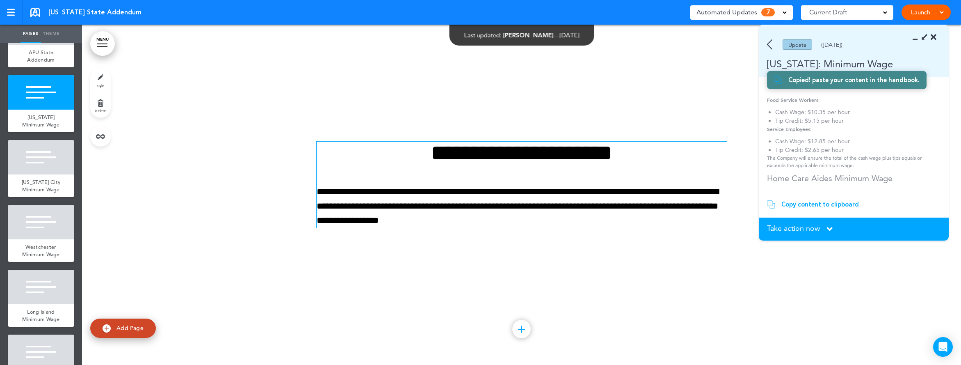
scroll to position [340, 0]
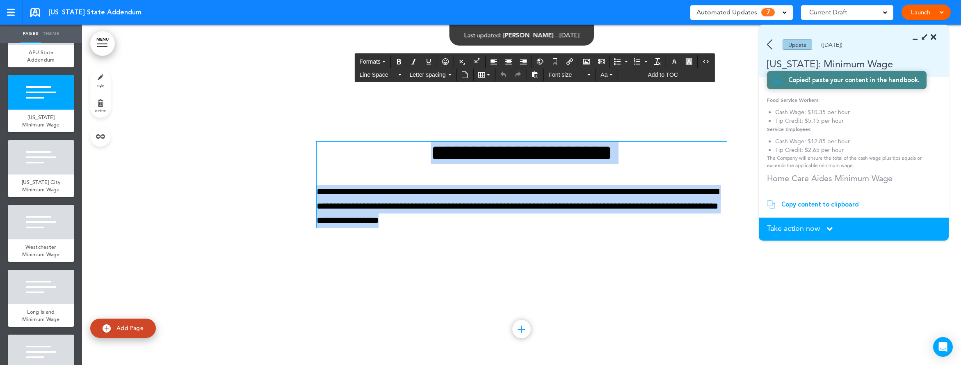
drag, startPoint x: 515, startPoint y: 225, endPoint x: 332, endPoint y: 147, distance: 199.6
click at [333, 148] on div "**********" at bounding box center [522, 184] width 410 height 86
paste div
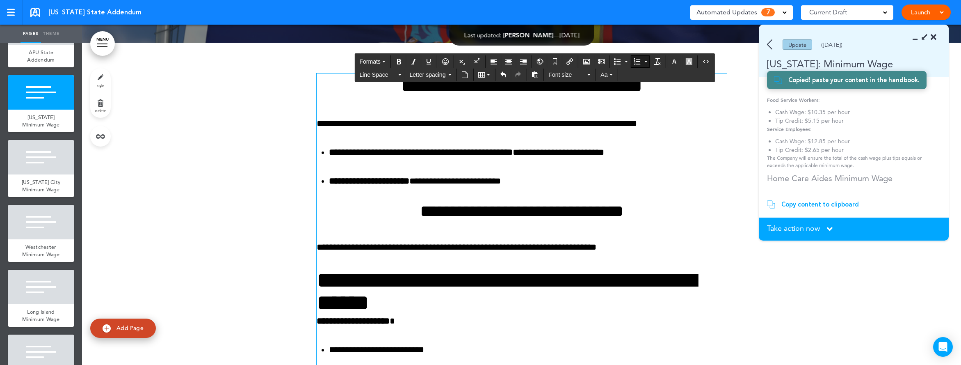
scroll to position [317, 0]
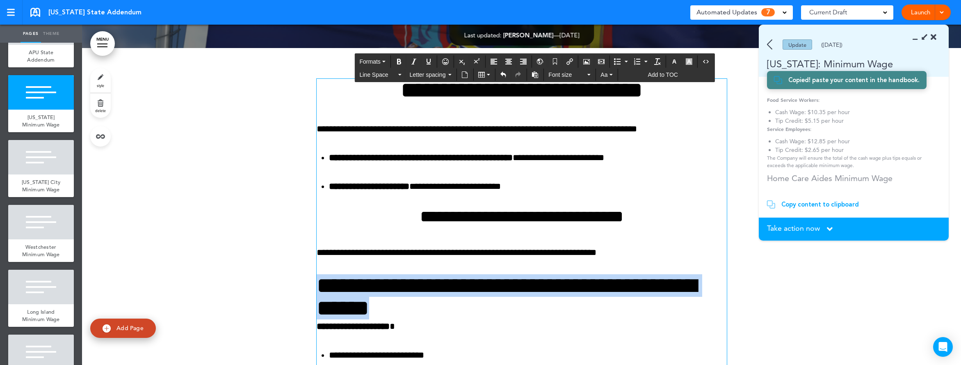
drag, startPoint x: 545, startPoint y: 309, endPoint x: 337, endPoint y: 264, distance: 211.8
drag, startPoint x: 426, startPoint y: 294, endPoint x: 308, endPoint y: 279, distance: 119.8
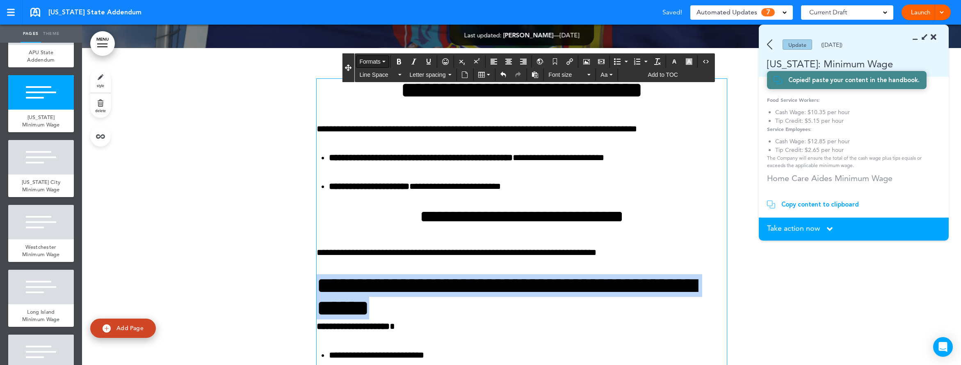
click at [375, 57] on button "Formats" at bounding box center [372, 61] width 32 height 11
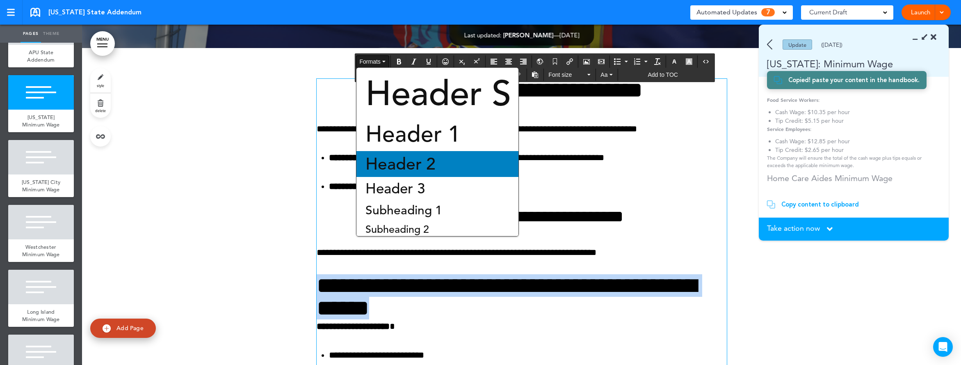
click at [394, 158] on span "Header 2" at bounding box center [401, 163] width 72 height 21
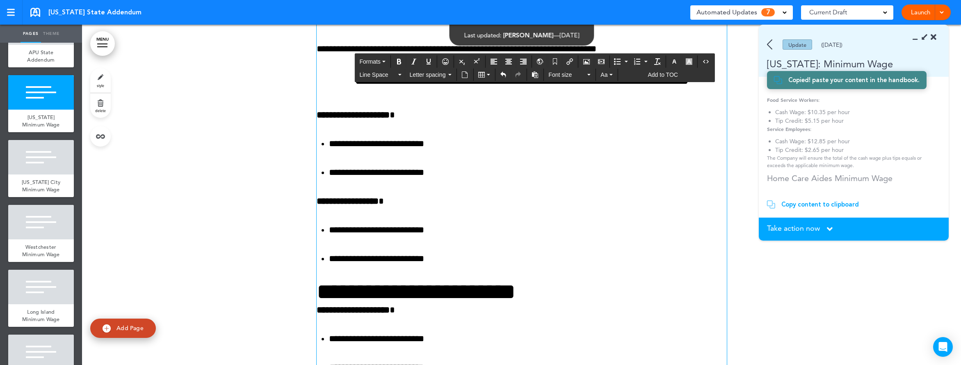
scroll to position [604, 0]
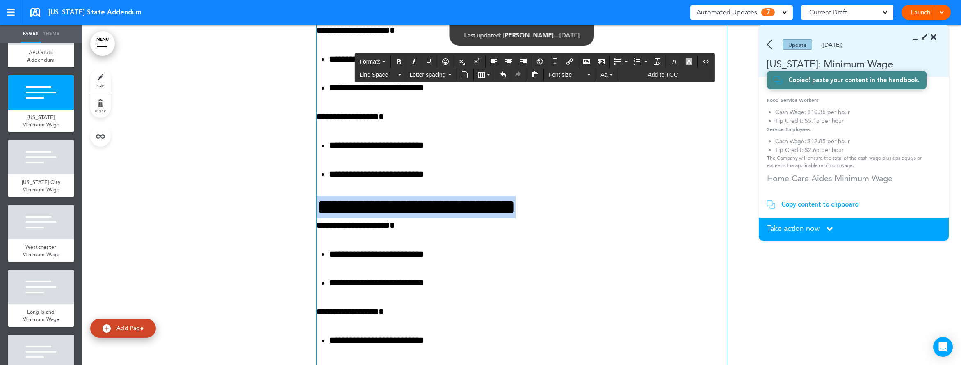
drag, startPoint x: 562, startPoint y: 206, endPoint x: 295, endPoint y: 198, distance: 267.5
click at [295, 198] on div "**********" at bounding box center [521, 162] width 879 height 805
click at [369, 63] on span "Formats" at bounding box center [369, 61] width 21 height 7
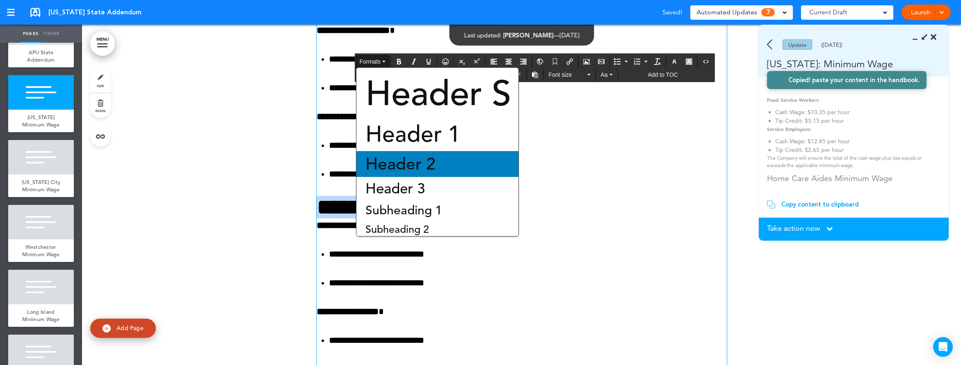
click at [396, 153] on div "Header 2" at bounding box center [437, 164] width 162 height 26
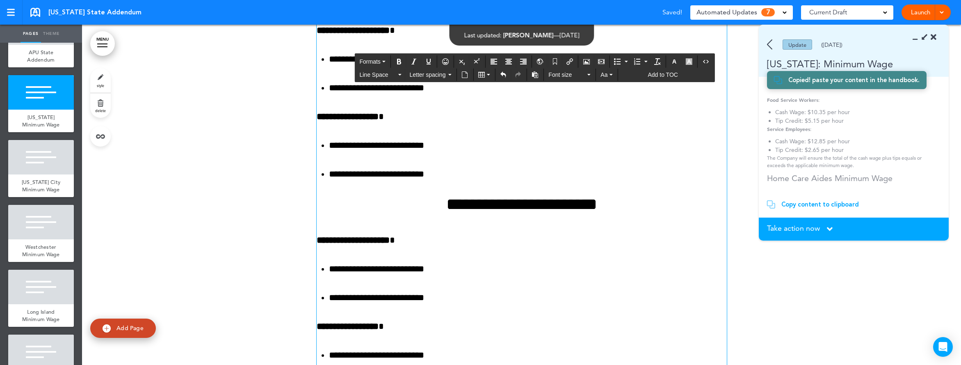
click at [570, 267] on li "**********" at bounding box center [528, 269] width 398 height 14
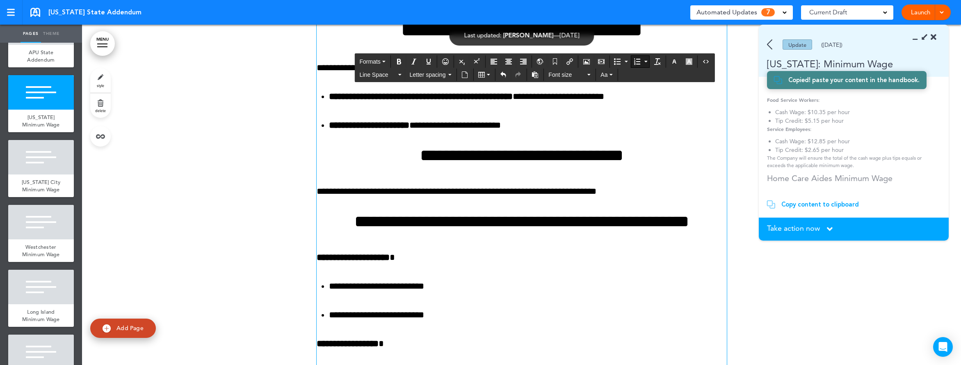
scroll to position [256, 0]
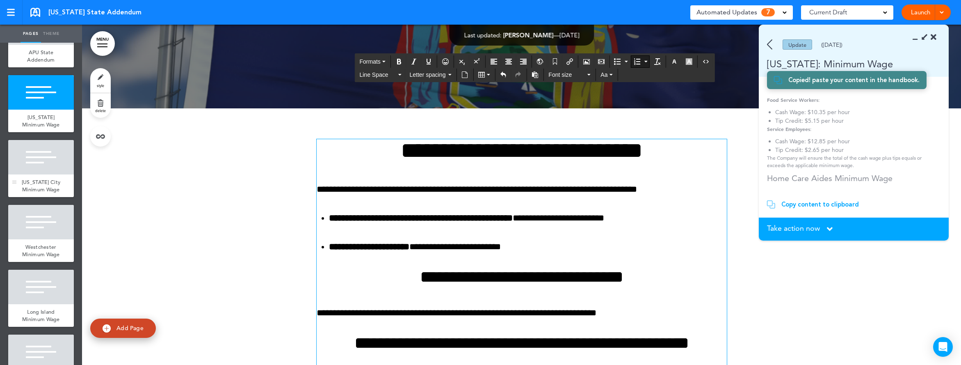
click at [61, 174] on div at bounding box center [41, 157] width 66 height 34
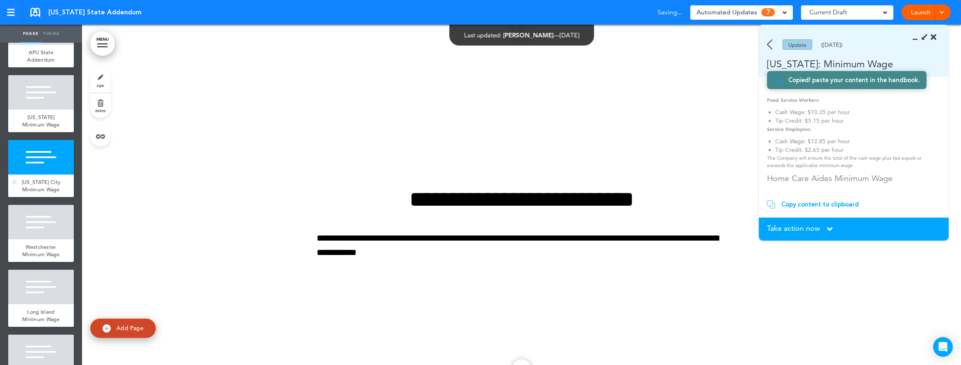
scroll to position [1160, 0]
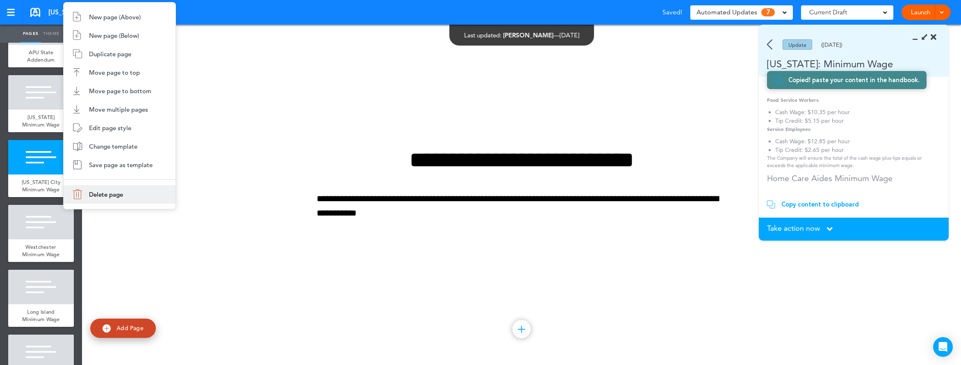
click at [94, 190] on span "Delete page" at bounding box center [106, 194] width 34 height 8
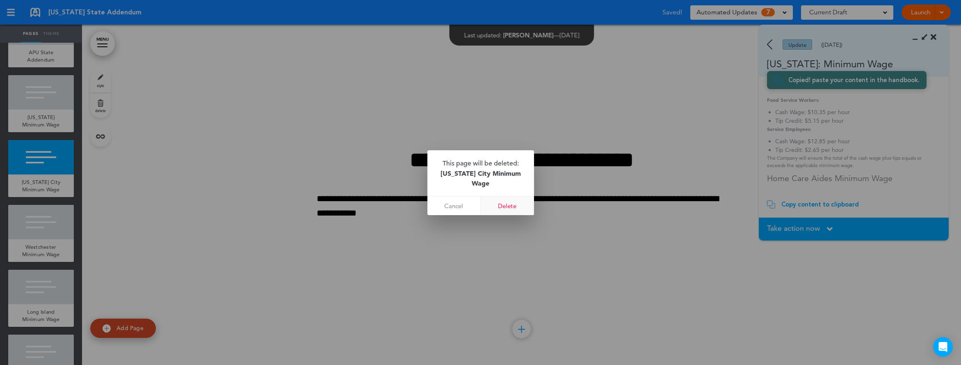
click at [512, 206] on link "Delete" at bounding box center [507, 205] width 53 height 18
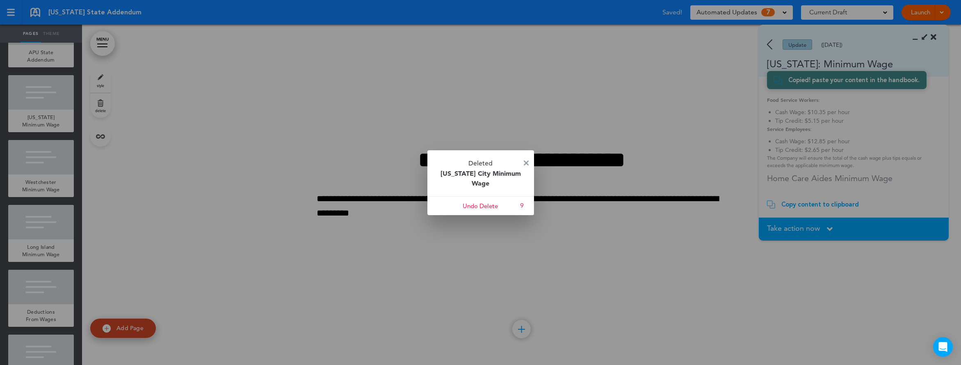
click at [528, 160] on img at bounding box center [526, 162] width 5 height 5
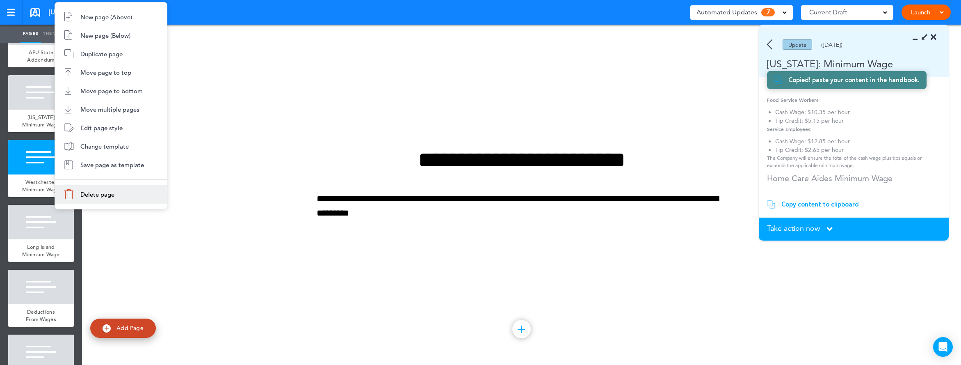
click at [84, 196] on span "Delete page" at bounding box center [97, 194] width 34 height 8
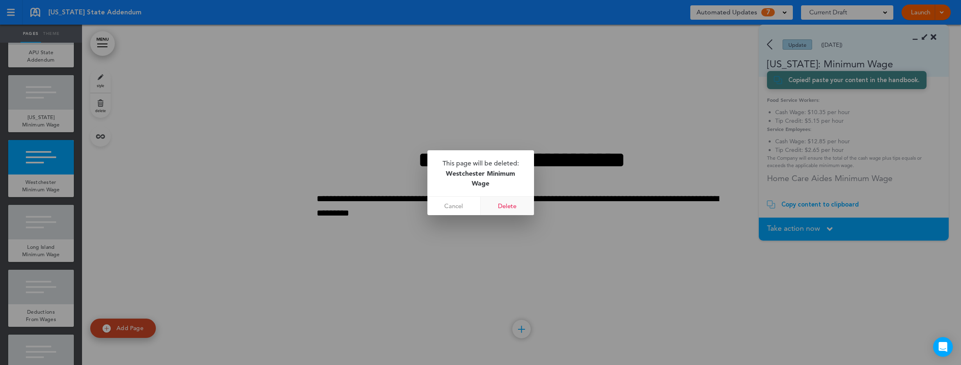
click at [521, 203] on link "Delete" at bounding box center [507, 205] width 53 height 18
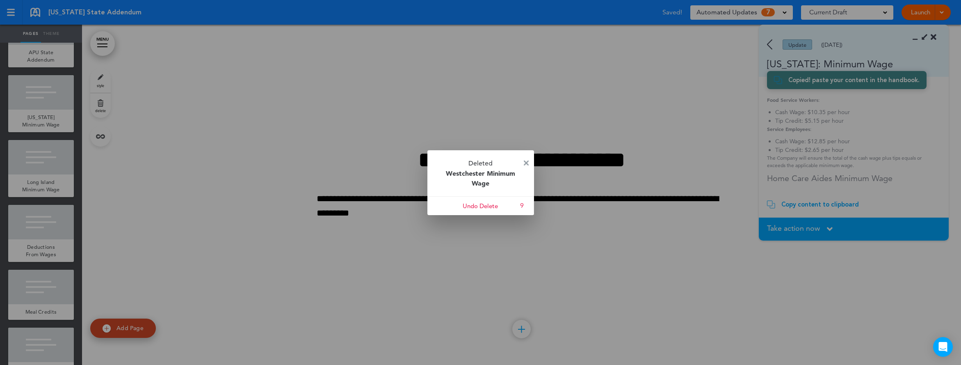
click at [527, 165] on link at bounding box center [526, 163] width 5 height 6
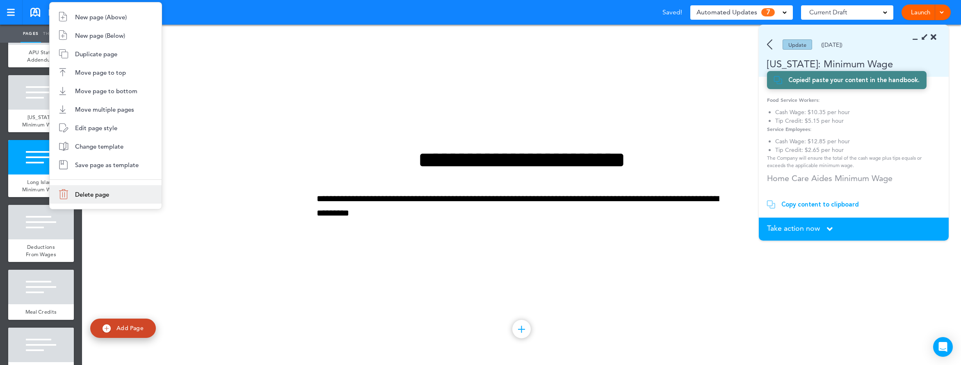
click at [106, 194] on span "Delete page" at bounding box center [92, 194] width 34 height 8
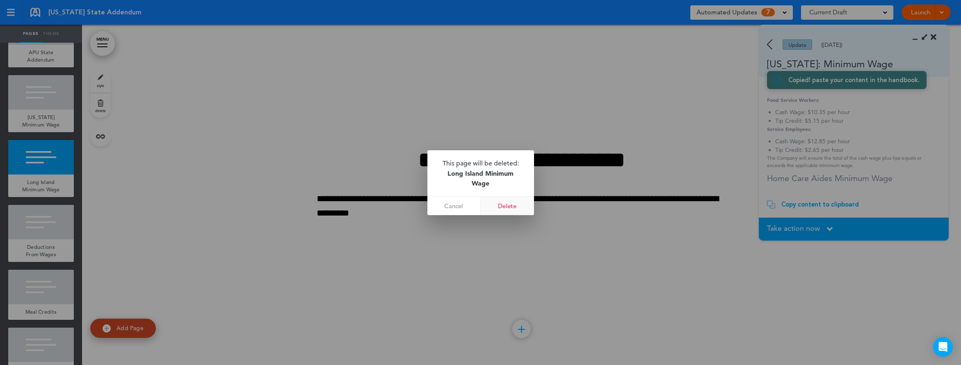
click at [500, 207] on link "Delete" at bounding box center [507, 205] width 53 height 18
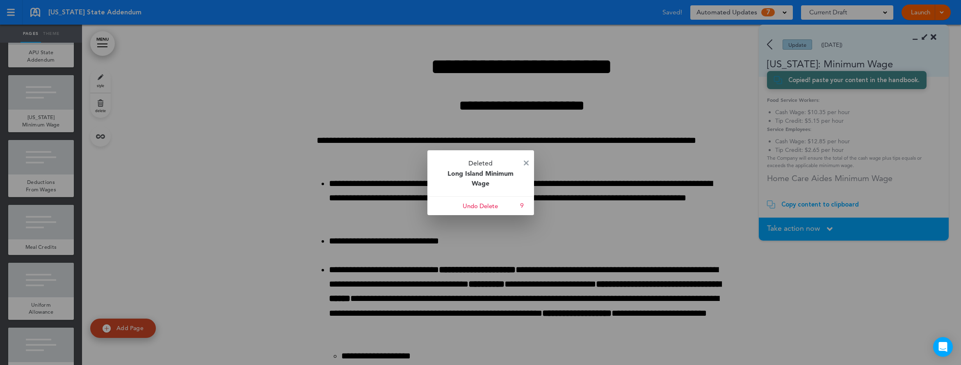
click at [530, 162] on p "Deleted Long Island Minimum Wage" at bounding box center [480, 173] width 107 height 46
click at [522, 163] on p "Deleted Long Island Minimum Wage" at bounding box center [480, 173] width 107 height 46
click at [525, 161] on img at bounding box center [526, 162] width 5 height 5
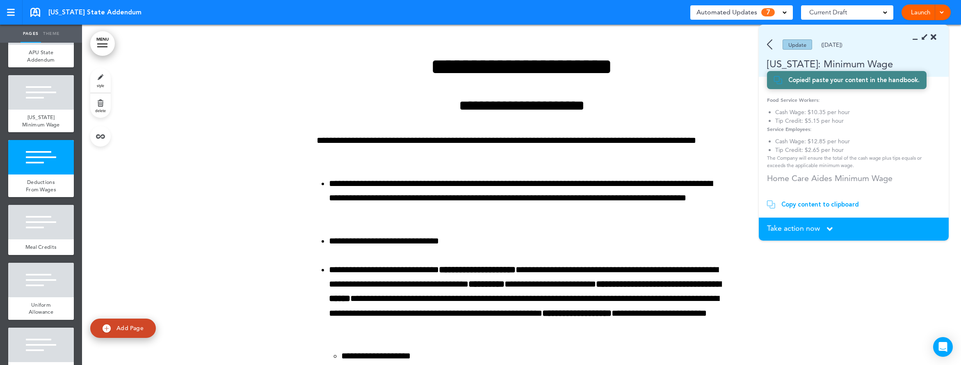
click at [796, 229] on span "Take action now" at bounding box center [793, 227] width 53 height 7
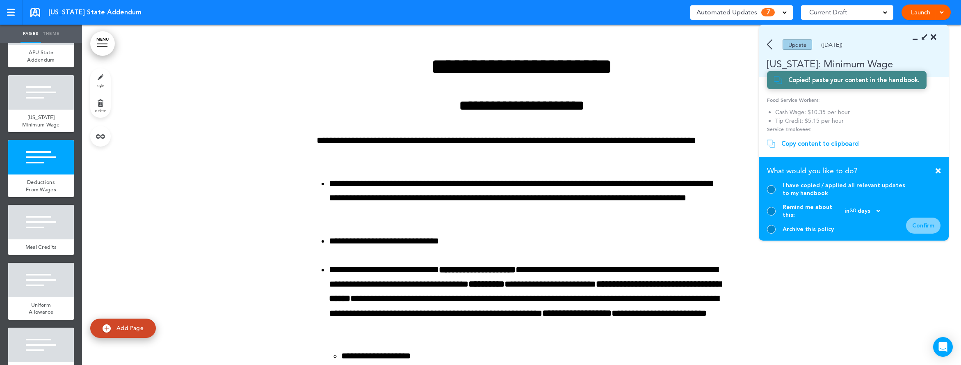
click at [772, 194] on div at bounding box center [771, 189] width 9 height 9
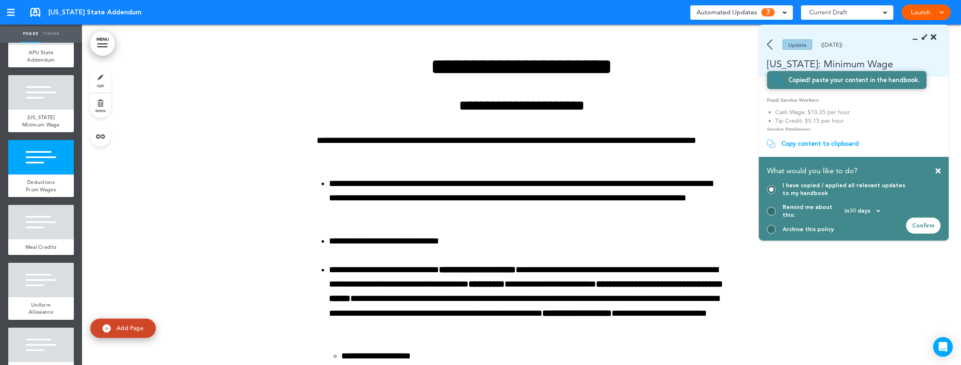
click at [919, 226] on div "Confirm" at bounding box center [923, 225] width 34 height 16
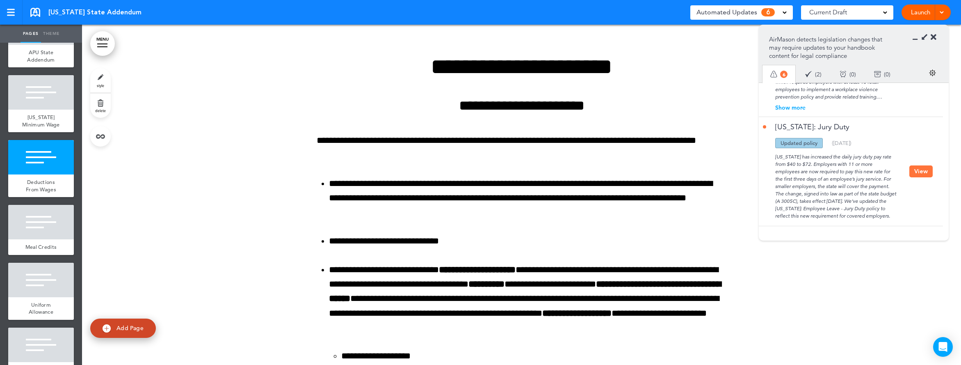
scroll to position [50, 0]
click at [850, 216] on div "New York has increased the daily jury duty pay rate from $40 to $72. Employers …" at bounding box center [836, 188] width 146 height 71
click at [843, 195] on div "New York has increased the daily jury duty pay rate from $40 to $72. Employers …" at bounding box center [836, 188] width 146 height 71
click at [926, 181] on button "View" at bounding box center [920, 176] width 23 height 12
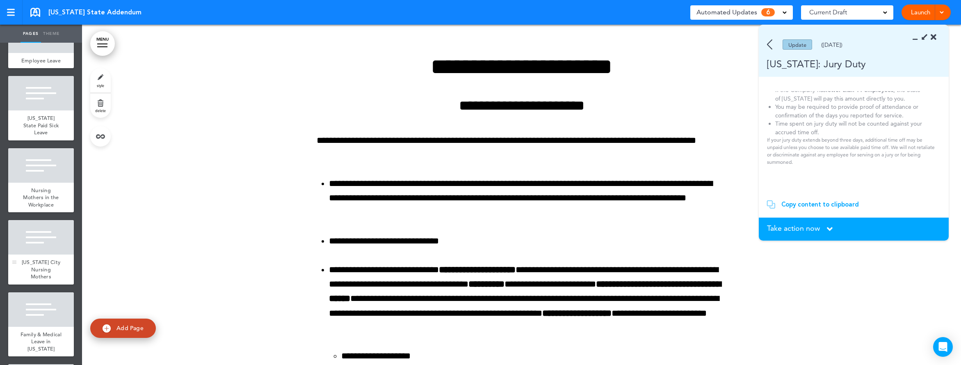
scroll to position [559, 0]
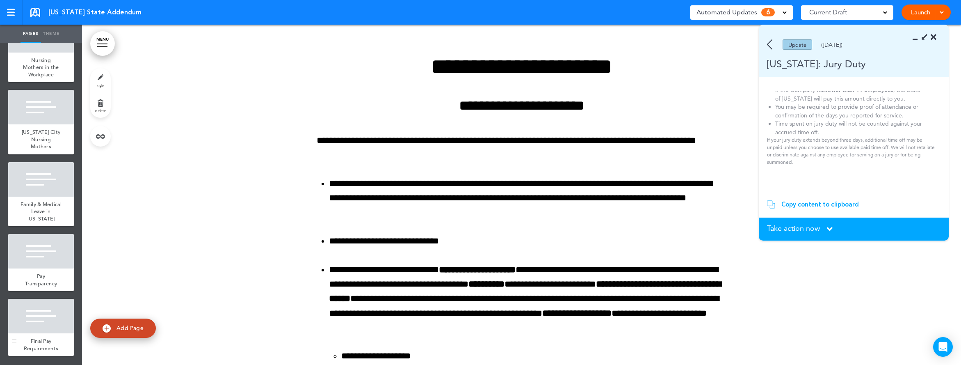
click at [50, 325] on div at bounding box center [41, 316] width 66 height 34
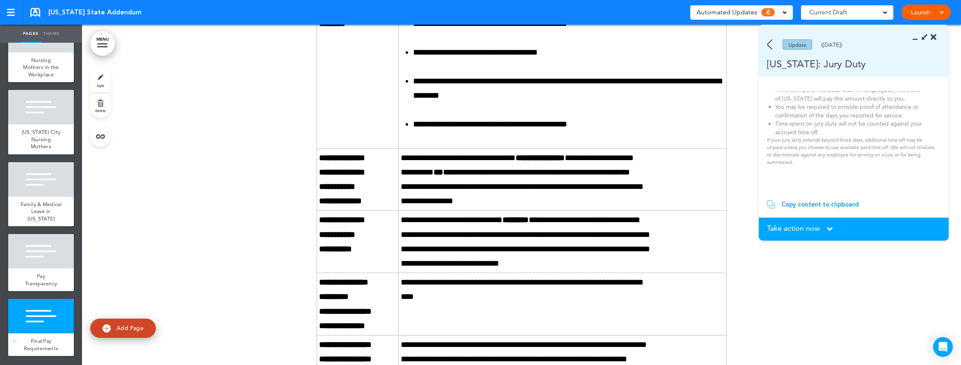
scroll to position [9473, 0]
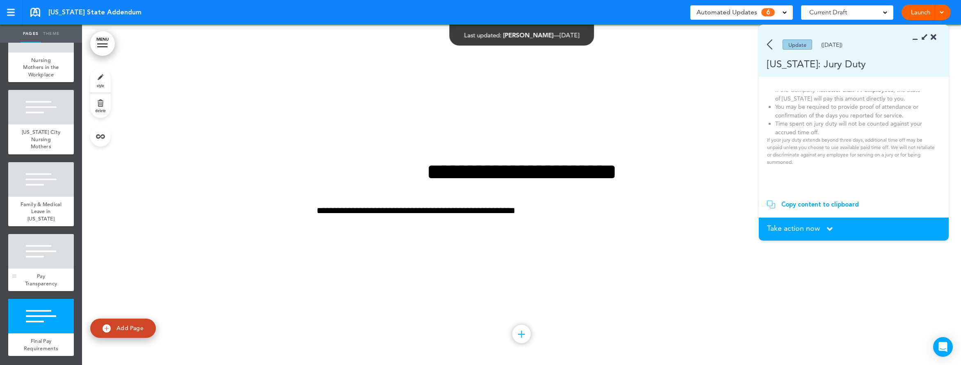
click at [48, 265] on div at bounding box center [41, 251] width 66 height 34
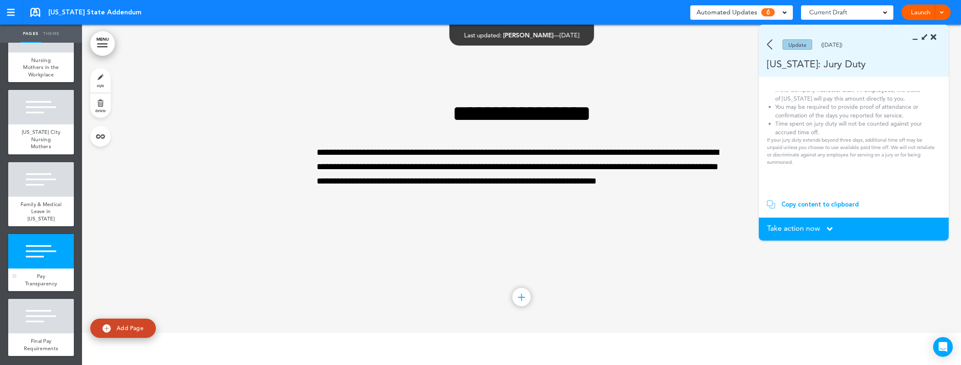
scroll to position [9133, 0]
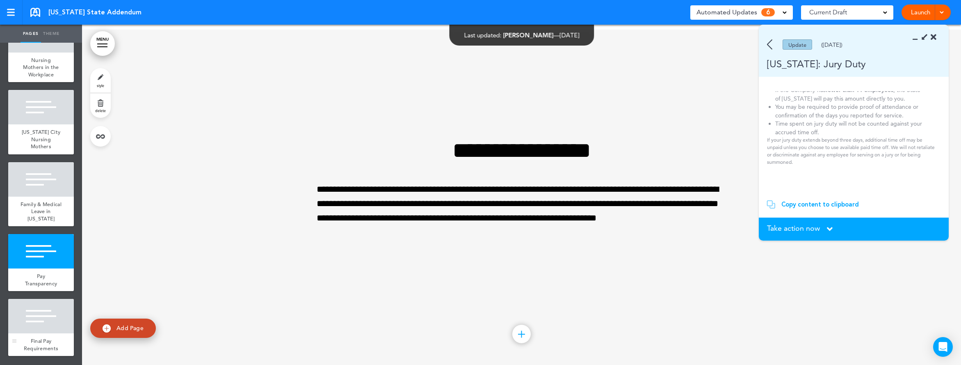
click at [38, 308] on div at bounding box center [41, 316] width 66 height 34
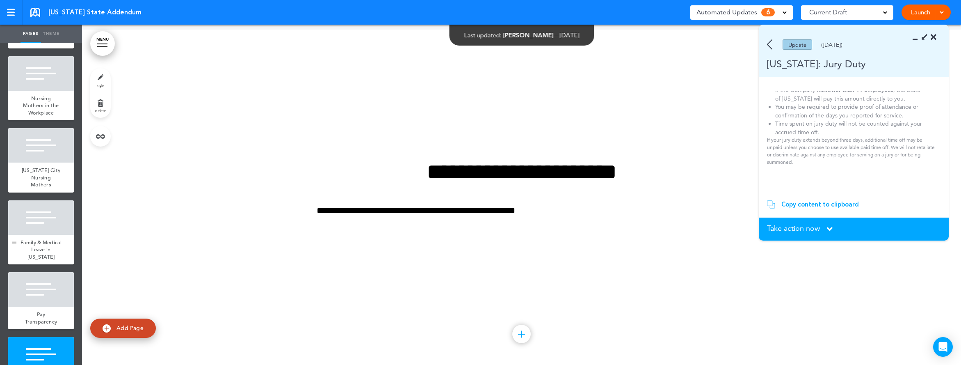
scroll to position [386, 0]
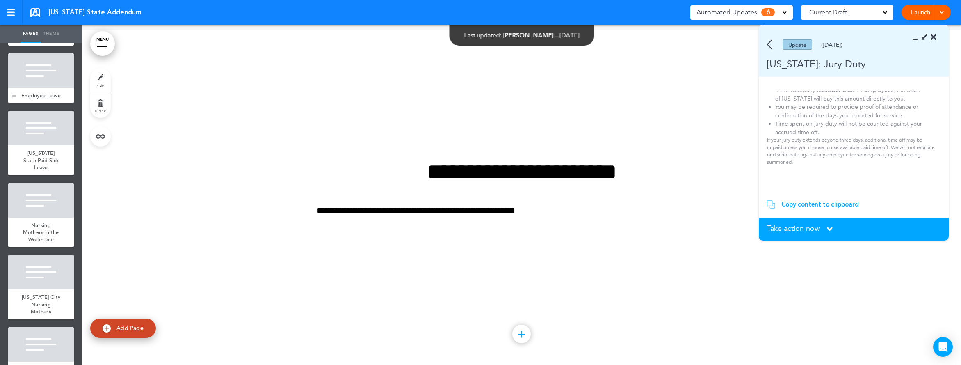
click at [50, 84] on div at bounding box center [41, 70] width 66 height 34
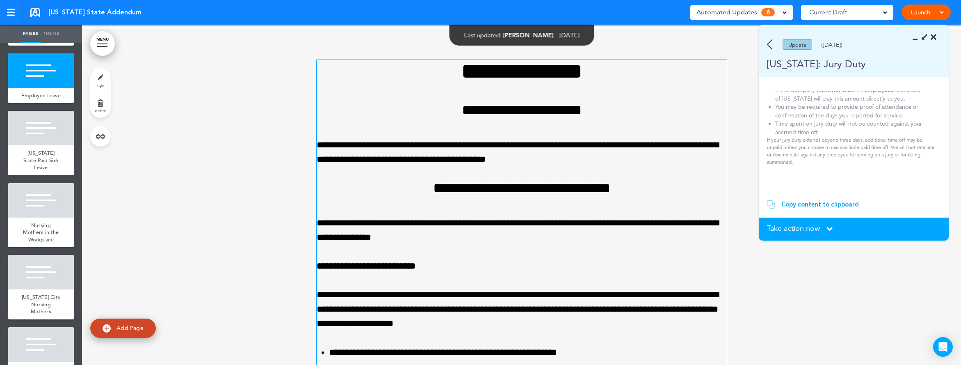
scroll to position [3678, 0]
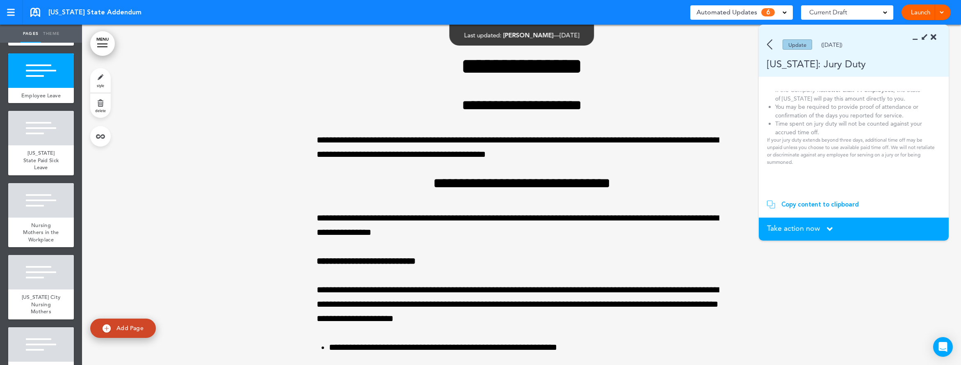
click at [814, 137] on p "If your jury duty extends beyond three days, additional time off may be unpaid …" at bounding box center [851, 151] width 168 height 30
click at [825, 201] on div "Copy content to clipboard" at bounding box center [820, 204] width 78 height 8
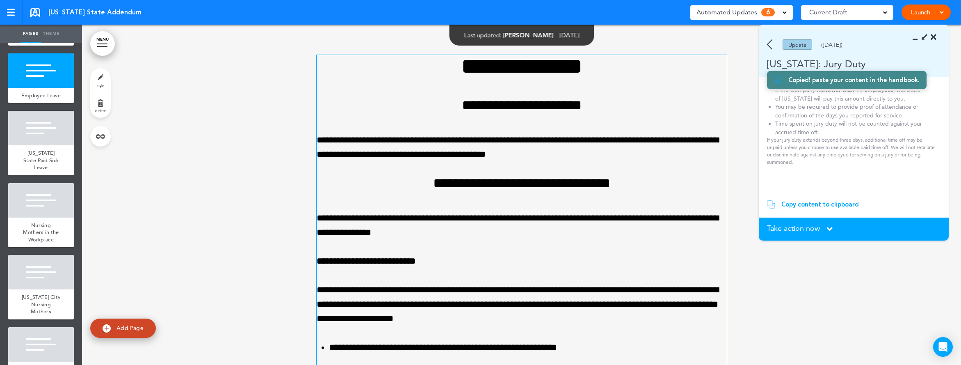
click at [587, 159] on p "**********" at bounding box center [522, 147] width 410 height 29
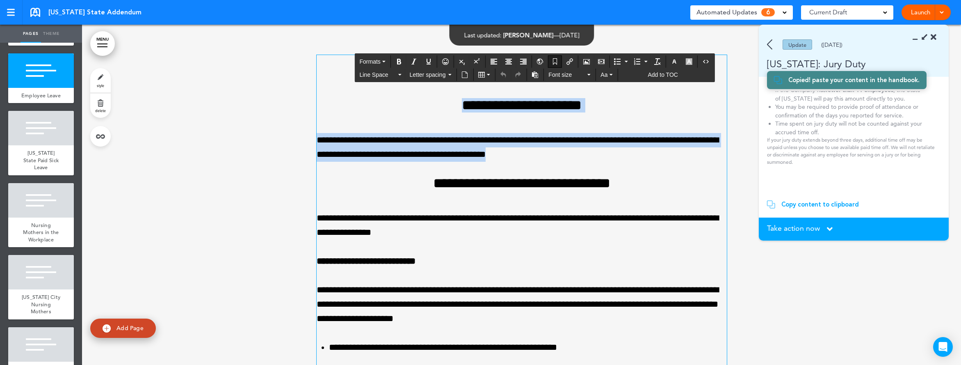
drag, startPoint x: 625, startPoint y: 152, endPoint x: 440, endPoint y: 103, distance: 191.4
paste div
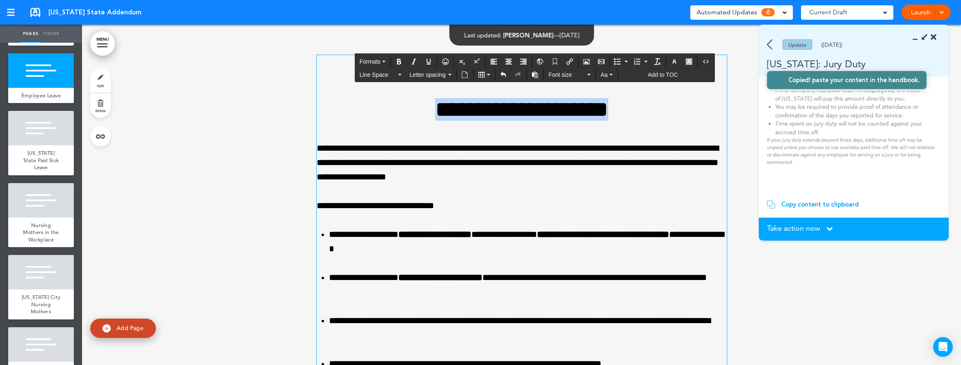
drag, startPoint x: 643, startPoint y: 116, endPoint x: 396, endPoint y: 99, distance: 247.8
click at [396, 99] on h1 "**********" at bounding box center [522, 109] width 410 height 23
click at [376, 60] on span "Formats" at bounding box center [369, 61] width 21 height 7
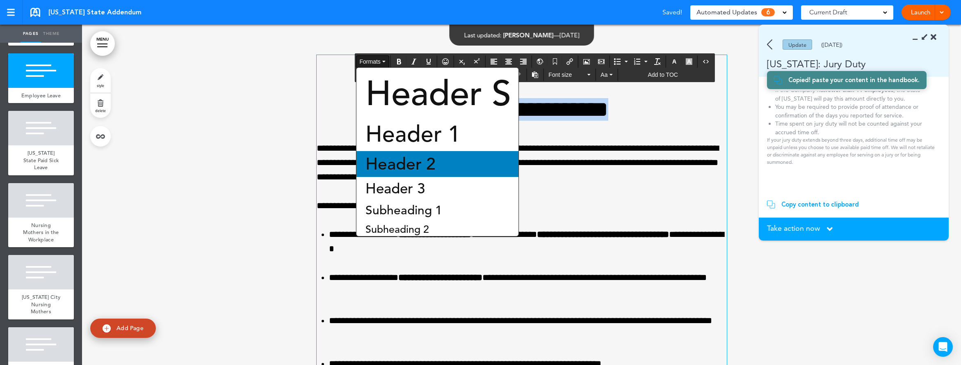
click at [393, 158] on span "Header 2" at bounding box center [401, 163] width 72 height 21
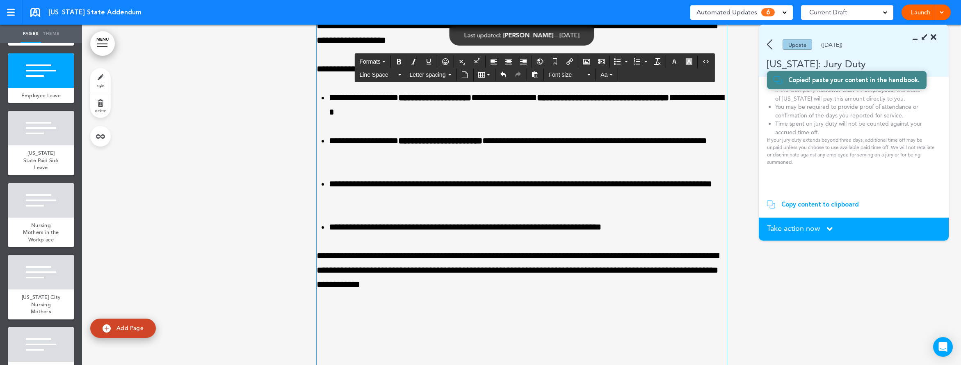
scroll to position [3893, 0]
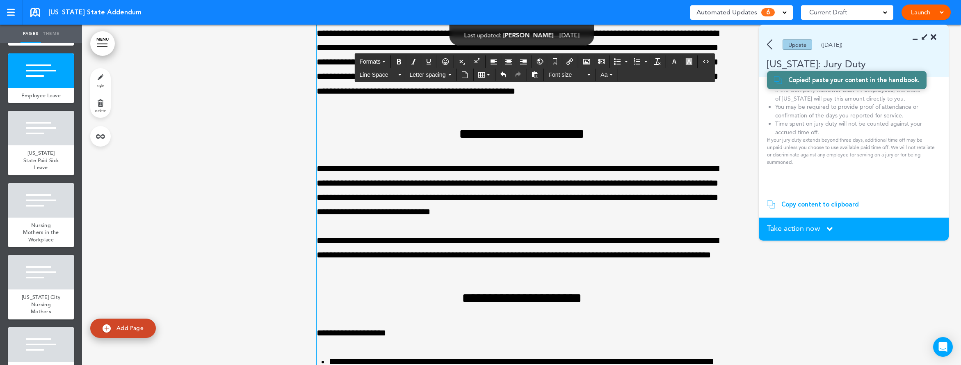
scroll to position [4525, 0]
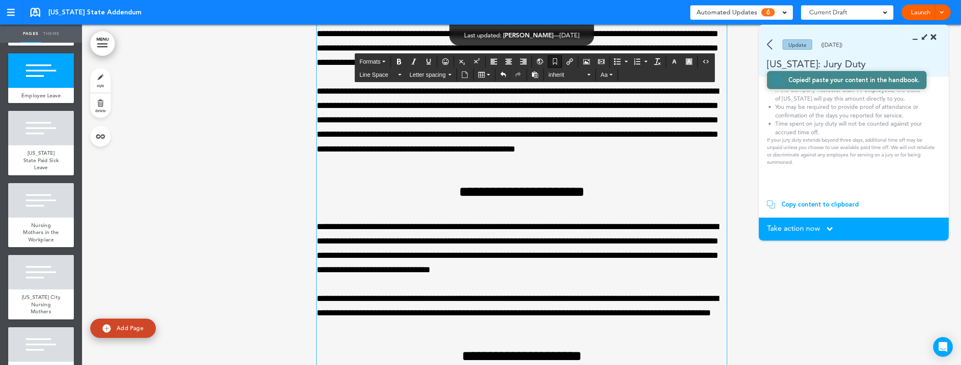
click at [451, 167] on p "**********" at bounding box center [522, 127] width 410 height 86
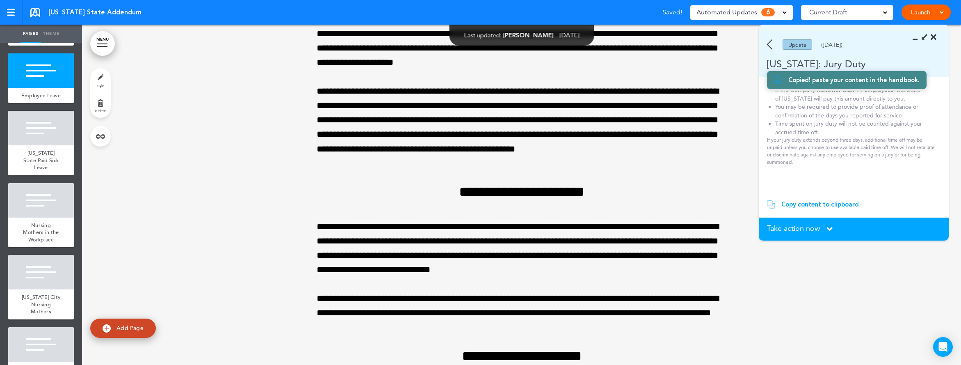
click at [805, 225] on span "Take action now" at bounding box center [793, 227] width 53 height 7
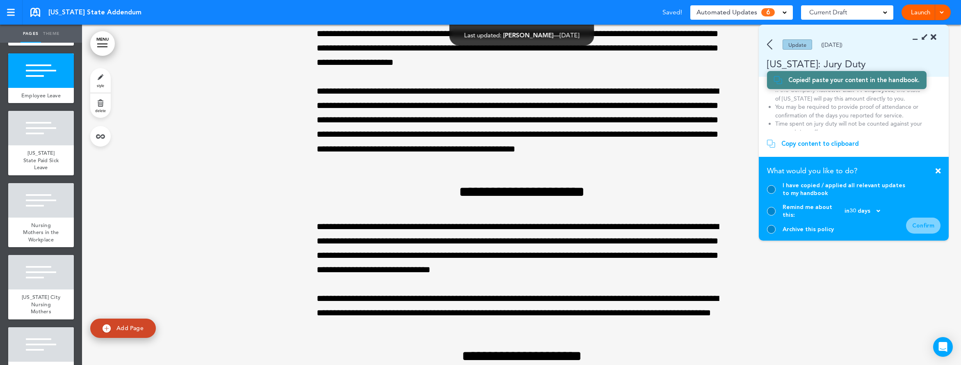
click at [774, 192] on div "I have copied / applied all relevant updates to my handbook" at bounding box center [836, 189] width 139 height 16
click at [772, 194] on div at bounding box center [771, 189] width 9 height 9
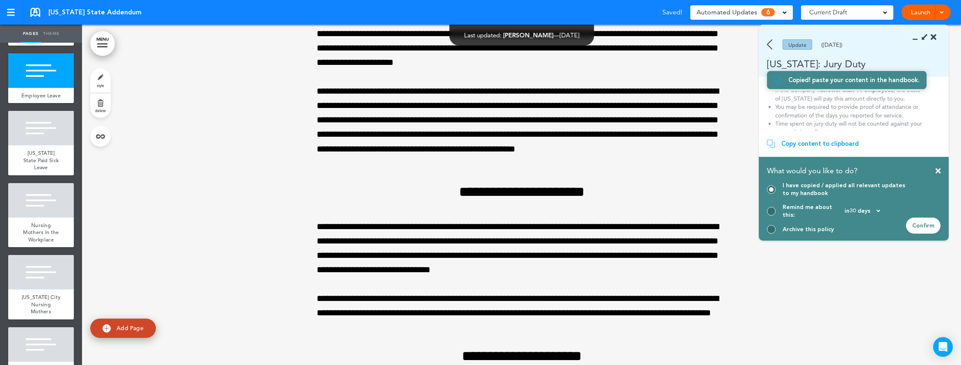
click at [926, 224] on div "Confirm" at bounding box center [923, 225] width 34 height 16
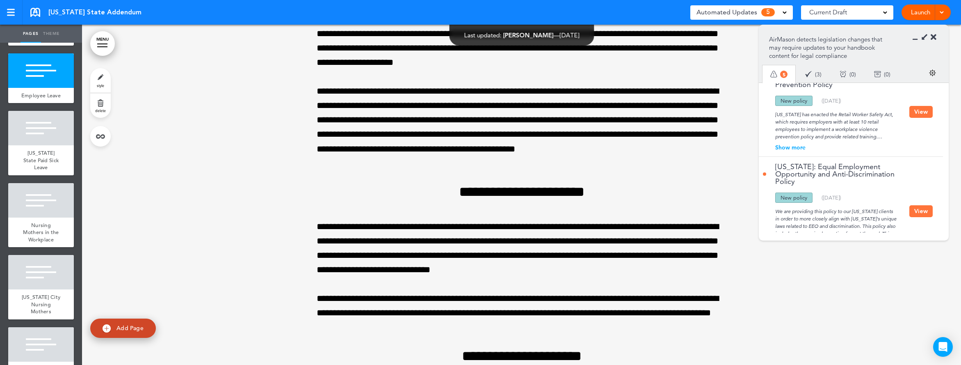
scroll to position [375, 0]
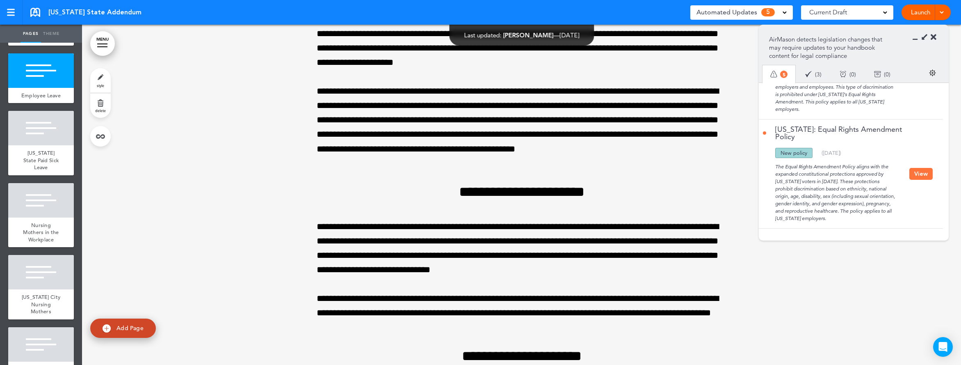
click at [918, 170] on button "View" at bounding box center [920, 174] width 23 height 12
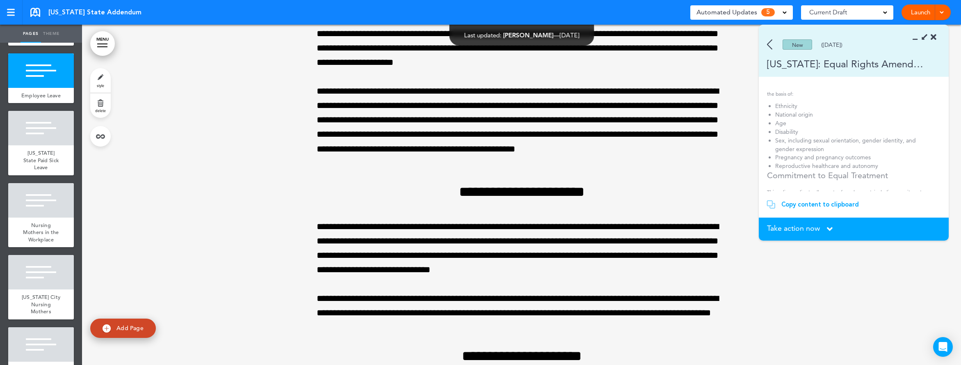
click at [810, 203] on div "Copy content to clipboard" at bounding box center [820, 204] width 78 height 8
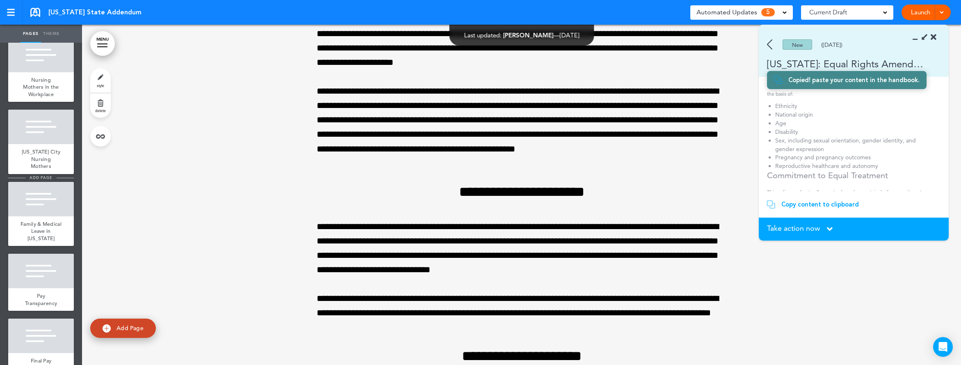
scroll to position [559, 0]
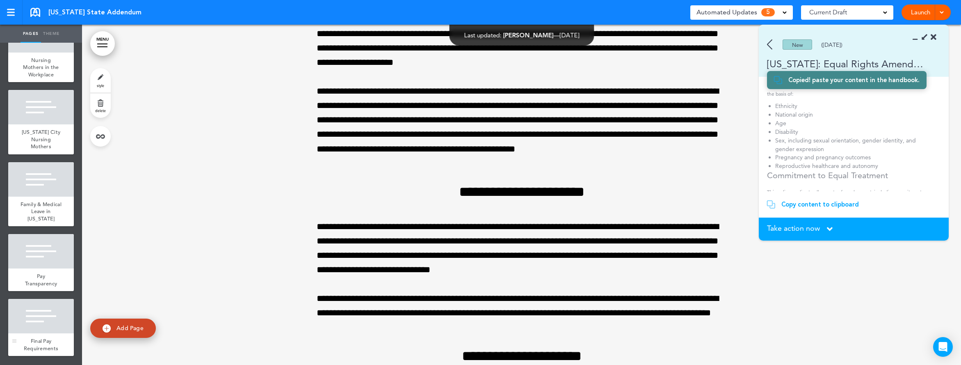
click at [46, 327] on div at bounding box center [41, 316] width 66 height 34
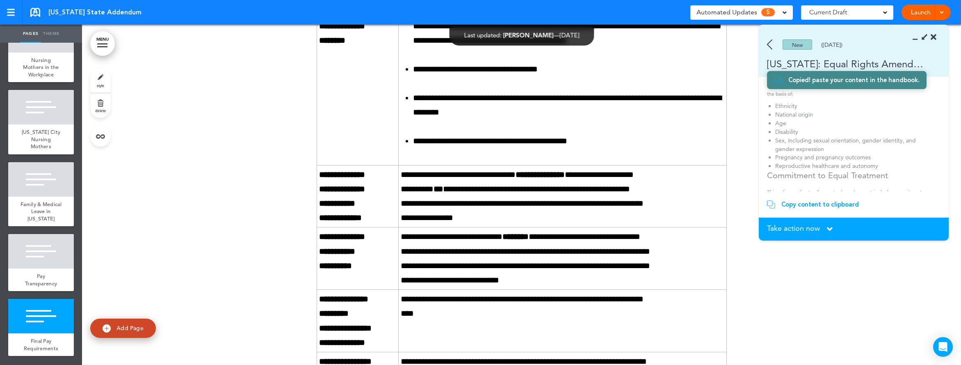
scroll to position [9734, 0]
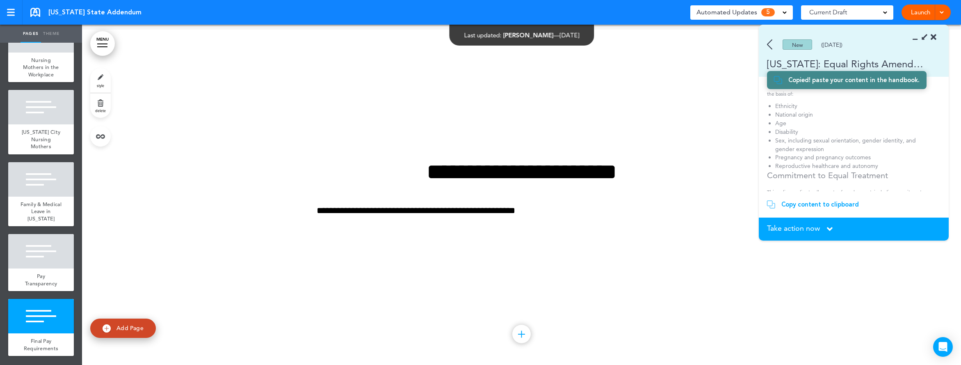
click at [139, 328] on span "Add Page" at bounding box center [129, 327] width 27 height 7
type input "********"
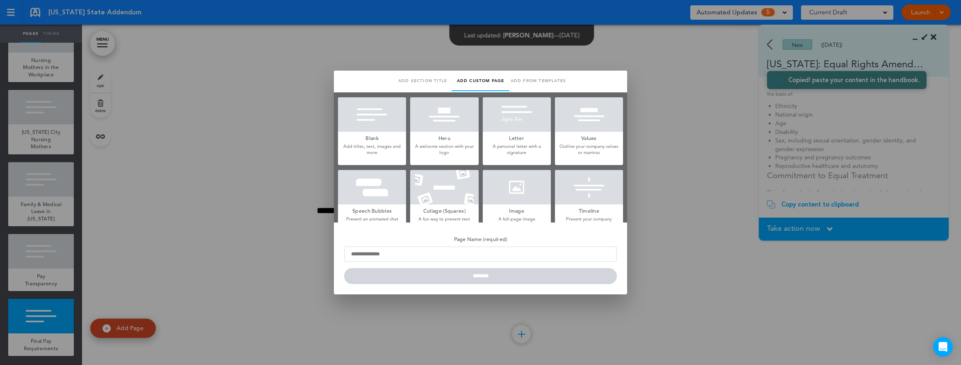
click at [392, 112] on div at bounding box center [372, 114] width 68 height 34
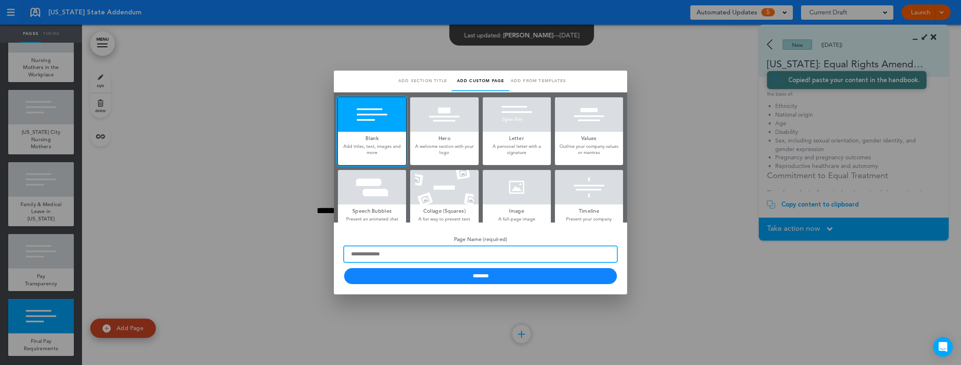
click at [438, 258] on input "Page Name (required)" at bounding box center [480, 254] width 273 height 16
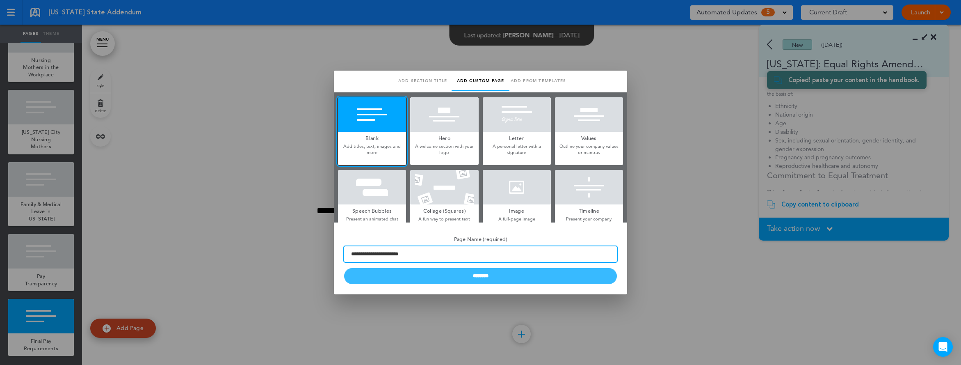
type input "**********"
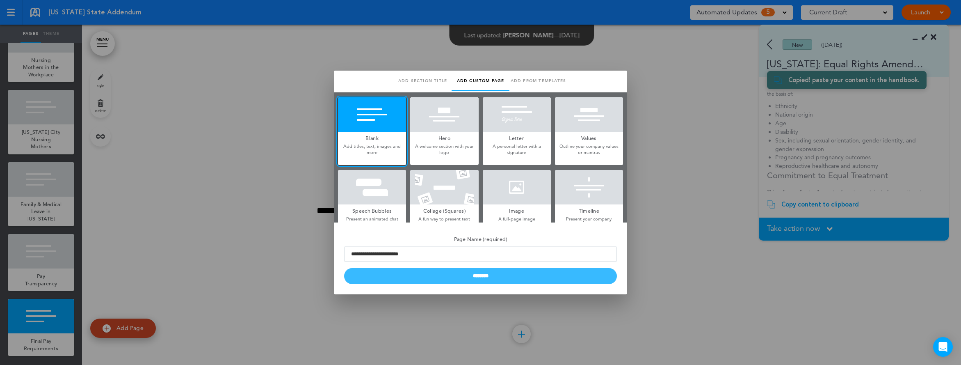
click at [452, 271] on input "********" at bounding box center [480, 276] width 273 height 16
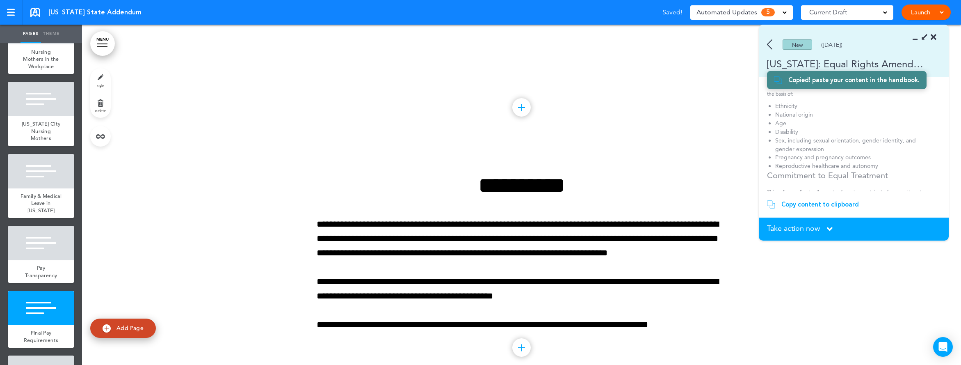
scroll to position [9974, 0]
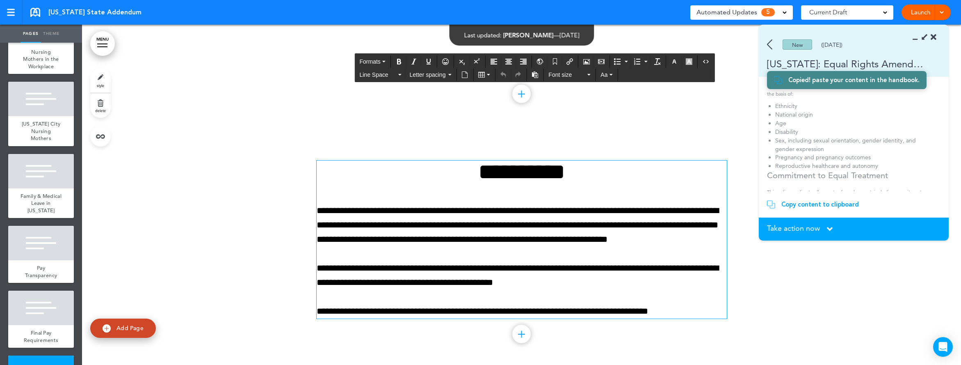
click at [635, 292] on div "**********" at bounding box center [522, 239] width 410 height 158
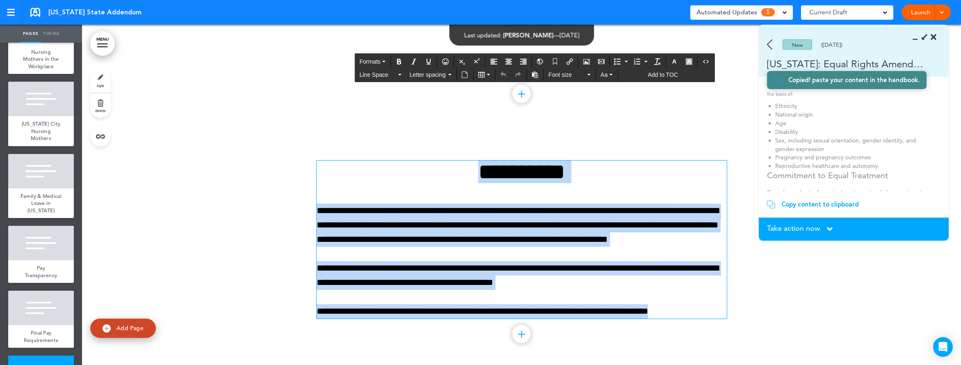
drag, startPoint x: 667, startPoint y: 294, endPoint x: 410, endPoint y: 167, distance: 286.8
click at [410, 167] on div "**********" at bounding box center [522, 239] width 410 height 158
paste div
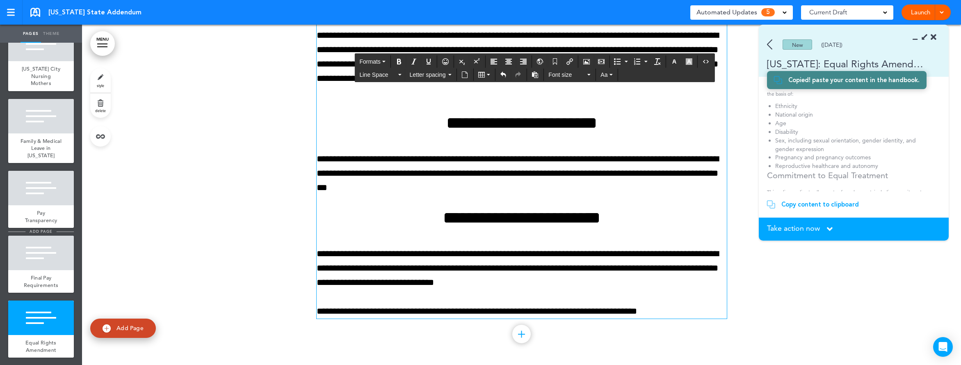
scroll to position [624, 0]
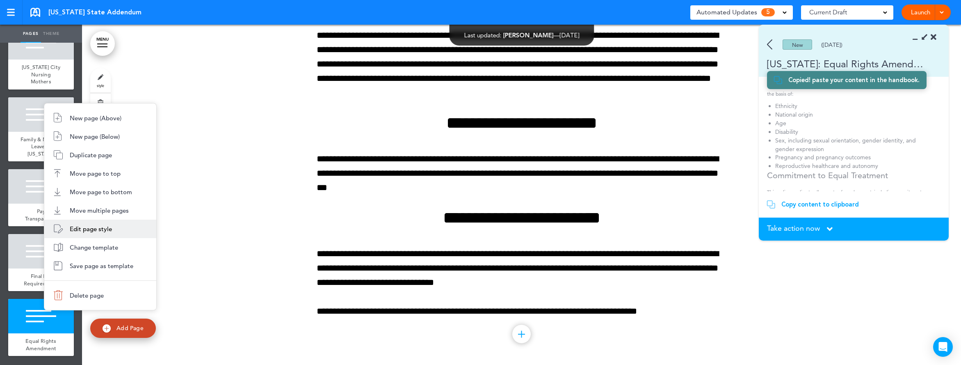
click at [75, 222] on li "Edit page style" at bounding box center [100, 228] width 112 height 18
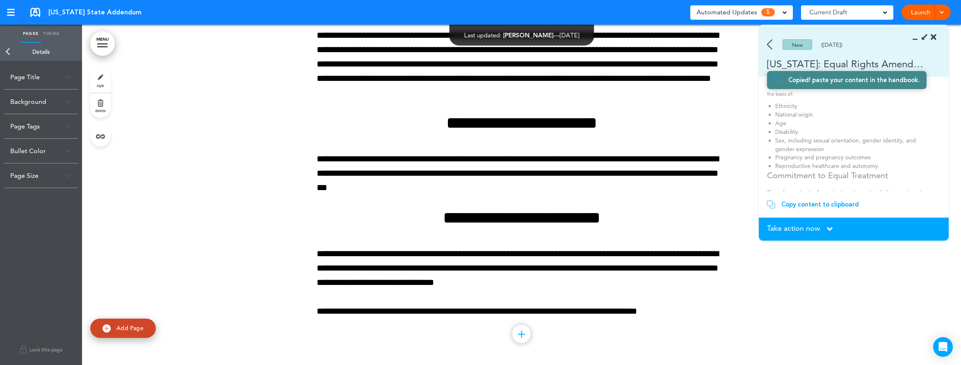
click at [28, 76] on div "Page Title" at bounding box center [41, 77] width 74 height 24
drag, startPoint x: 42, startPoint y: 106, endPoint x: 98, endPoint y: 107, distance: 55.4
click at [98, 107] on div "Pages Theme add page APU State Addendum add page New York Minimum Wage add page…" at bounding box center [480, 182] width 961 height 365
click at [67, 108] on input "**********" at bounding box center [41, 110] width 62 height 14
type input "**********"
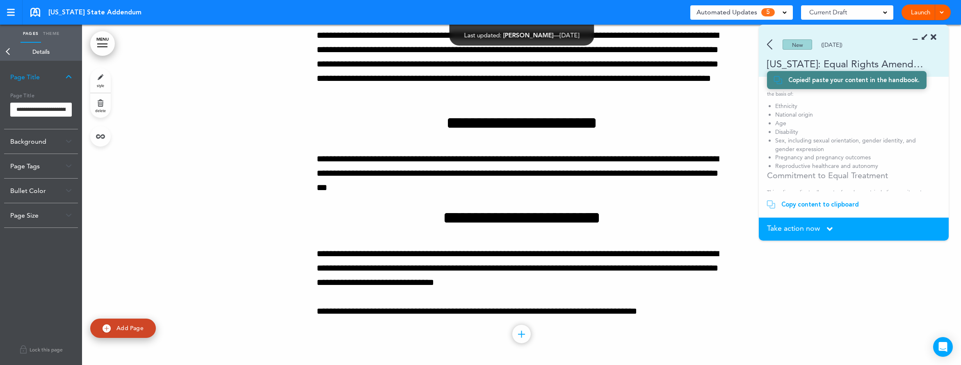
click at [122, 206] on body "Make this page common so it is available in other handbooks. This handbook Prev…" at bounding box center [480, 182] width 961 height 365
click at [8, 51] on link "Back" at bounding box center [8, 52] width 16 height 18
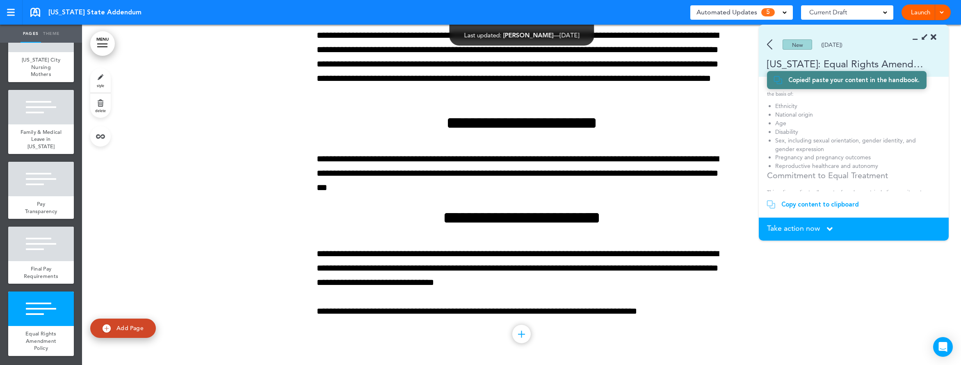
scroll to position [629, 0]
click at [115, 328] on link "Add Page" at bounding box center [123, 327] width 66 height 19
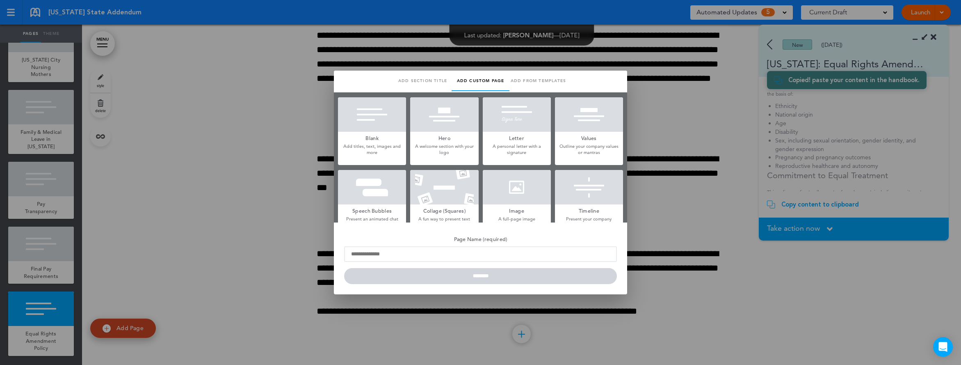
click at [805, 291] on div at bounding box center [480, 182] width 961 height 365
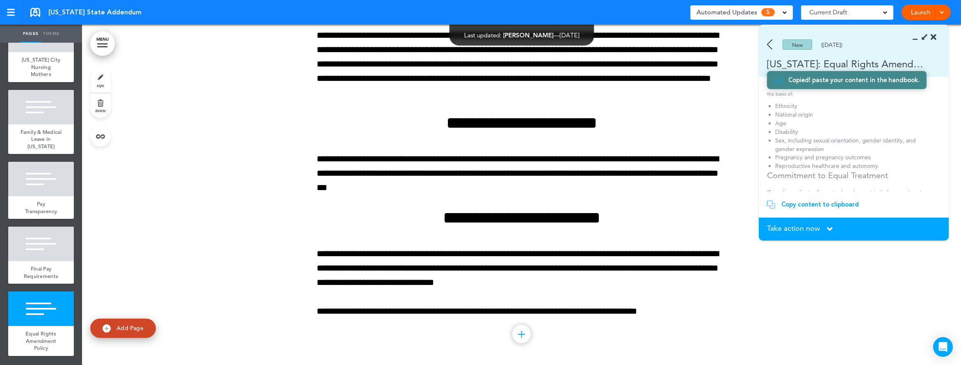
click at [798, 202] on div "Copy content to clipboard" at bounding box center [820, 204] width 78 height 8
click at [790, 236] on section "Take action now Click here to change the status What would you like to do? I ha…" at bounding box center [854, 228] width 190 height 23
click at [783, 228] on span "Take action now" at bounding box center [793, 227] width 53 height 7
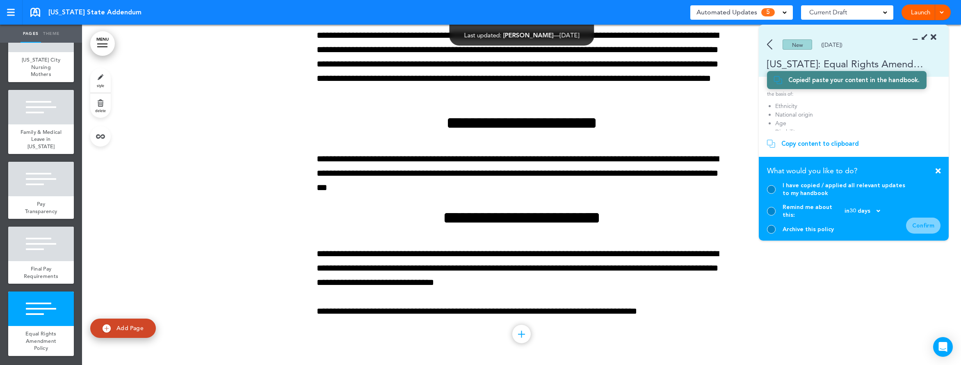
click at [772, 194] on div at bounding box center [771, 189] width 9 height 9
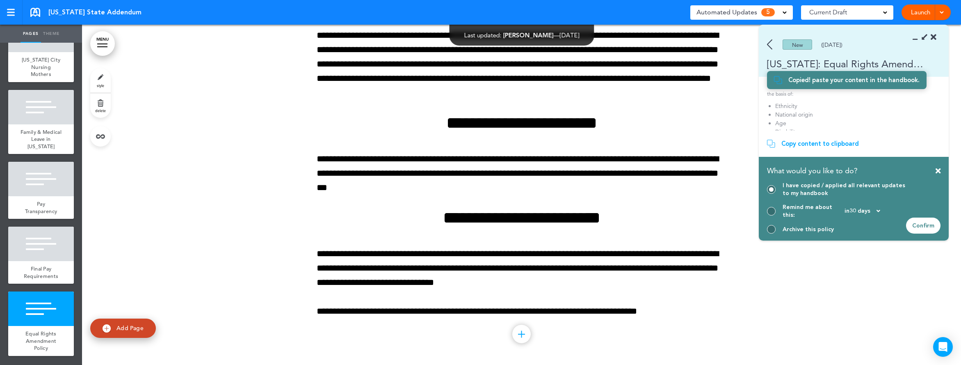
click at [919, 224] on div "Confirm" at bounding box center [923, 225] width 34 height 16
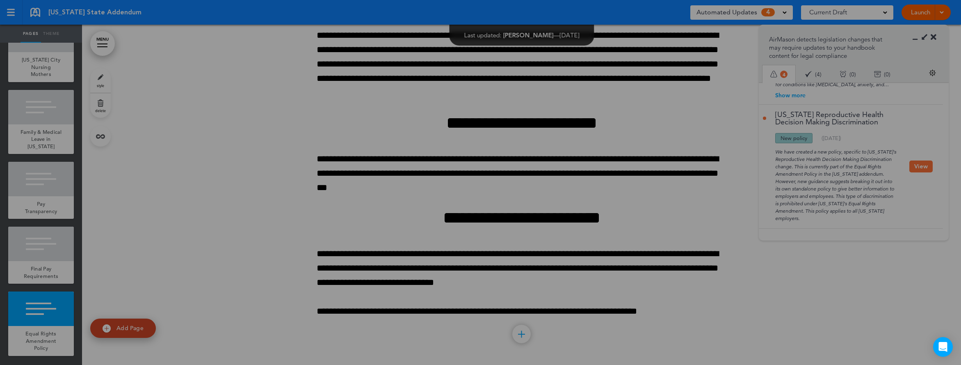
scroll to position [266, 0]
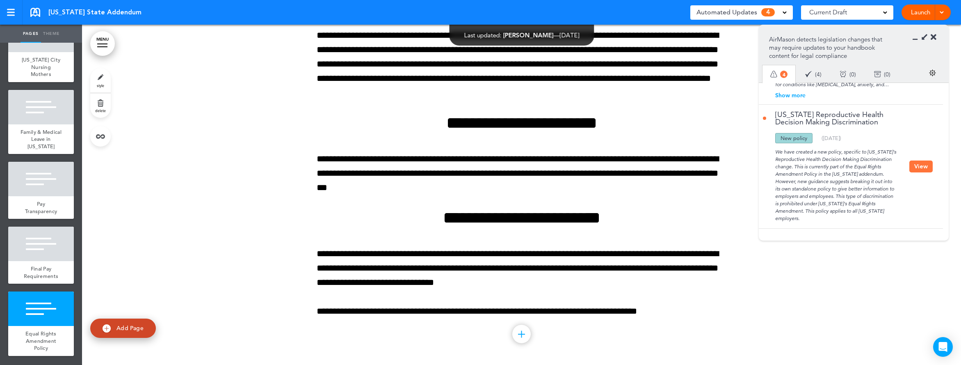
click at [914, 171] on button "View" at bounding box center [920, 166] width 23 height 12
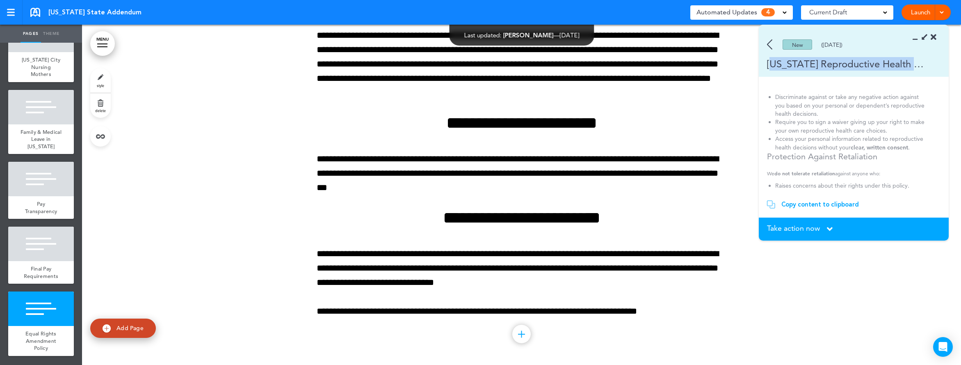
drag, startPoint x: 774, startPoint y: 65, endPoint x: 955, endPoint y: 91, distance: 183.5
click at [960, 73] on html "Make this page common so it is available in other handbooks. This handbook Prev…" at bounding box center [480, 182] width 961 height 365
click at [874, 129] on li "Require you to sign a waiver giving up your right to make your own reproductive…" at bounding box center [850, 126] width 151 height 17
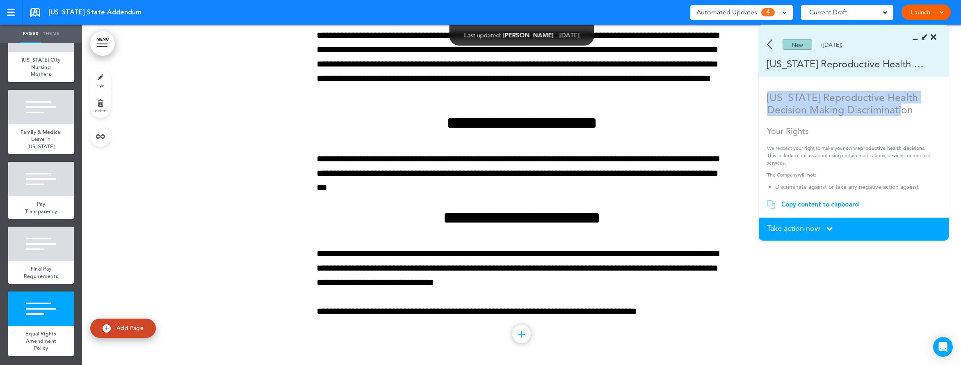
drag, startPoint x: 914, startPoint y: 109, endPoint x: 742, endPoint y: 96, distance: 171.9
click at [742, 96] on body "Make this page common so it is available in other handbooks. This handbook Prev…" at bounding box center [480, 182] width 961 height 365
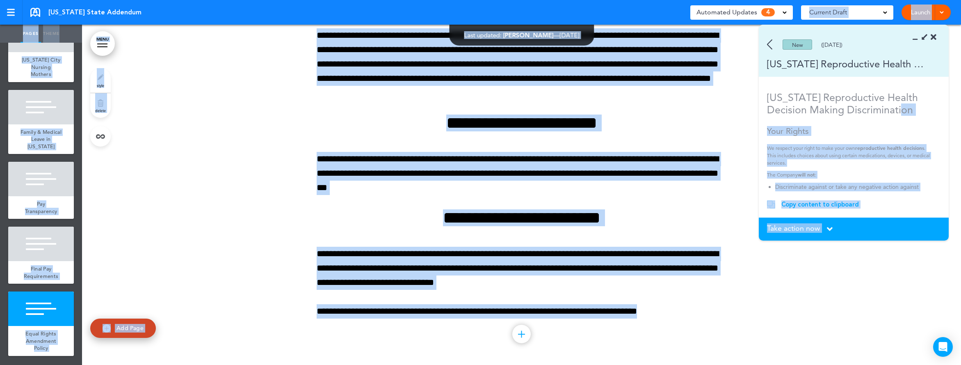
copy body "Your Rights We respect your right to make your own reproductive health decision…"
click at [42, 321] on div at bounding box center [41, 308] width 66 height 34
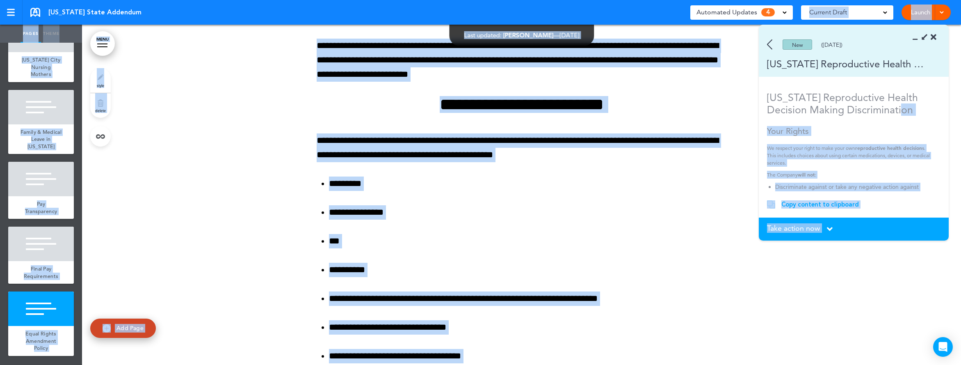
scroll to position [10074, 0]
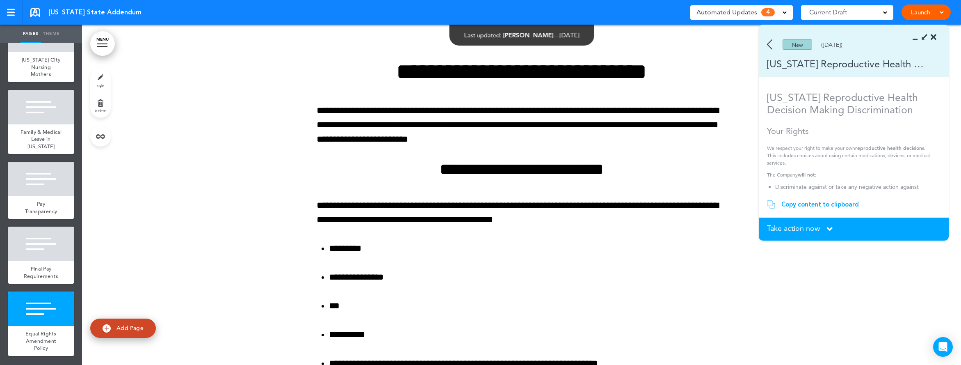
click at [122, 328] on span "Add Page" at bounding box center [129, 327] width 27 height 7
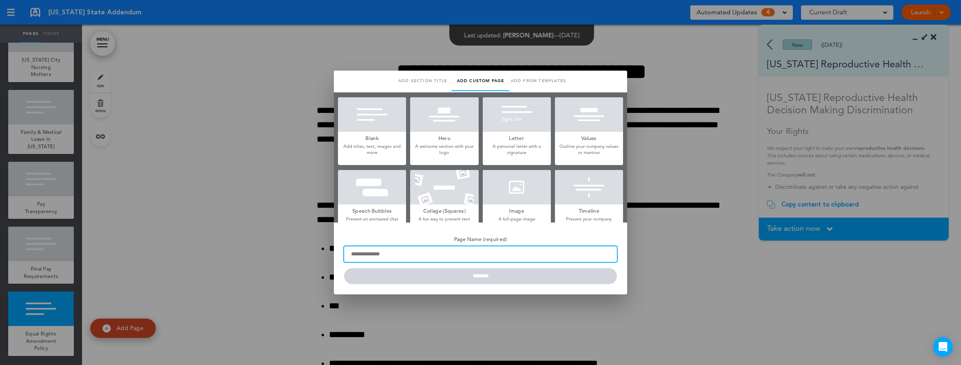
click at [371, 254] on input "Page Name (required)" at bounding box center [480, 254] width 273 height 16
paste input "**********"
type input "**********"
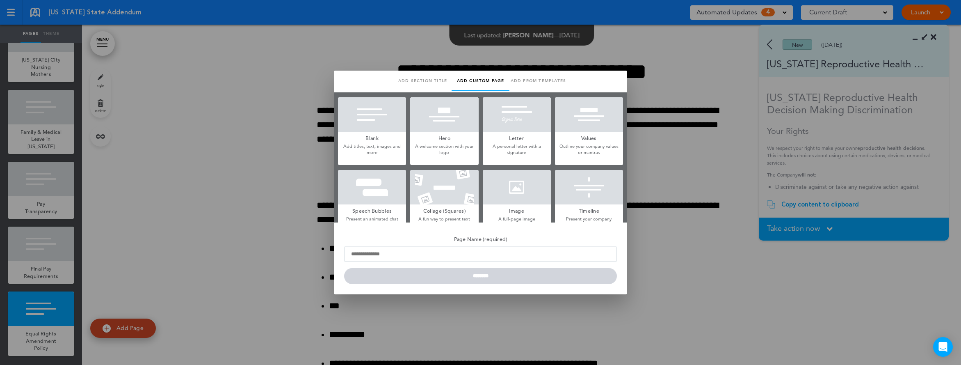
click at [689, 255] on div at bounding box center [480, 182] width 961 height 365
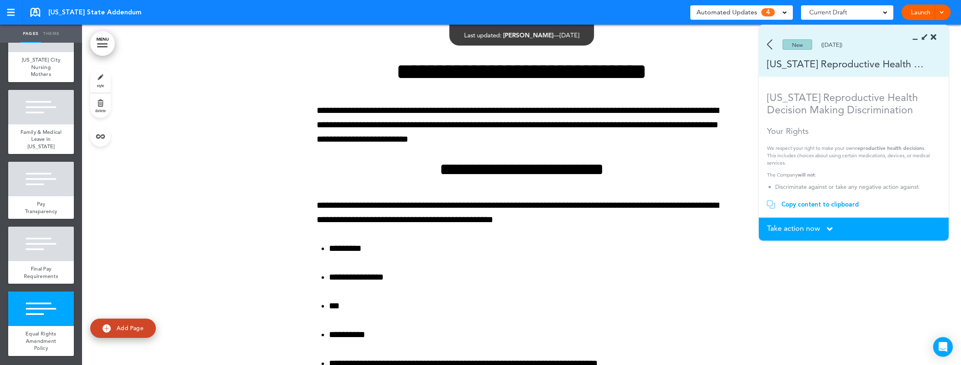
click at [840, 106] on h1 "New York Reproductive Health Decision Making Discrimination" at bounding box center [851, 103] width 168 height 25
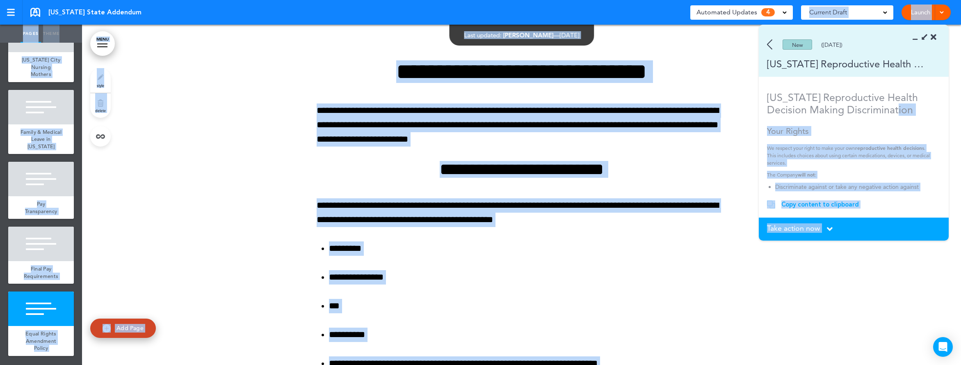
drag, startPoint x: 908, startPoint y: 110, endPoint x: 775, endPoint y: 96, distance: 134.0
click at [741, 96] on body "Make this page common so it is available in other handbooks. This handbook Prev…" at bounding box center [480, 182] width 961 height 365
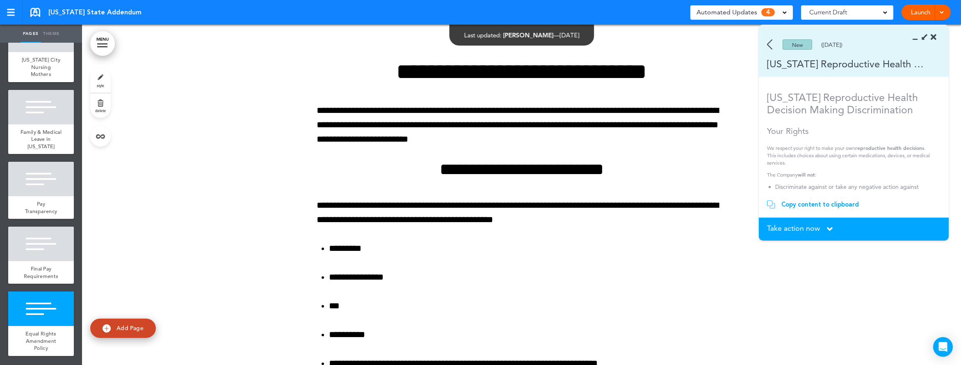
click at [895, 111] on h1 "New York Reproductive Health Decision Making Discrimination" at bounding box center [851, 103] width 168 height 25
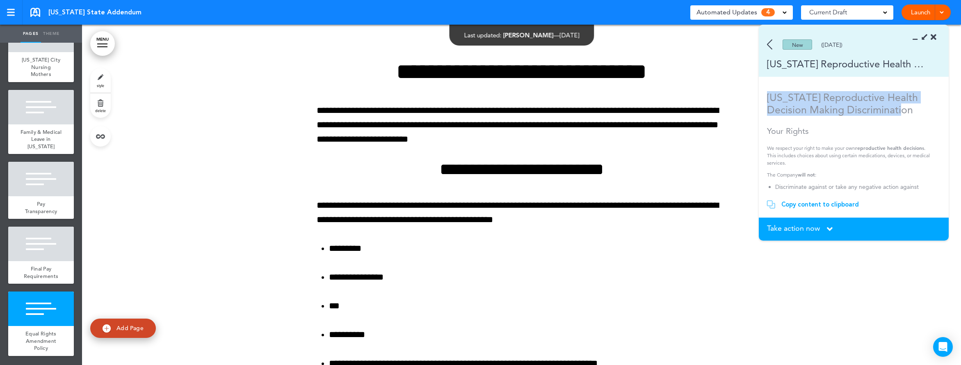
drag, startPoint x: 907, startPoint y: 109, endPoint x: 762, endPoint y: 96, distance: 146.7
click at [762, 96] on section "New York Reproductive Health Decision Making Discrimination Your Rights We resp…" at bounding box center [851, 141] width 184 height 100
copy h1 "New York Reproductive Health Decision Making Discrimination"
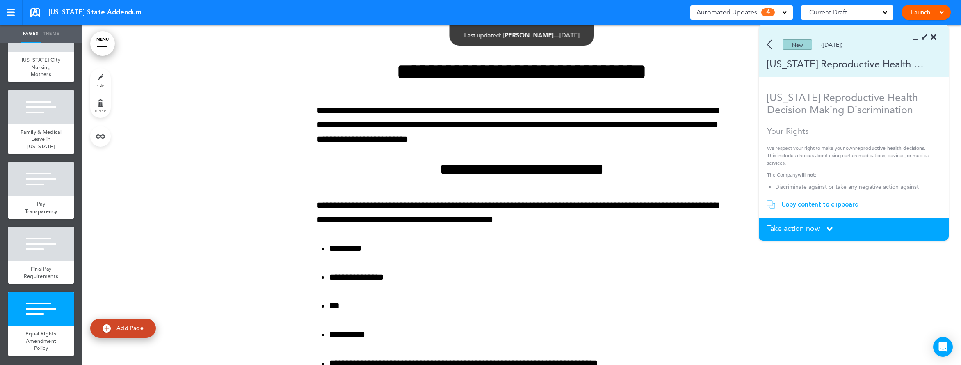
click at [115, 328] on link "Add Page" at bounding box center [123, 327] width 66 height 19
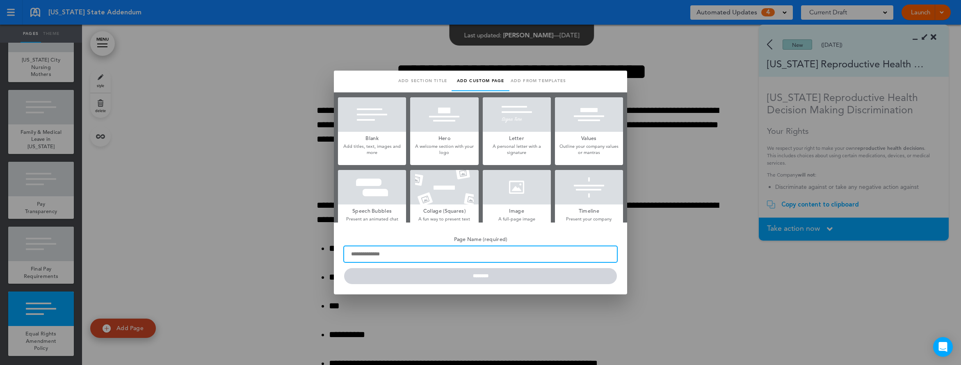
click at [432, 257] on input "Page Name (required)" at bounding box center [480, 254] width 273 height 16
paste input "**********"
type input "**********"
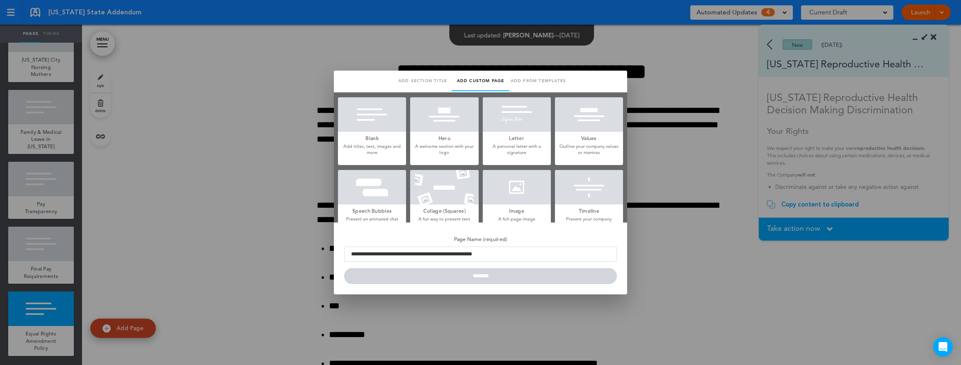
click at [368, 130] on div at bounding box center [372, 114] width 68 height 34
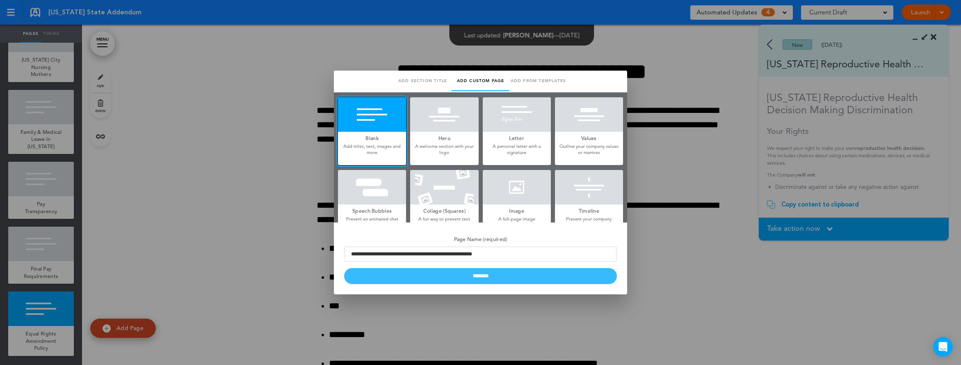
click at [460, 278] on input "********" at bounding box center [480, 276] width 273 height 16
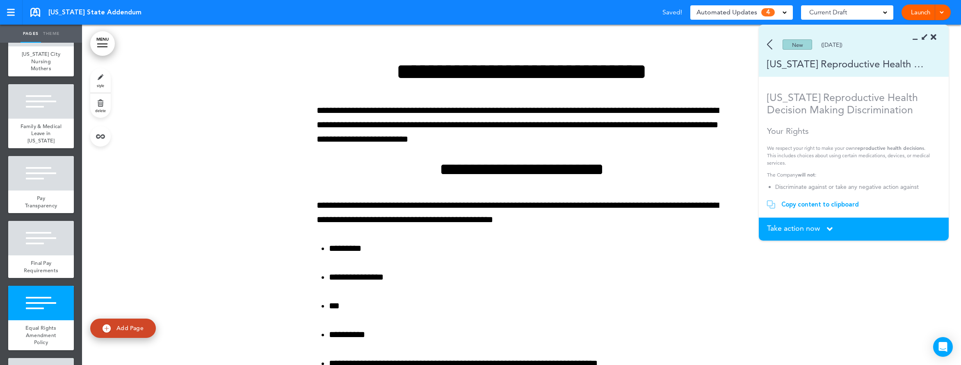
click at [834, 204] on div "Copy content to clipboard" at bounding box center [820, 204] width 78 height 8
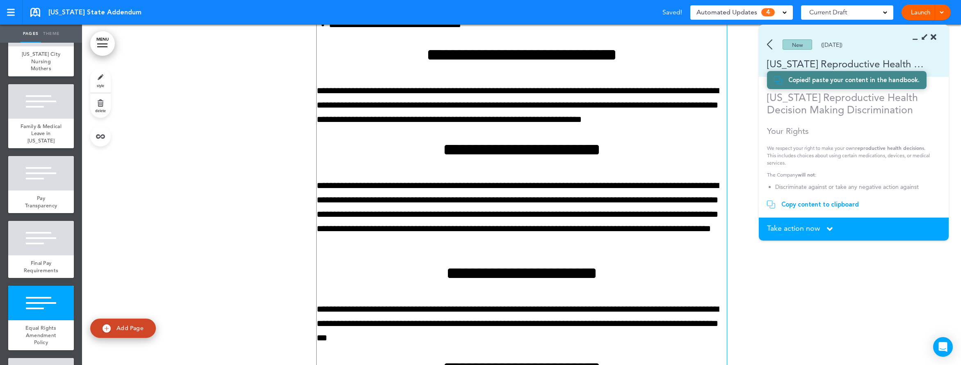
scroll to position [10860, 0]
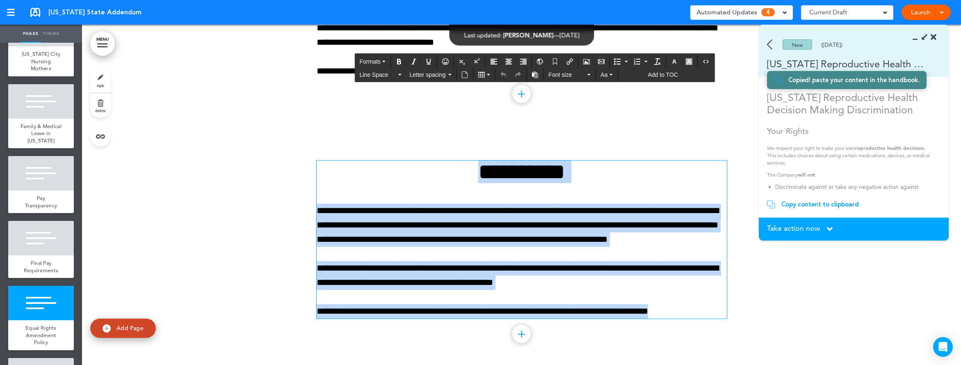
drag, startPoint x: 681, startPoint y: 303, endPoint x: 272, endPoint y: 100, distance: 456.5
paste div
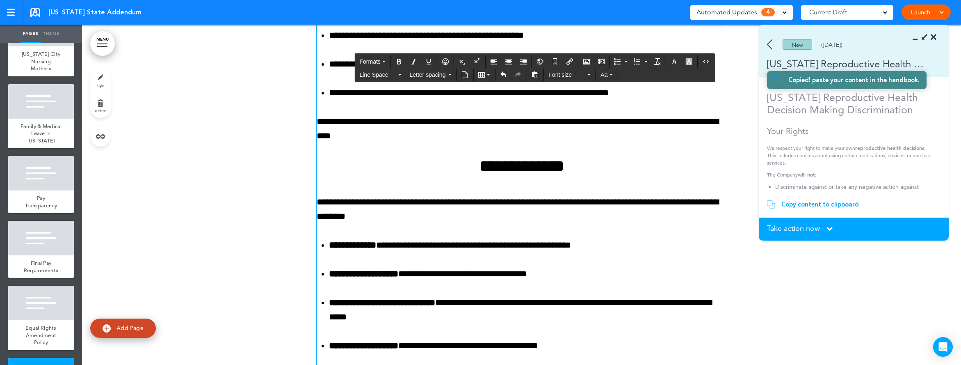
scroll to position [11468, 0]
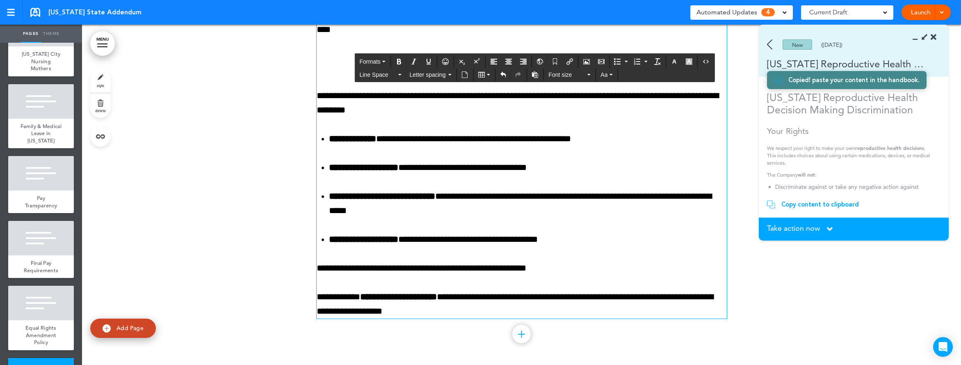
click at [395, 333] on div "Add collapsible section ? In order to add a collapsible section, only solid bac…" at bounding box center [522, 336] width 410 height 6
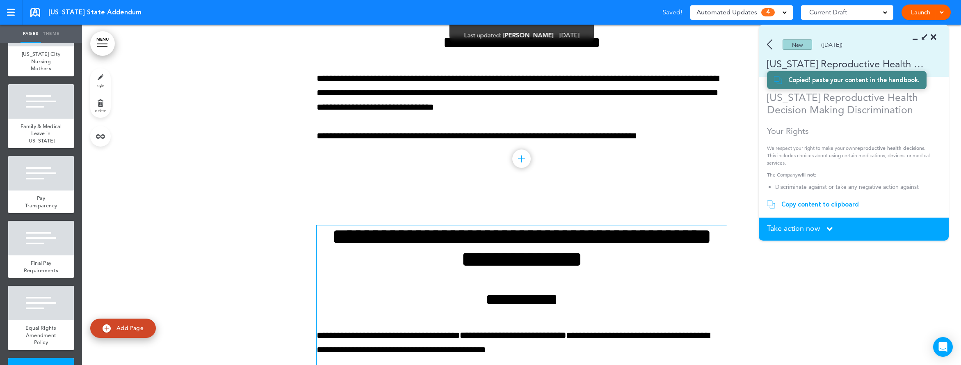
scroll to position [10668, 0]
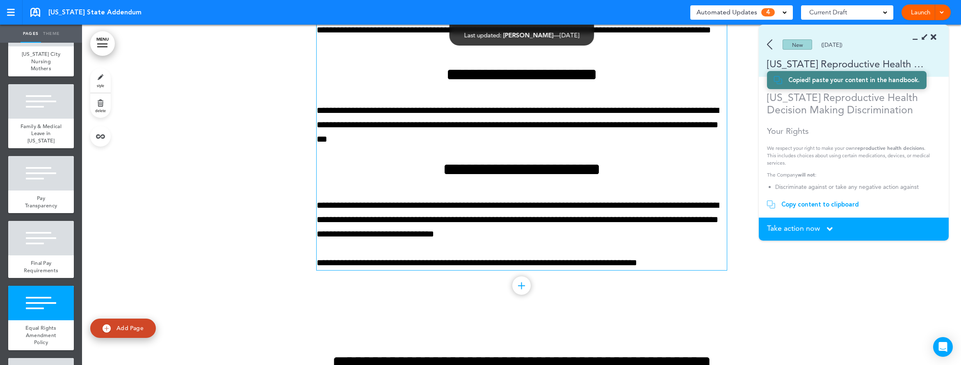
click at [629, 260] on p "**********" at bounding box center [522, 262] width 410 height 14
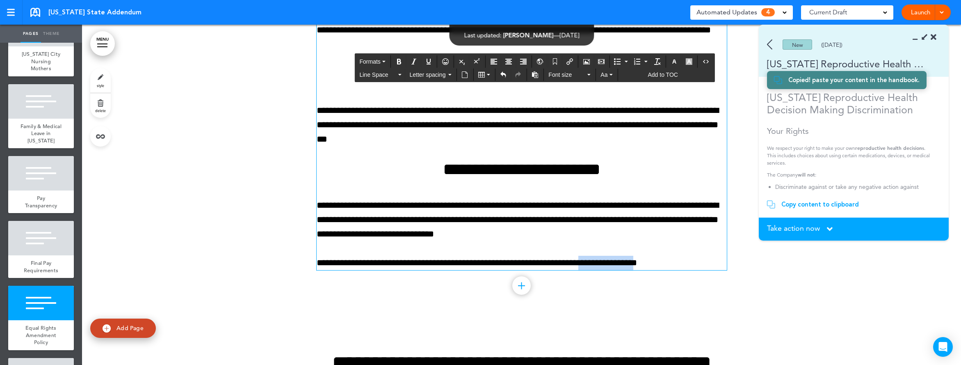
drag, startPoint x: 668, startPoint y: 257, endPoint x: 596, endPoint y: 256, distance: 71.8
click at [596, 256] on p "**********" at bounding box center [522, 262] width 410 height 14
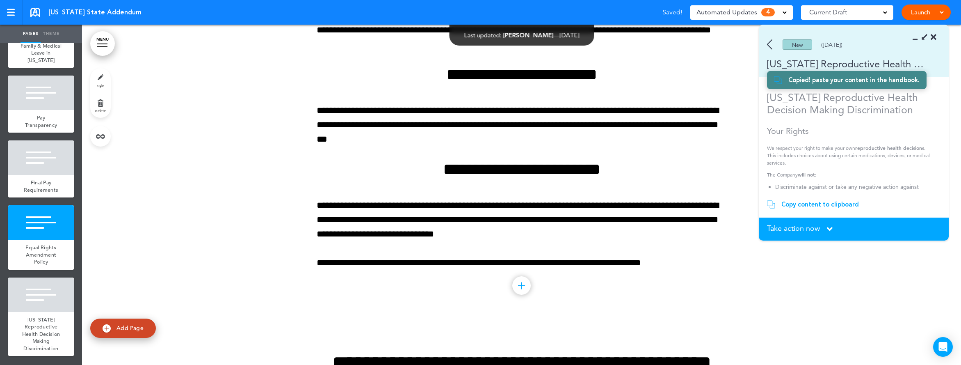
scroll to position [723, 0]
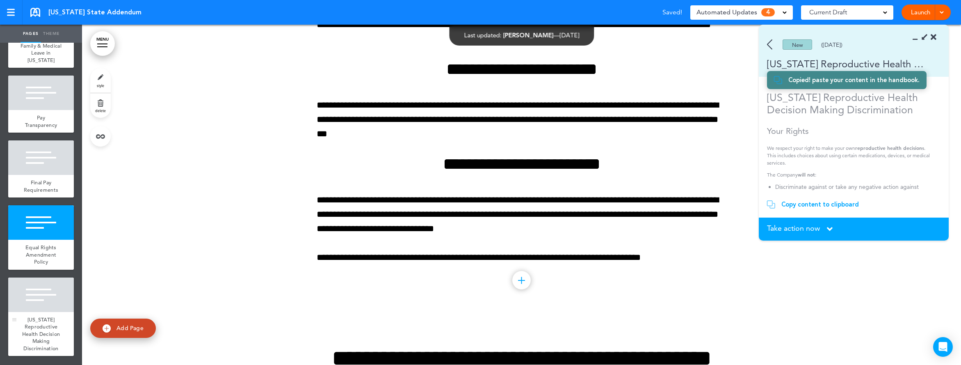
click at [45, 295] on div at bounding box center [41, 294] width 66 height 34
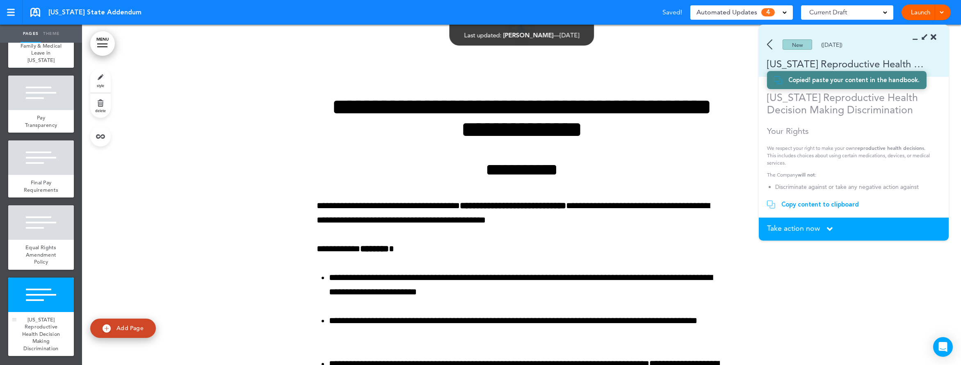
scroll to position [10960, 0]
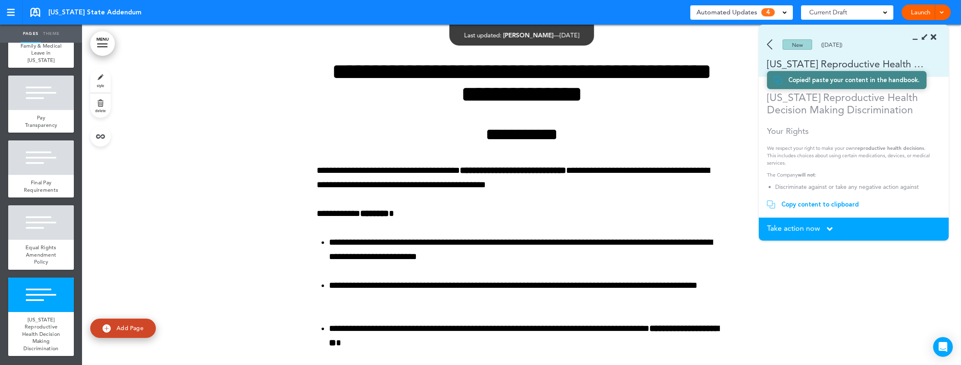
click at [794, 230] on span "Take action now" at bounding box center [793, 227] width 53 height 7
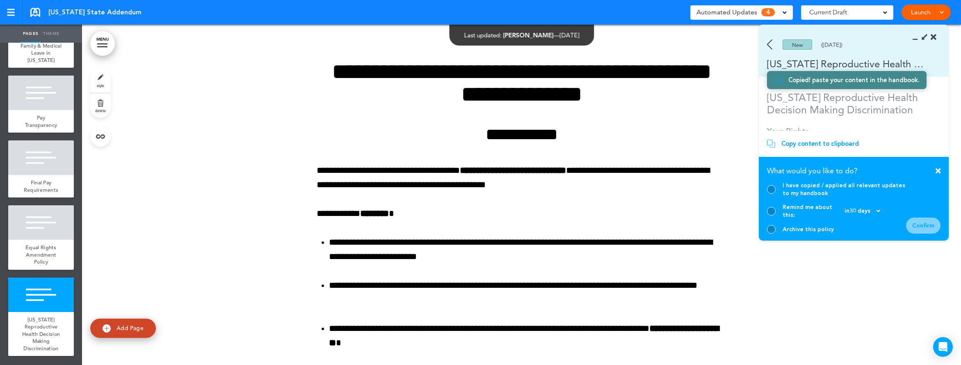
click at [774, 197] on div "I have copied / applied all relevant updates to my handbook" at bounding box center [836, 189] width 139 height 16
click at [774, 194] on div at bounding box center [771, 189] width 9 height 9
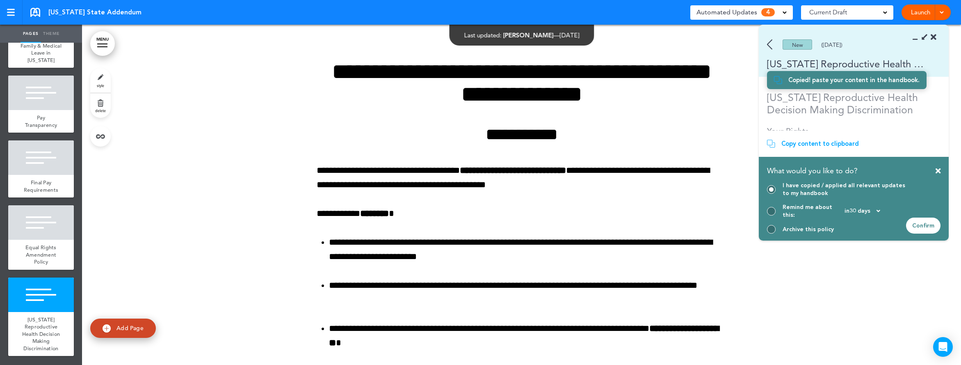
click at [923, 226] on div "Confirm" at bounding box center [923, 225] width 34 height 16
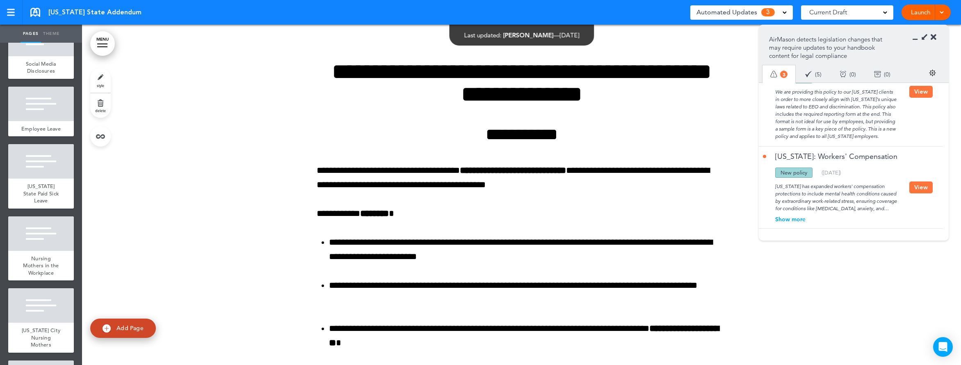
scroll to position [723, 0]
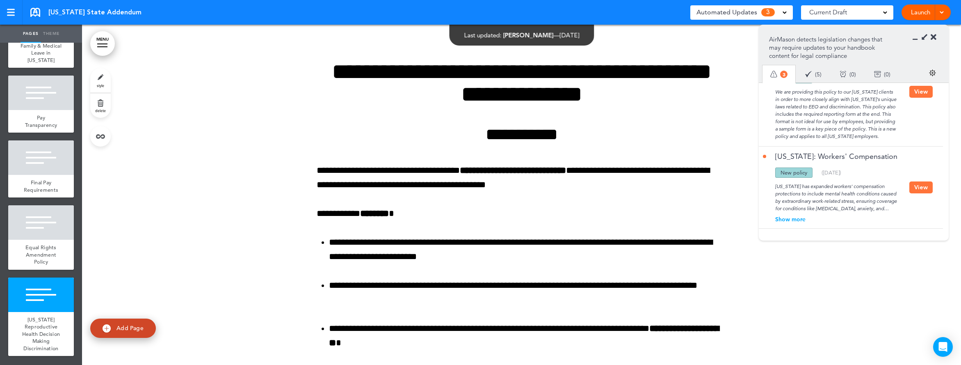
click at [142, 326] on span "Add Page" at bounding box center [129, 327] width 27 height 7
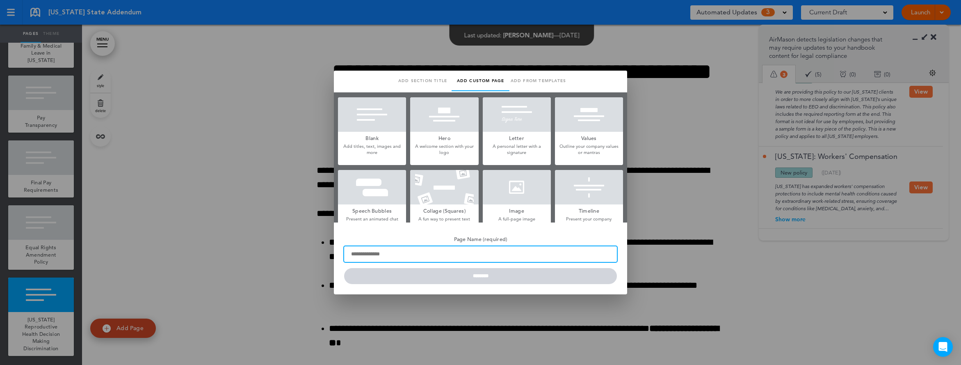
click at [385, 254] on input "Page Name (required)" at bounding box center [480, 254] width 273 height 16
type input "**********"
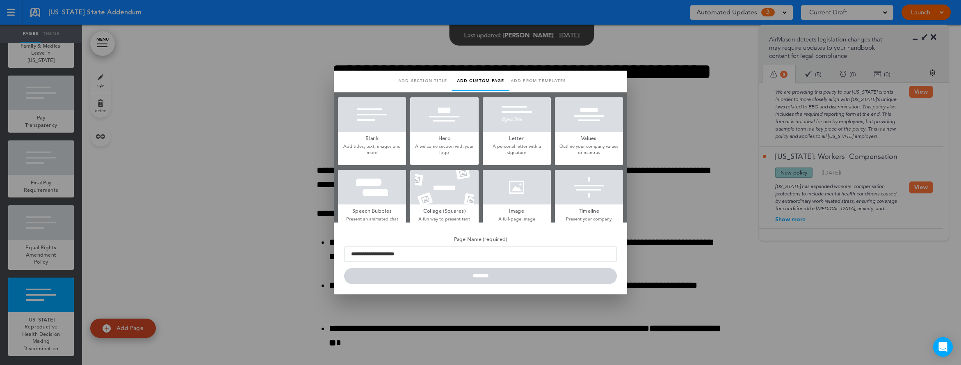
click at [371, 121] on div at bounding box center [372, 114] width 68 height 34
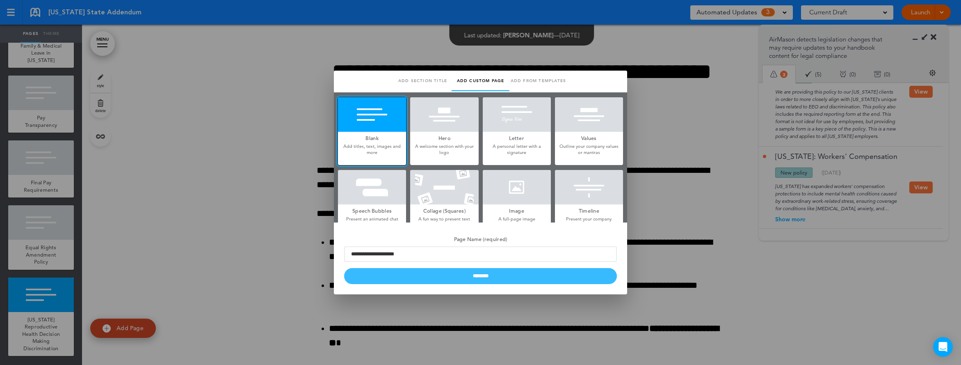
click at [522, 278] on input "********" at bounding box center [480, 276] width 273 height 16
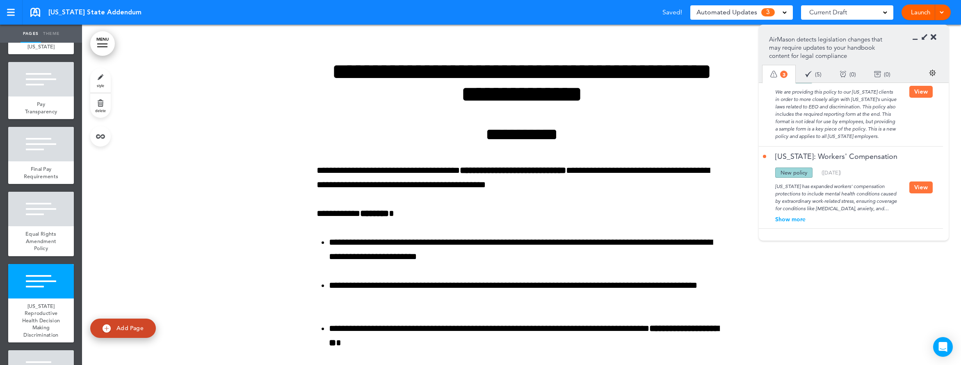
click at [917, 186] on button "View" at bounding box center [920, 187] width 23 height 12
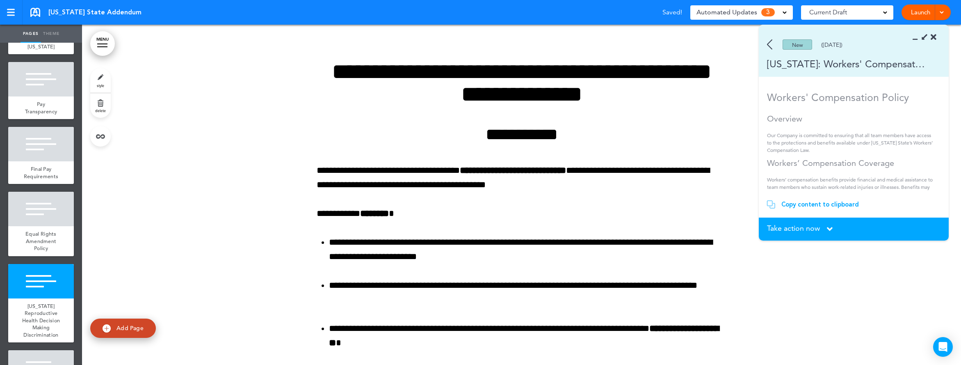
click at [804, 206] on div "Copy content to clipboard" at bounding box center [820, 204] width 78 height 8
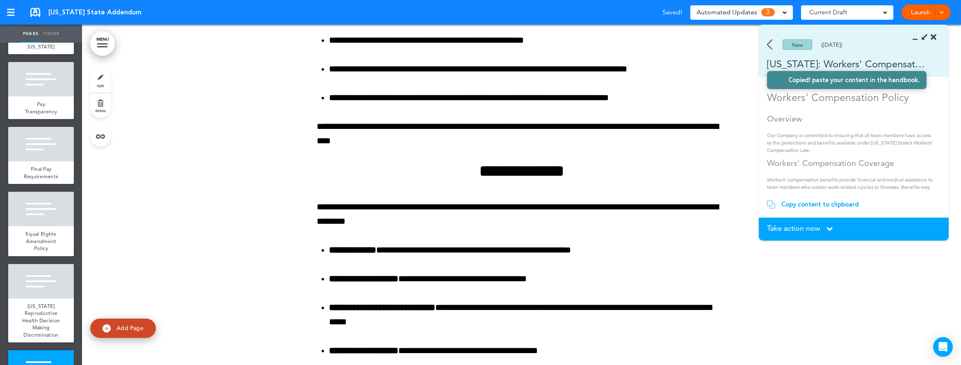
scroll to position [11708, 0]
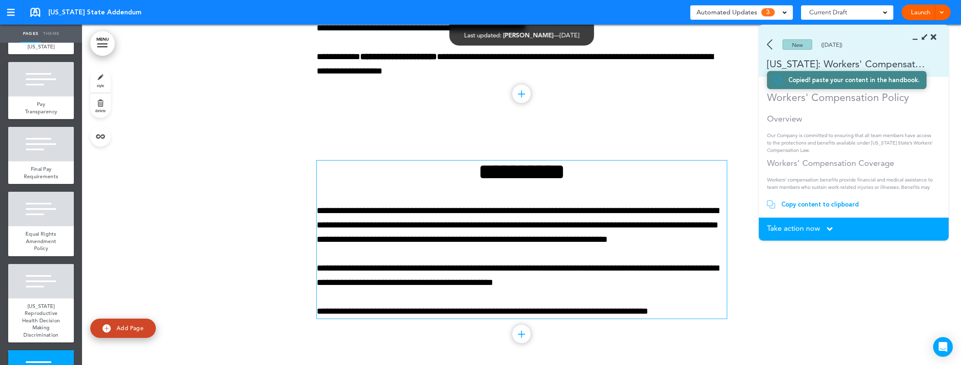
click at [452, 255] on div "**********" at bounding box center [522, 239] width 410 height 158
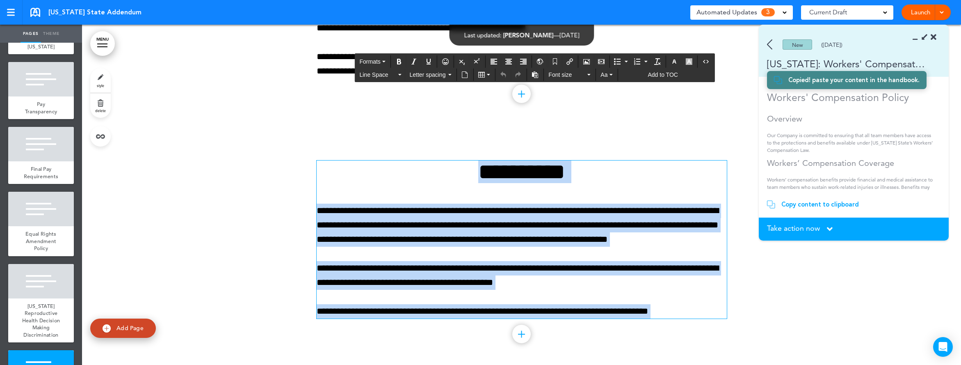
paste div
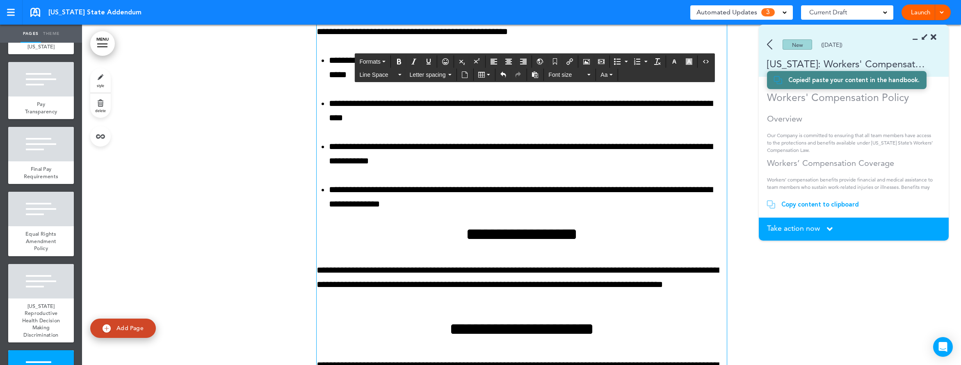
scroll to position [12560, 0]
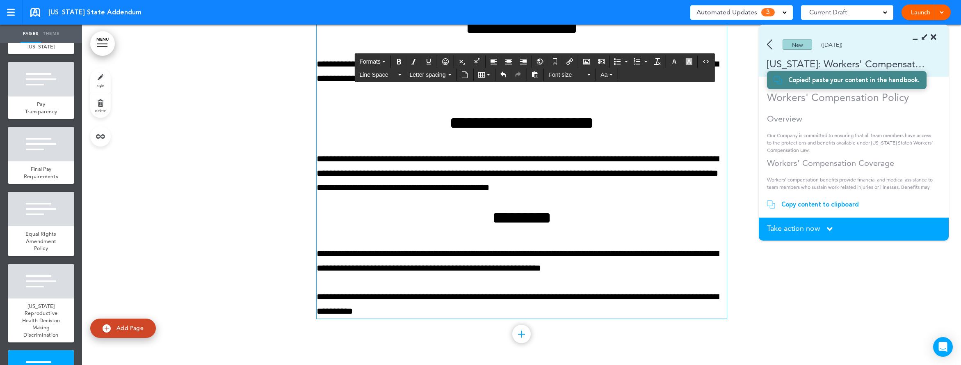
click at [783, 228] on span "Take action now" at bounding box center [793, 227] width 53 height 7
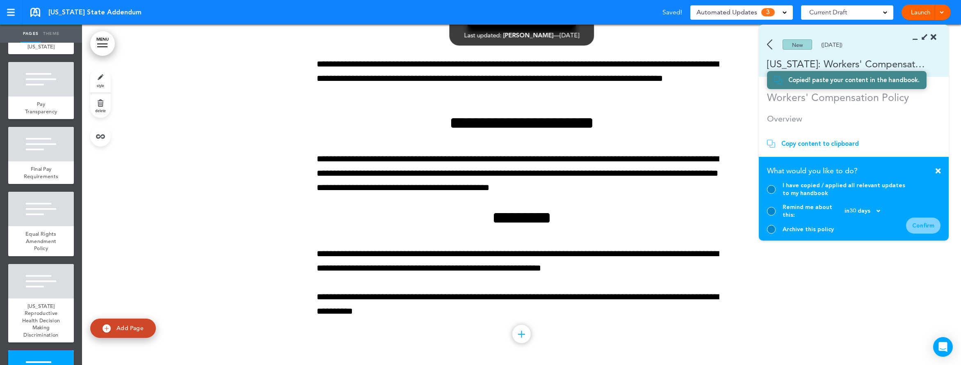
click at [773, 193] on div at bounding box center [771, 189] width 9 height 9
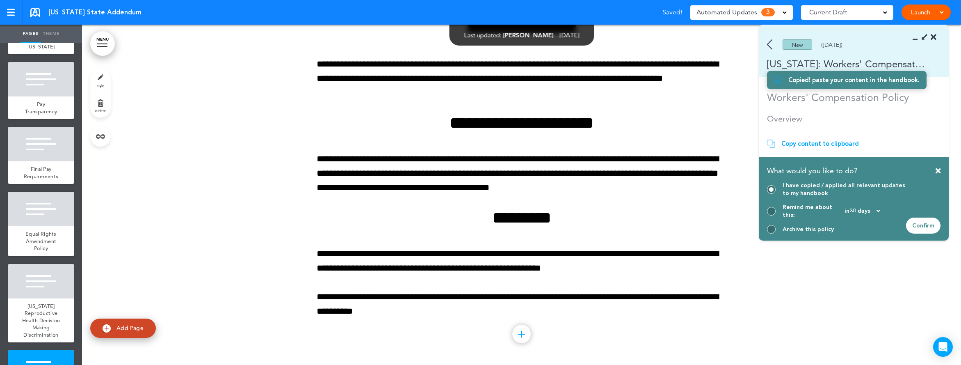
click at [930, 225] on div "Confirm" at bounding box center [923, 225] width 34 height 16
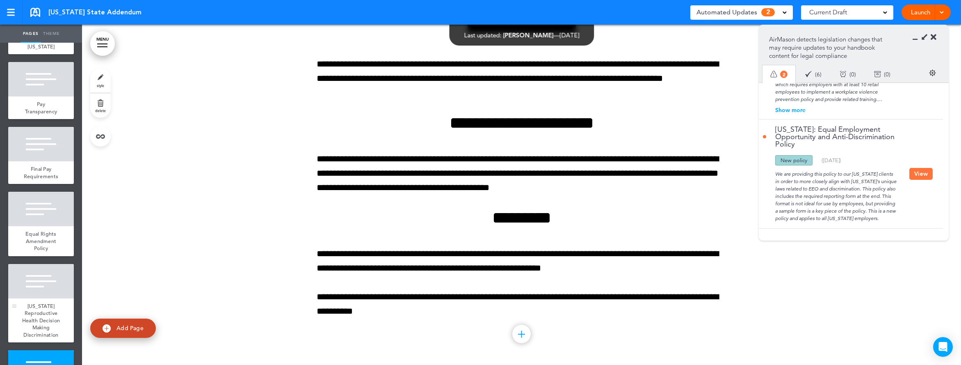
scroll to position [780, 0]
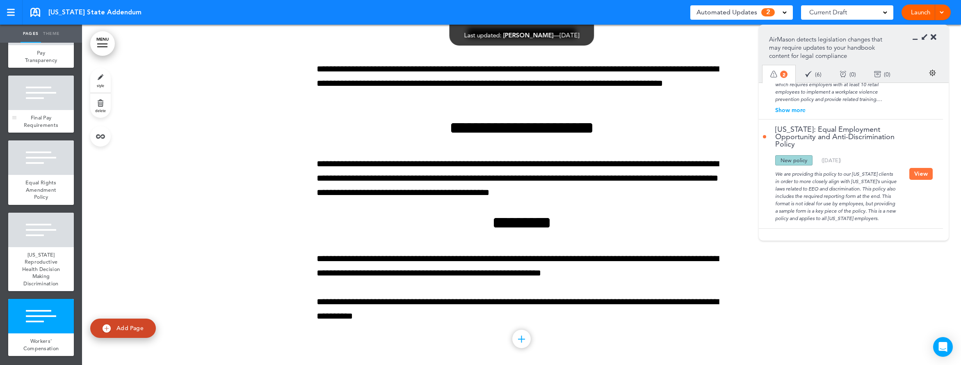
click at [57, 108] on div at bounding box center [41, 92] width 66 height 34
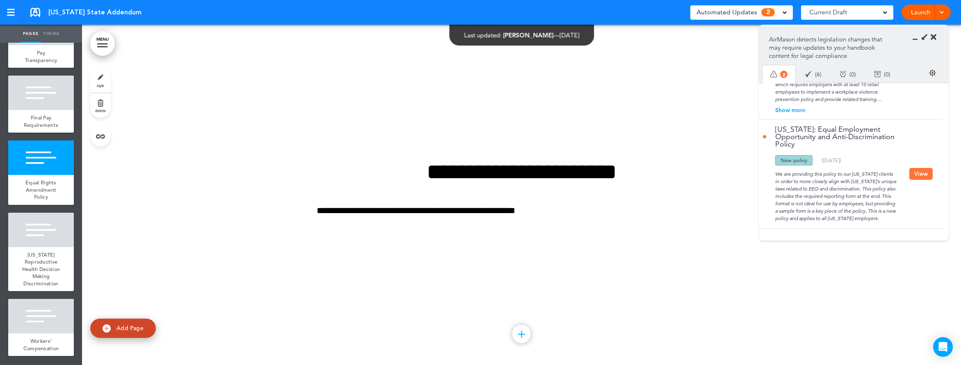
scroll to position [9734, 0]
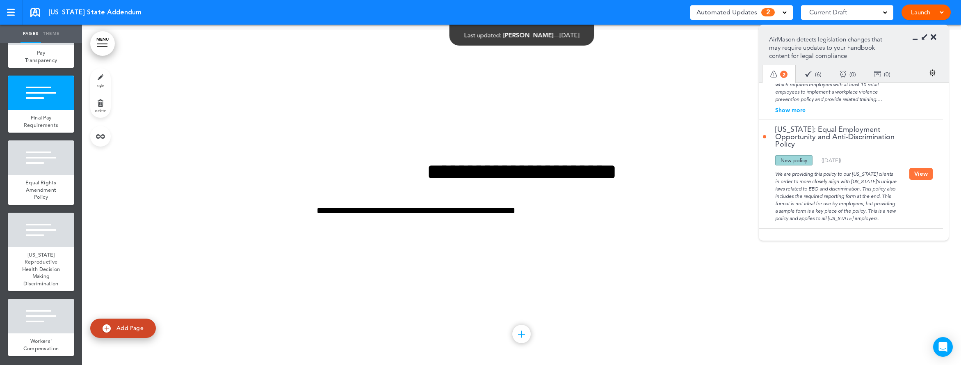
click at [128, 331] on span "Add Page" at bounding box center [129, 327] width 27 height 7
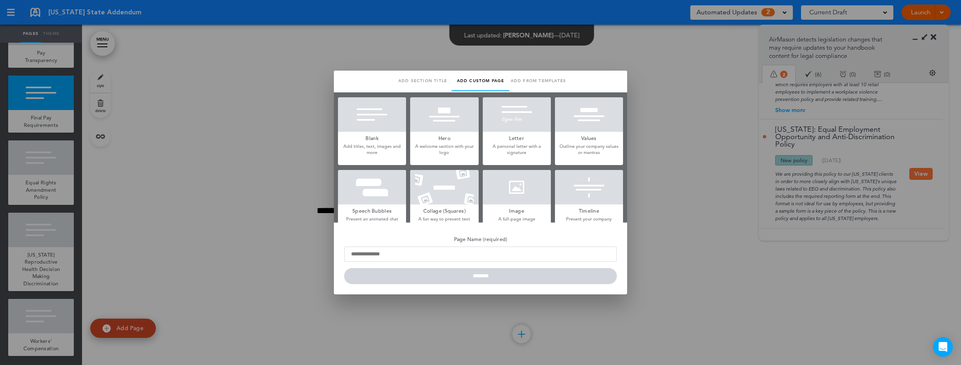
click at [352, 110] on div at bounding box center [372, 114] width 68 height 34
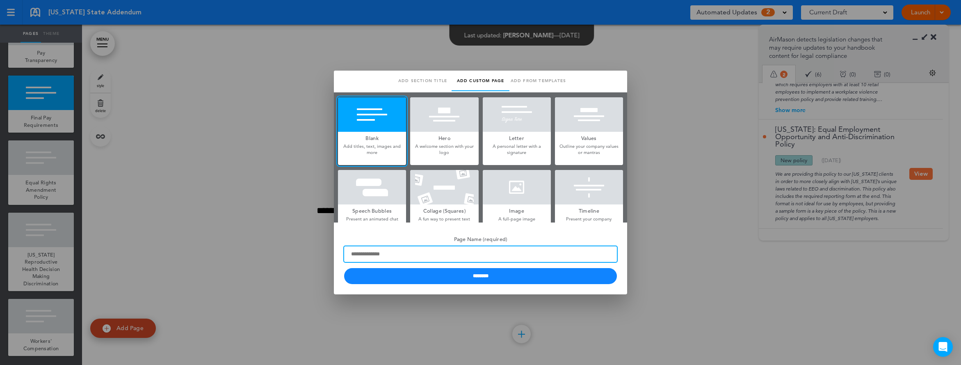
click at [381, 260] on input "Page Name (required)" at bounding box center [480, 254] width 273 height 16
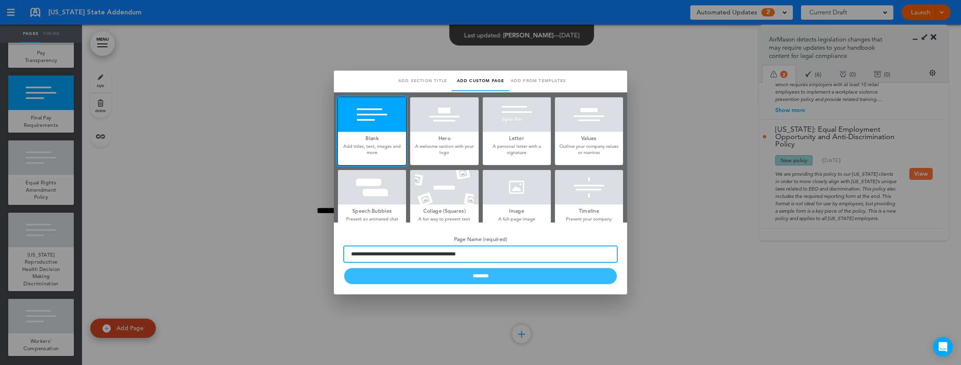
type input "**********"
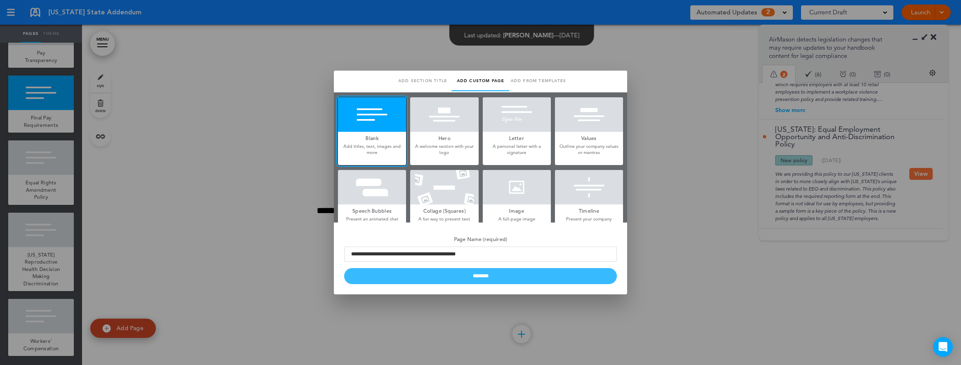
click at [430, 277] on input "********" at bounding box center [480, 276] width 273 height 16
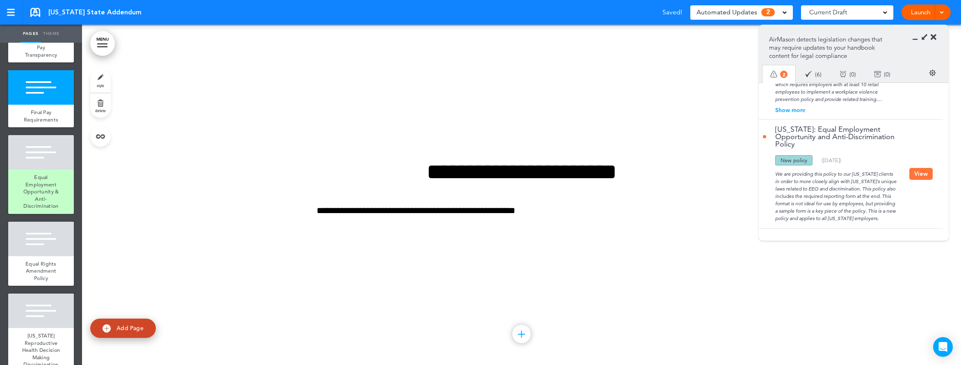
click at [916, 168] on button "View" at bounding box center [920, 174] width 23 height 12
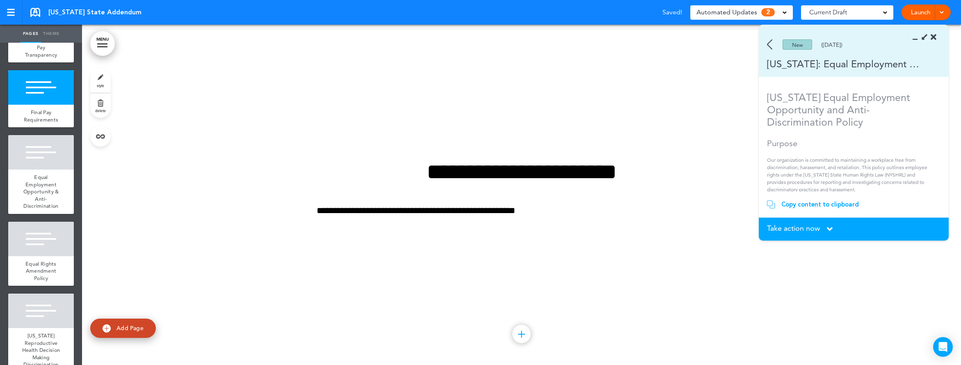
click at [792, 207] on div "Copy content to clipboard" at bounding box center [820, 204] width 78 height 8
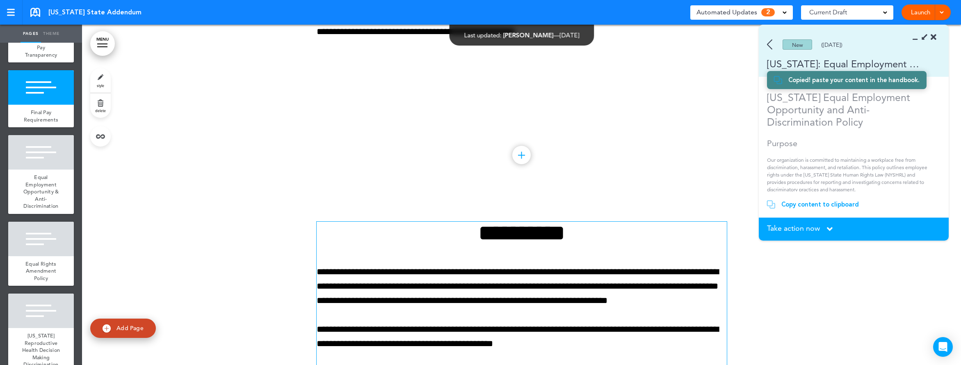
scroll to position [9907, 0]
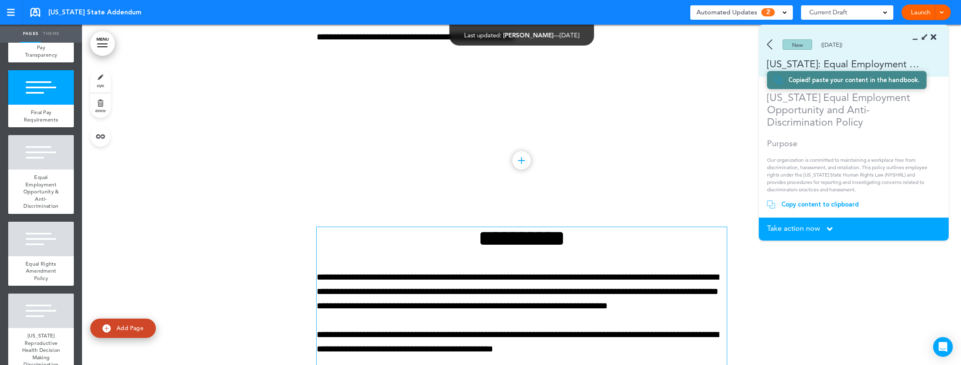
click at [536, 270] on p "**********" at bounding box center [522, 291] width 410 height 43
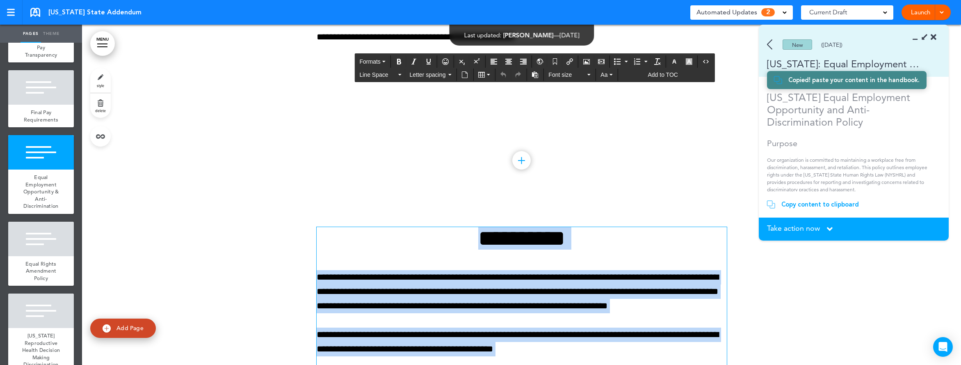
paste div
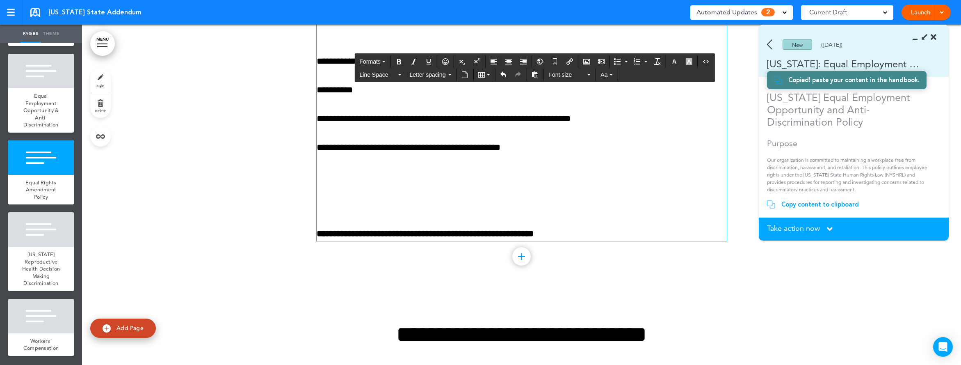
scroll to position [13088, 0]
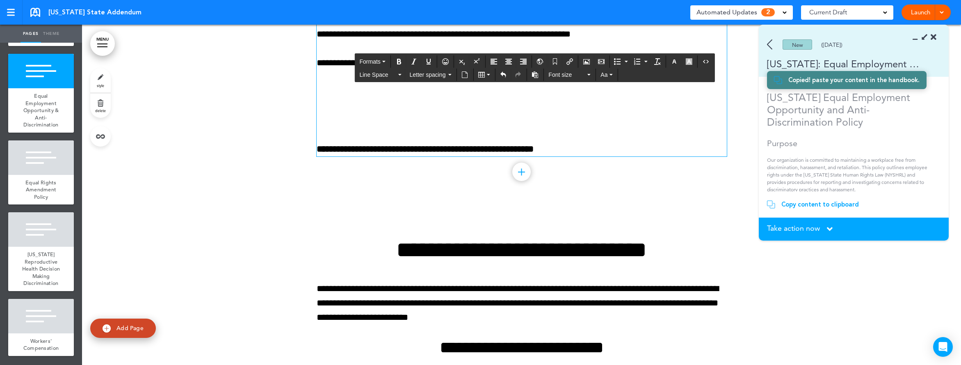
click at [796, 226] on span "Take action now" at bounding box center [793, 227] width 53 height 7
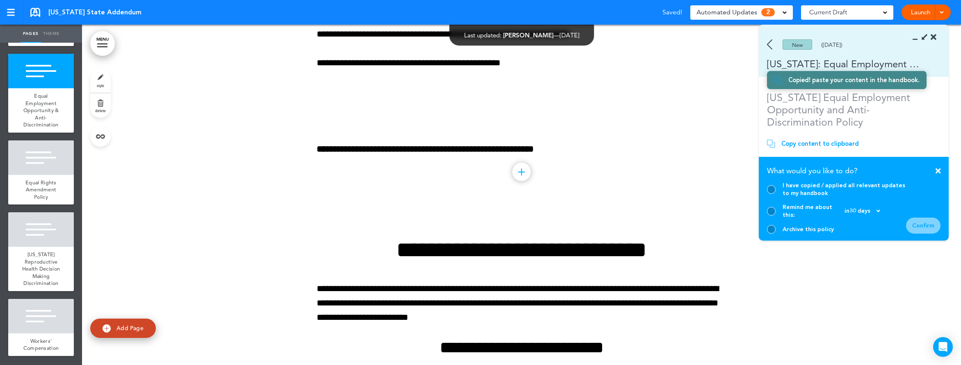
click at [772, 194] on div at bounding box center [771, 189] width 9 height 9
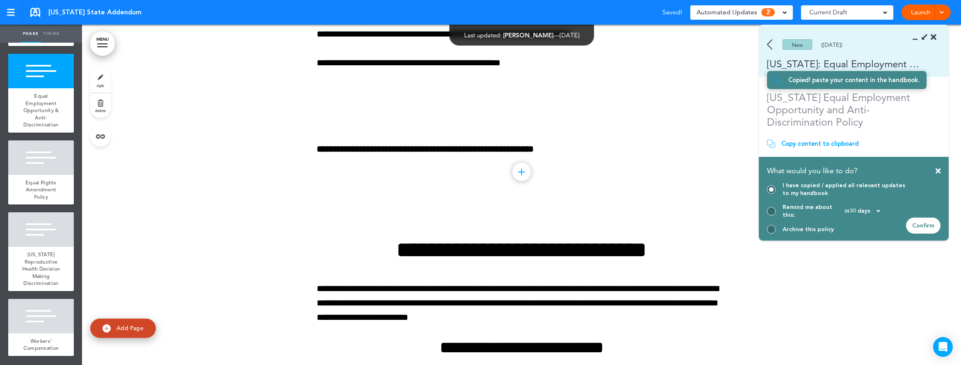
click at [932, 225] on div "Confirm" at bounding box center [923, 225] width 34 height 16
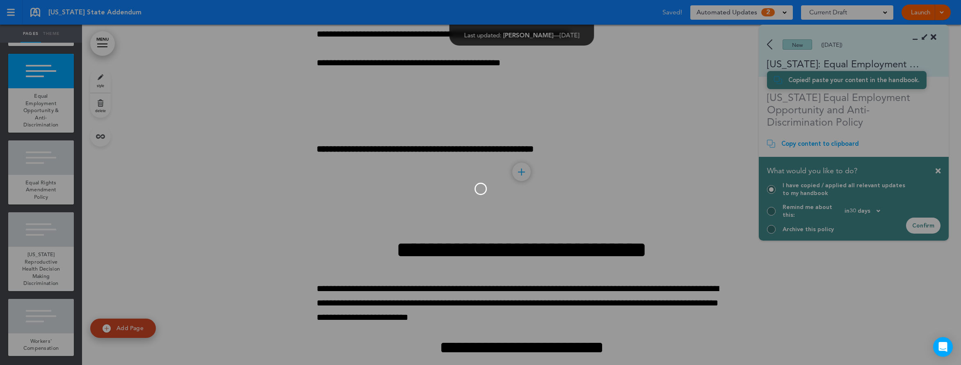
scroll to position [0, 0]
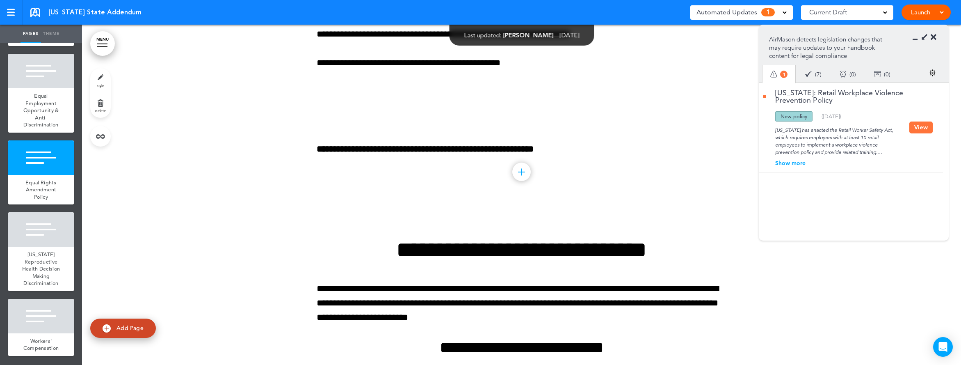
click at [910, 129] on button "View" at bounding box center [920, 127] width 23 height 12
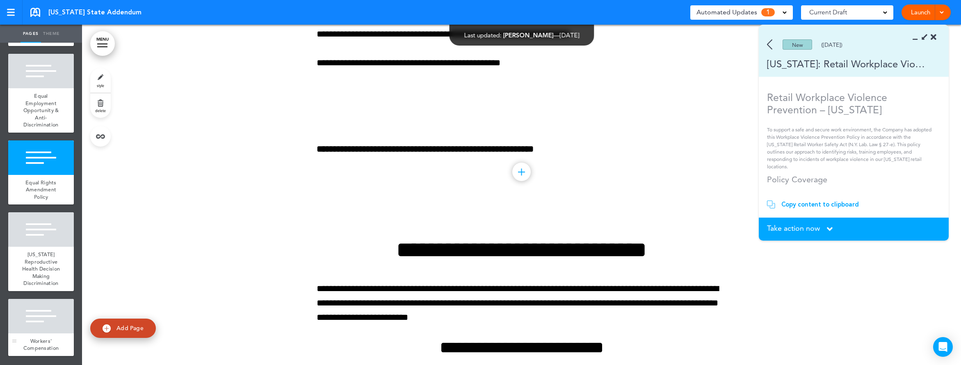
click at [32, 316] on div at bounding box center [41, 316] width 66 height 34
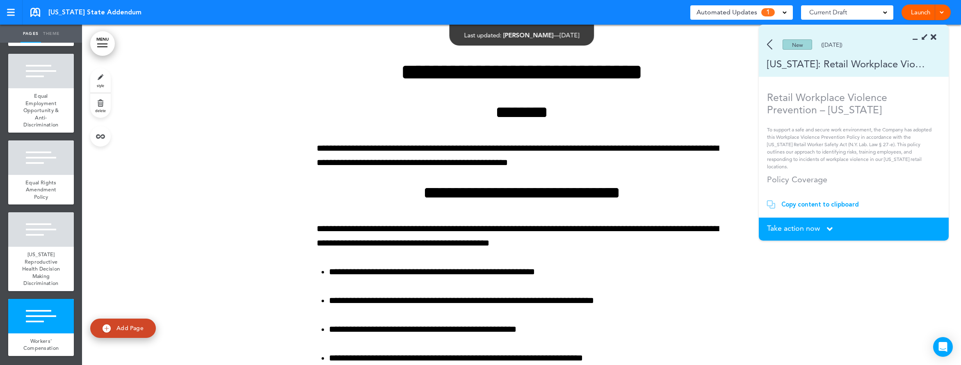
scroll to position [15000, 0]
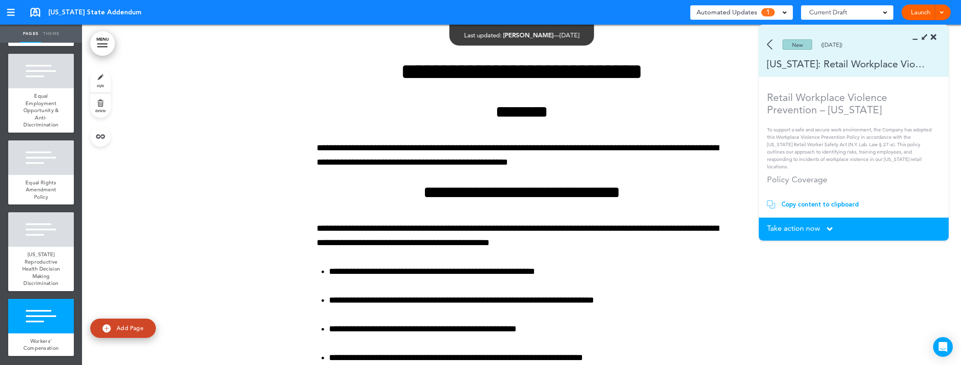
click at [128, 332] on link "Add Page" at bounding box center [123, 327] width 66 height 19
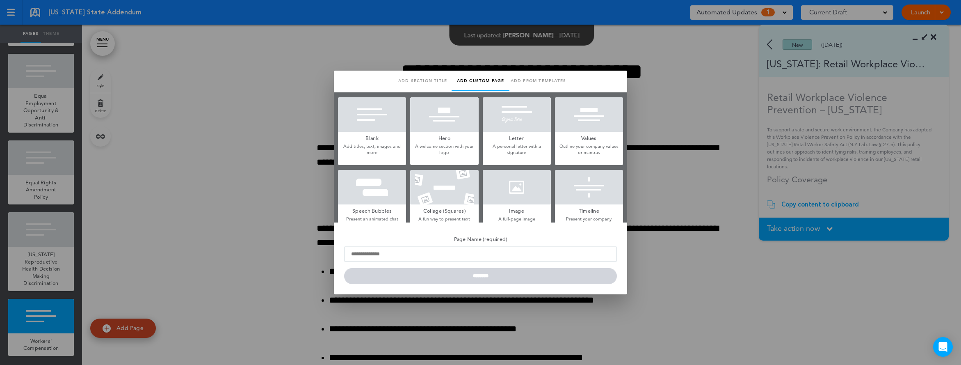
click at [360, 124] on div at bounding box center [372, 114] width 68 height 34
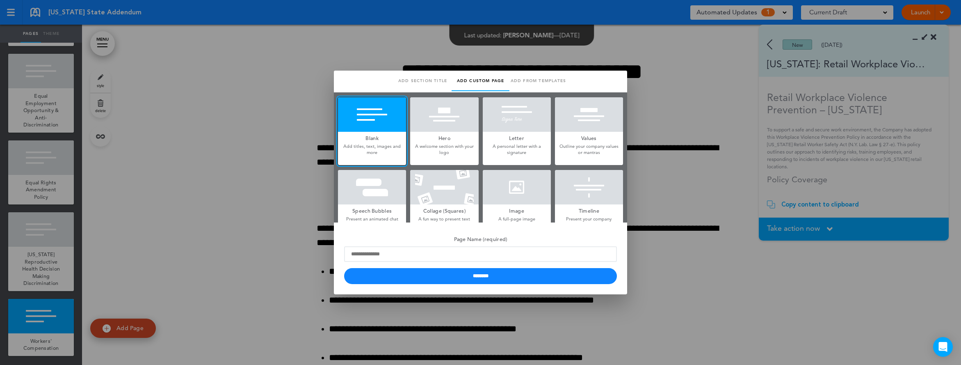
click at [379, 245] on label "Page Name (required)" at bounding box center [480, 247] width 273 height 29
click at [379, 246] on input "Page Name (required)" at bounding box center [480, 254] width 273 height 16
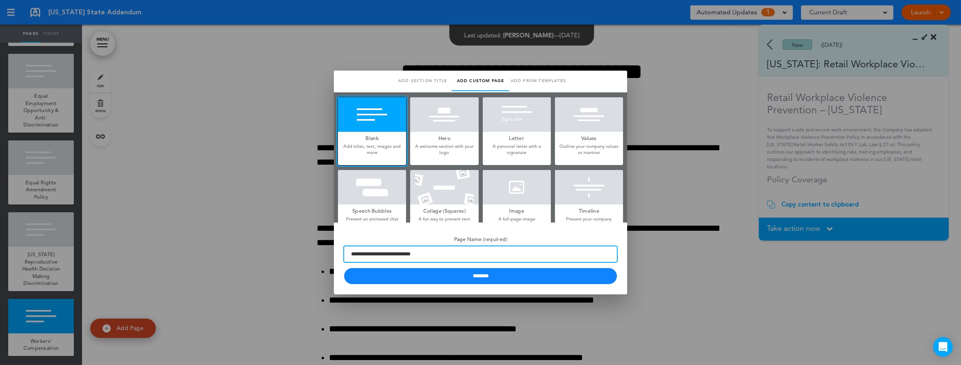
click at [351, 249] on input "**********" at bounding box center [480, 254] width 273 height 16
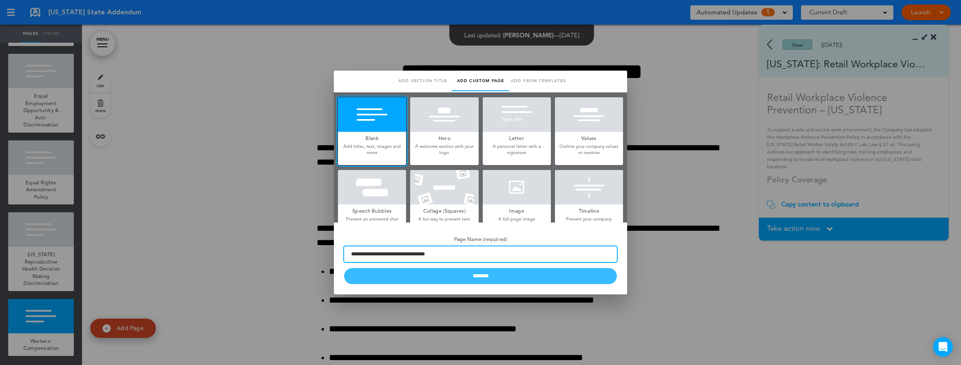
type input "**********"
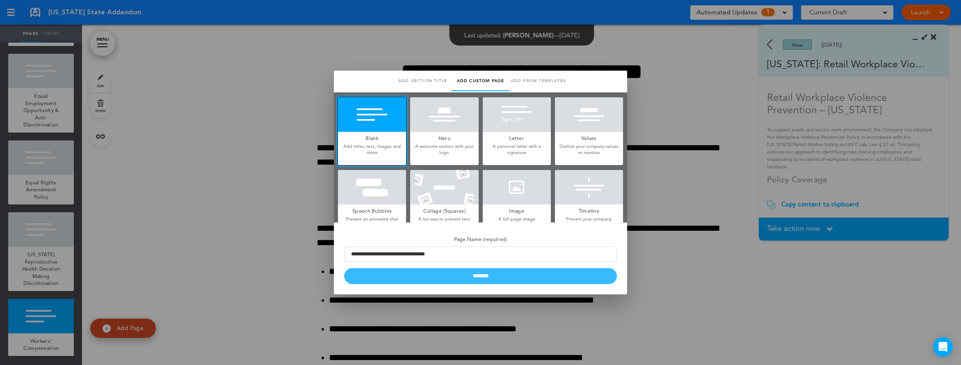
click at [513, 278] on input "********" at bounding box center [480, 276] width 273 height 16
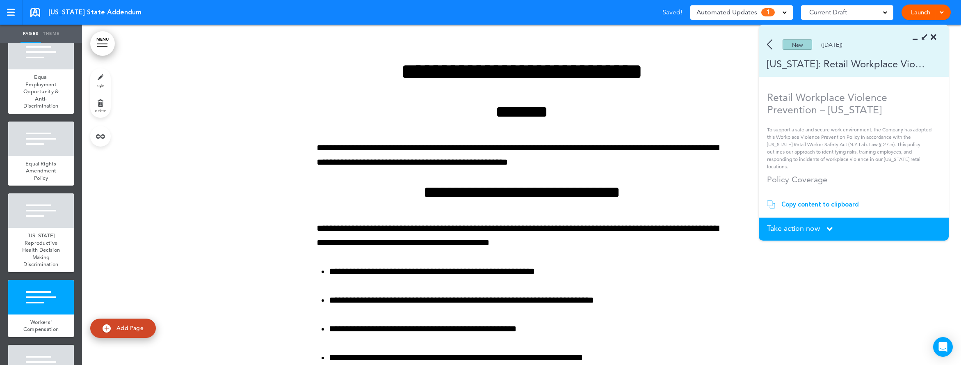
click at [831, 200] on div "Copy content to clipboard" at bounding box center [820, 204] width 78 height 8
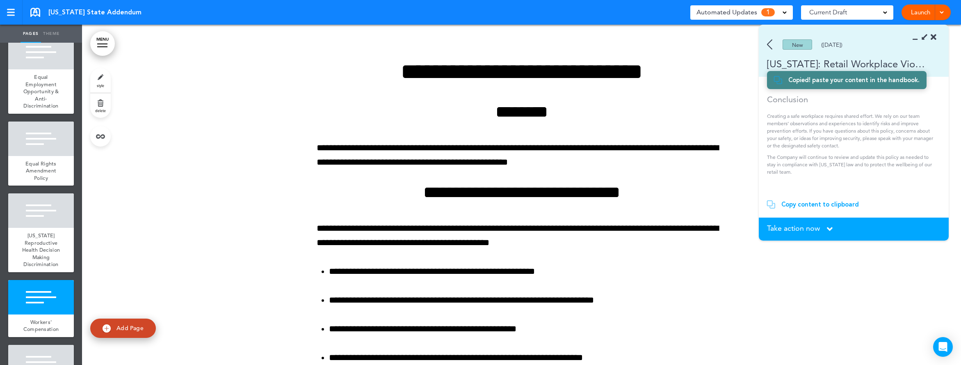
scroll to position [958, 0]
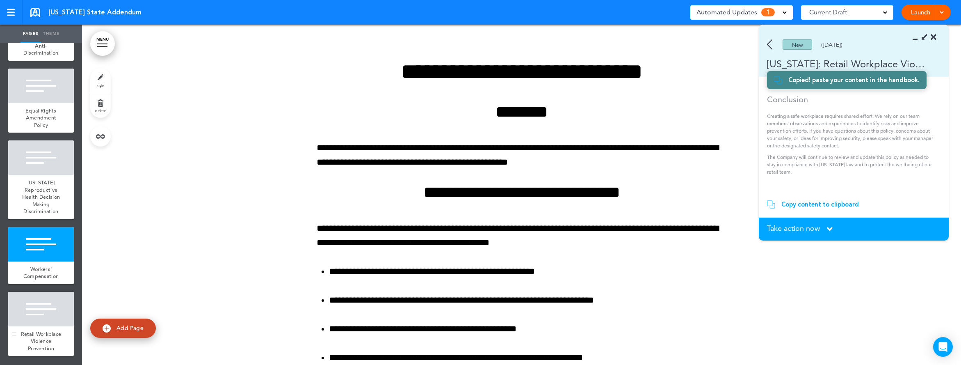
click at [42, 317] on div at bounding box center [41, 309] width 66 height 34
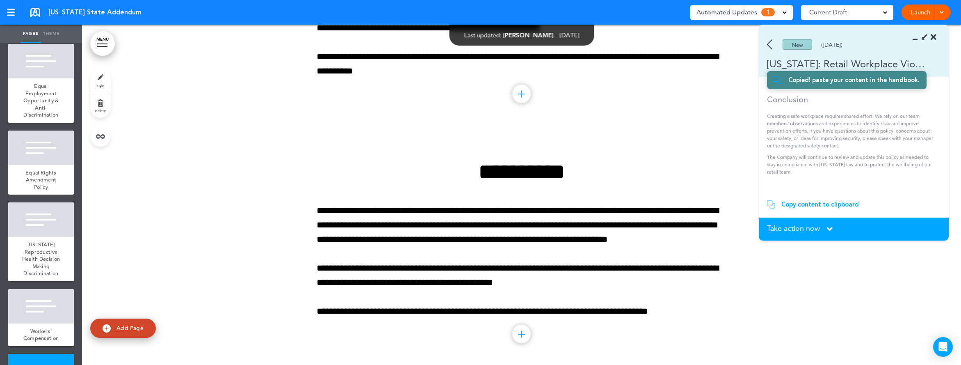
scroll to position [958, 0]
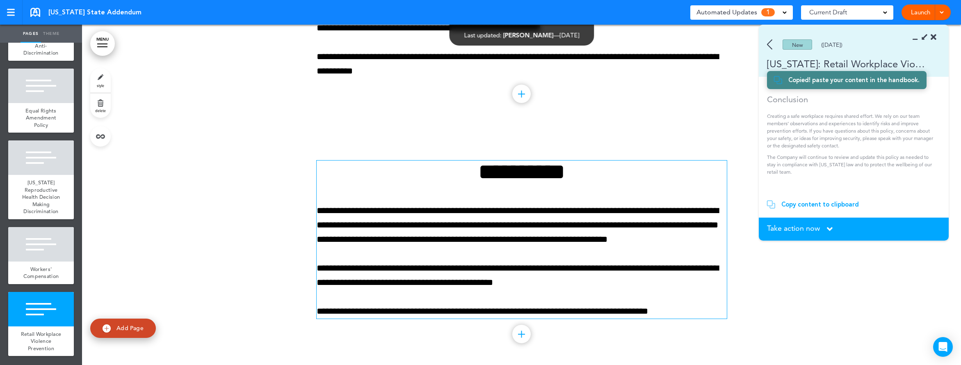
click at [467, 280] on p "**********" at bounding box center [522, 275] width 410 height 29
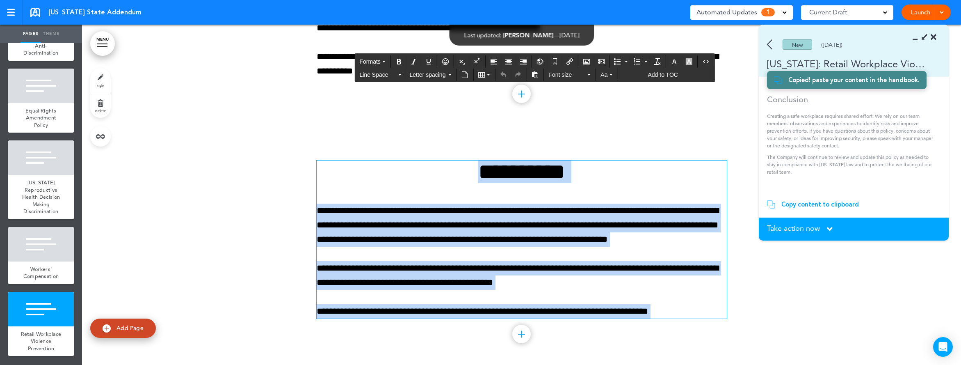
paste div
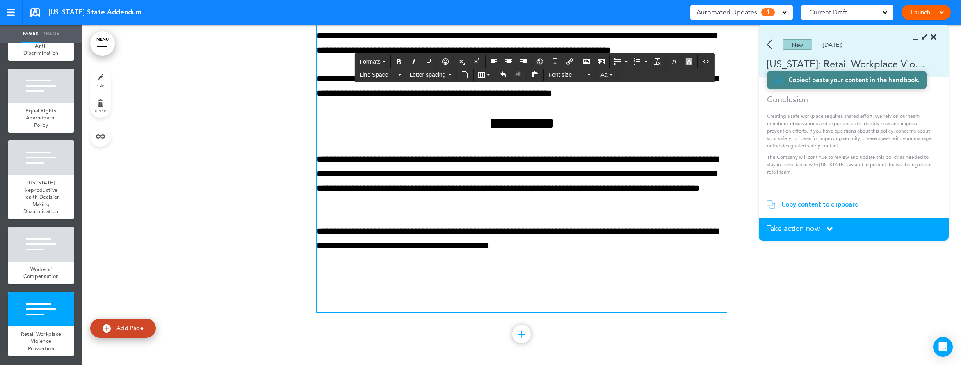
scroll to position [17670, 0]
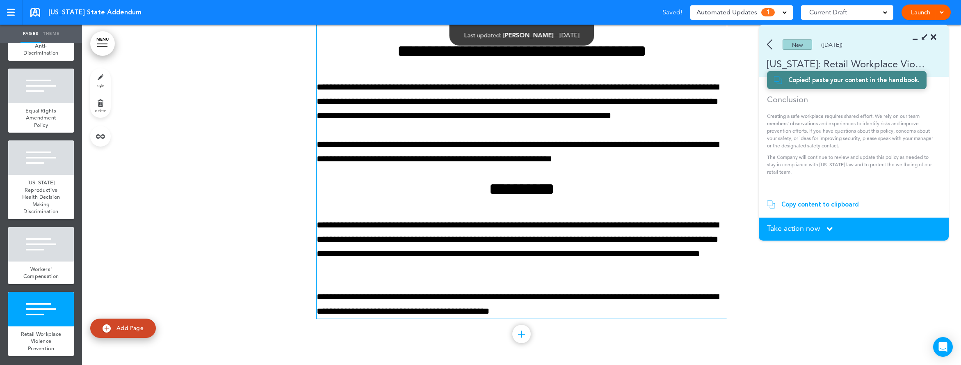
click at [802, 230] on span "Take action now" at bounding box center [793, 227] width 53 height 7
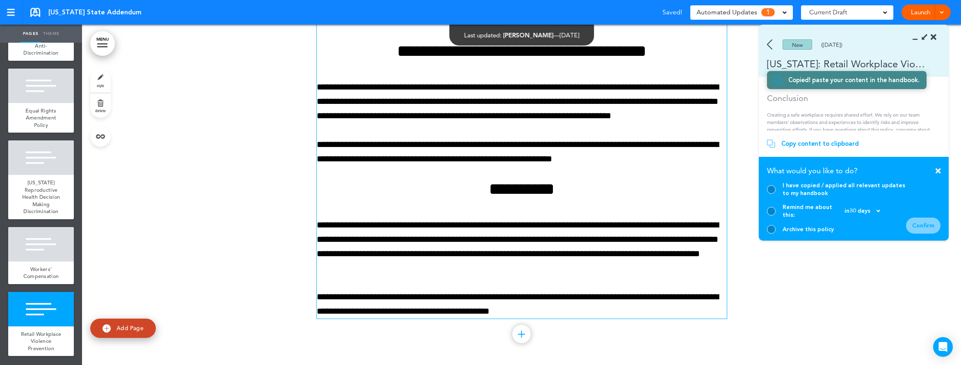
click at [774, 194] on div at bounding box center [771, 189] width 9 height 9
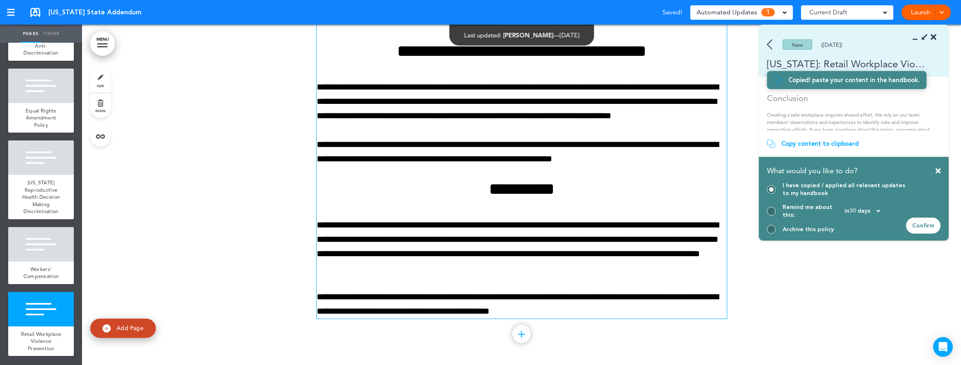
click at [941, 221] on section "Take action now Click here to change the status What would you like to do? I ha…" at bounding box center [854, 199] width 190 height 84
click at [932, 228] on div "Confirm" at bounding box center [923, 225] width 34 height 16
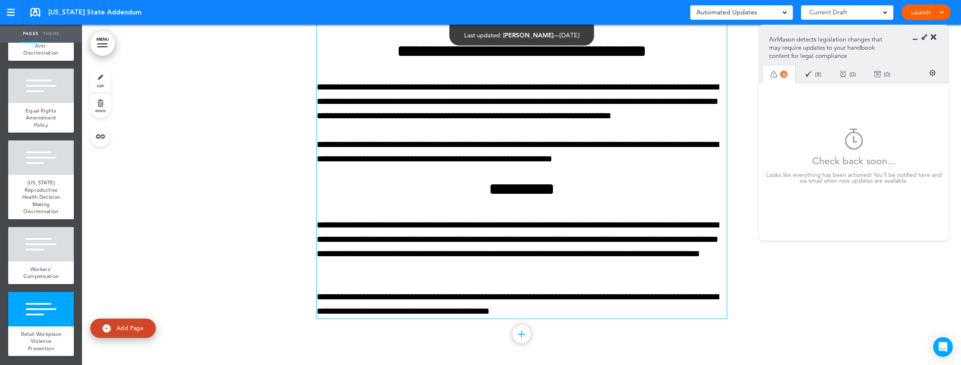
click at [936, 34] on section "AirMason detects legislation changes that may require updates to your handbook …" at bounding box center [854, 53] width 190 height 57
click at [934, 39] on icon at bounding box center [933, 37] width 6 height 8
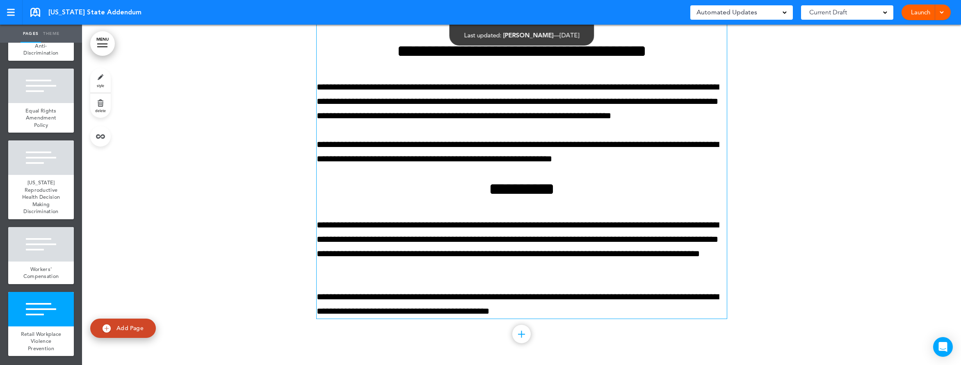
click at [38, 11] on link at bounding box center [35, 12] width 10 height 9
